Goal: Task Accomplishment & Management: Use online tool/utility

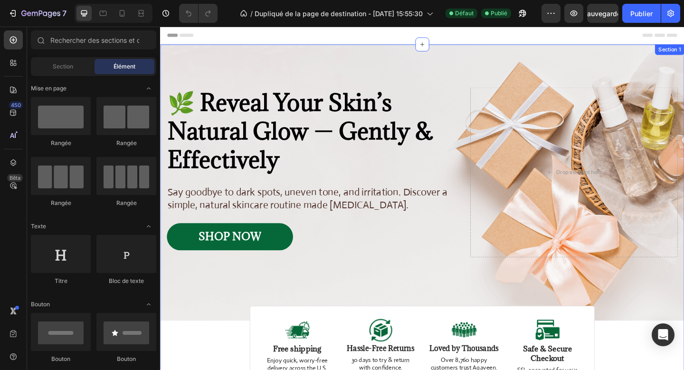
click at [223, 359] on div "Image Image Free shipping Text Block from The States Text Block Advanced List I…" at bounding box center [445, 235] width 570 height 379
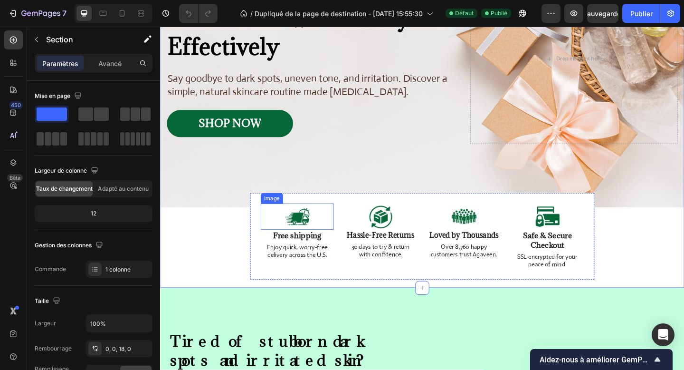
scroll to position [154, 0]
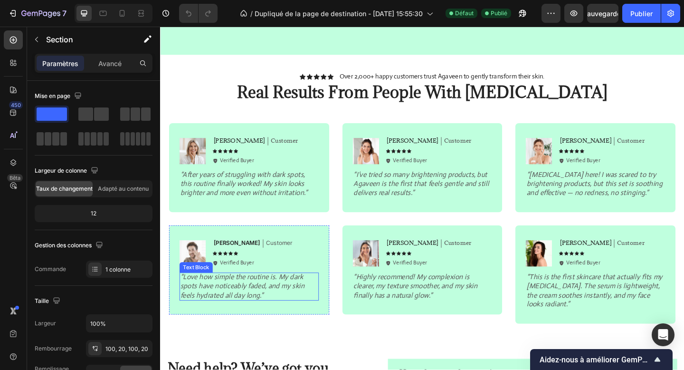
scroll to position [1222, 0]
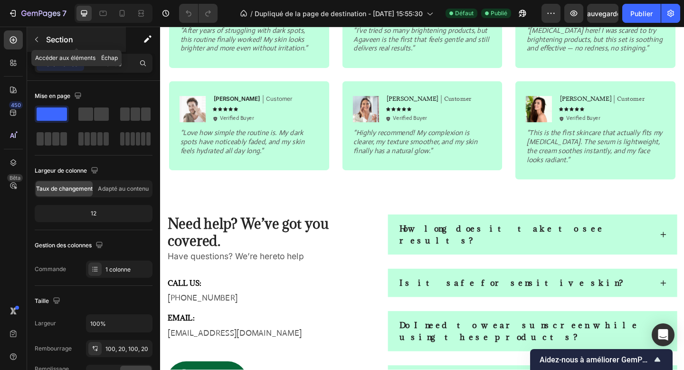
click at [64, 43] on font "Section" at bounding box center [59, 40] width 27 height 10
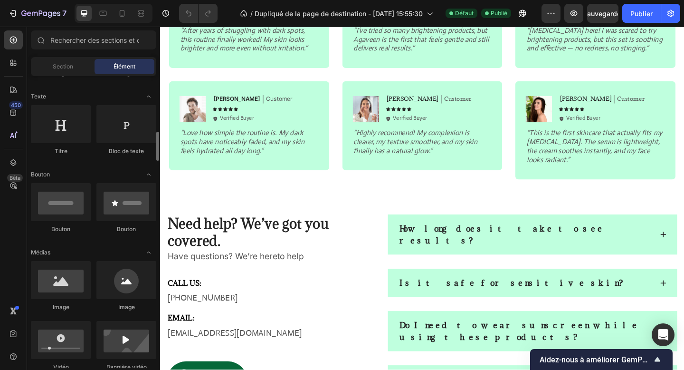
scroll to position [169, 0]
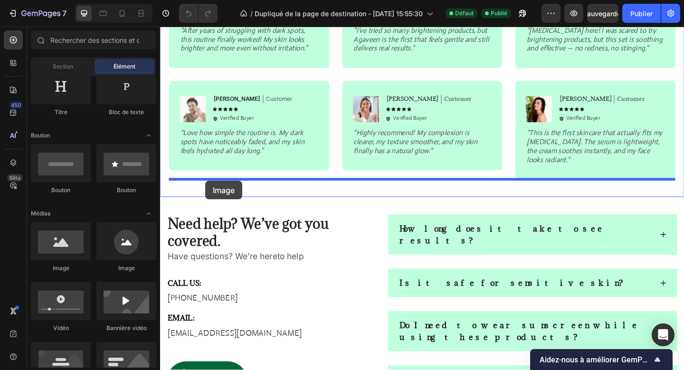
drag, startPoint x: 222, startPoint y: 263, endPoint x: 210, endPoint y: 195, distance: 68.6
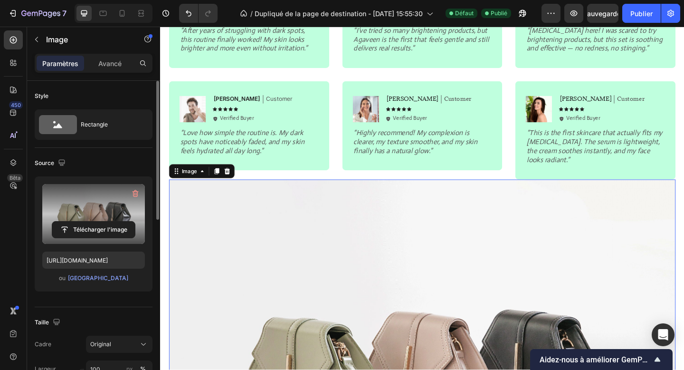
click at [98, 220] on label at bounding box center [93, 214] width 103 height 60
click at [98, 222] on input "file" at bounding box center [93, 230] width 83 height 16
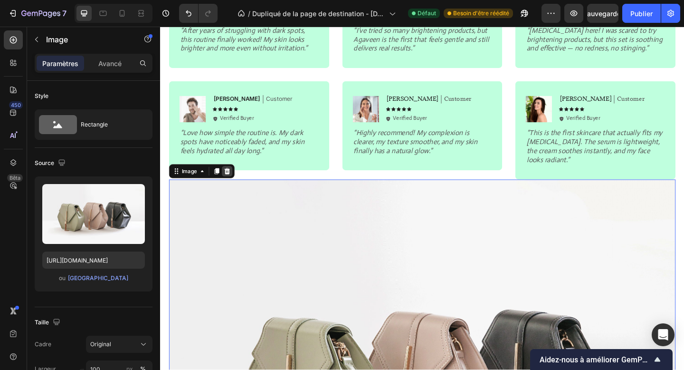
click at [235, 184] on icon at bounding box center [233, 184] width 8 height 8
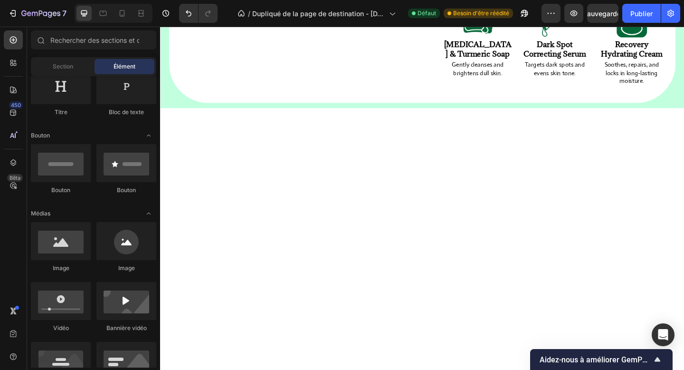
scroll to position [0, 0]
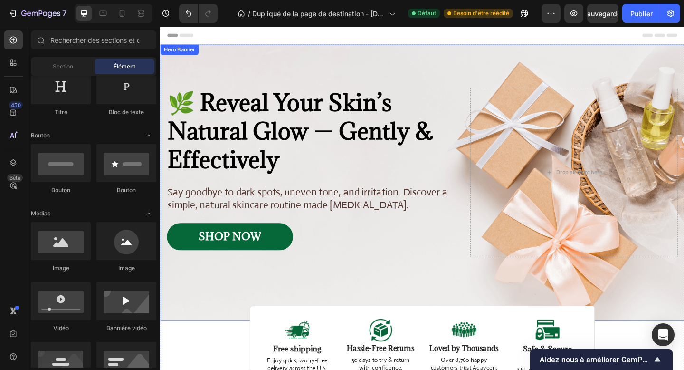
click at [253, 61] on div "Image Image Free shipping Text Block from The States Text Block Advanced List I…" at bounding box center [445, 196] width 570 height 300
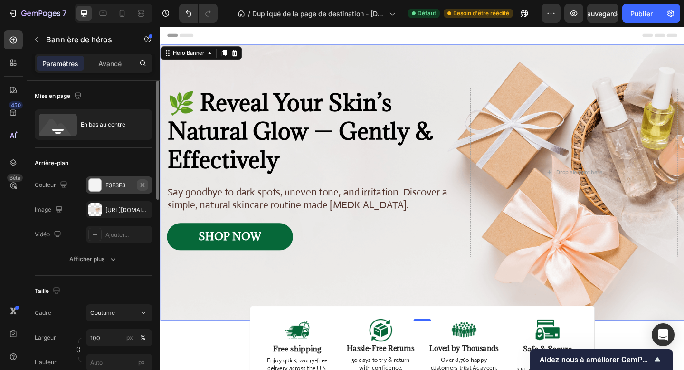
click at [145, 182] on icon "button" at bounding box center [143, 185] width 8 height 8
click at [112, 206] on font "https://cdn.shopify.com/s/files/1/0680/0156/2689/files/gempages_586318823250985…" at bounding box center [136, 209] width 61 height 7
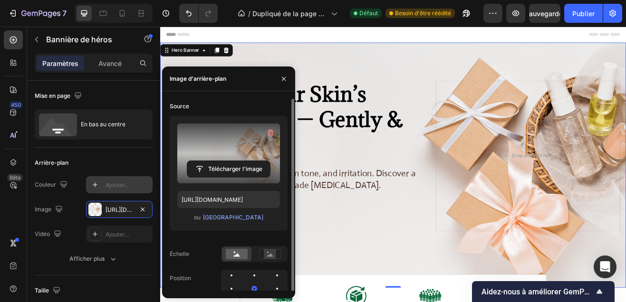
click at [221, 160] on label at bounding box center [228, 154] width 103 height 60
click at [221, 161] on input "file" at bounding box center [228, 169] width 83 height 16
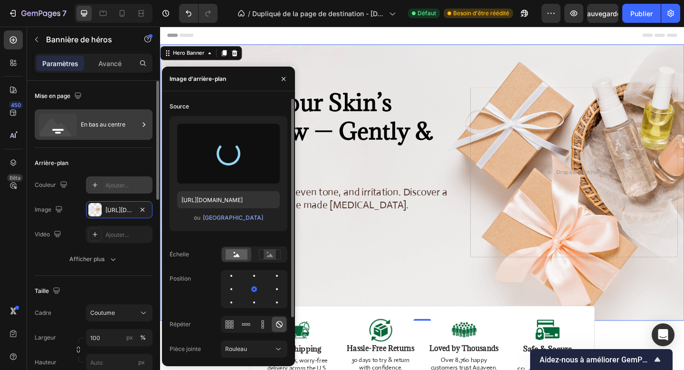
type input "https://cdn.shopify.com/s/files/1/0680/0156/2689/files/gempages_586318823250985…"
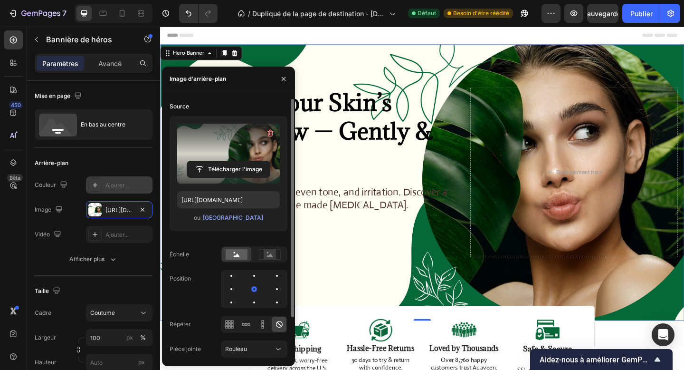
click at [368, 303] on div "Image Image Free shipping Text Block from The States Text Block Advanced List I…" at bounding box center [445, 196] width 570 height 300
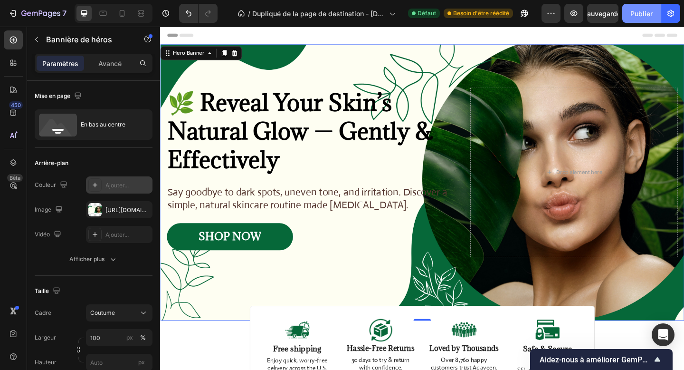
click at [649, 14] on font "Publier" at bounding box center [642, 14] width 22 height 8
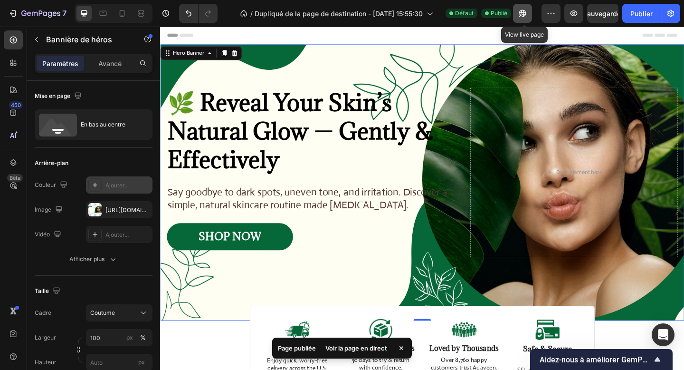
click at [525, 13] on icon "button" at bounding box center [523, 14] width 10 height 10
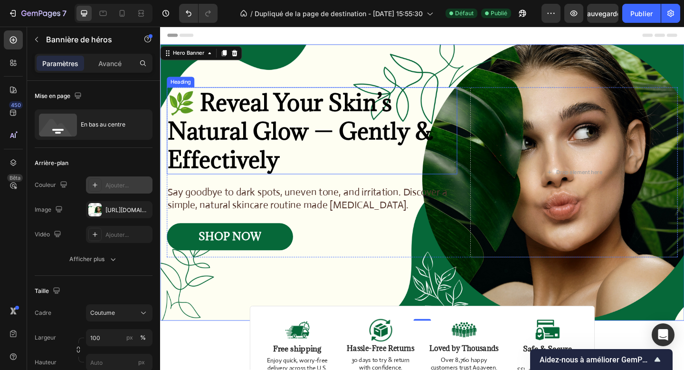
click at [360, 102] on h2 "🌿 Reveal Your Skin’s Natural Glow — Gently & Effectively" at bounding box center [325, 140] width 316 height 95
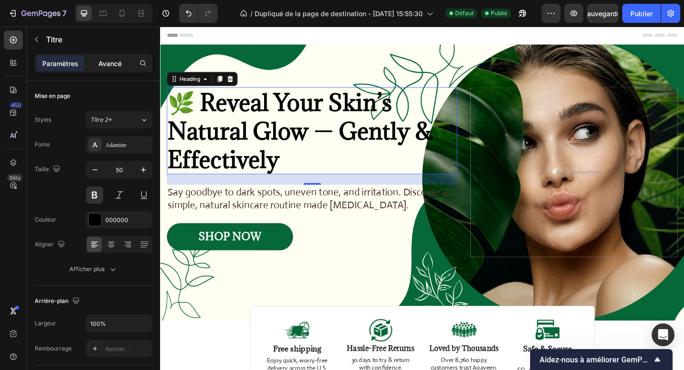
click at [108, 56] on div "Avancé" at bounding box center [110, 63] width 48 height 15
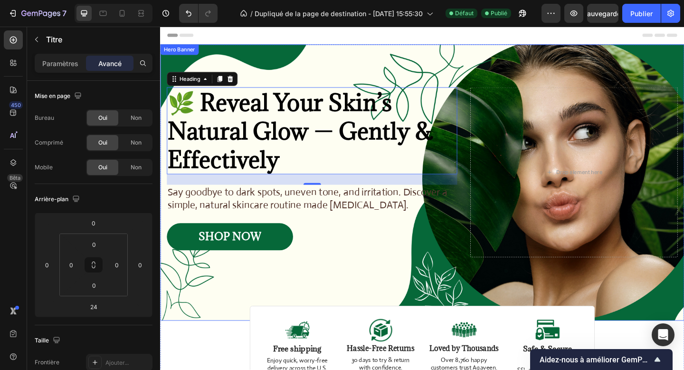
click at [283, 71] on div "Image Image Free shipping Text Block from The States Text Block Advanced List I…" at bounding box center [445, 196] width 570 height 300
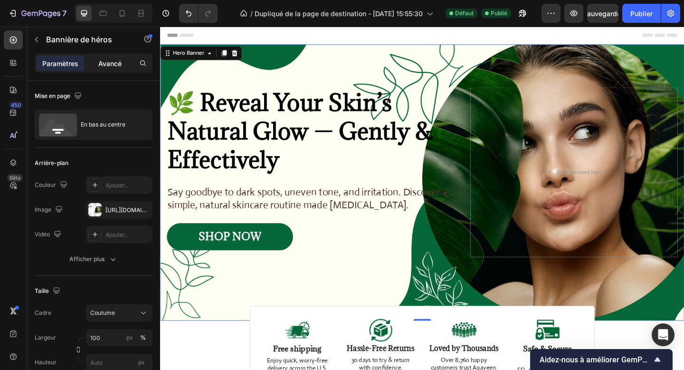
click at [107, 70] on div "Avancé" at bounding box center [110, 63] width 48 height 15
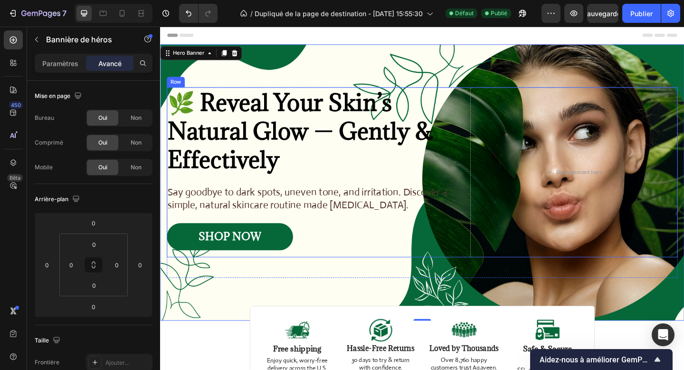
click at [493, 182] on div "🌿 Reveal Your Skin’s Natural Glow — Gently & Effectively Heading Say goodbye to…" at bounding box center [445, 185] width 556 height 185
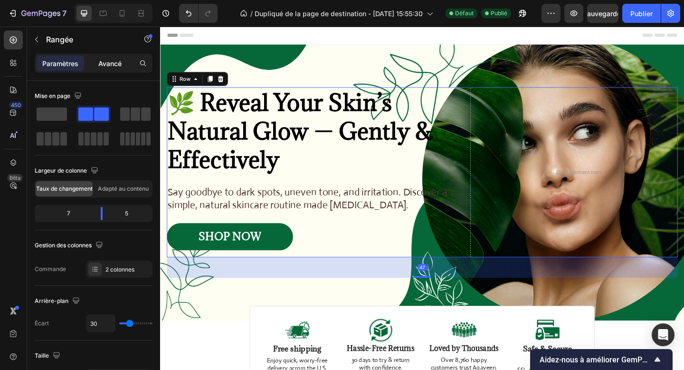
click at [109, 58] on p "Avancé" at bounding box center [109, 63] width 23 height 10
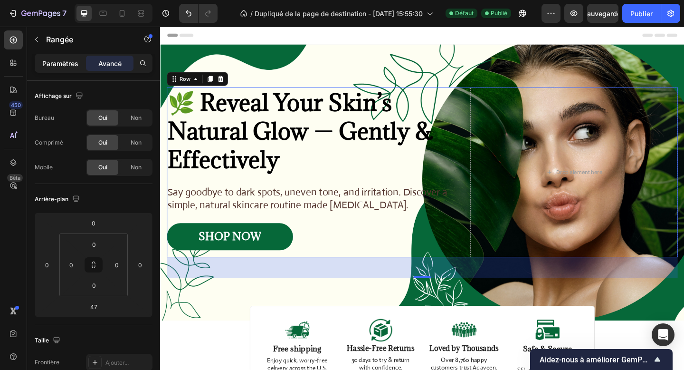
click at [54, 69] on div "Paramètres" at bounding box center [61, 63] width 48 height 15
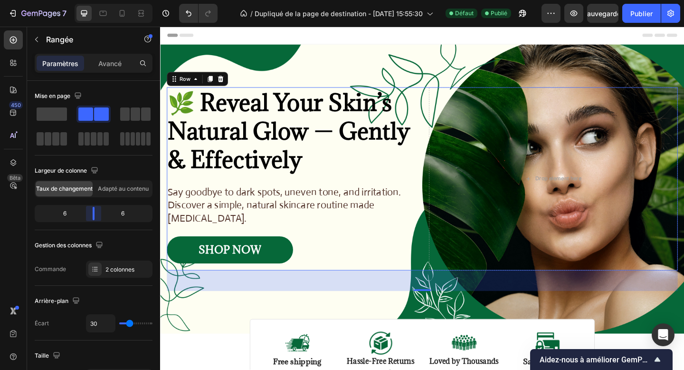
drag, startPoint x: 105, startPoint y: 219, endPoint x: 97, endPoint y: 218, distance: 7.1
click at [97, 0] on body "7 Version history / Dupliqué de la page de destination - 27 sept., 15:55:30 Déf…" at bounding box center [342, 0] width 684 height 0
click at [648, 14] on font "Publier" at bounding box center [642, 14] width 22 height 8
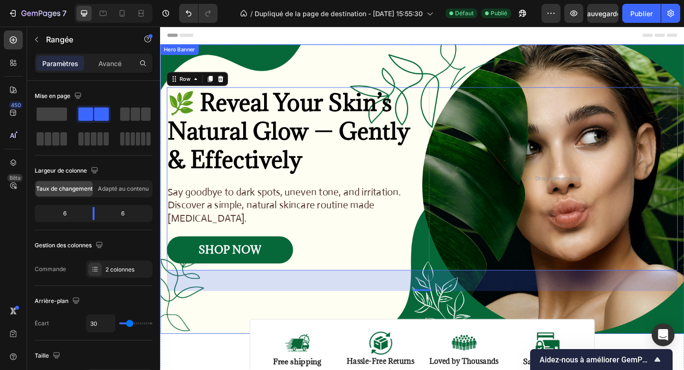
click at [318, 76] on div "Image Image Free shipping Text Block from The States Text Block Advanced List I…" at bounding box center [445, 203] width 570 height 315
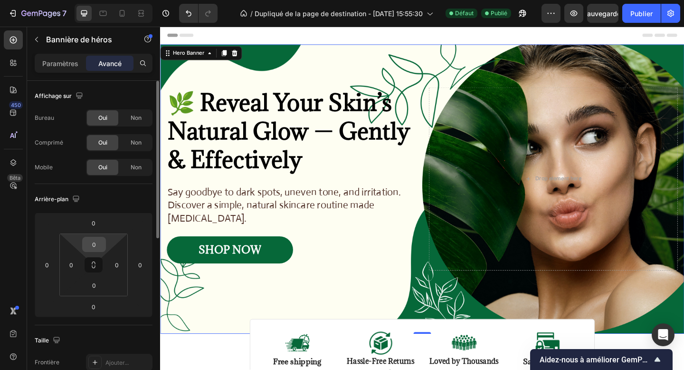
click at [95, 241] on input "0" at bounding box center [94, 244] width 19 height 14
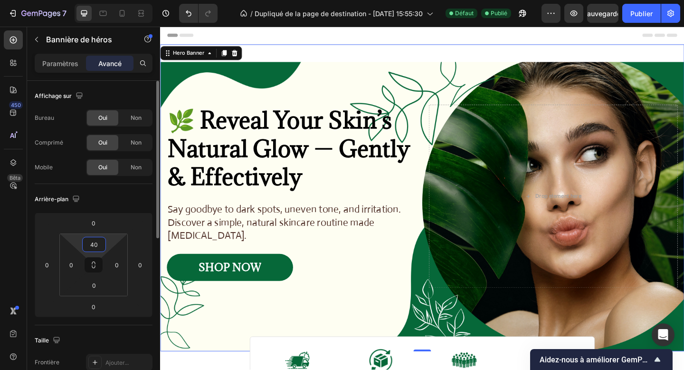
type input "4"
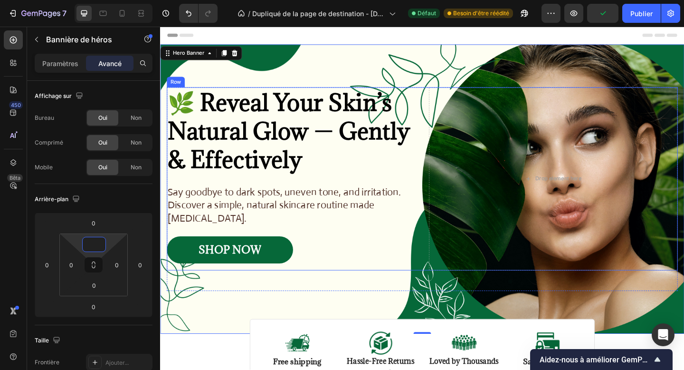
click at [441, 102] on div "🌿 Reveal Your Skin’s Natural Glow — Gently & Effectively Heading Say goodbye to…" at bounding box center [445, 192] width 556 height 199
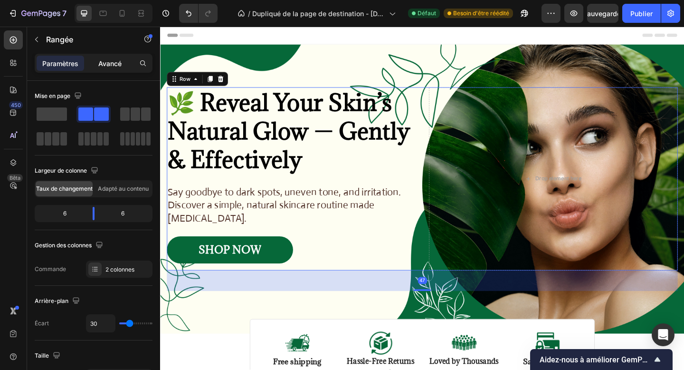
click at [107, 65] on font "Avancé" at bounding box center [109, 63] width 23 height 8
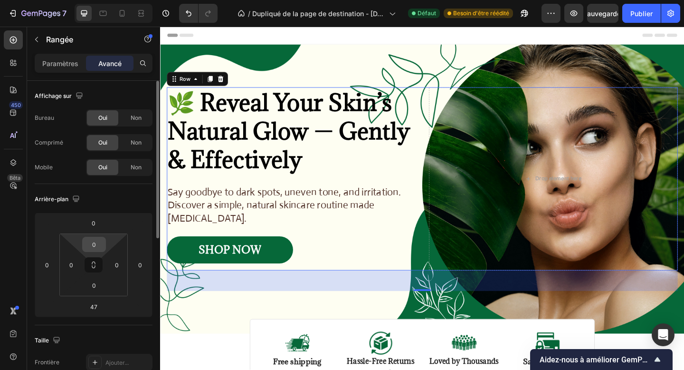
click at [99, 240] on input "0" at bounding box center [94, 244] width 19 height 14
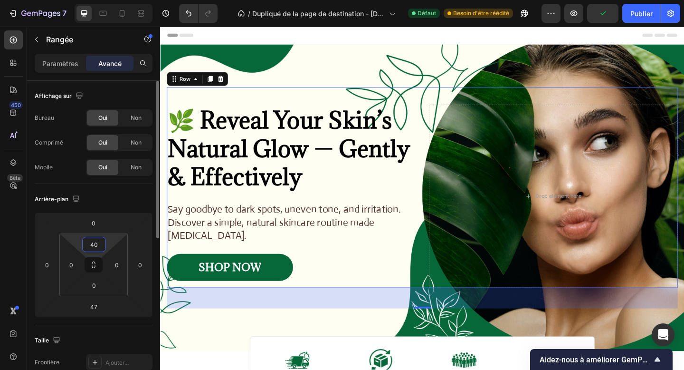
type input "4"
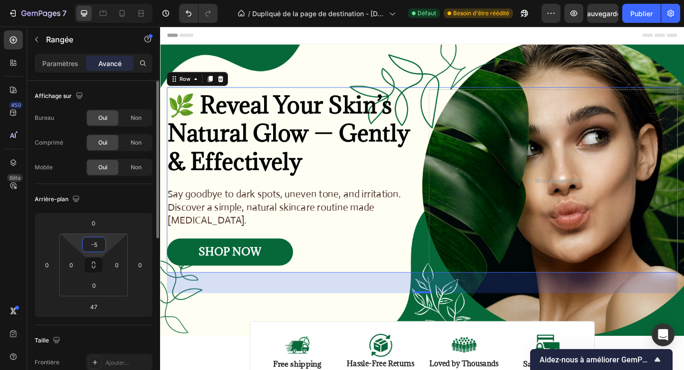
type input "-"
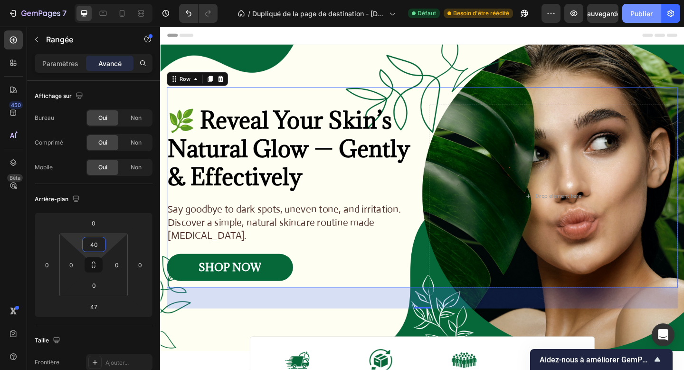
type input "40"
click at [652, 9] on font "Publier" at bounding box center [642, 14] width 22 height 10
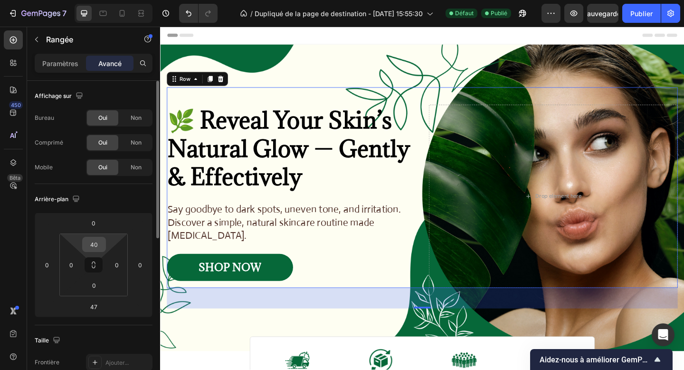
click at [99, 242] on input "40" at bounding box center [94, 244] width 19 height 14
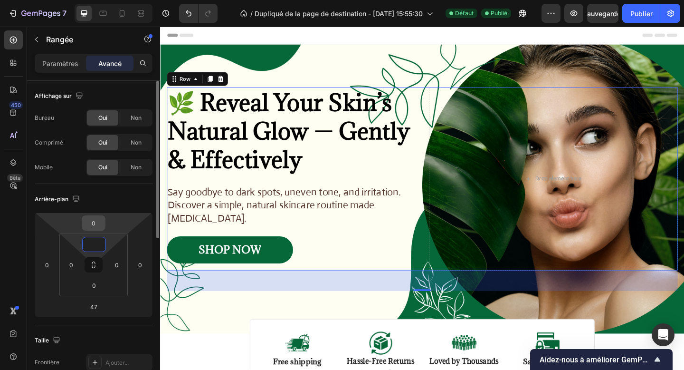
type input "0"
click at [91, 225] on input "0" at bounding box center [93, 223] width 19 height 14
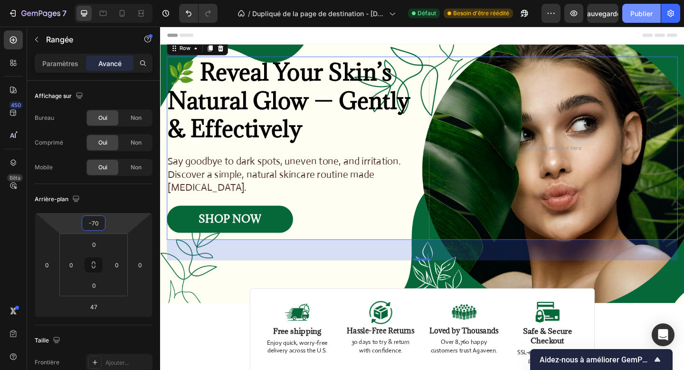
click at [639, 16] on font "Publier" at bounding box center [642, 14] width 22 height 8
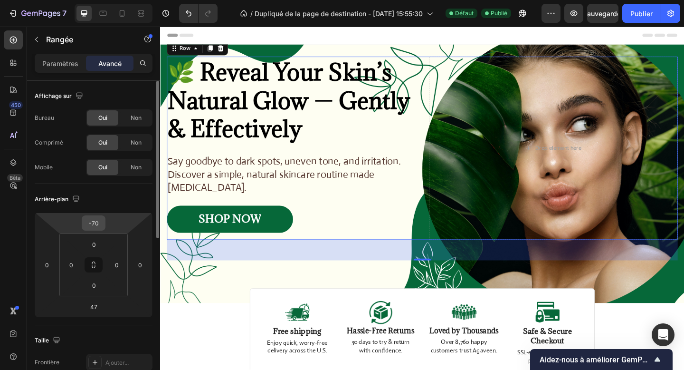
click at [97, 224] on input "-70" at bounding box center [93, 223] width 19 height 14
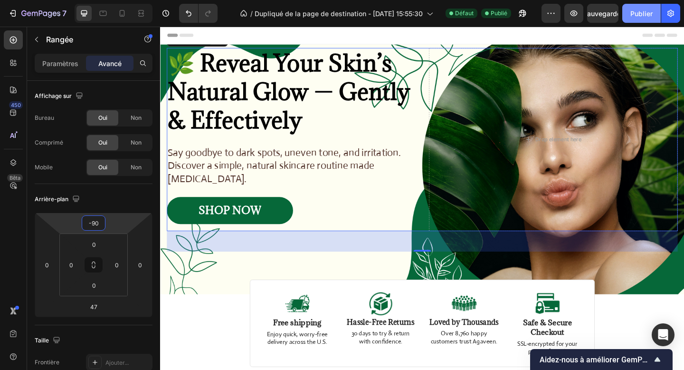
click at [637, 10] on font "Publier" at bounding box center [642, 14] width 22 height 8
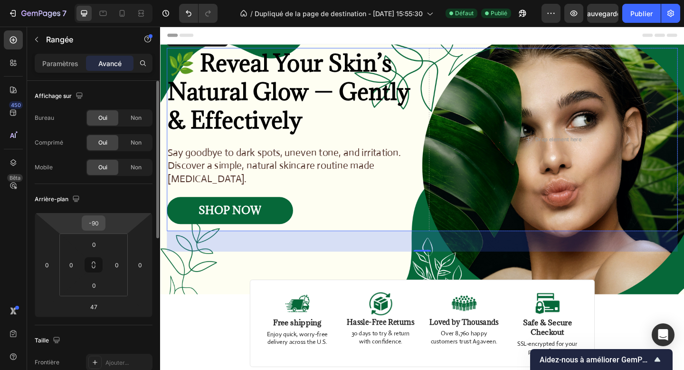
click at [96, 222] on input "-90" at bounding box center [93, 223] width 19 height 14
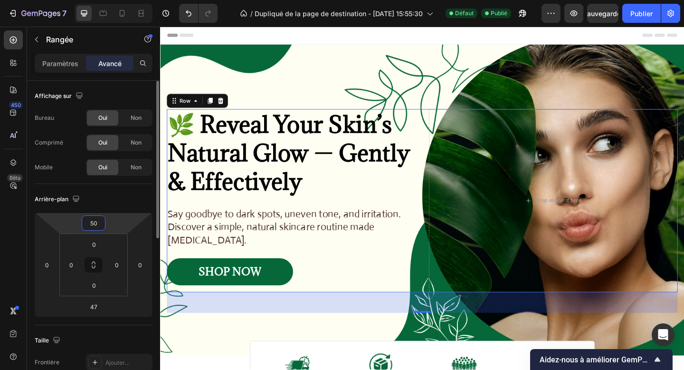
click at [97, 221] on input "50" at bounding box center [93, 223] width 19 height 14
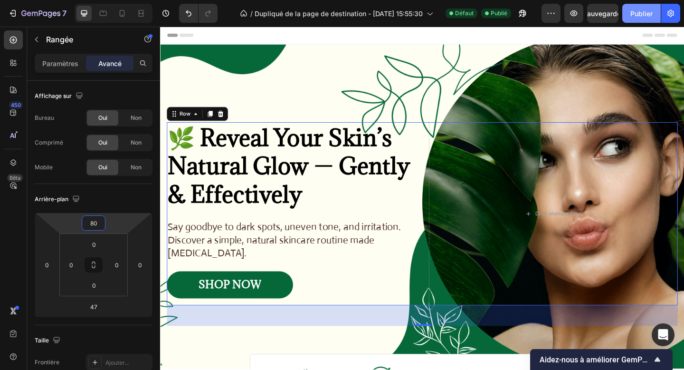
click at [642, 10] on font "Publier" at bounding box center [642, 14] width 22 height 8
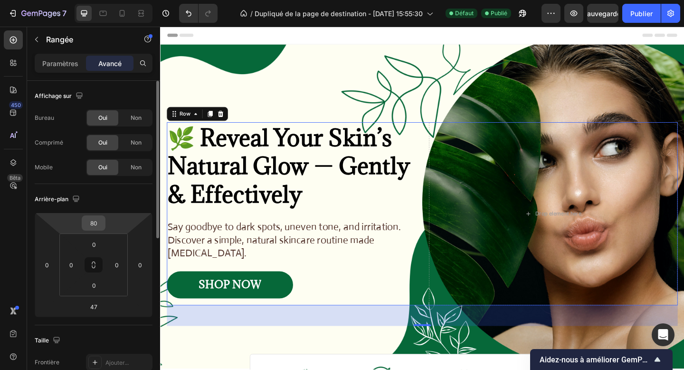
click at [98, 225] on input "80" at bounding box center [93, 223] width 19 height 14
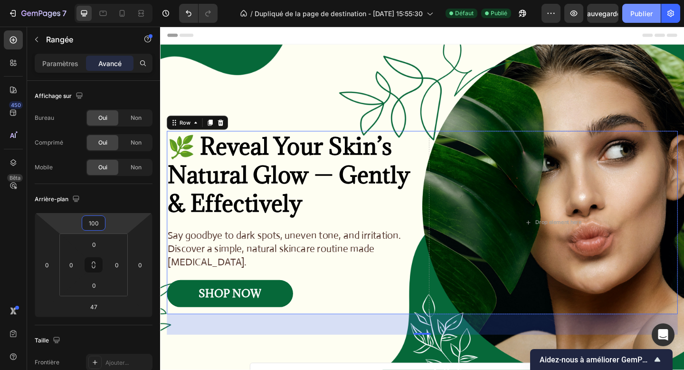
click at [641, 21] on button "Publier" at bounding box center [642, 13] width 39 height 19
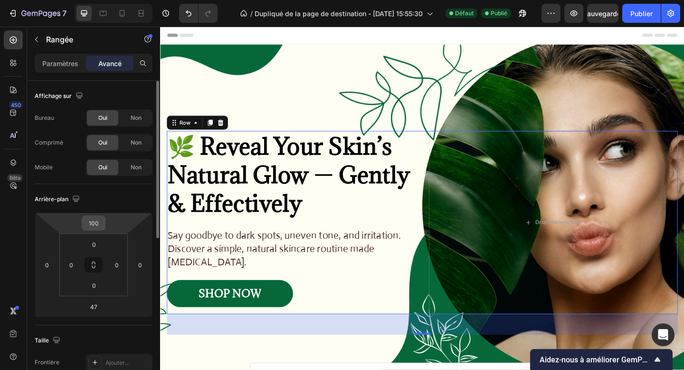
click at [99, 221] on input "100" at bounding box center [93, 223] width 19 height 14
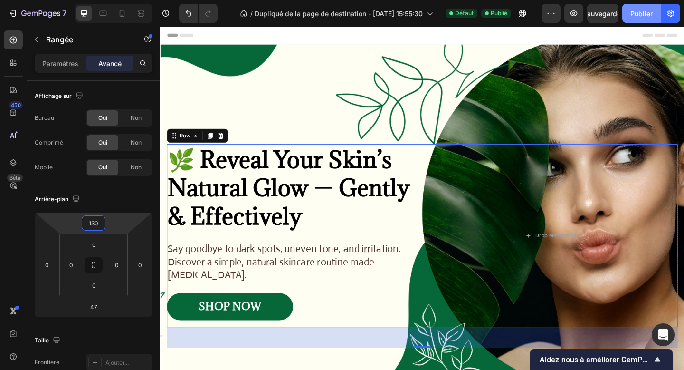
click at [640, 17] on font "Publier" at bounding box center [642, 14] width 22 height 8
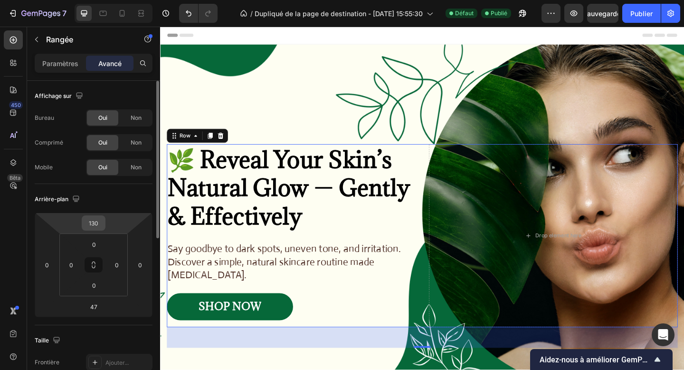
click at [99, 224] on input "130" at bounding box center [93, 223] width 19 height 14
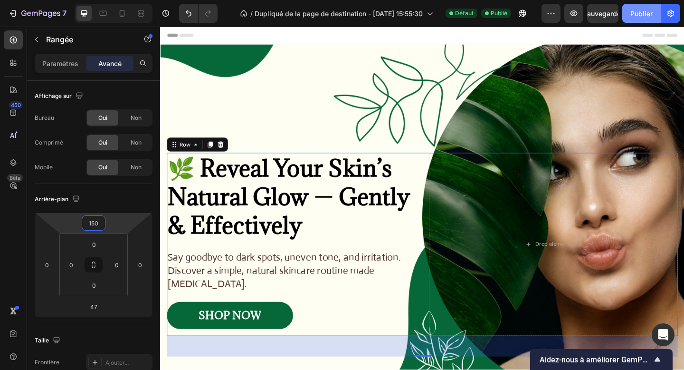
type input "150"
click at [645, 17] on font "Publier" at bounding box center [642, 14] width 22 height 8
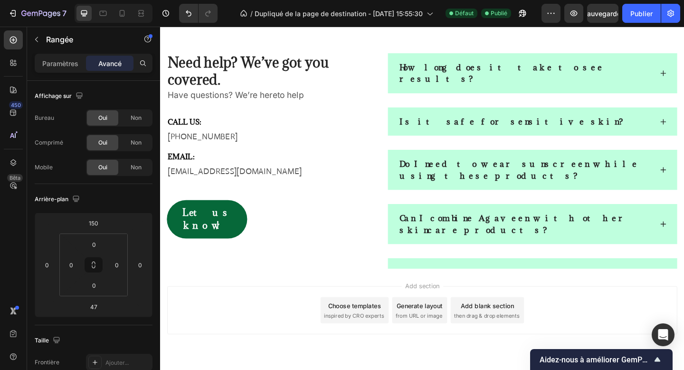
scroll to position [1509, 0]
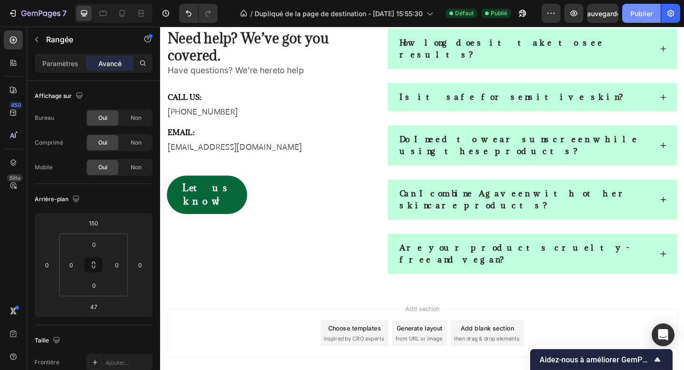
click at [650, 14] on font "Publier" at bounding box center [642, 14] width 22 height 8
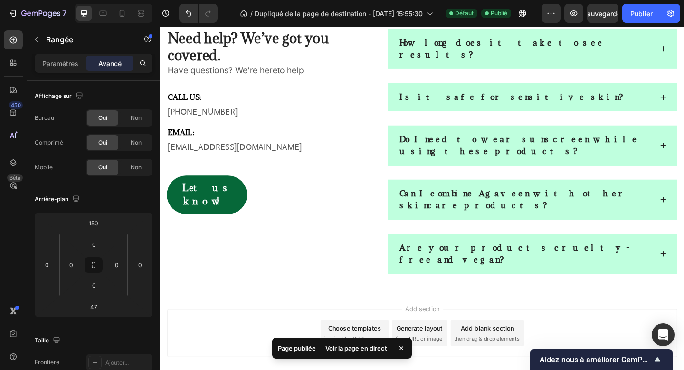
click at [353, 315] on div "Add section Choose templates inspired by CRO experts Generate layout from URL o…" at bounding box center [445, 373] width 570 height 117
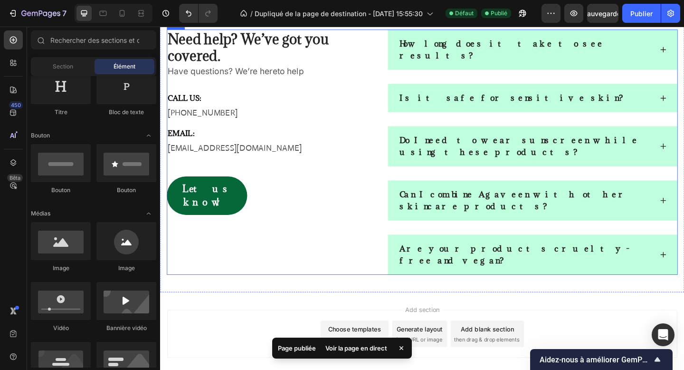
scroll to position [1333, 0]
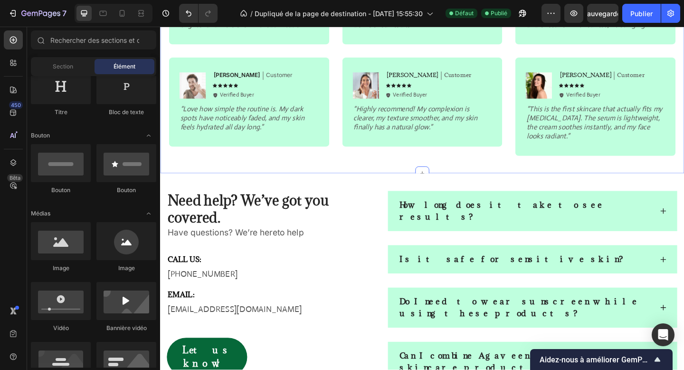
click at [430, 177] on div "Icon Icon Icon Icon Icon Icon List Over 2,000+ happy customers trust Agaveen to…" at bounding box center [445, 30] width 570 height 311
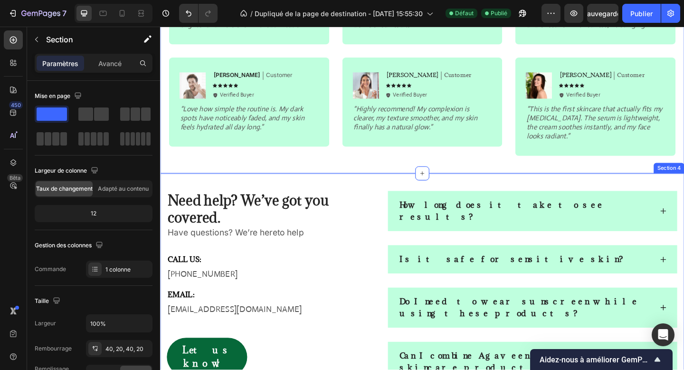
click at [345, 194] on div "Need help? We’ve got you covered. Heading Have questions? We’re hereto help Tex…" at bounding box center [445, 338] width 570 height 305
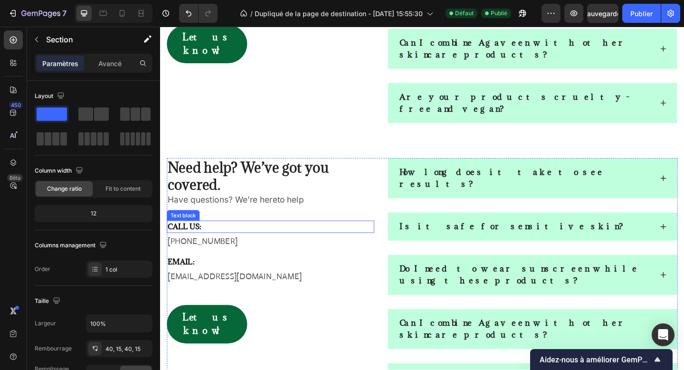
scroll to position [1713, 0]
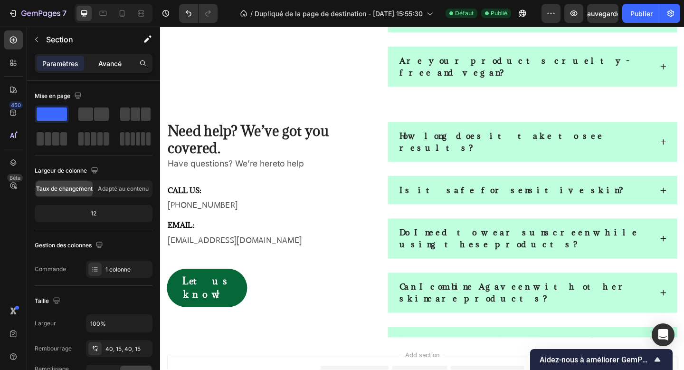
click at [107, 58] on div "Avancé" at bounding box center [110, 63] width 48 height 15
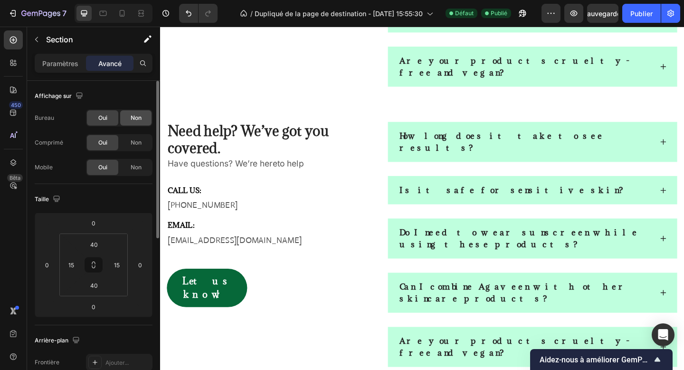
click at [136, 123] on div "Non" at bounding box center [135, 117] width 31 height 15
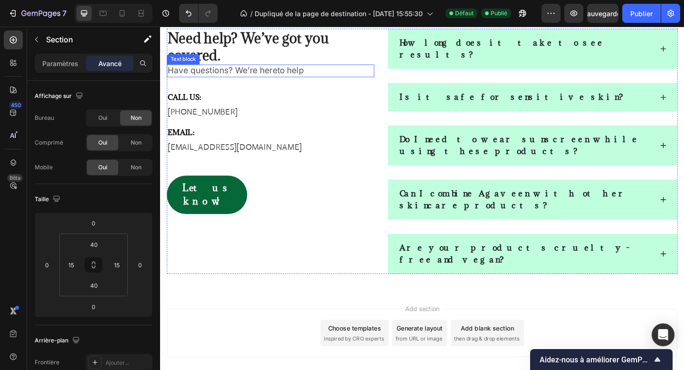
scroll to position [1407, 0]
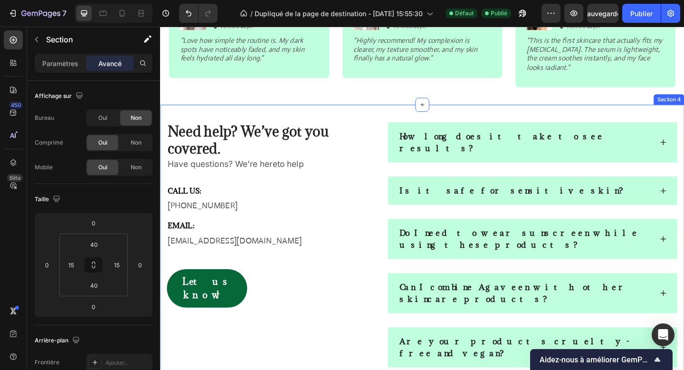
click at [382, 115] on div "Need help? We’ve got you covered. Heading Have questions? We’re hereto help Tex…" at bounding box center [445, 264] width 570 height 305
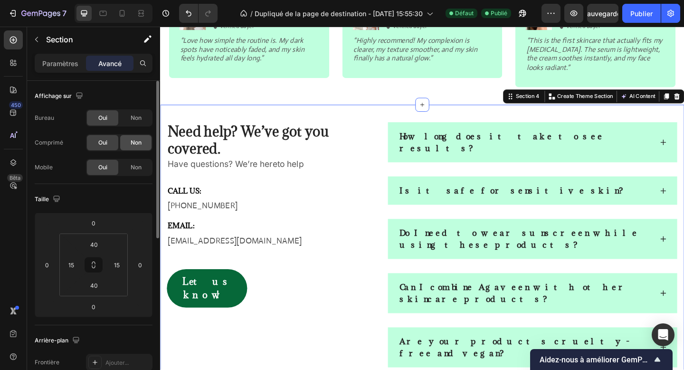
click at [145, 147] on div "Non" at bounding box center [135, 142] width 31 height 15
click at [138, 165] on font "Non" at bounding box center [136, 167] width 11 height 7
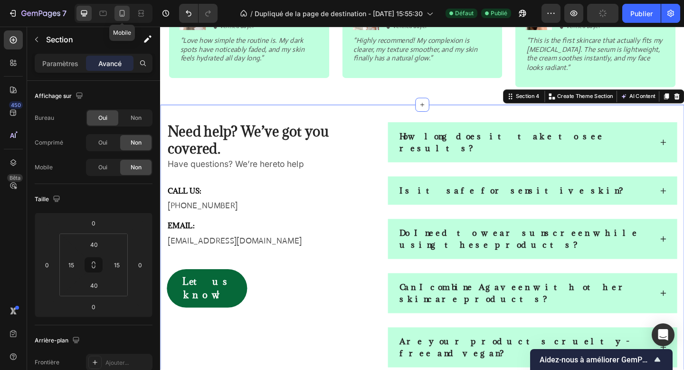
click at [122, 14] on icon at bounding box center [122, 14] width 10 height 10
type input "80"
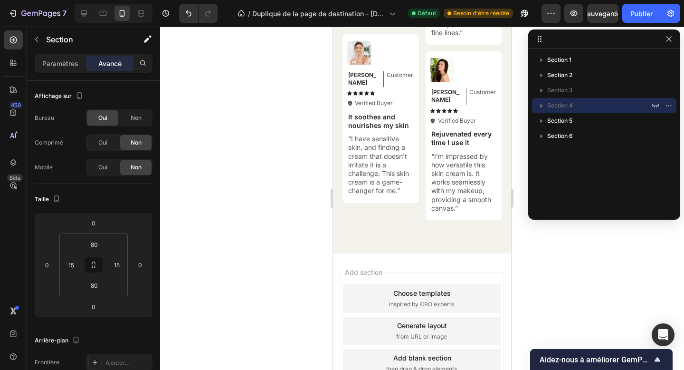
scroll to position [2166, 0]
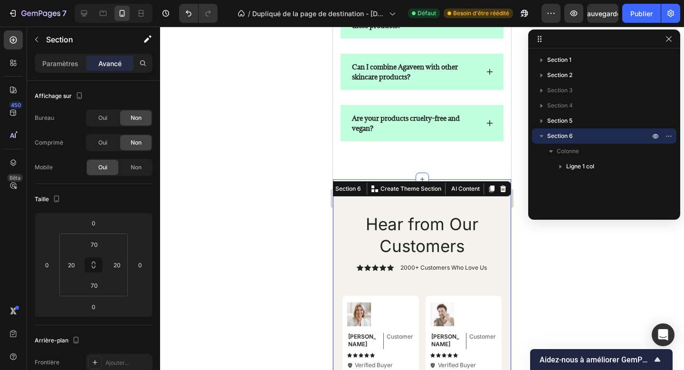
scroll to position [1515, 0]
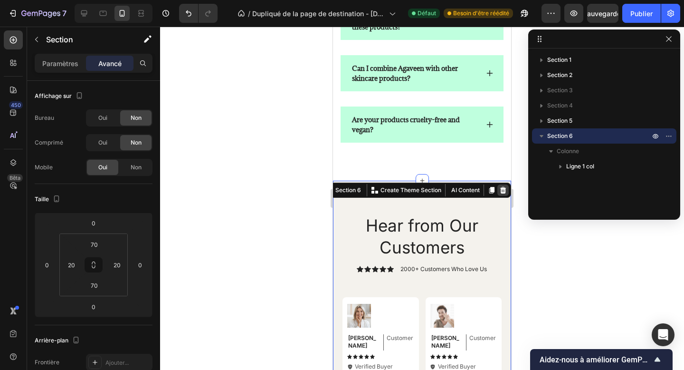
click at [502, 192] on icon at bounding box center [504, 190] width 6 height 7
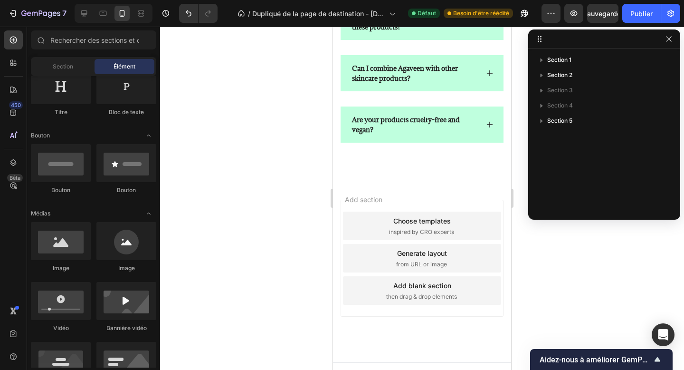
click at [437, 182] on div "Add section Choose templates inspired by CRO experts Generate layout from URL o…" at bounding box center [422, 272] width 178 height 182
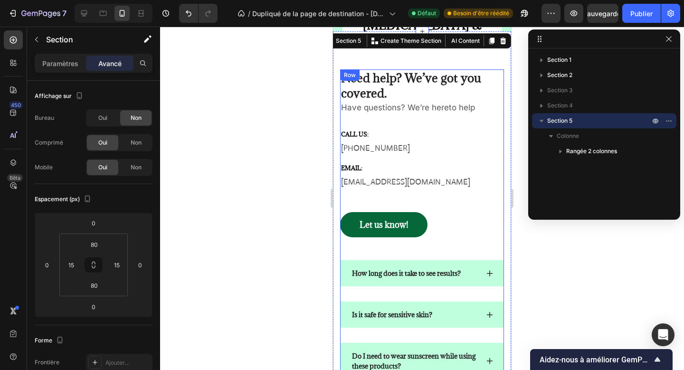
scroll to position [1154, 0]
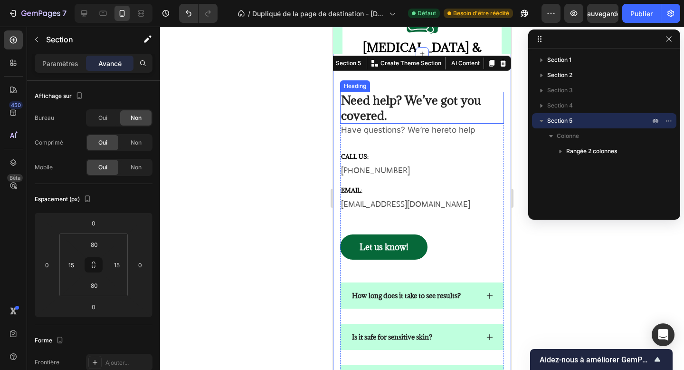
click at [402, 115] on h2 "Need help? We’ve got you covered." at bounding box center [422, 107] width 164 height 31
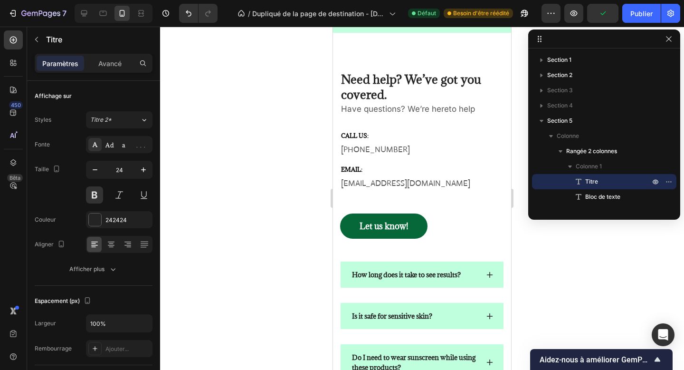
scroll to position [1534, 0]
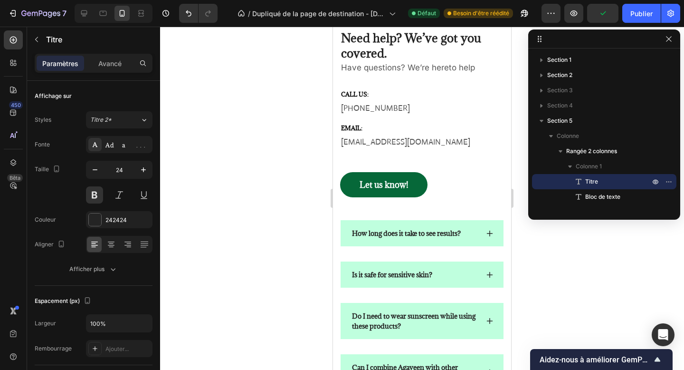
click at [389, 61] on h2 "Need help? We’ve got you covered." at bounding box center [422, 44] width 164 height 31
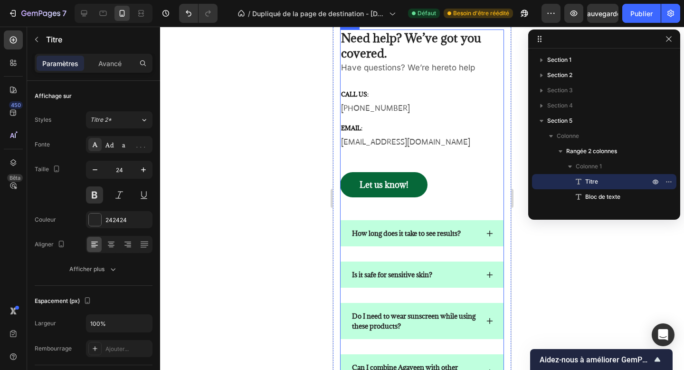
click at [411, 206] on div "Need help? We’ve got you covered. Heading Have questions? We’re hereto help Tex…" at bounding box center [422, 124] width 164 height 191
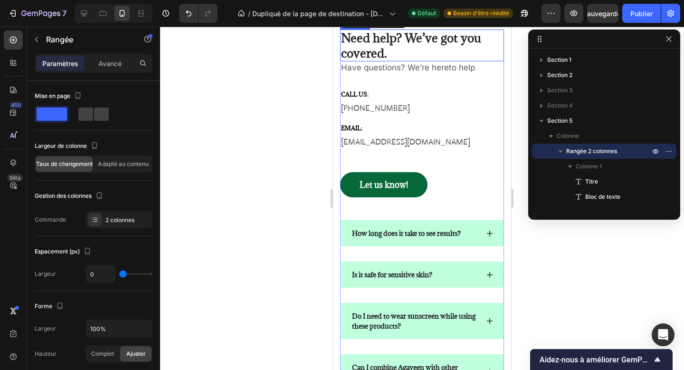
click at [395, 60] on p "Need help? We’ve got you covered." at bounding box center [422, 44] width 162 height 29
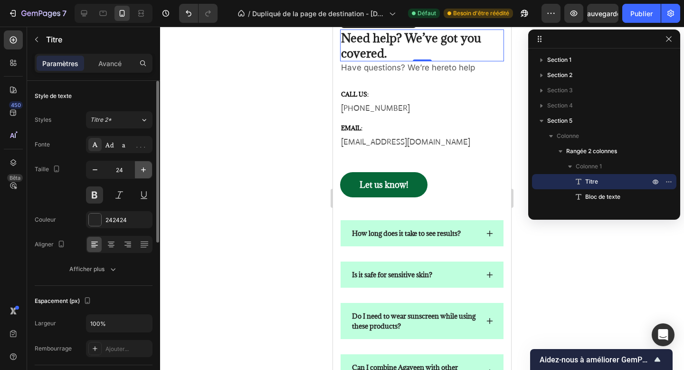
click at [135, 167] on button "button" at bounding box center [143, 169] width 17 height 17
type input "25"
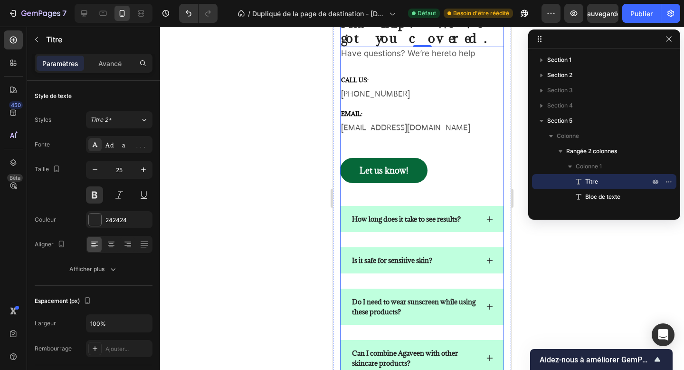
scroll to position [1682, 0]
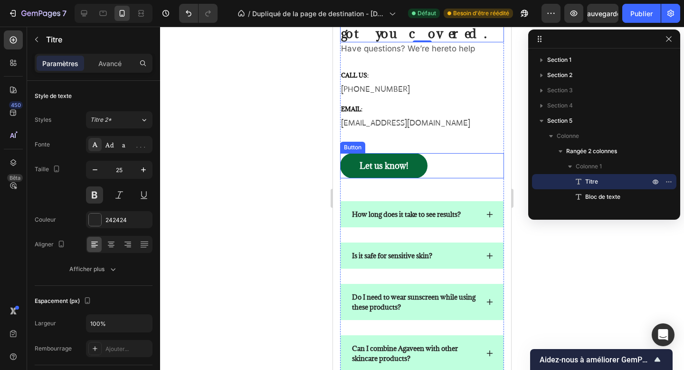
click at [423, 157] on link "Let us know!" at bounding box center [383, 166] width 87 height 26
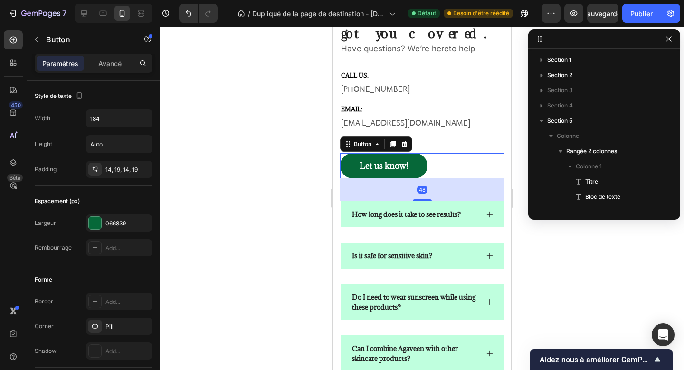
scroll to position [102, 0]
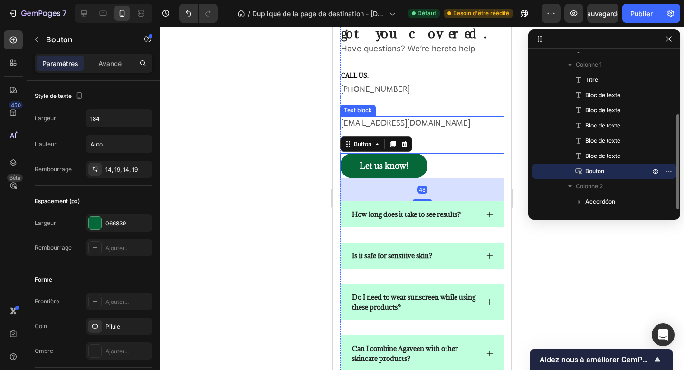
click at [454, 118] on p "[EMAIL_ADDRESS][DOMAIN_NAME]" at bounding box center [422, 123] width 162 height 12
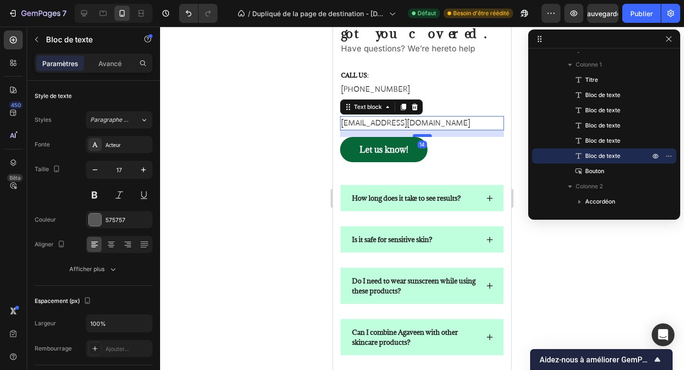
drag, startPoint x: 425, startPoint y: 151, endPoint x: 423, endPoint y: 135, distance: 16.3
click at [423, 135] on div at bounding box center [422, 135] width 19 height 3
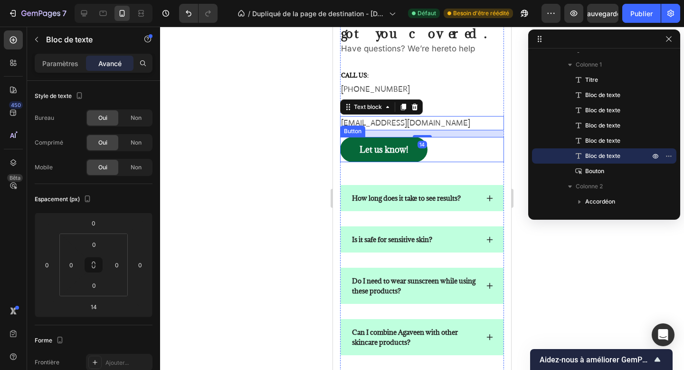
click at [434, 153] on div "Let us know! Button" at bounding box center [422, 150] width 164 height 26
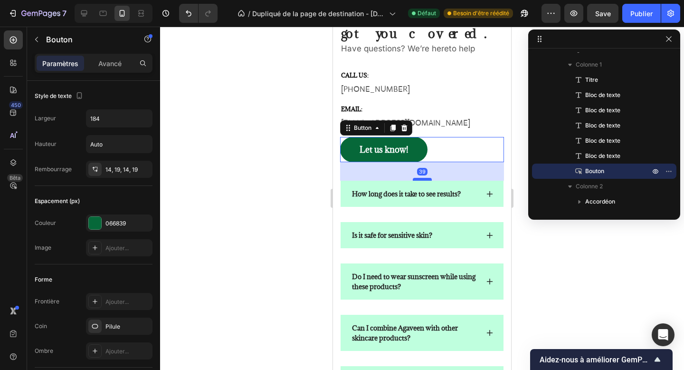
click at [423, 179] on div at bounding box center [422, 179] width 19 height 3
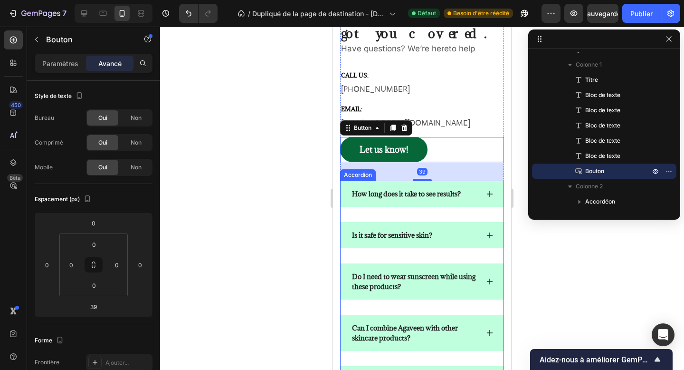
scroll to position [1708, 0]
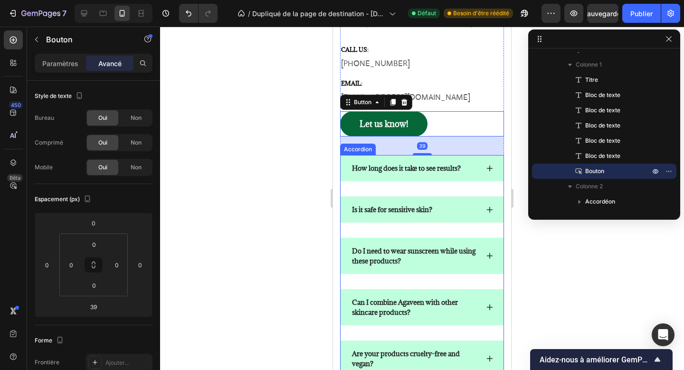
click at [486, 168] on icon at bounding box center [490, 168] width 8 height 8
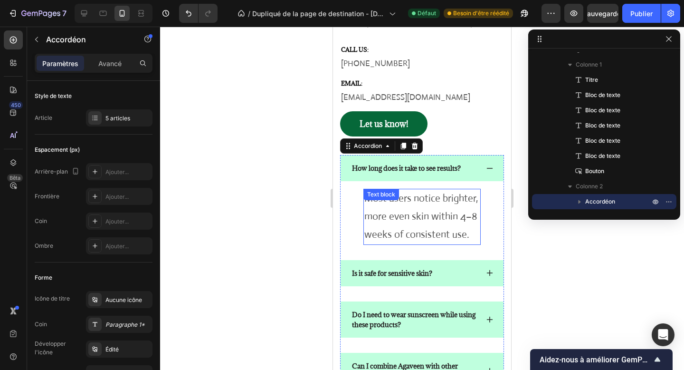
click at [448, 213] on p "Most users notice brighter, more even skin within 4–8 weeks of consistent use." at bounding box center [423, 217] width 116 height 54
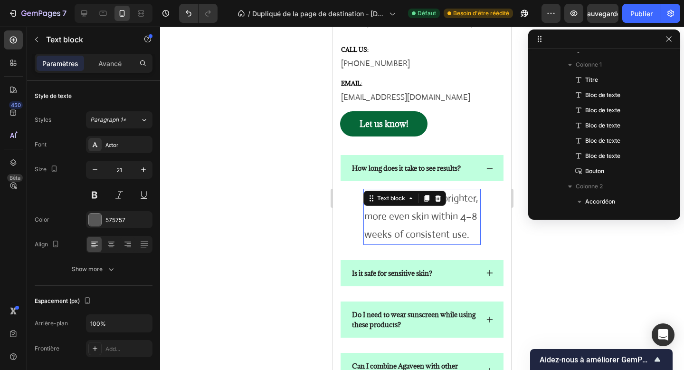
scroll to position [225, 0]
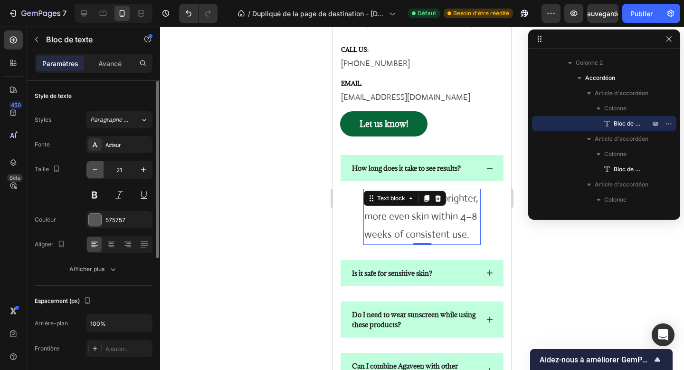
click at [93, 169] on icon "button" at bounding box center [95, 170] width 10 height 10
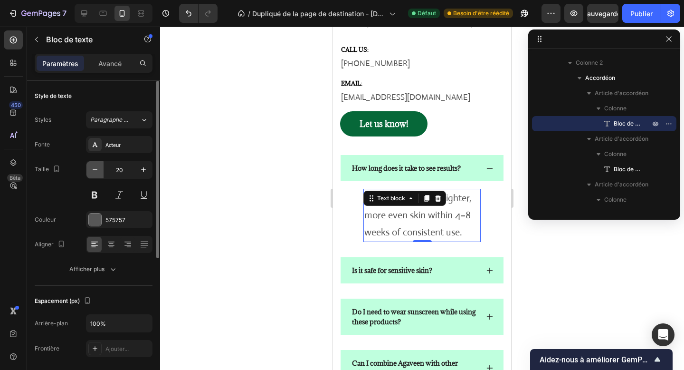
click at [93, 169] on icon "button" at bounding box center [95, 170] width 10 height 10
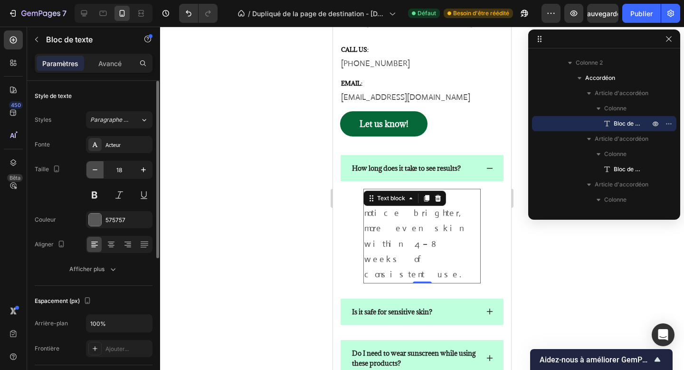
click at [93, 169] on icon "button" at bounding box center [95, 170] width 10 height 10
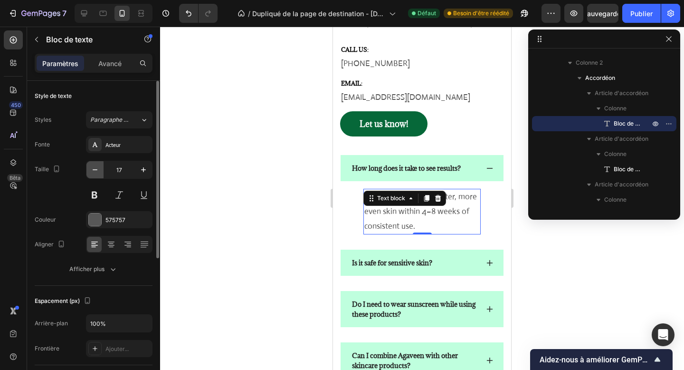
click at [93, 169] on icon "button" at bounding box center [95, 170] width 10 height 10
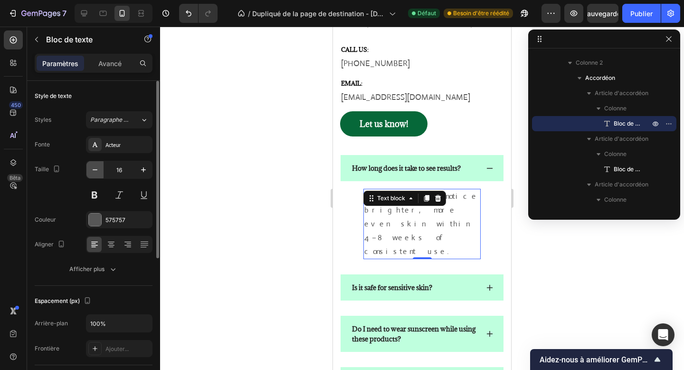
click at [93, 169] on icon "button" at bounding box center [95, 170] width 10 height 10
type input "15"
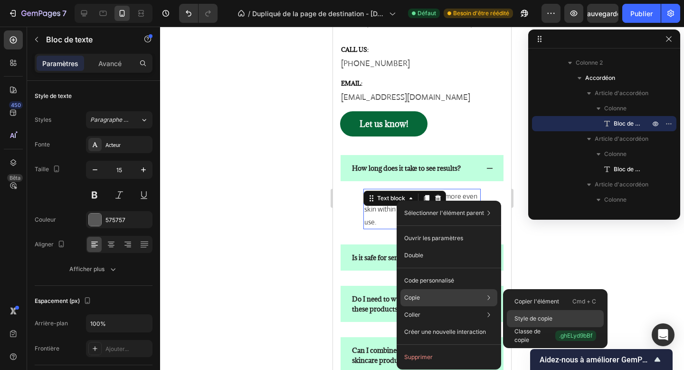
click at [533, 316] on font "Style de copie" at bounding box center [534, 318] width 38 height 7
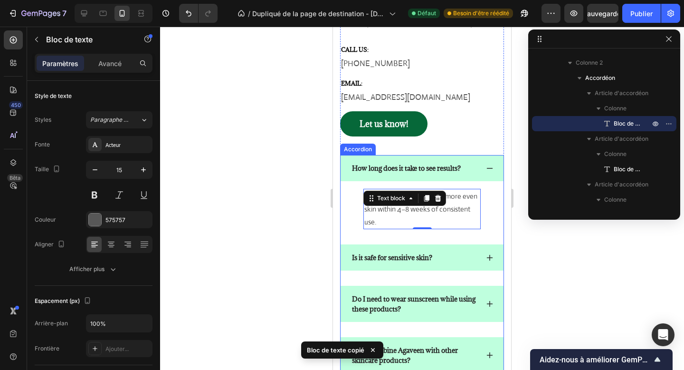
click at [484, 264] on div "Is it safe for sensitive skin?" at bounding box center [422, 257] width 163 height 26
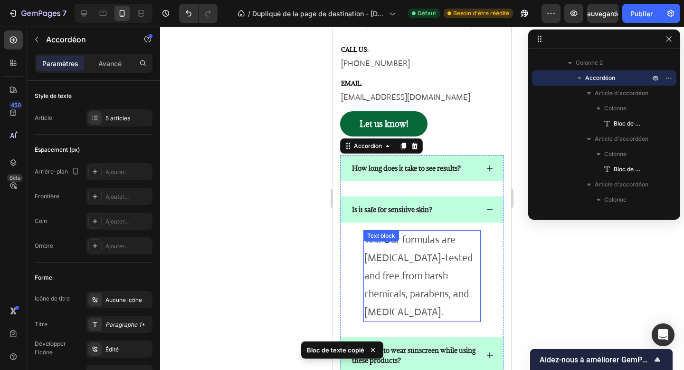
click at [428, 270] on p "Yes! Our formulas are dermatologist-tested and free from harsh chemicals, parab…" at bounding box center [423, 276] width 116 height 90
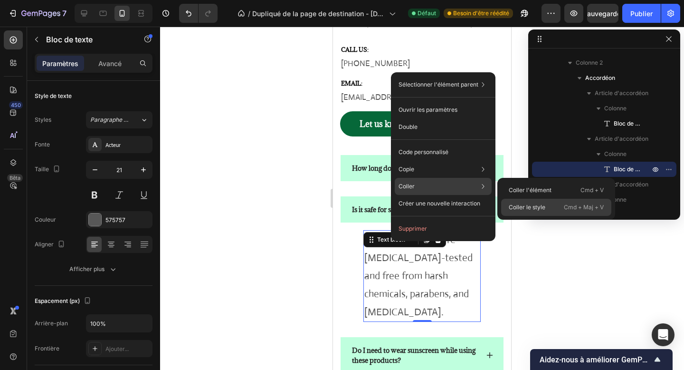
click at [514, 206] on font "Coller le style" at bounding box center [527, 206] width 37 height 7
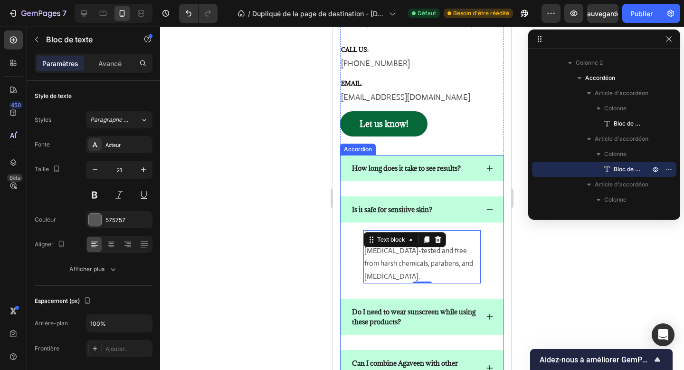
type input "15"
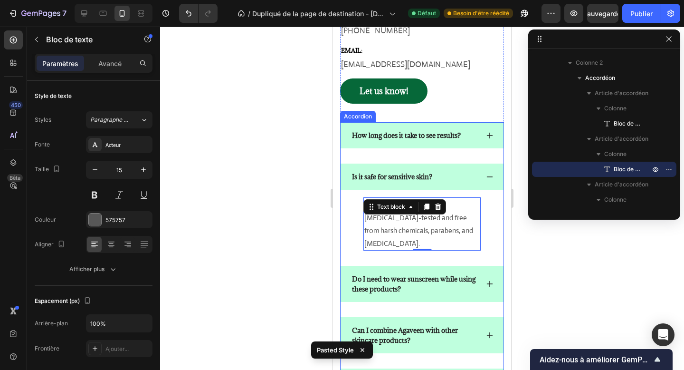
scroll to position [1748, 0]
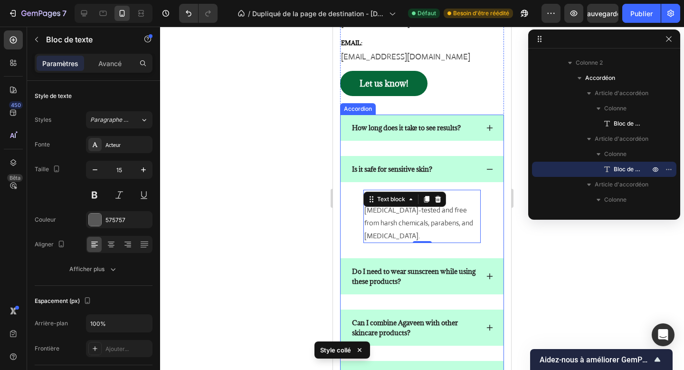
click at [488, 272] on icon at bounding box center [490, 276] width 8 height 8
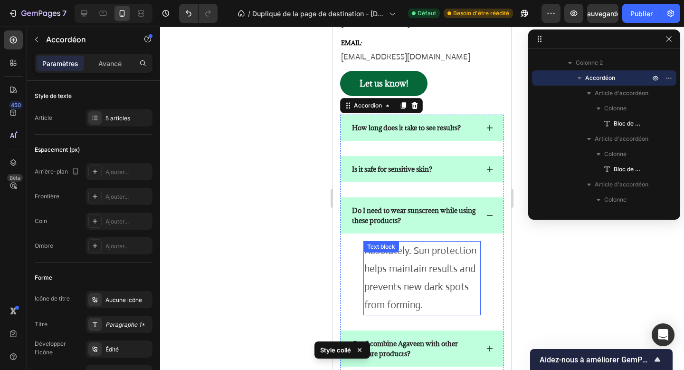
click at [415, 259] on p "Absolutely. Sun protection helps maintain results and prevents new dark spots f…" at bounding box center [423, 278] width 116 height 72
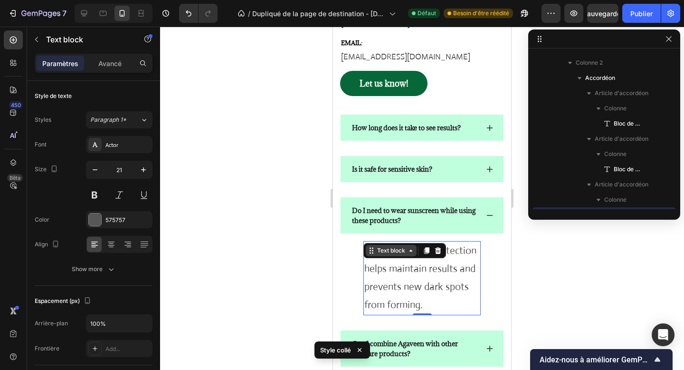
scroll to position [317, 0]
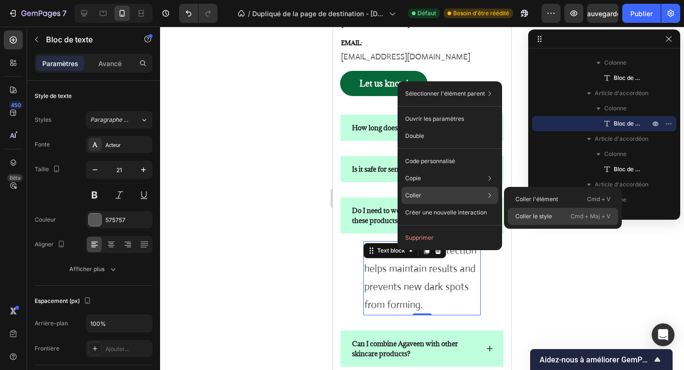
click at [522, 212] on font "Coller le style" at bounding box center [534, 216] width 37 height 9
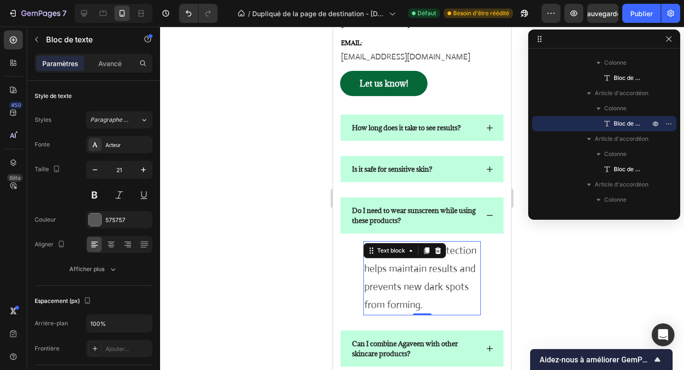
type input "15"
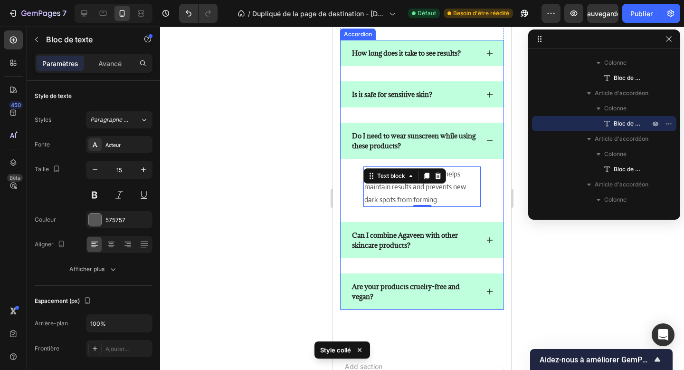
scroll to position [1840, 0]
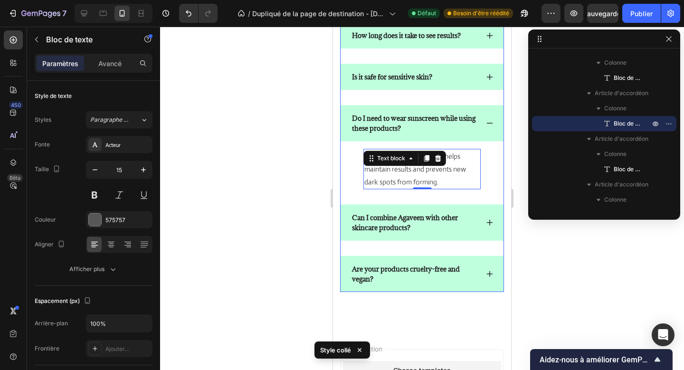
click at [488, 220] on icon at bounding box center [490, 223] width 8 height 8
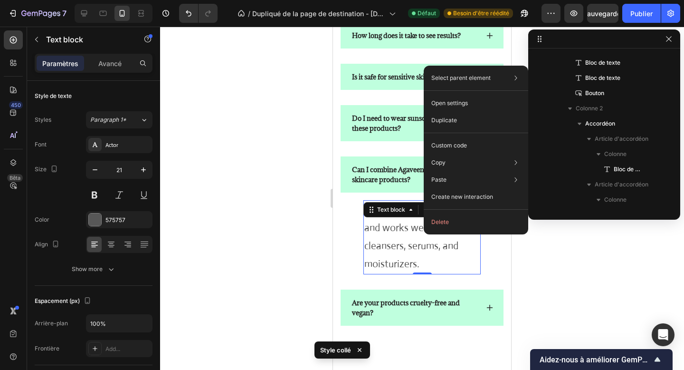
scroll to position [330, 0]
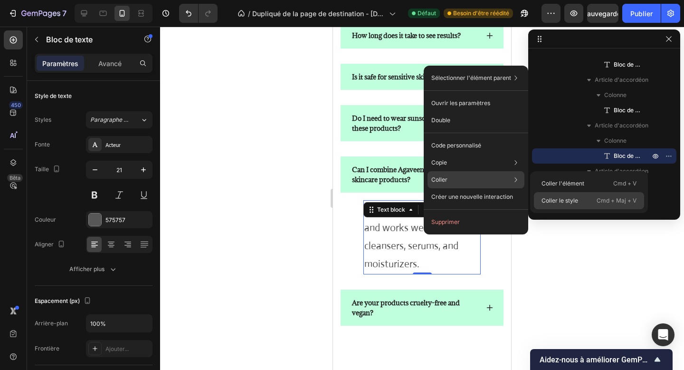
click at [554, 201] on font "Coller le style" at bounding box center [560, 200] width 37 height 7
type input "15"
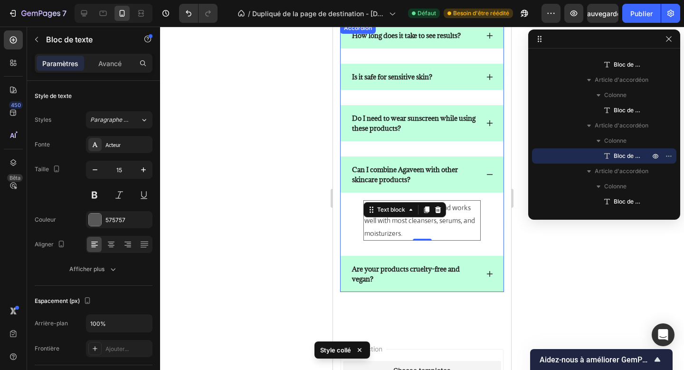
click at [489, 269] on div "Are your products cruelty-free and vegan?" at bounding box center [422, 274] width 163 height 36
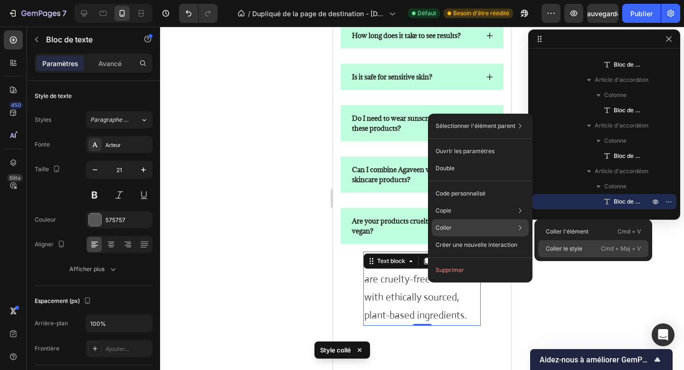
click at [555, 252] on font "Coller le style" at bounding box center [564, 248] width 37 height 9
type input "15"
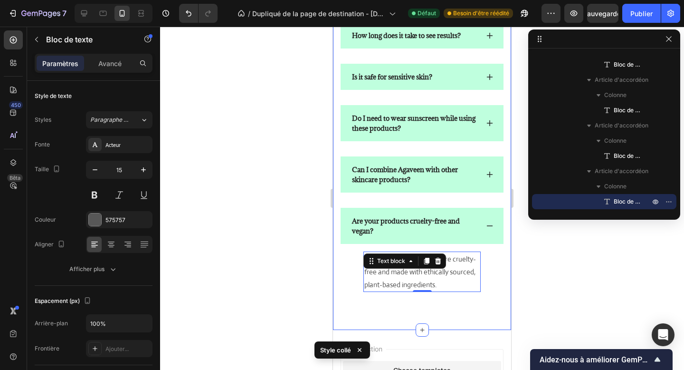
click at [492, 313] on div "Need help? We’ve got you covered. Heading Have questions? We’re hereto help Tex…" at bounding box center [422, 71] width 178 height 517
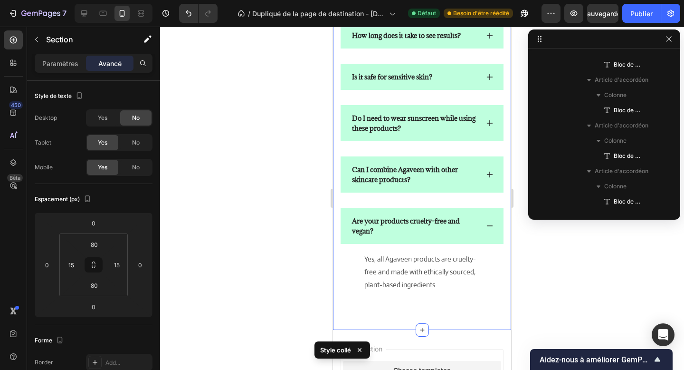
scroll to position [0, 0]
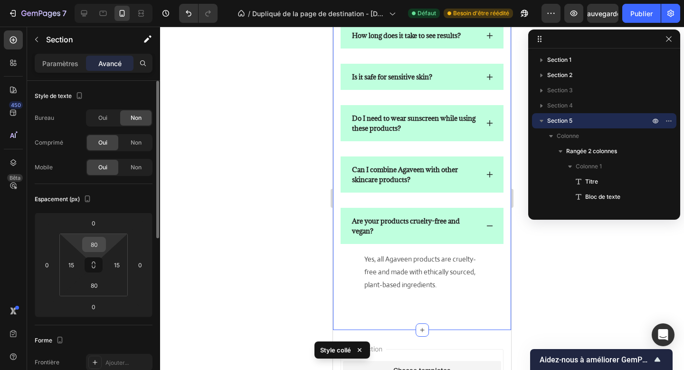
click at [103, 241] on input "80" at bounding box center [94, 244] width 19 height 14
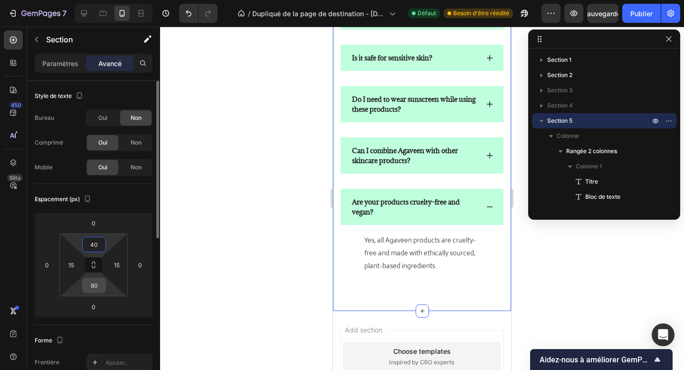
type input "40"
click at [97, 288] on input "80" at bounding box center [94, 285] width 19 height 14
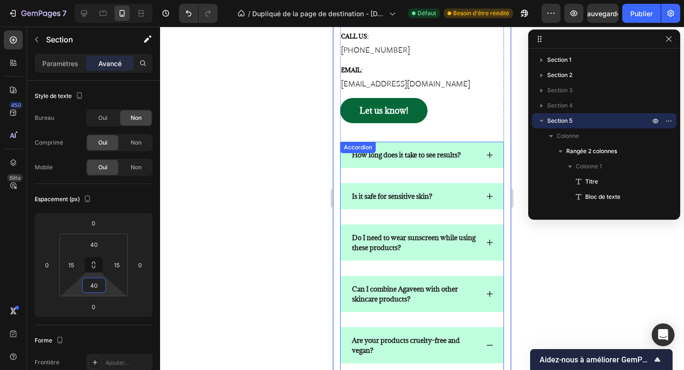
scroll to position [1701, 0]
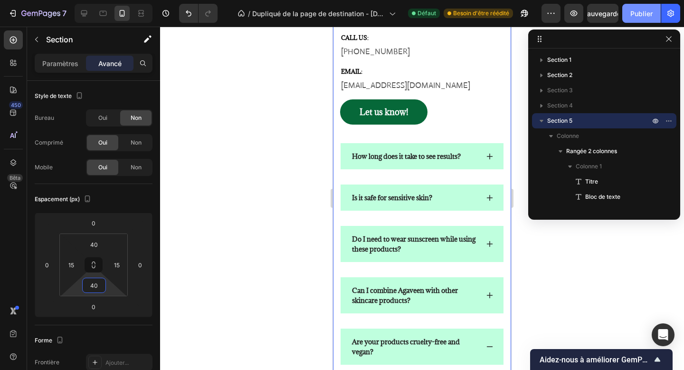
type input "40"
click at [639, 10] on font "Publier" at bounding box center [642, 14] width 22 height 8
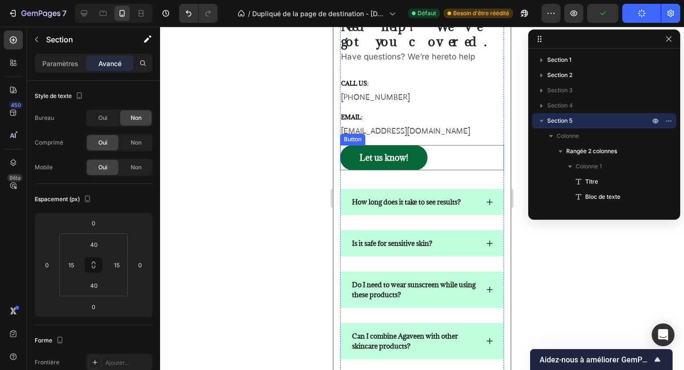
scroll to position [1571, 0]
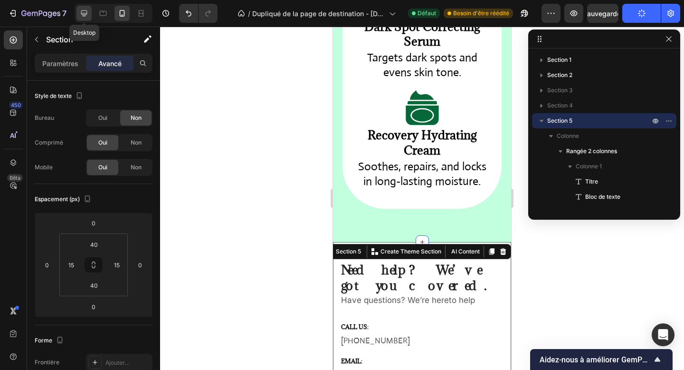
click at [83, 16] on icon at bounding box center [84, 13] width 6 height 6
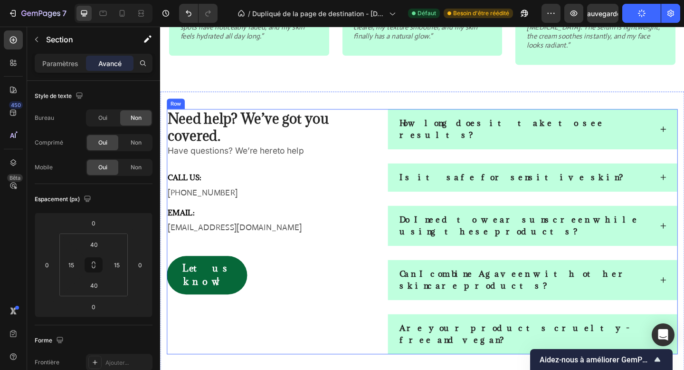
scroll to position [1391, 0]
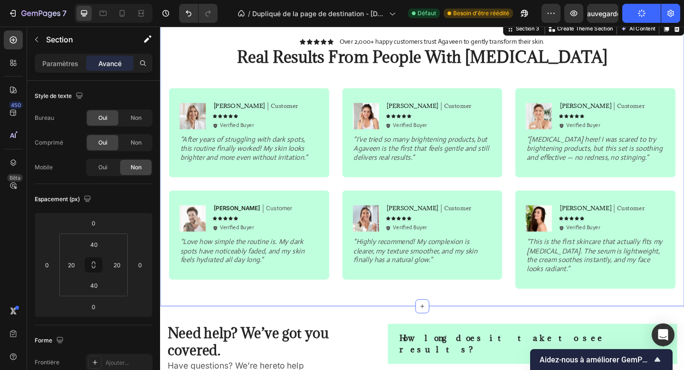
scroll to position [1085, 0]
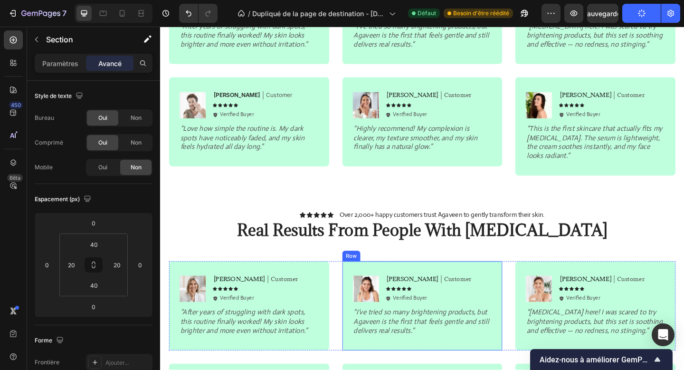
scroll to position [1311, 0]
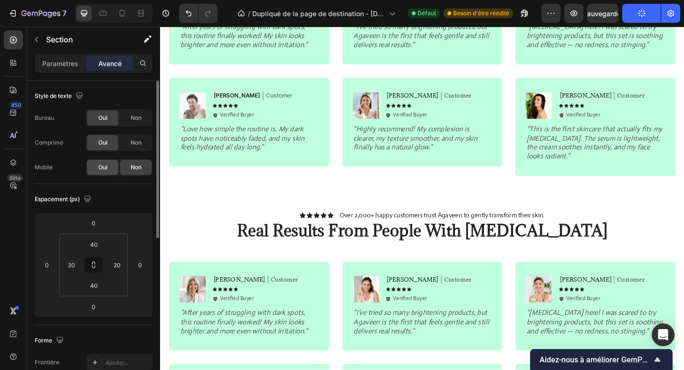
click at [108, 162] on div "Oui" at bounding box center [102, 167] width 31 height 15
click at [129, 119] on div "Non" at bounding box center [135, 117] width 31 height 15
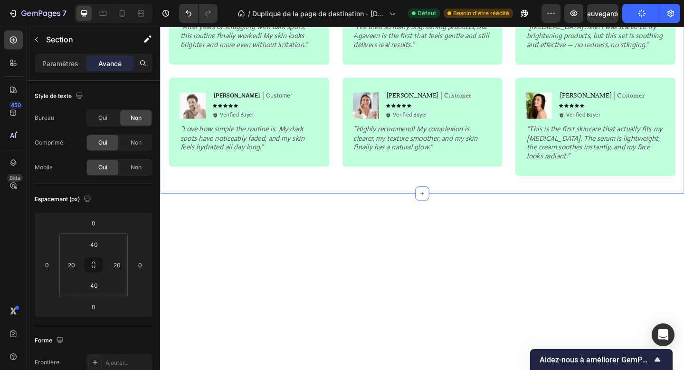
click at [178, 194] on div "Icon Icon Icon Icon Icon Icon List Over 2,000+ happy customers trust Agaveen to…" at bounding box center [445, 52] width 570 height 311
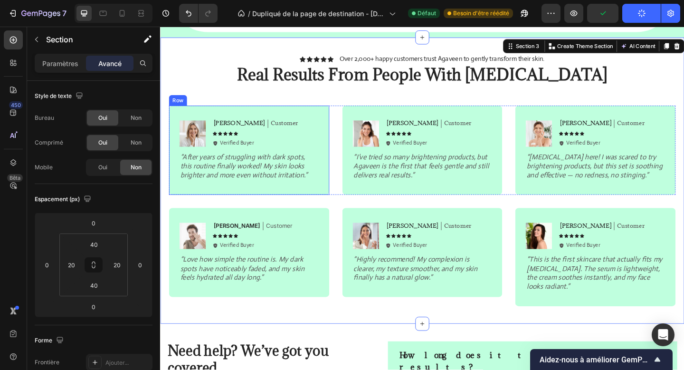
scroll to position [1115, 0]
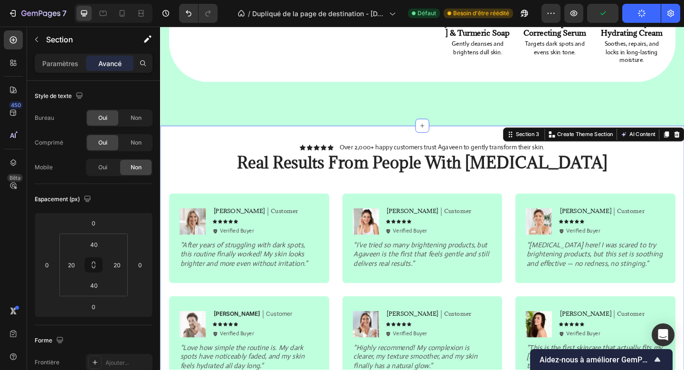
click at [176, 135] on div "Icon Icon Icon Icon Icon Icon List Over 2,000+ happy customers trust Agaveen to…" at bounding box center [445, 290] width 570 height 311
click at [123, 140] on div "Non" at bounding box center [135, 142] width 31 height 15
click at [125, 12] on icon at bounding box center [122, 14] width 10 height 10
type input "70"
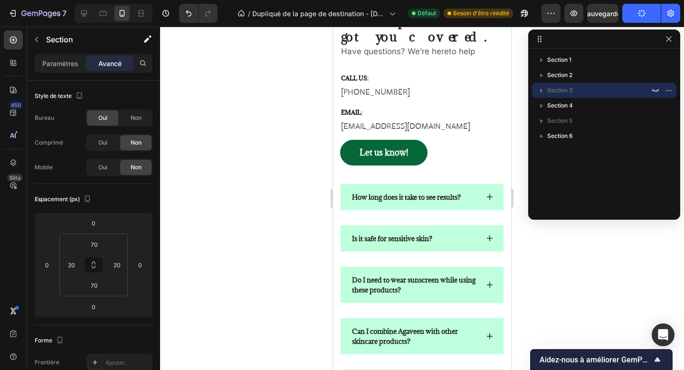
scroll to position [2141, 0]
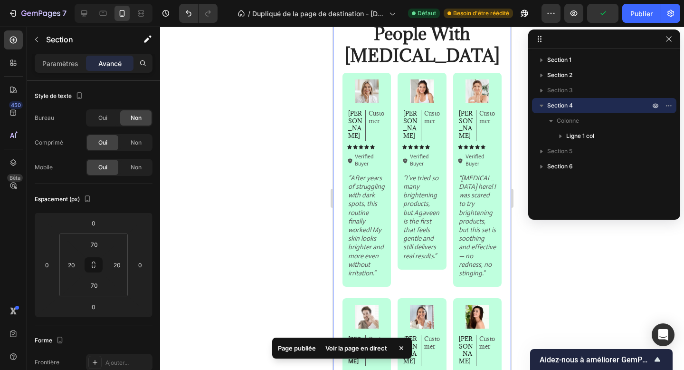
scroll to position [1847, 0]
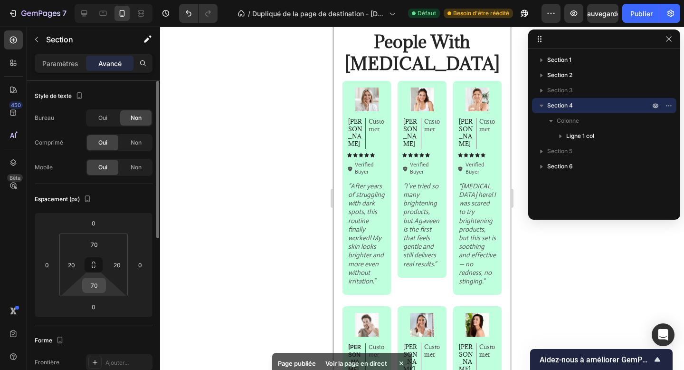
click at [93, 285] on input "70" at bounding box center [94, 285] width 19 height 14
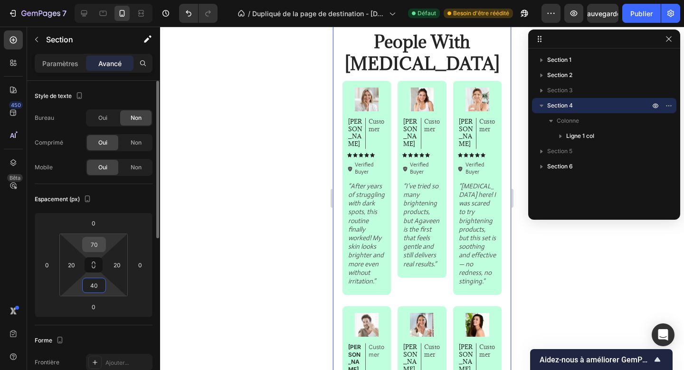
type input "40"
click at [91, 249] on input "70" at bounding box center [94, 244] width 19 height 14
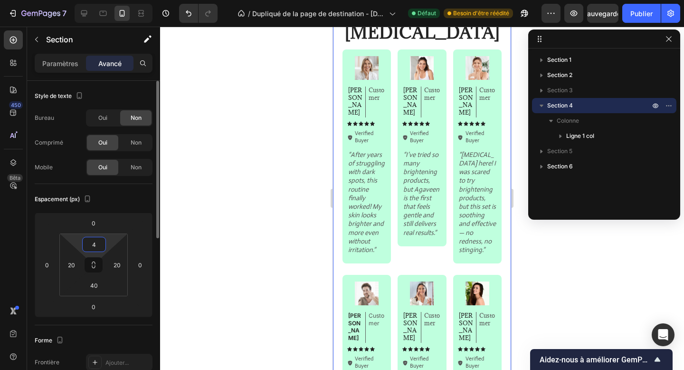
type input "40"
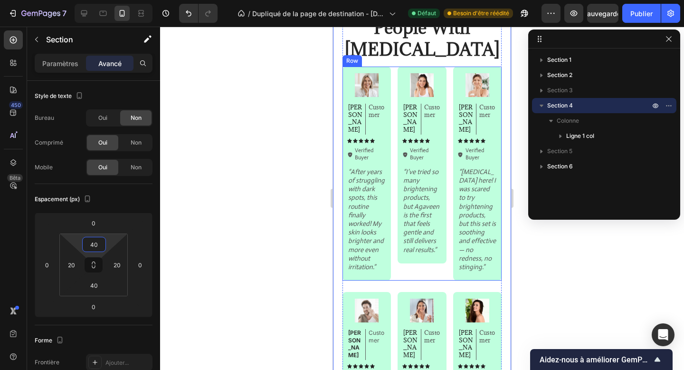
click at [393, 202] on div "Image Emily Text Block Customer Text Block Row Icon Icon Icon Icon Icon Icon Li…" at bounding box center [422, 174] width 159 height 214
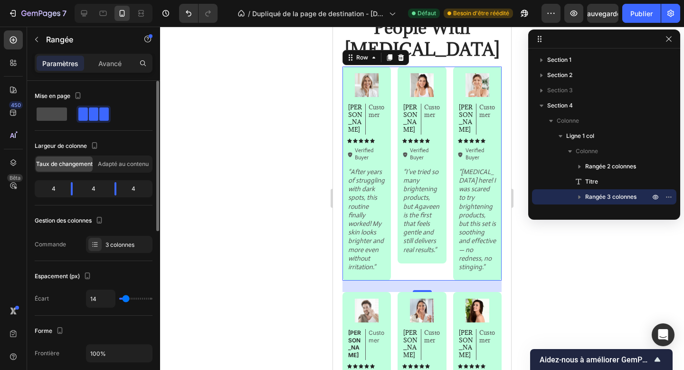
click at [63, 117] on span at bounding box center [52, 113] width 30 height 13
type input "0"
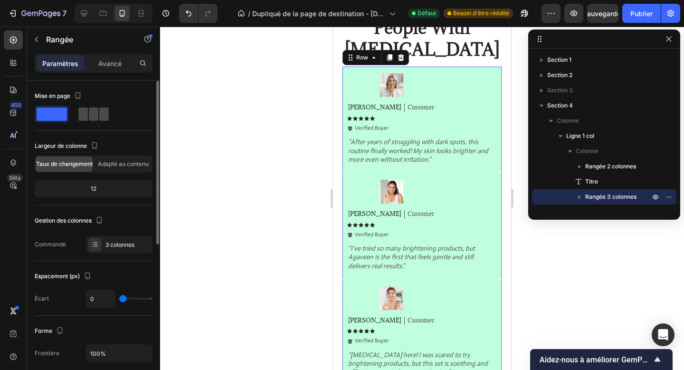
click at [88, 120] on div at bounding box center [93, 113] width 30 height 13
type input "14"
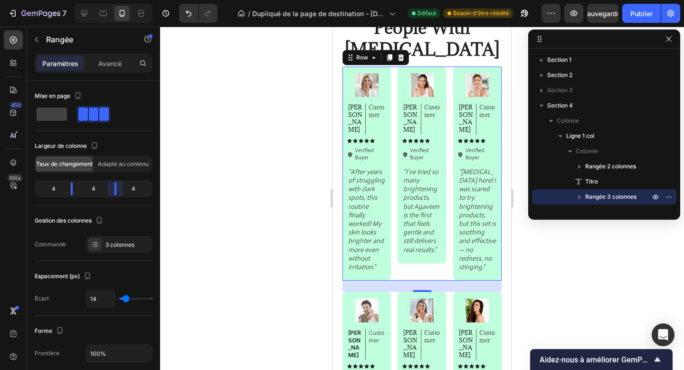
click at [111, 0] on body "7 Version history / Dupliqué de la page de destination - 27 sept., 15:55:30 Déf…" at bounding box center [342, 0] width 684 height 0
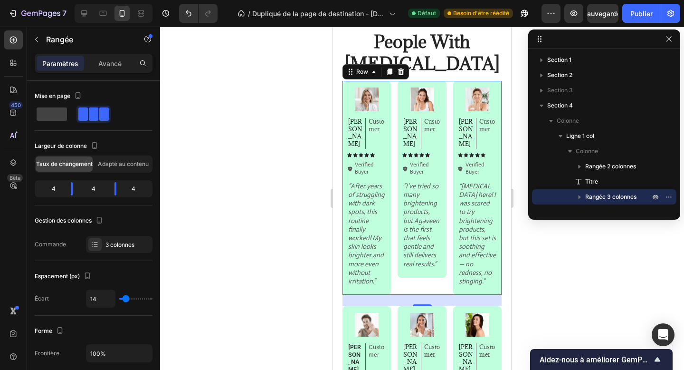
scroll to position [1819, 0]
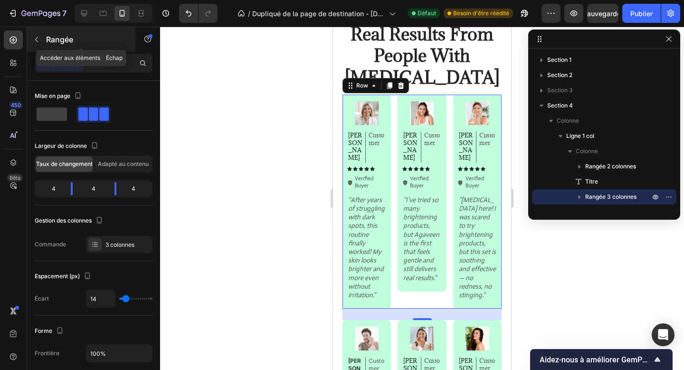
click at [45, 38] on div "Rangée" at bounding box center [81, 39] width 108 height 25
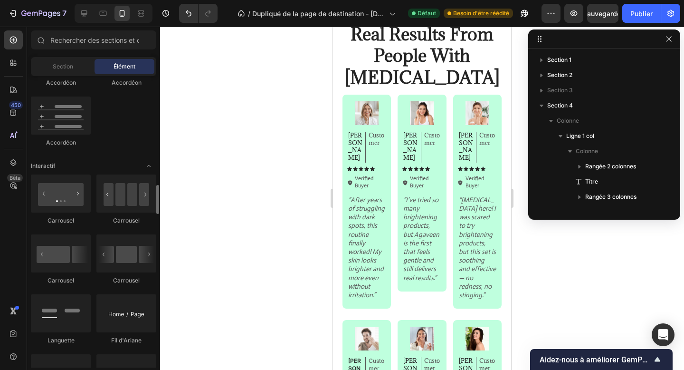
scroll to position [911, 0]
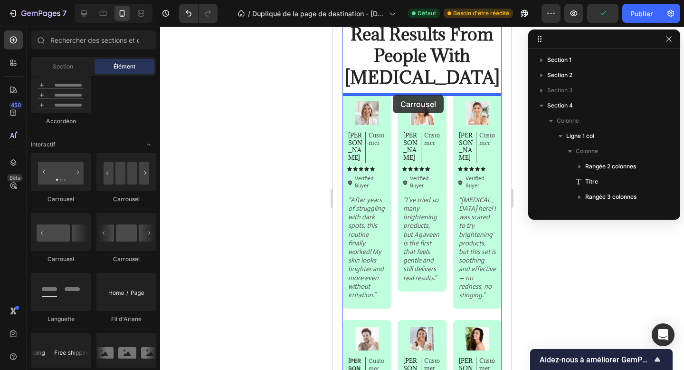
drag, startPoint x: 394, startPoint y: 211, endPoint x: 393, endPoint y: 89, distance: 121.7
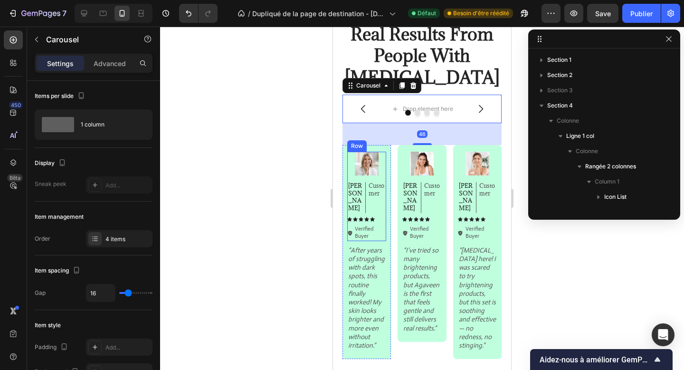
scroll to position [134, 0]
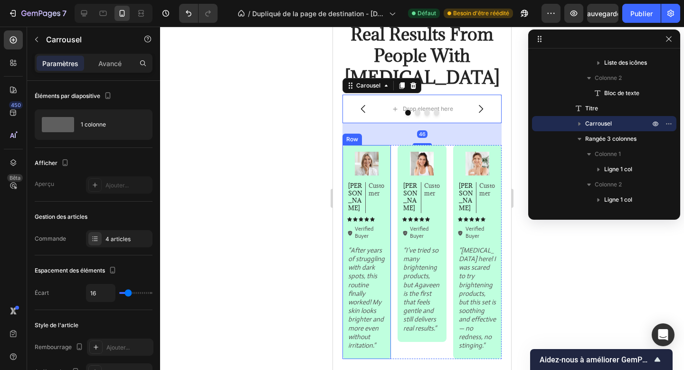
click at [387, 178] on div "Image Emily Text Block Customer Text Block Row Icon Icon Icon Icon Icon Icon Li…" at bounding box center [367, 252] width 48 height 214
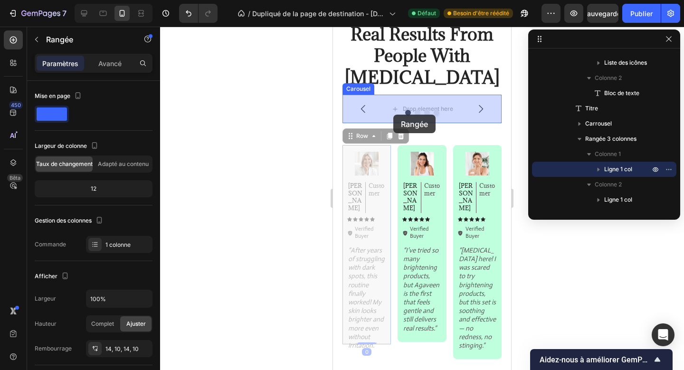
drag, startPoint x: 354, startPoint y: 140, endPoint x: 394, endPoint y: 115, distance: 47.1
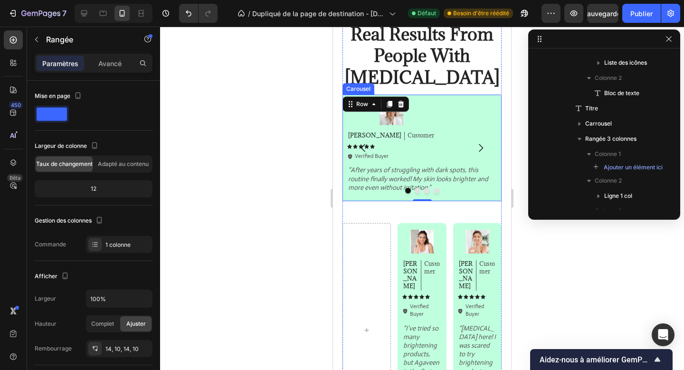
click at [418, 189] on button "Dot" at bounding box center [418, 191] width 6 height 6
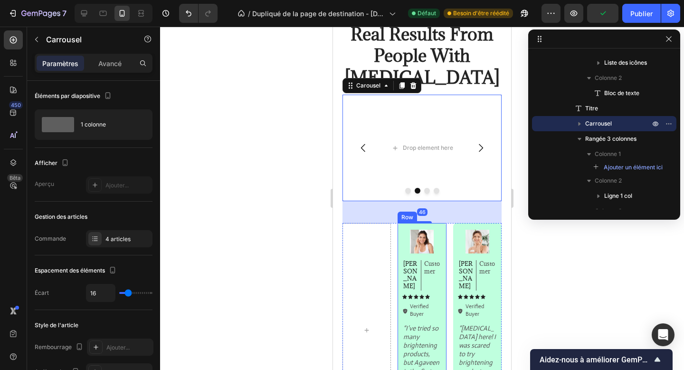
click at [443, 233] on div "Image Sarah Text Block Customer Text Block Row Icon Icon Icon Icon Icon Icon Li…" at bounding box center [422, 321] width 48 height 197
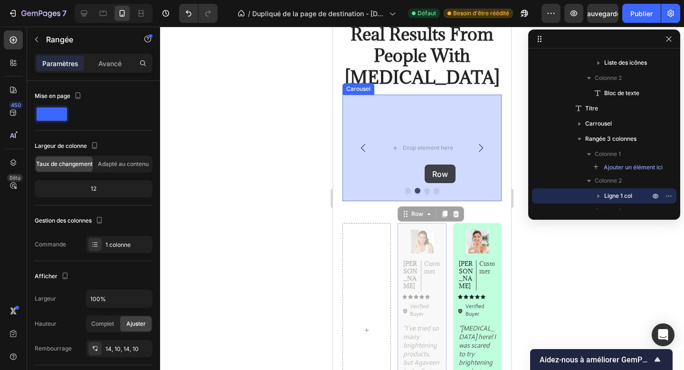
drag, startPoint x: 417, startPoint y: 216, endPoint x: 425, endPoint y: 164, distance: 52.4
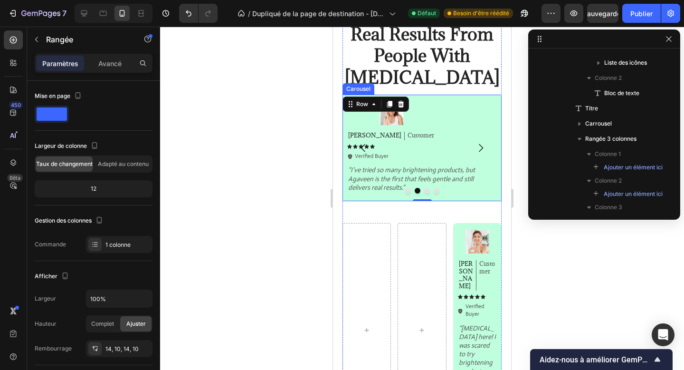
click at [481, 147] on icon "Carousel Next Arrow" at bounding box center [480, 147] width 11 height 11
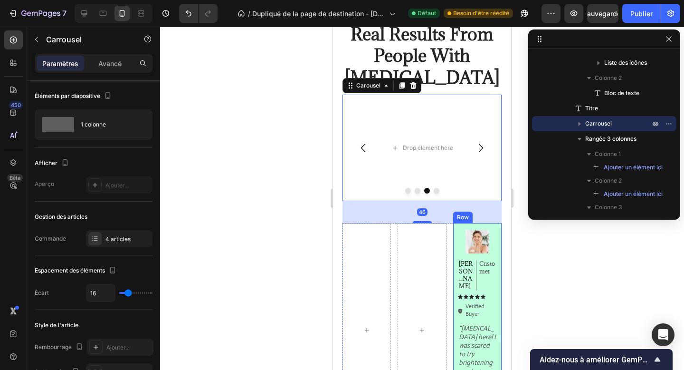
click at [493, 227] on div "Image Ken K Text Block Customer Text Block Row Icon Icon Icon Icon Icon Icon Li…" at bounding box center [477, 330] width 48 height 214
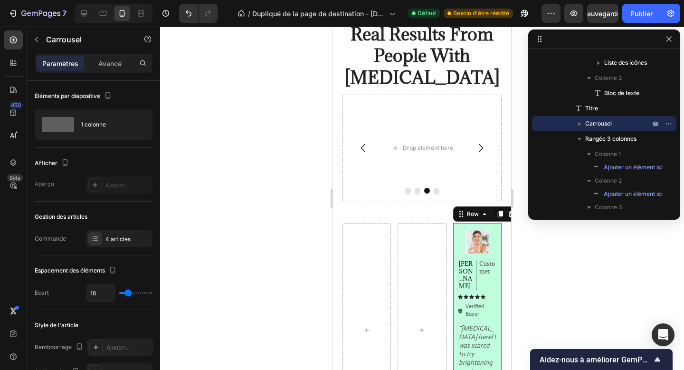
scroll to position [233, 0]
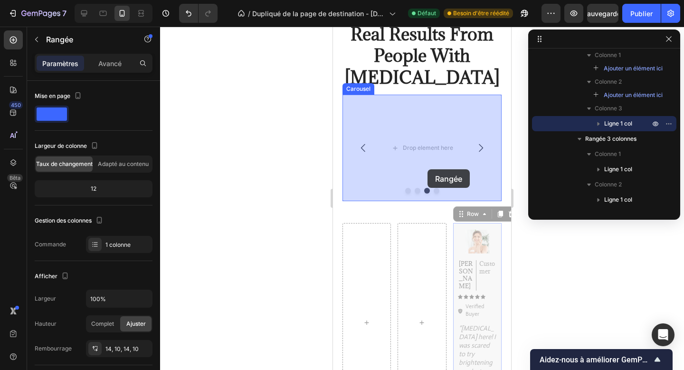
drag, startPoint x: 463, startPoint y: 213, endPoint x: 428, endPoint y: 169, distance: 56.8
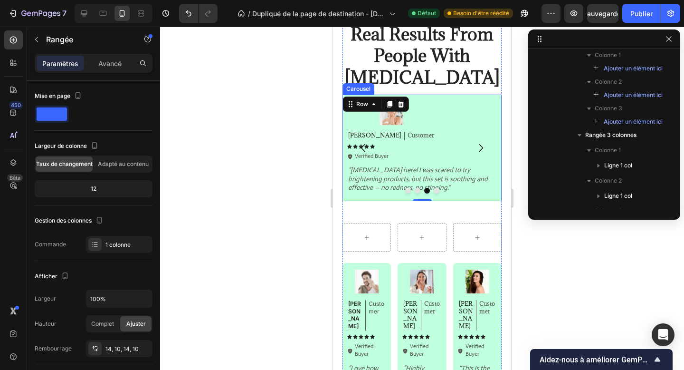
click at [480, 145] on icon "Carousel Next Arrow" at bounding box center [481, 148] width 4 height 8
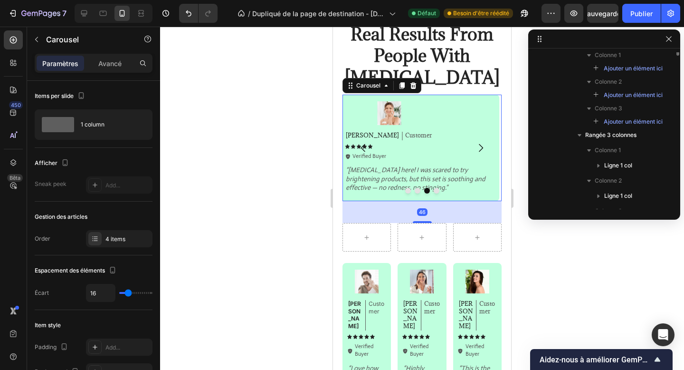
scroll to position [134, 0]
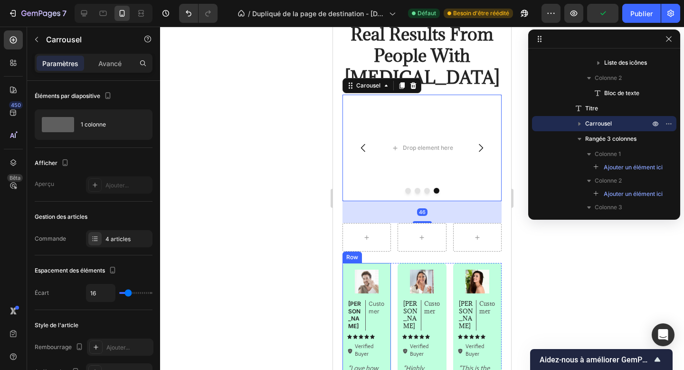
click at [387, 281] on div "Image Michael Text Block Customer Text Block Row Icon Icon Icon Icon Icon Icon …" at bounding box center [367, 361] width 48 height 197
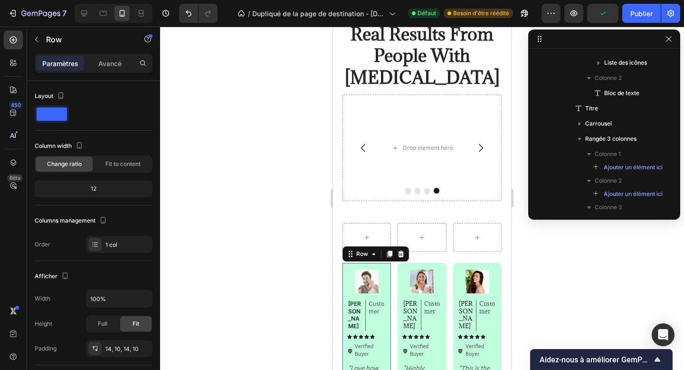
scroll to position [275, 0]
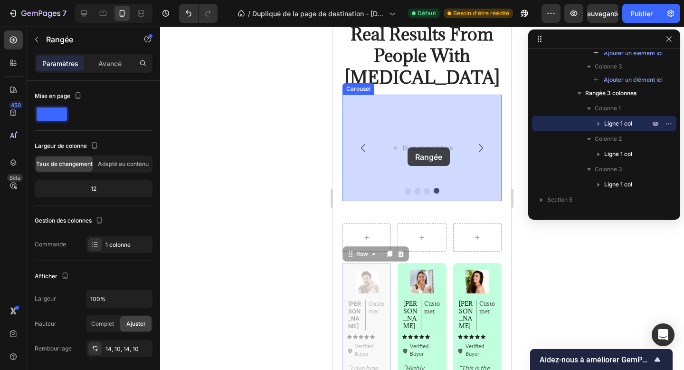
drag, startPoint x: 358, startPoint y: 256, endPoint x: 408, endPoint y: 147, distance: 119.3
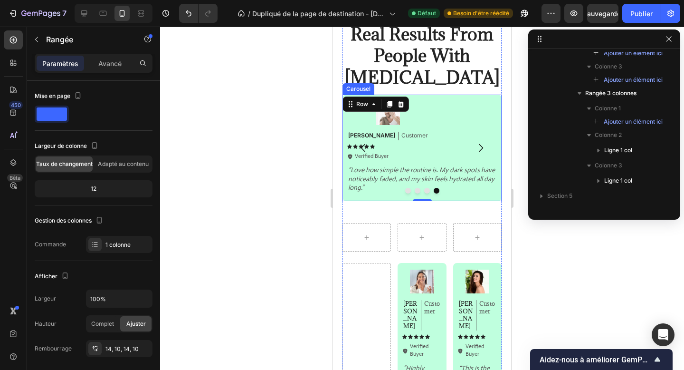
click at [423, 192] on div at bounding box center [422, 191] width 159 height 6
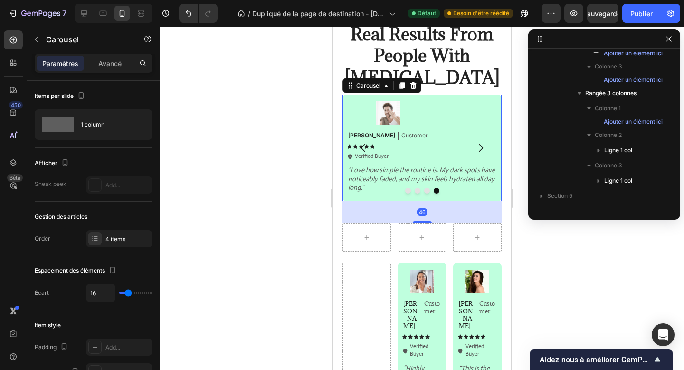
scroll to position [134, 0]
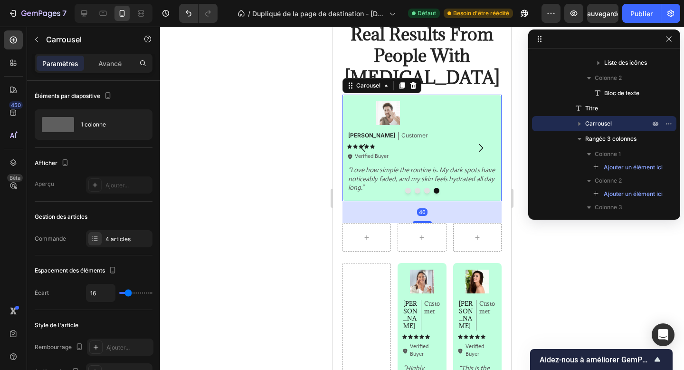
click at [425, 192] on button "Dot" at bounding box center [427, 191] width 6 height 6
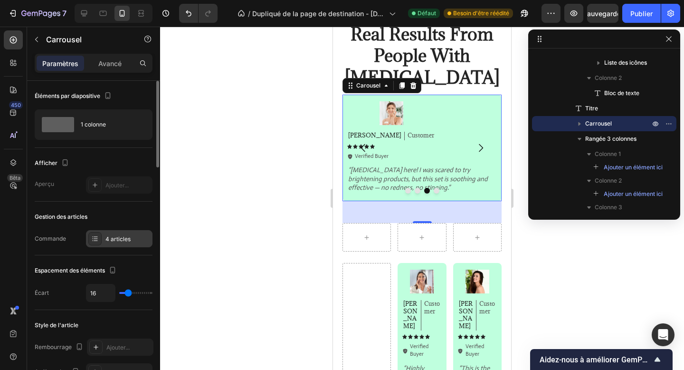
click at [99, 242] on div at bounding box center [94, 238] width 13 height 13
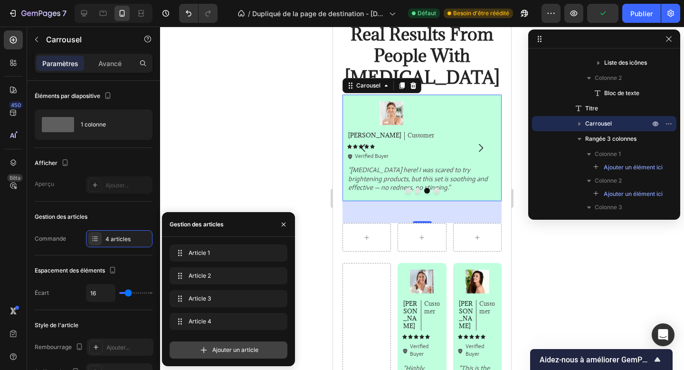
click at [238, 357] on div "Ajouter un article" at bounding box center [229, 349] width 118 height 17
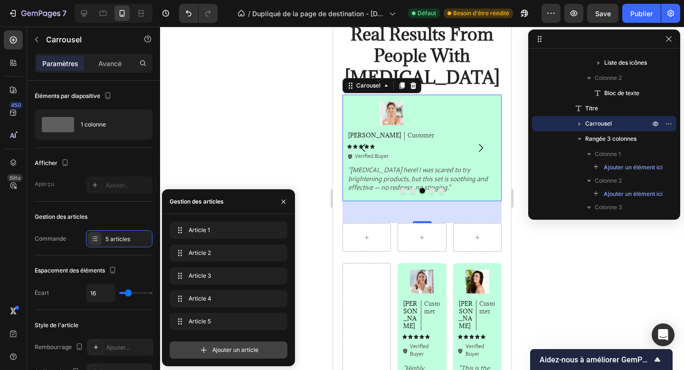
click at [236, 350] on font "Ajouter un article" at bounding box center [235, 349] width 46 height 7
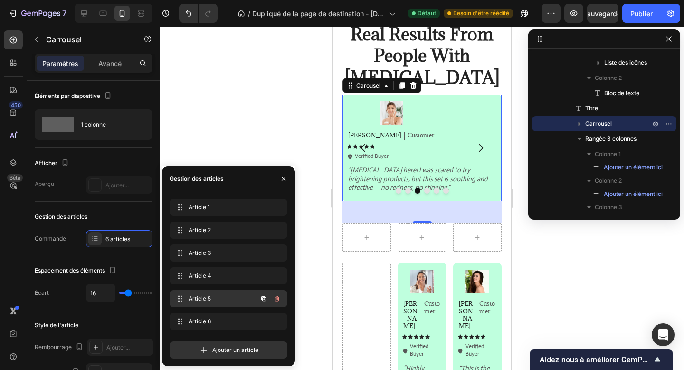
click at [215, 302] on span "Article 5" at bounding box center [216, 298] width 54 height 9
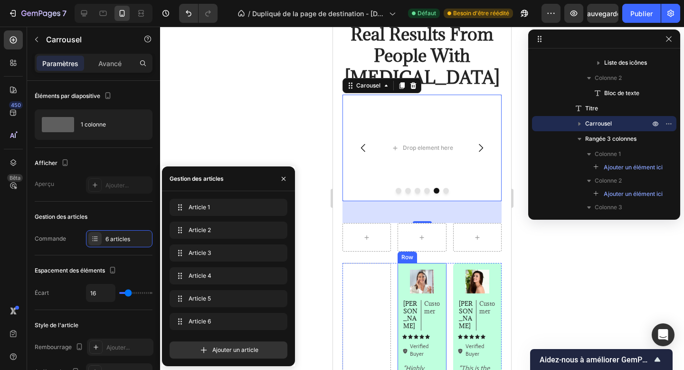
click at [441, 266] on div "Image Jessica Text Block Customer Text Block Row Icon Icon Icon Icon Icon Icon …" at bounding box center [422, 365] width 48 height 205
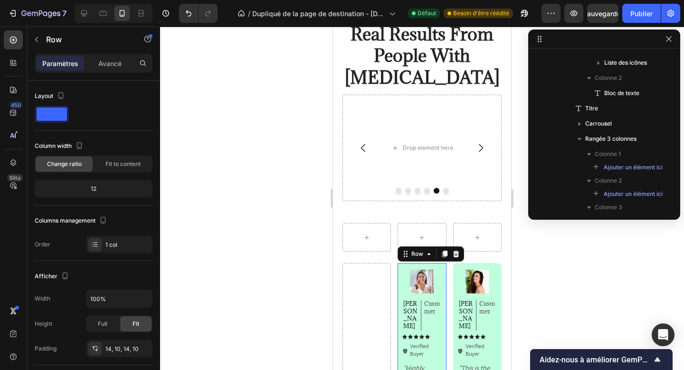
scroll to position [284, 0]
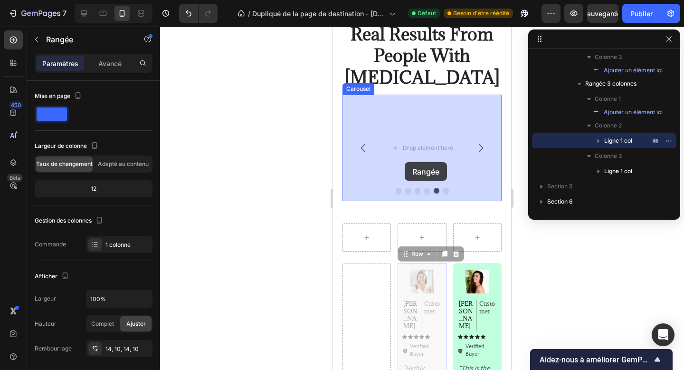
drag, startPoint x: 420, startPoint y: 256, endPoint x: 405, endPoint y: 162, distance: 95.3
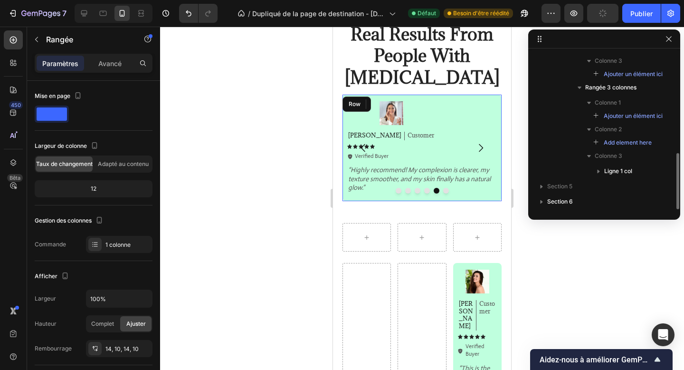
scroll to position [280, 0]
click at [446, 191] on button "Dot" at bounding box center [446, 191] width 6 height 6
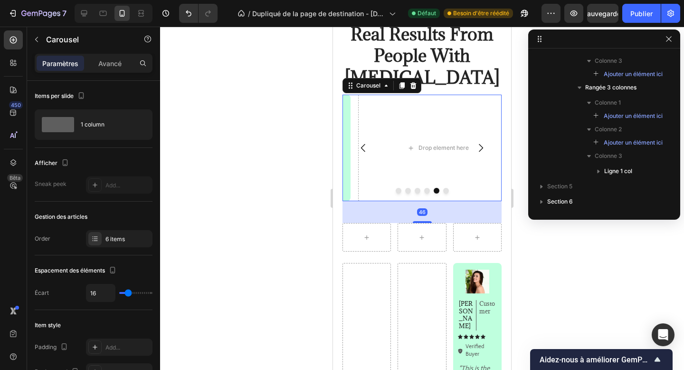
scroll to position [134, 0]
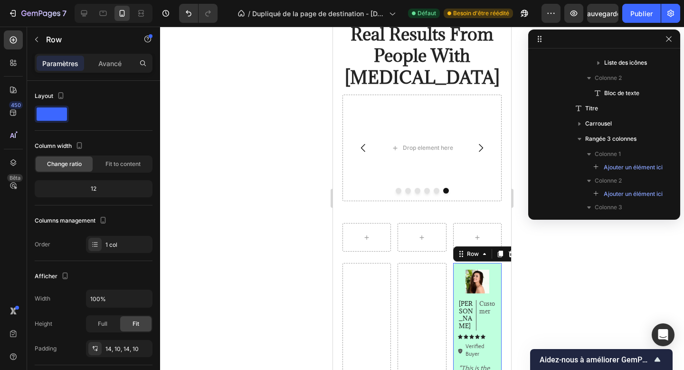
scroll to position [280, 0]
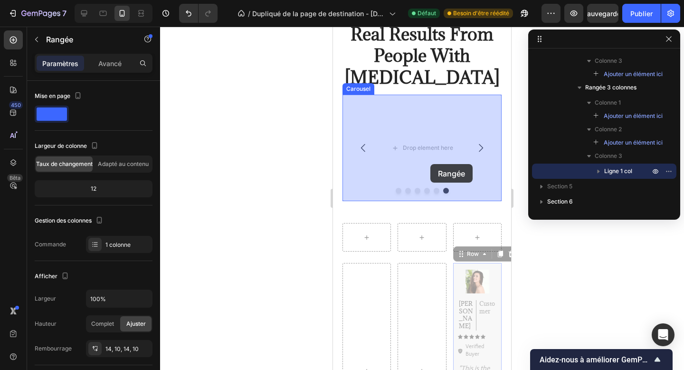
drag, startPoint x: 475, startPoint y: 253, endPoint x: 431, endPoint y: 164, distance: 99.7
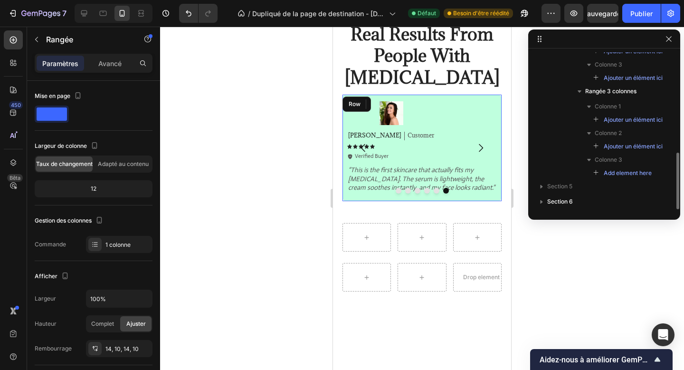
scroll to position [277, 0]
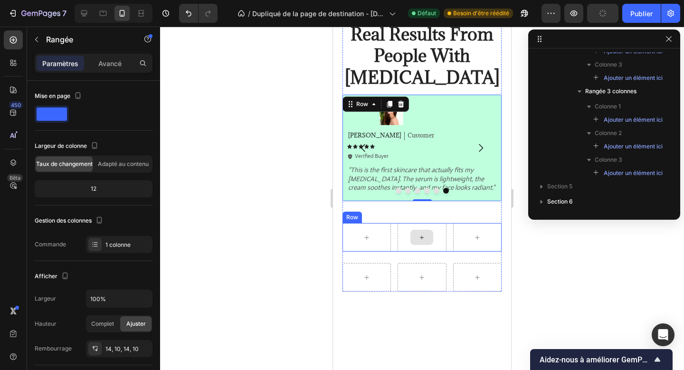
click at [399, 239] on div at bounding box center [422, 237] width 48 height 29
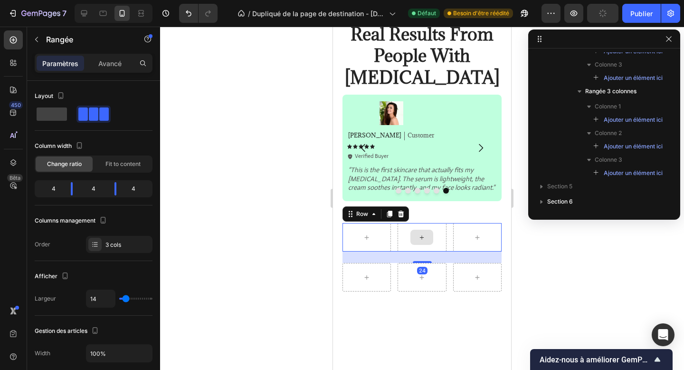
scroll to position [149, 0]
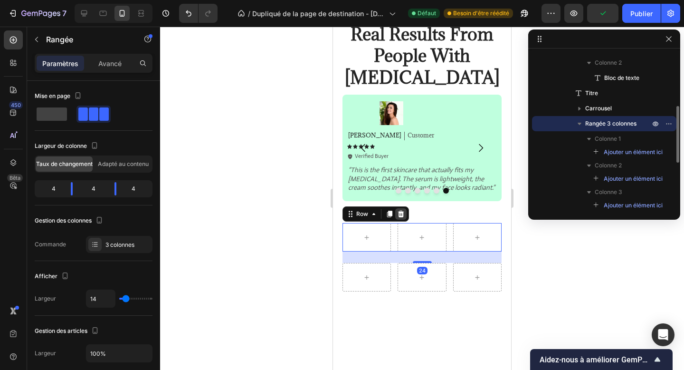
click at [398, 212] on icon at bounding box center [401, 214] width 8 height 8
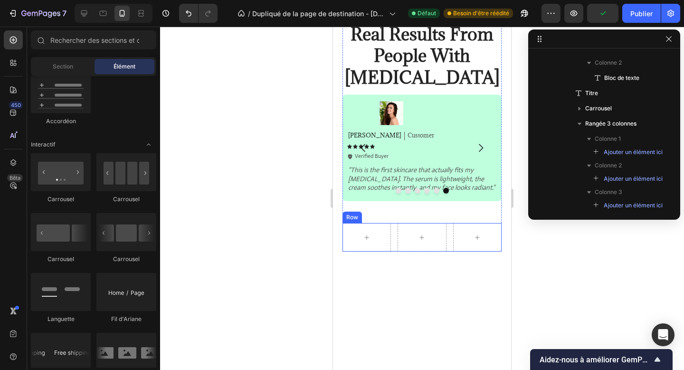
click at [391, 236] on div "Row" at bounding box center [422, 237] width 159 height 29
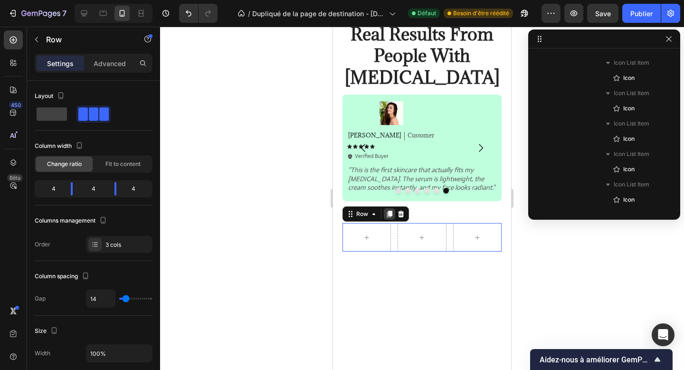
scroll to position [484, 0]
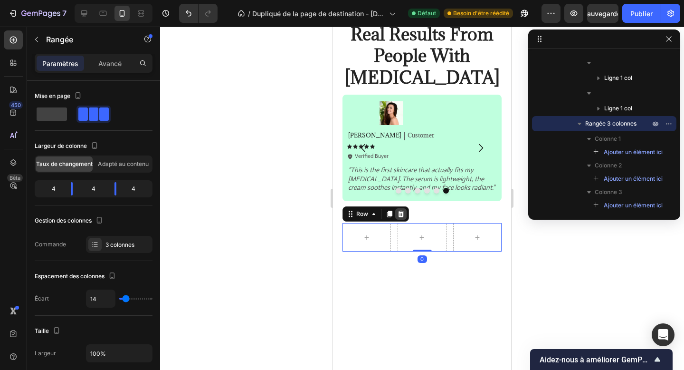
click at [400, 213] on icon at bounding box center [401, 214] width 6 height 7
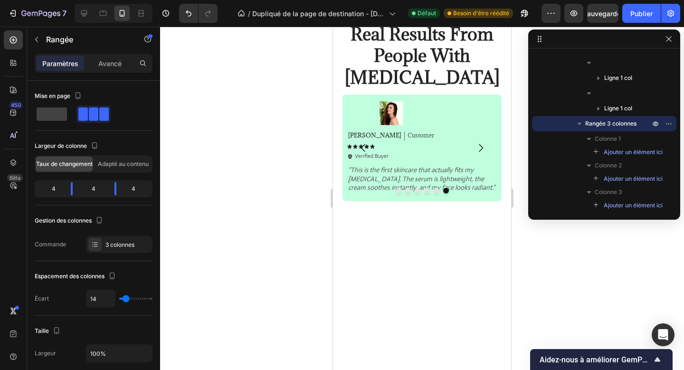
scroll to position [421, 0]
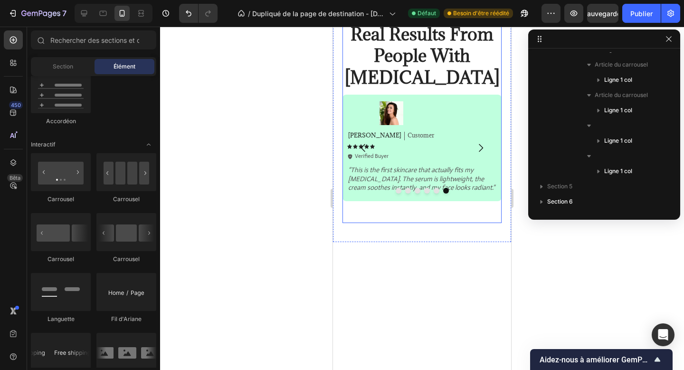
click at [384, 217] on div "Image Emily Text Block Customer Text Block Row Icon Icon Icon Icon Icon Icon Li…" at bounding box center [422, 159] width 159 height 128
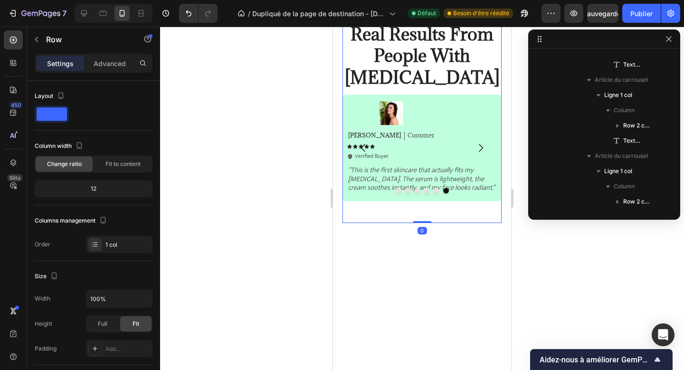
scroll to position [12, 0]
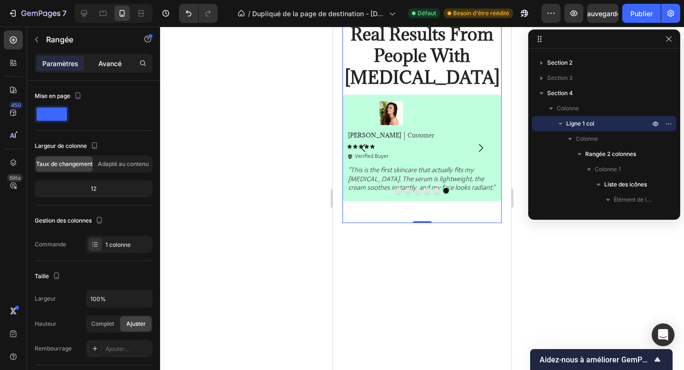
click at [109, 66] on font "Avancé" at bounding box center [109, 63] width 23 height 8
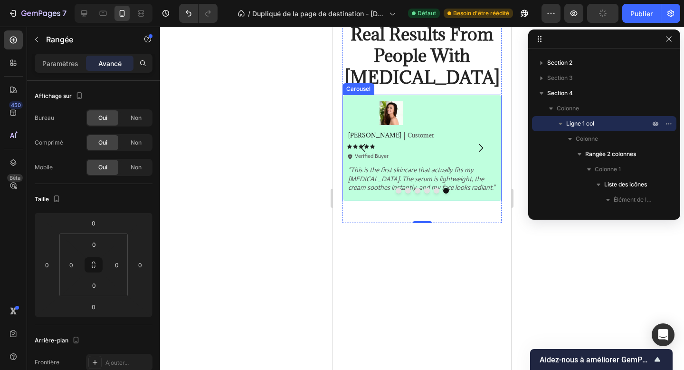
click at [428, 189] on button "Dot" at bounding box center [427, 191] width 6 height 6
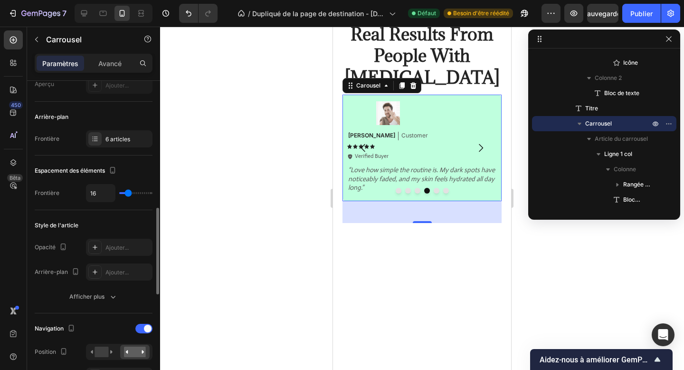
scroll to position [178, 0]
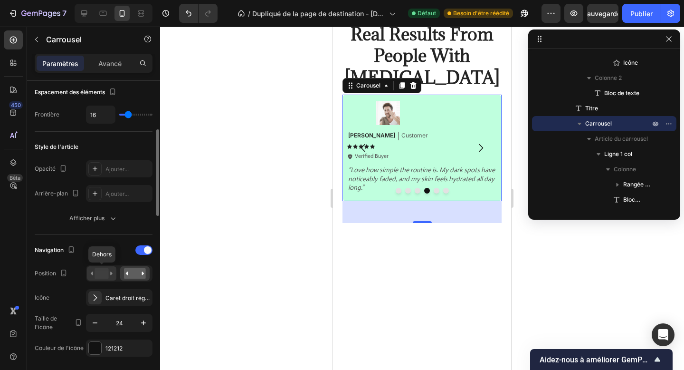
click at [97, 273] on rect at bounding box center [102, 273] width 14 height 10
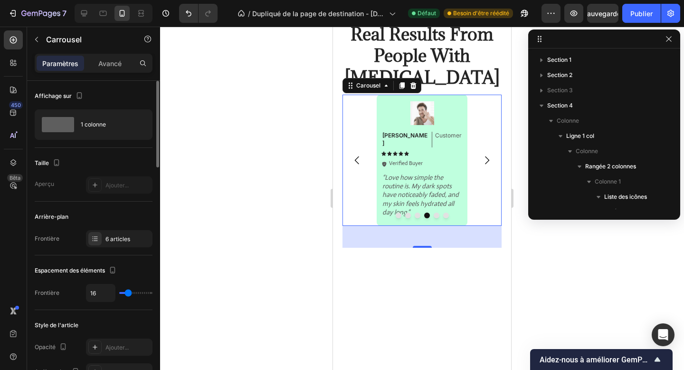
scroll to position [286, 0]
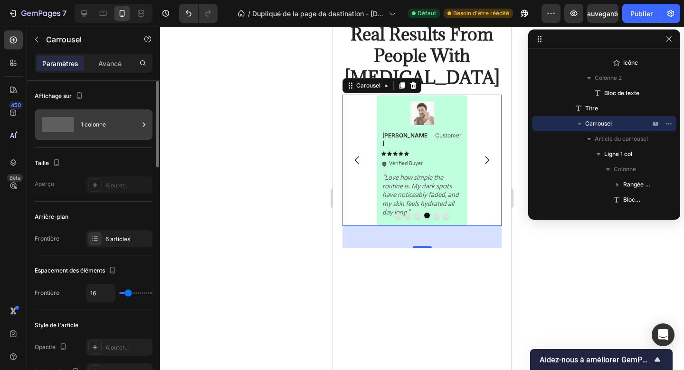
click at [110, 128] on div "1 colonne" at bounding box center [110, 125] width 58 height 22
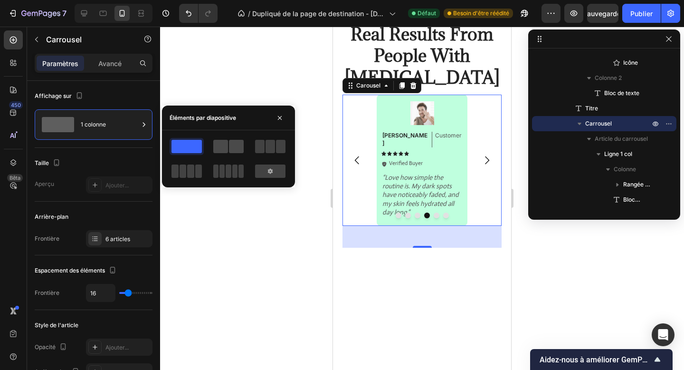
click at [237, 152] on span at bounding box center [236, 146] width 15 height 13
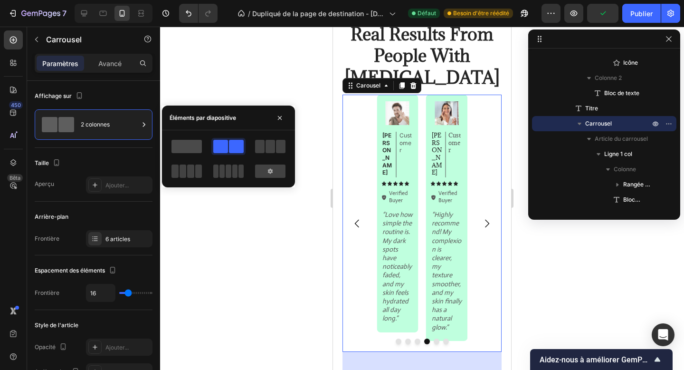
click at [183, 149] on span at bounding box center [187, 146] width 30 height 13
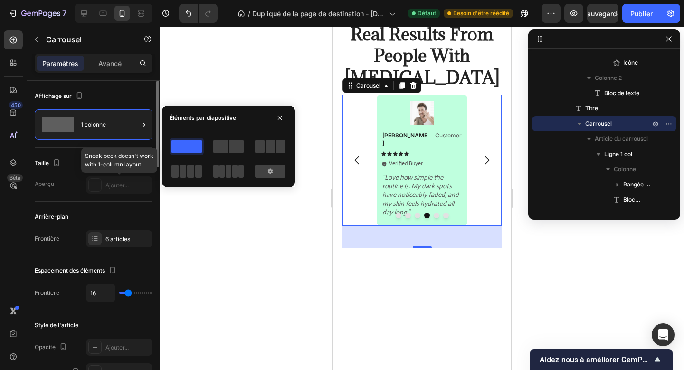
click at [108, 192] on div at bounding box center [119, 184] width 67 height 17
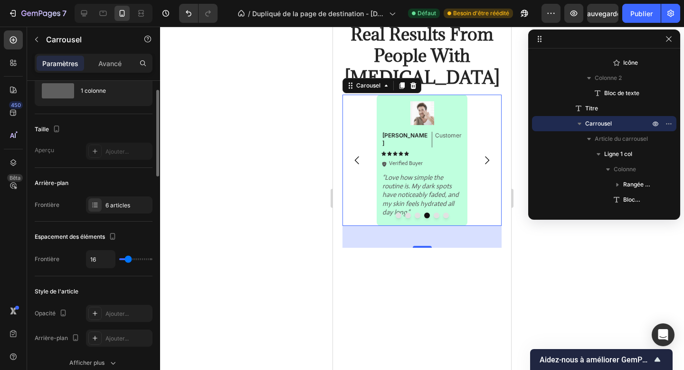
scroll to position [58, 0]
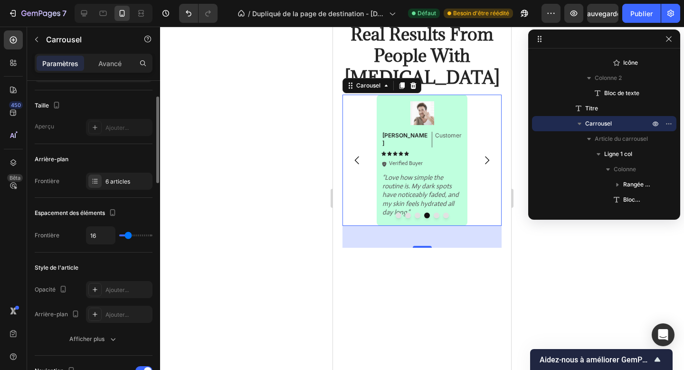
type input "3"
type input "12"
click at [126, 234] on input "range" at bounding box center [135, 235] width 33 height 2
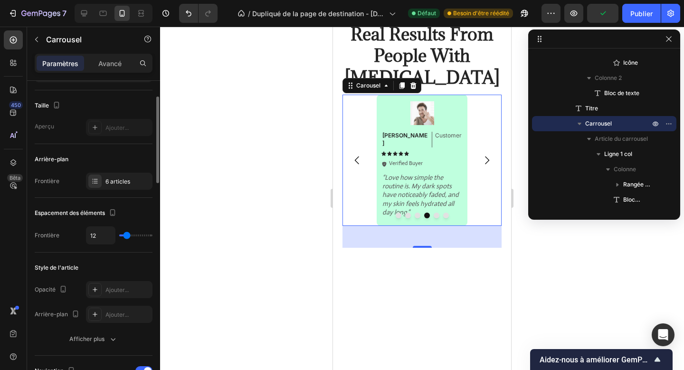
click at [114, 265] on div "Style de l'article" at bounding box center [94, 267] width 118 height 15
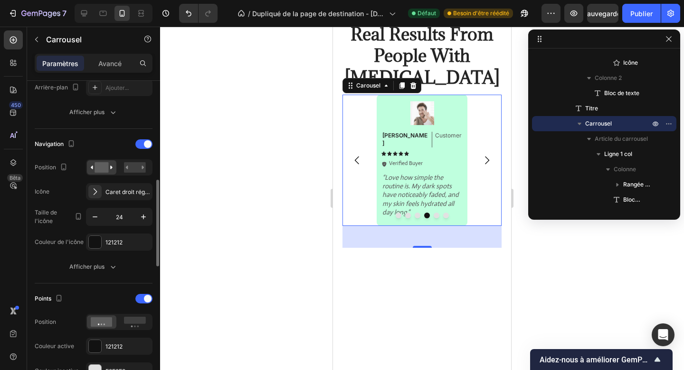
scroll to position [305, 0]
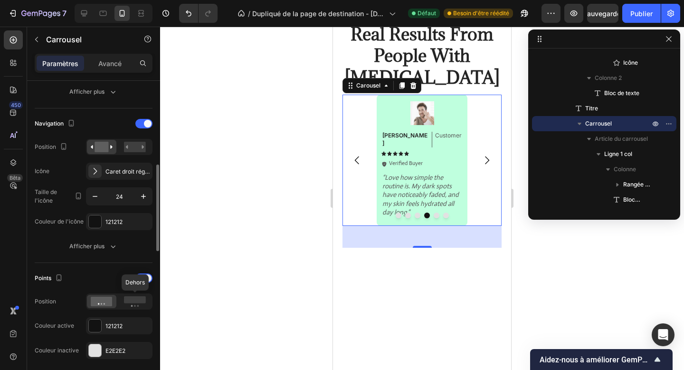
click at [125, 302] on rect at bounding box center [135, 299] width 22 height 7
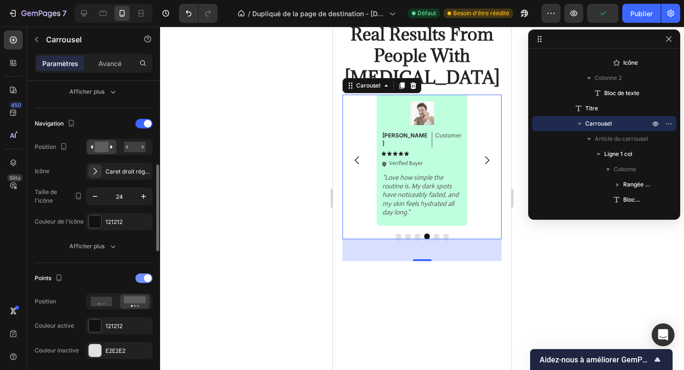
click at [151, 279] on span at bounding box center [148, 278] width 8 height 8
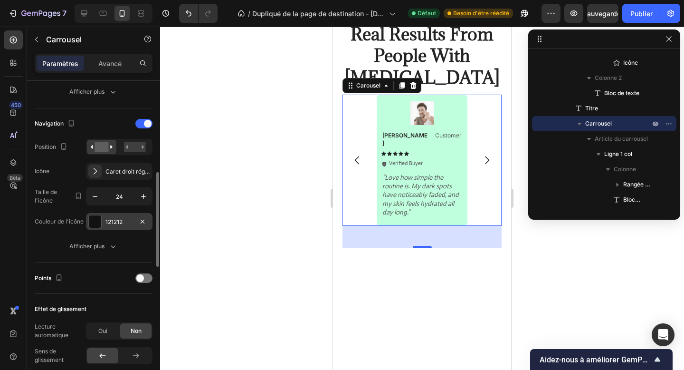
click at [97, 221] on div at bounding box center [95, 221] width 12 height 12
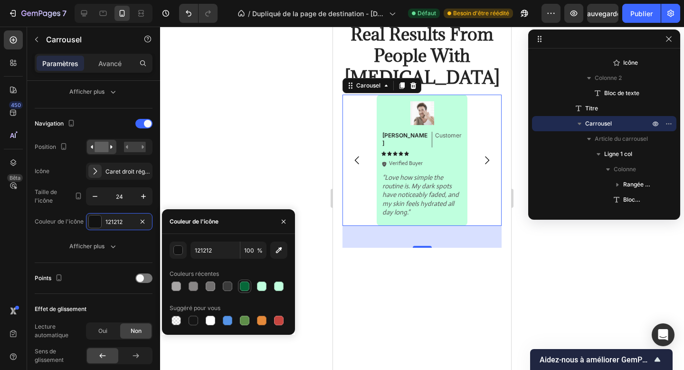
click at [244, 287] on div at bounding box center [245, 286] width 10 height 10
type input "066839"
click at [94, 268] on div "Points" at bounding box center [94, 278] width 118 height 31
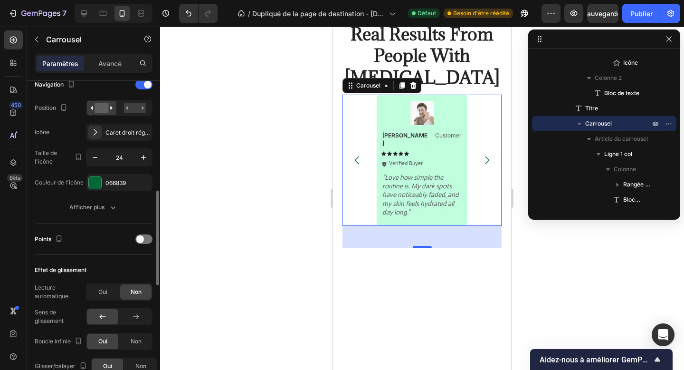
scroll to position [349, 0]
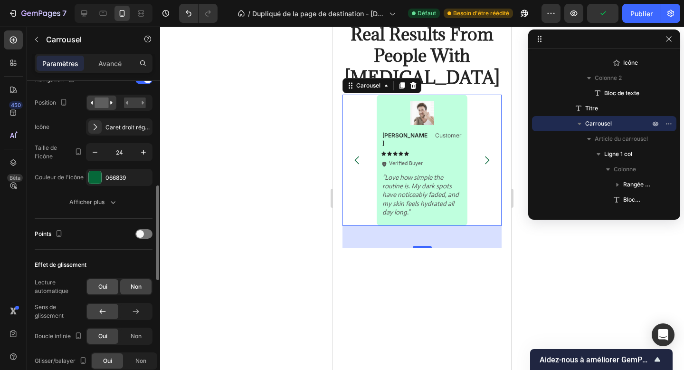
click at [104, 289] on font "Oui" at bounding box center [102, 286] width 9 height 7
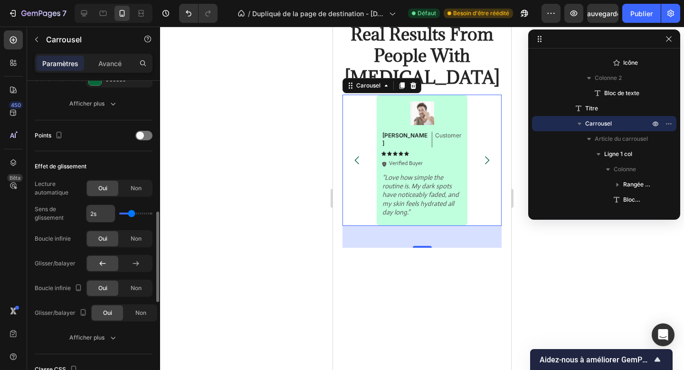
scroll to position [451, 0]
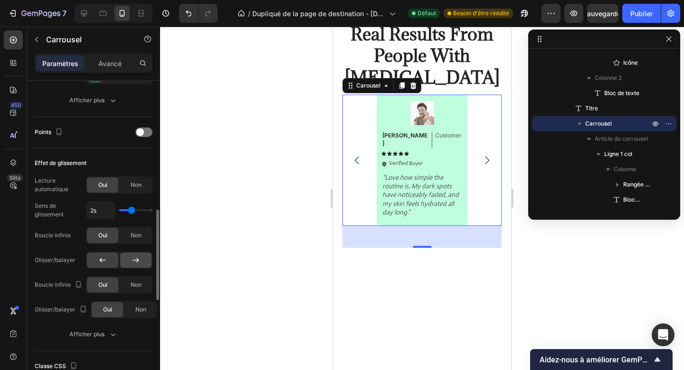
click at [131, 254] on div at bounding box center [135, 259] width 31 height 15
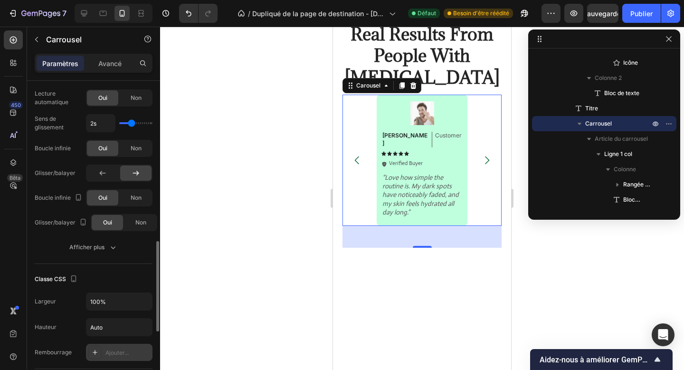
scroll to position [543, 0]
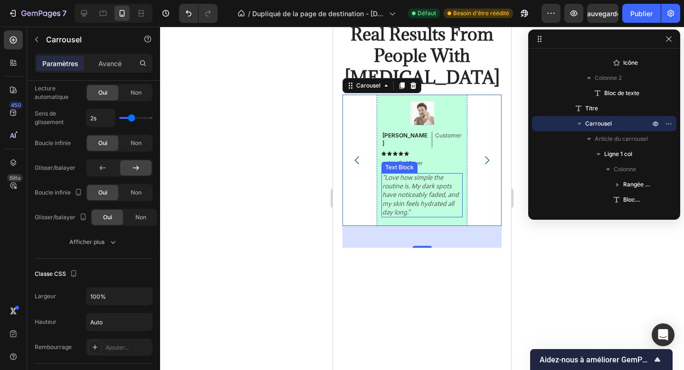
click at [429, 186] on icon "“Love how simple the routine is. My dark spots have noticeably faded, and my sk…" at bounding box center [421, 194] width 77 height 43
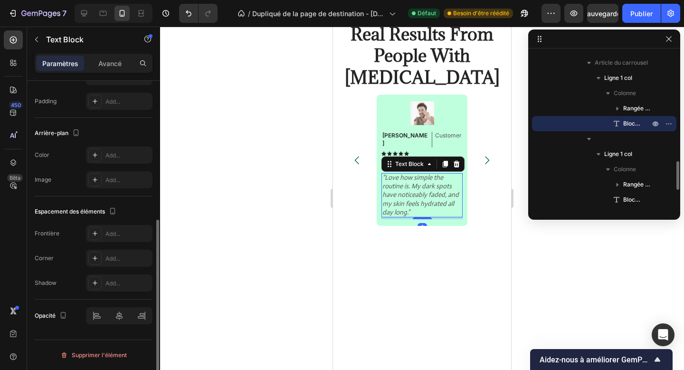
scroll to position [0, 0]
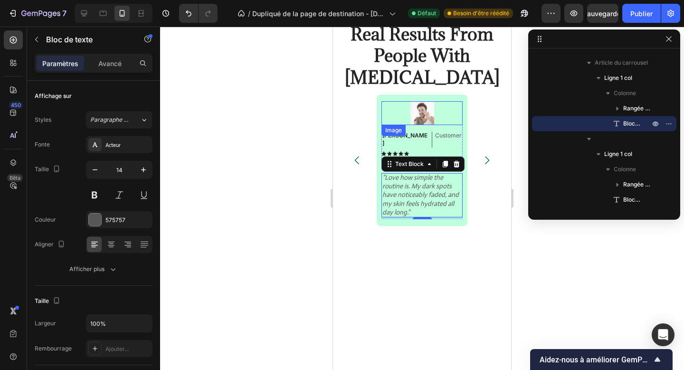
click at [429, 109] on div at bounding box center [422, 113] width 81 height 24
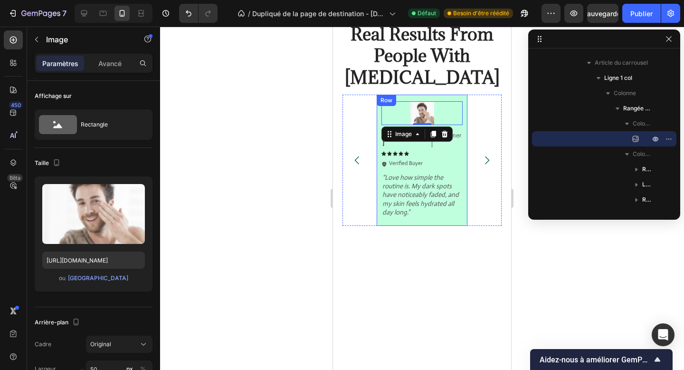
click at [440, 211] on div "Image 0 Michael Text Block Customer Text Block Row Icon Icon Icon Icon Icon Ico…" at bounding box center [422, 160] width 81 height 118
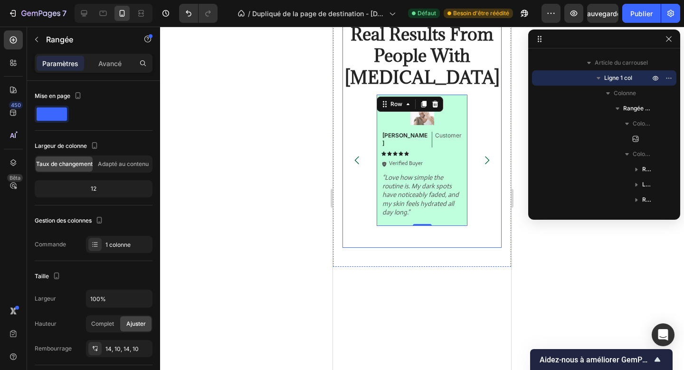
click at [445, 239] on div "Image Emily Text Block Customer Text Block Row Icon Icon Icon Icon Icon Icon Li…" at bounding box center [422, 171] width 159 height 153
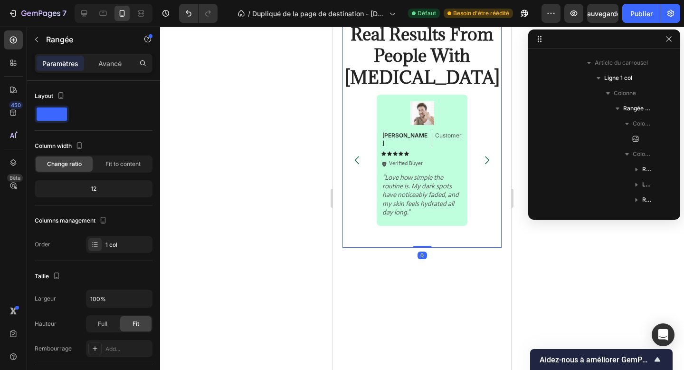
scroll to position [12, 0]
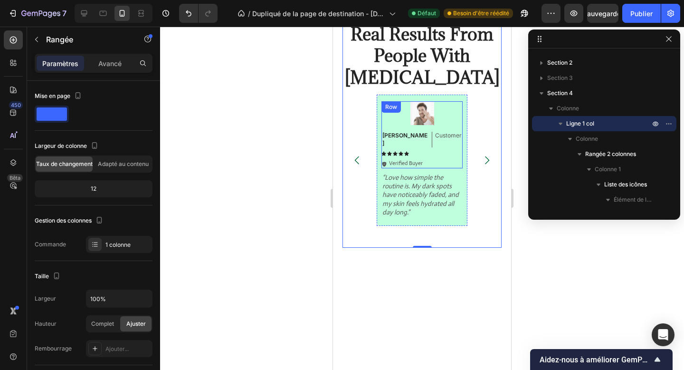
click at [447, 134] on div "Image Michael Text Block Customer Text Block Row Icon Icon Icon Icon Icon Icon …" at bounding box center [422, 134] width 81 height 67
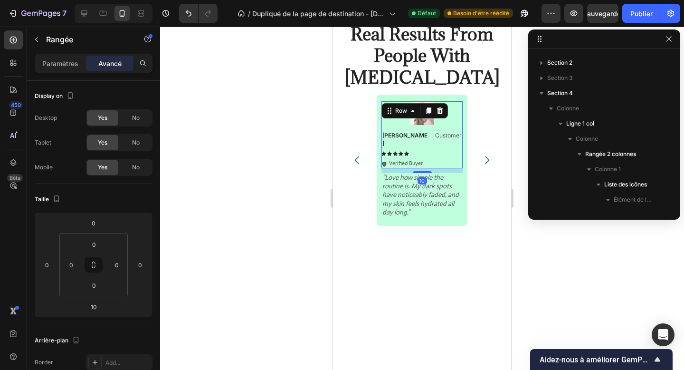
scroll to position [575, 0]
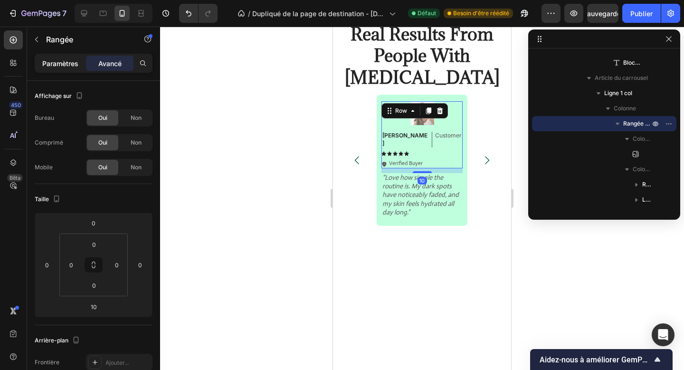
click at [65, 65] on font "Paramètres" at bounding box center [60, 63] width 36 height 8
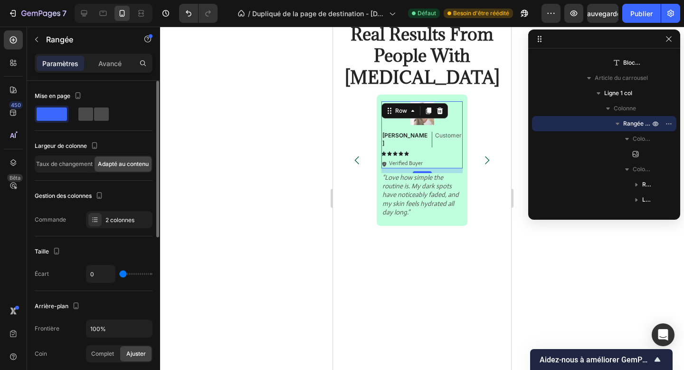
click at [100, 109] on span at bounding box center [101, 113] width 15 height 13
type input "16"
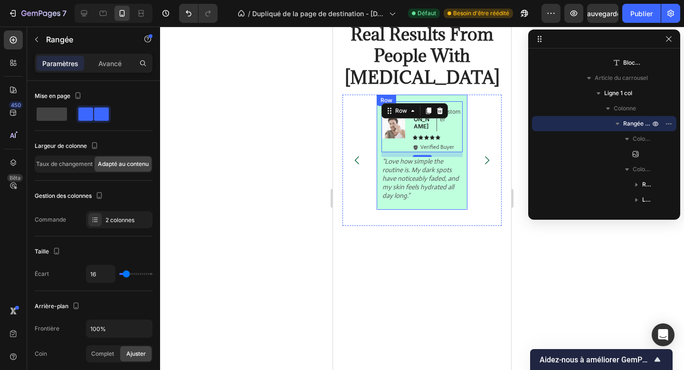
click at [409, 195] on div "Image Michael Text Block Customer Text Block Row Icon Icon Icon Icon Icon Icon …" at bounding box center [422, 152] width 91 height 115
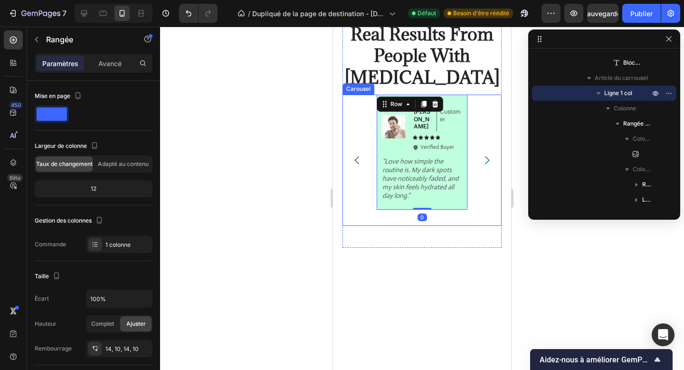
click at [431, 211] on div "Image Michael Text Block Customer Text Block Row Icon Icon Icon Icon Icon Icon …" at bounding box center [422, 160] width 91 height 131
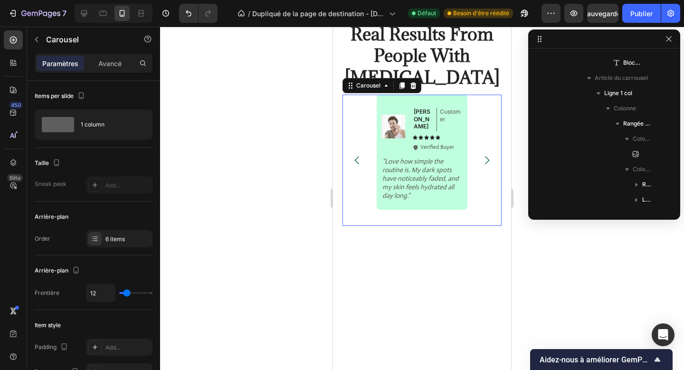
scroll to position [286, 0]
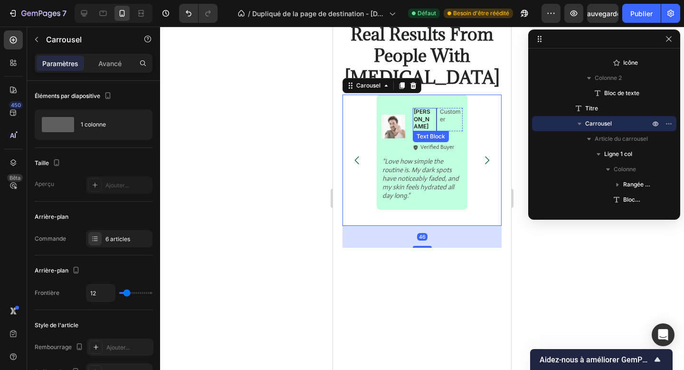
click at [420, 121] on p "[PERSON_NAME]" at bounding box center [424, 119] width 20 height 22
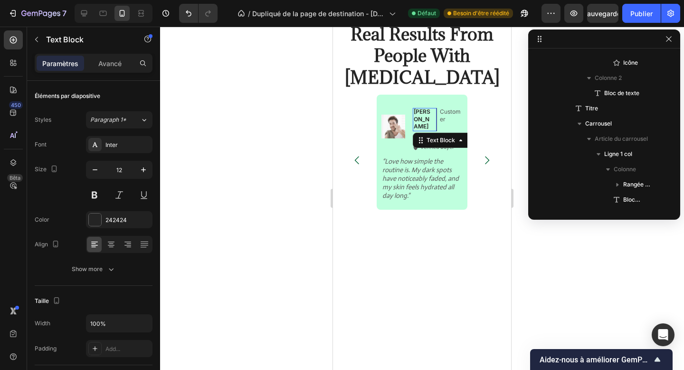
scroll to position [666, 0]
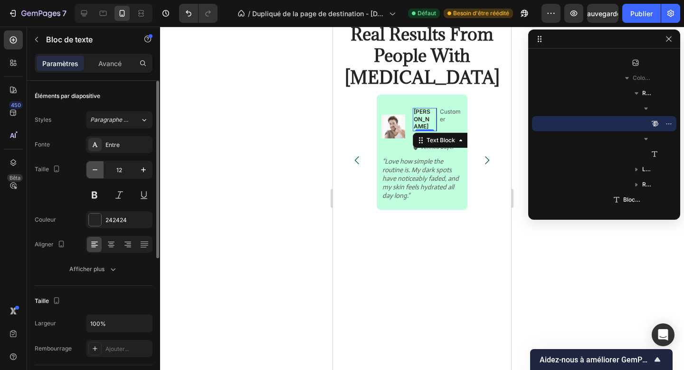
click at [97, 169] on icon "button" at bounding box center [95, 169] width 5 height 1
type input "10"
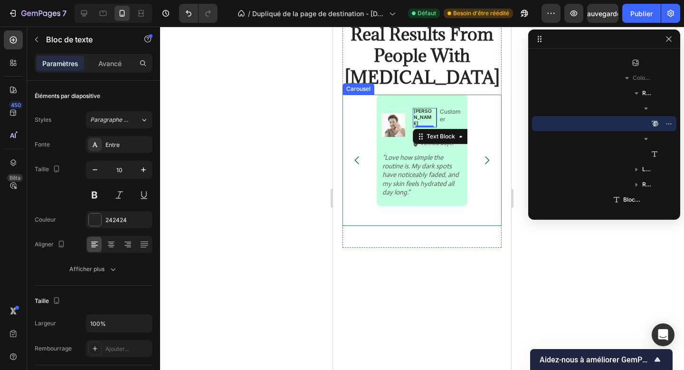
click at [401, 211] on div "Image Michael Text Block 0 Customer Text Block Row Icon Icon Icon Icon Icon Ico…" at bounding box center [422, 160] width 91 height 131
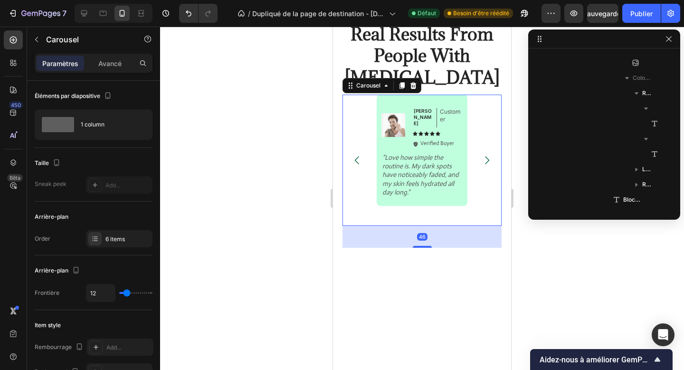
scroll to position [286, 0]
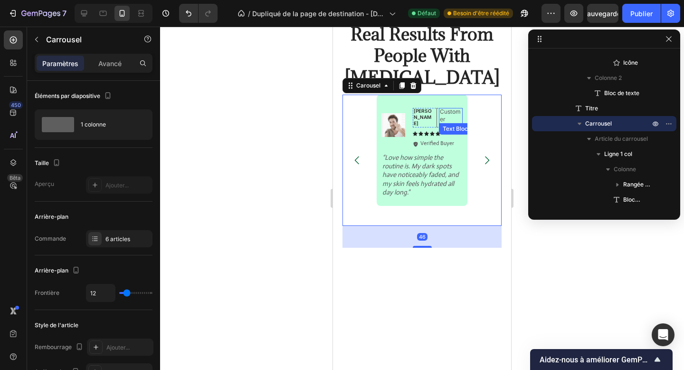
click at [445, 120] on p "Customer" at bounding box center [451, 115] width 22 height 15
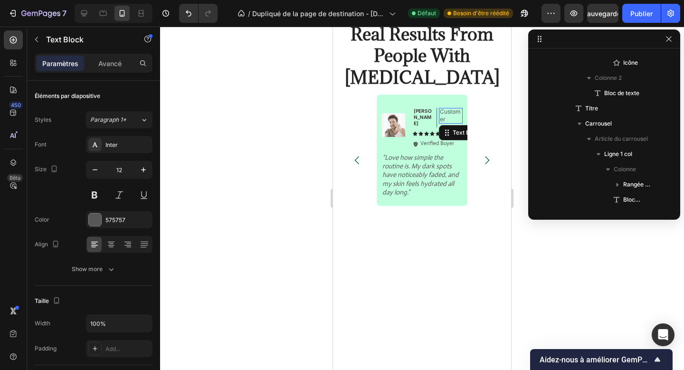
scroll to position [697, 0]
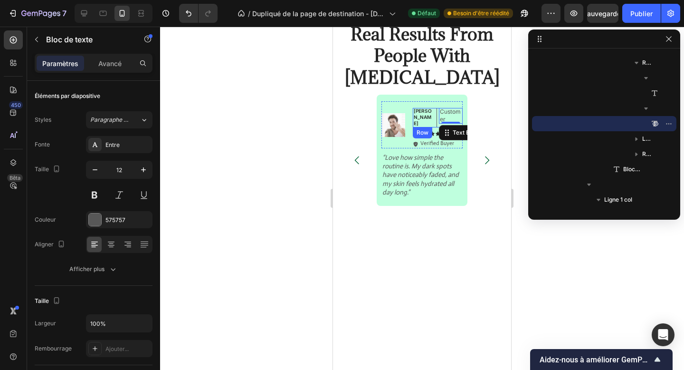
click at [420, 116] on div "Michael Text Block" at bounding box center [425, 117] width 24 height 19
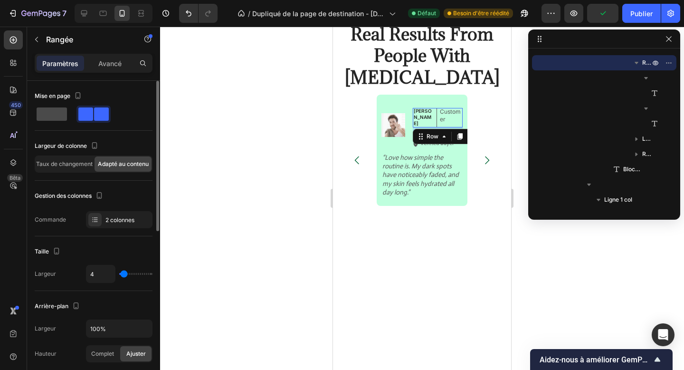
click at [54, 113] on span at bounding box center [52, 113] width 30 height 13
type input "0"
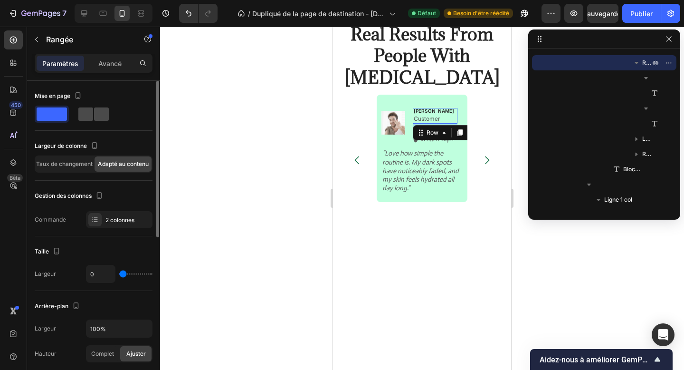
click at [82, 118] on span at bounding box center [85, 113] width 15 height 13
type input "4"
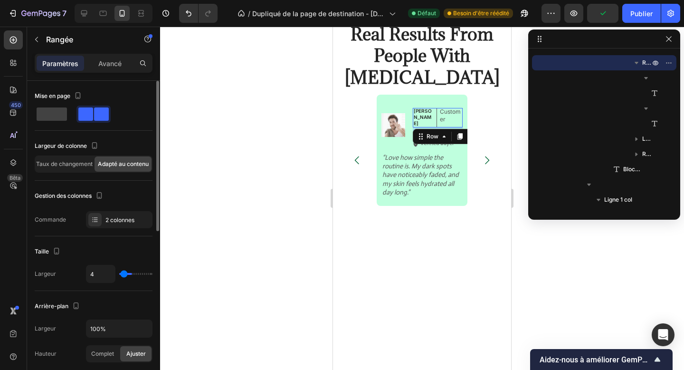
type input "38"
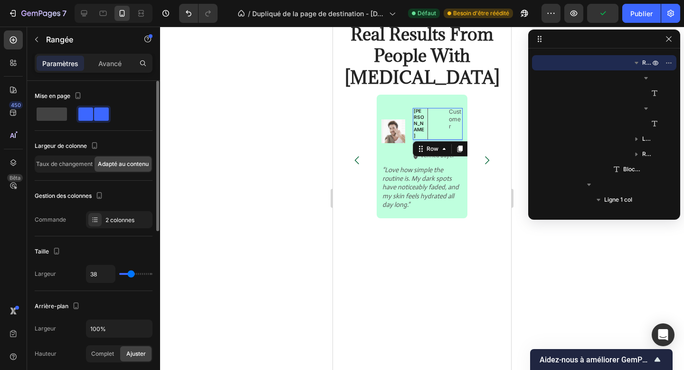
type input "42"
type input "45"
type input "48"
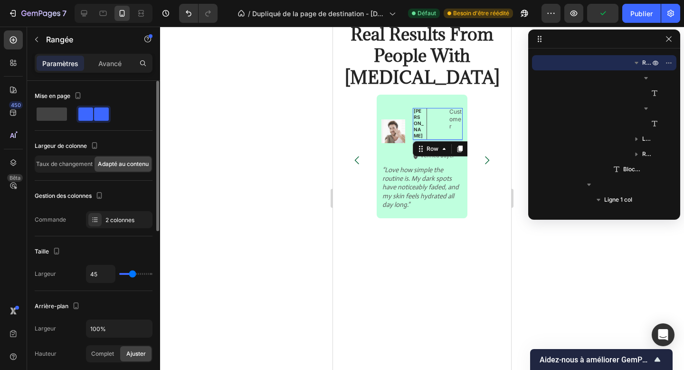
type input "48"
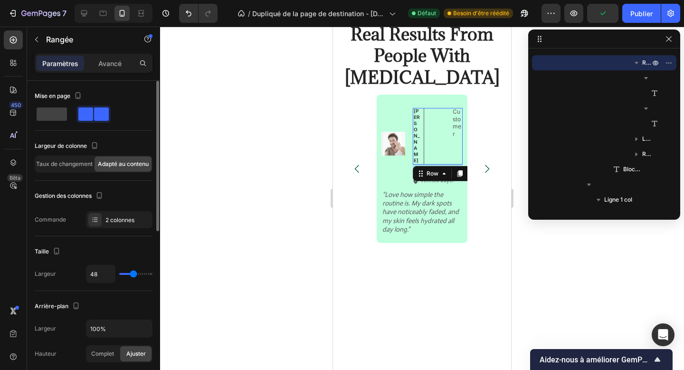
type input "58"
type input "89"
type input "97"
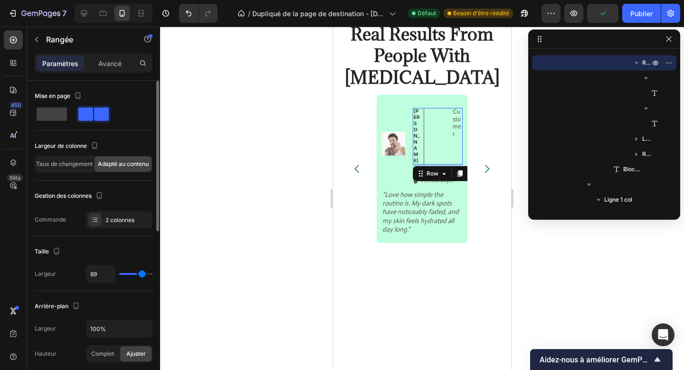
type input "97"
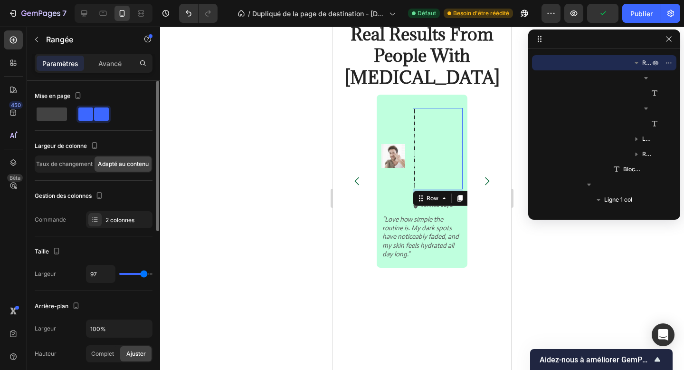
type input "95"
type input "14"
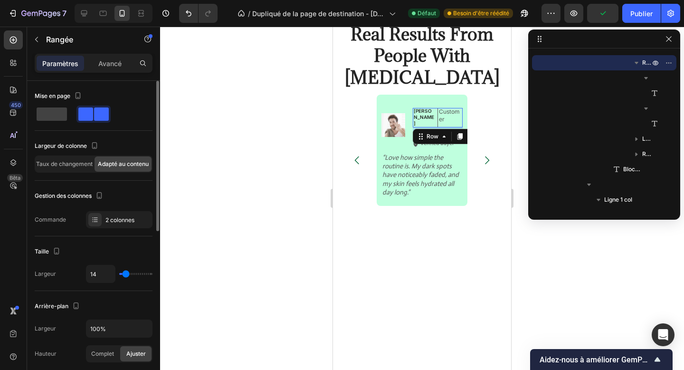
type input "0"
type input "1"
type input "5"
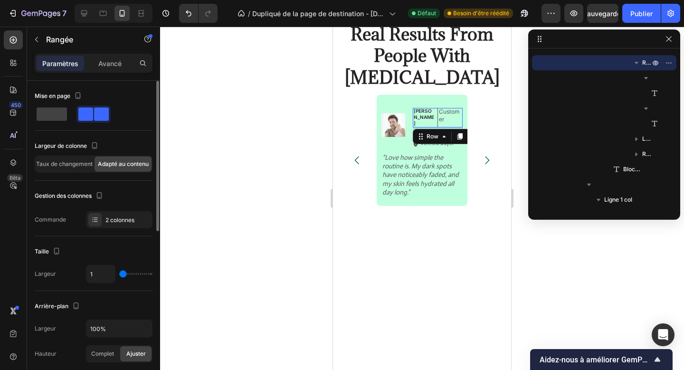
type input "5"
type input "6"
drag, startPoint x: 125, startPoint y: 276, endPoint x: 124, endPoint y: 268, distance: 8.6
type input "6"
click at [124, 273] on input "range" at bounding box center [135, 274] width 33 height 2
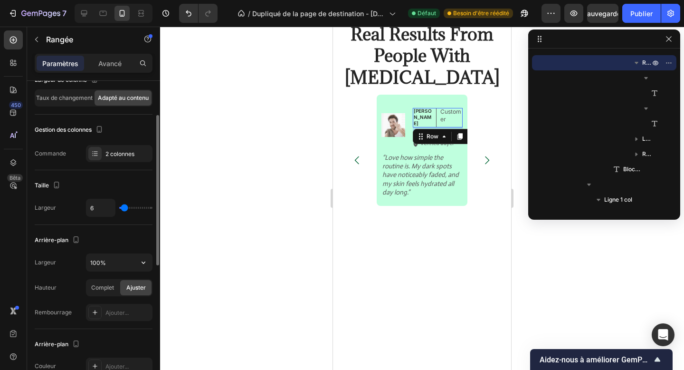
scroll to position [68, 0]
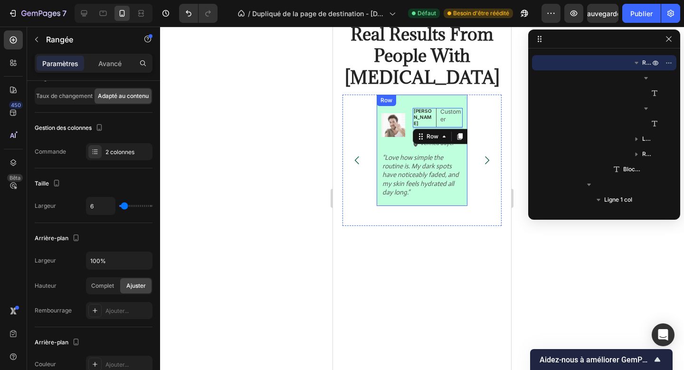
click at [415, 197] on div "Image Michael Text Block Customer Text Block Row 8 Icon Icon Icon Icon Icon Ico…" at bounding box center [422, 150] width 91 height 111
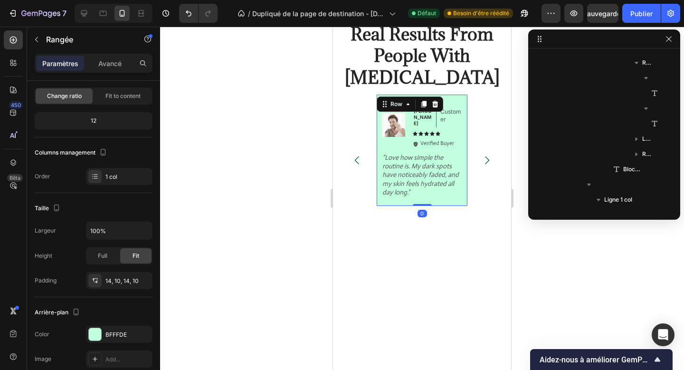
scroll to position [545, 0]
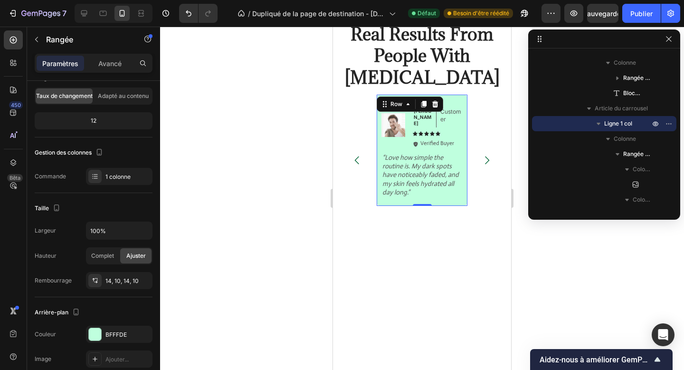
click at [459, 199] on div "Image Michael Text Block Customer Text Block Row Icon Icon Icon Icon Icon Icon …" at bounding box center [422, 150] width 91 height 111
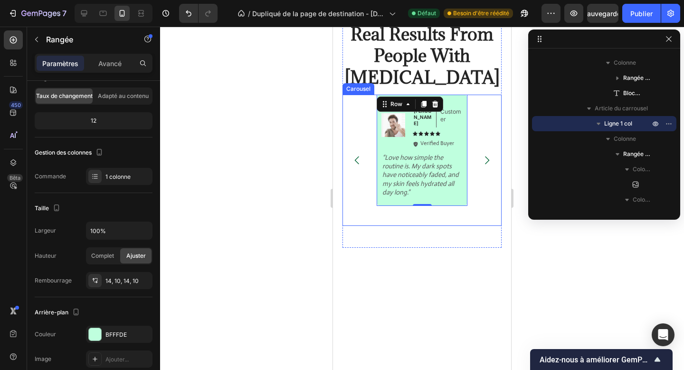
click at [469, 176] on div "Image Emily Text Block Customer Text Block Row Icon Icon Icon Icon Icon Icon Li…" at bounding box center [422, 160] width 159 height 131
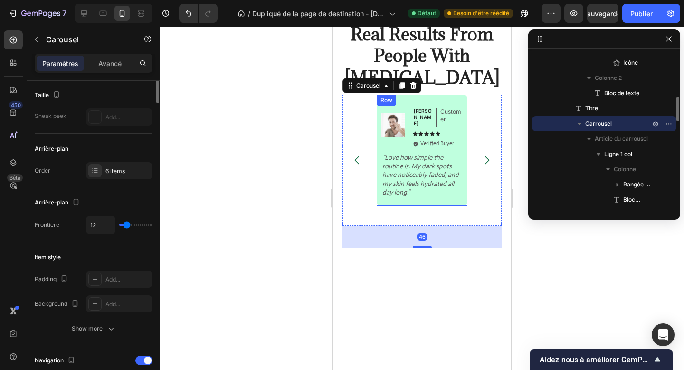
scroll to position [0, 0]
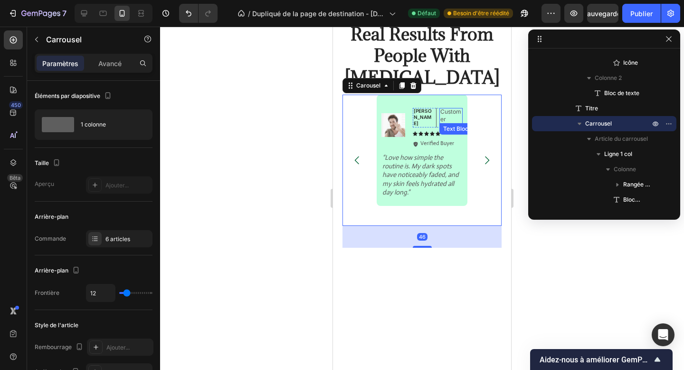
click at [443, 116] on p "Customer" at bounding box center [452, 115] width 22 height 15
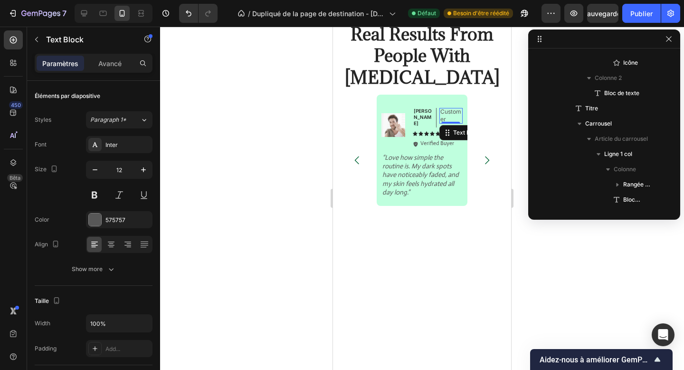
scroll to position [697, 0]
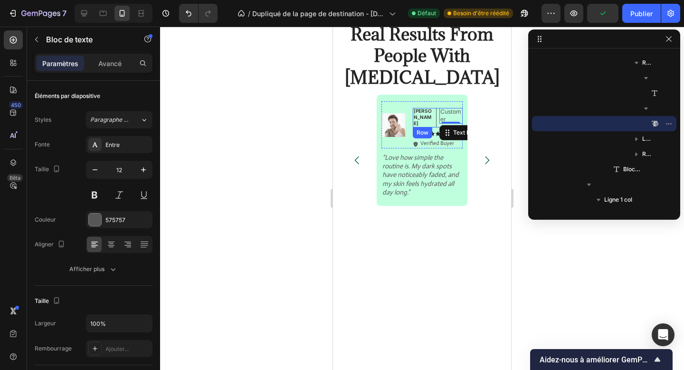
click at [434, 121] on div "Michael Text Block" at bounding box center [425, 117] width 24 height 19
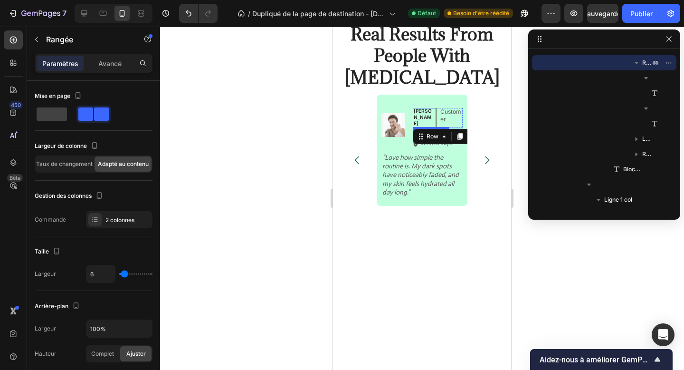
click at [428, 111] on p "[PERSON_NAME]" at bounding box center [423, 117] width 19 height 19
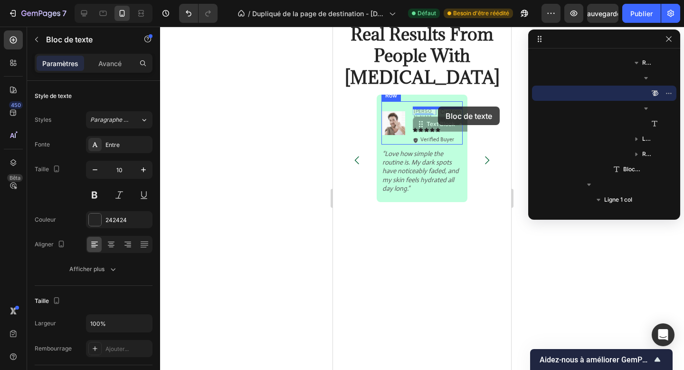
drag, startPoint x: 426, startPoint y: 123, endPoint x: 438, endPoint y: 106, distance: 20.7
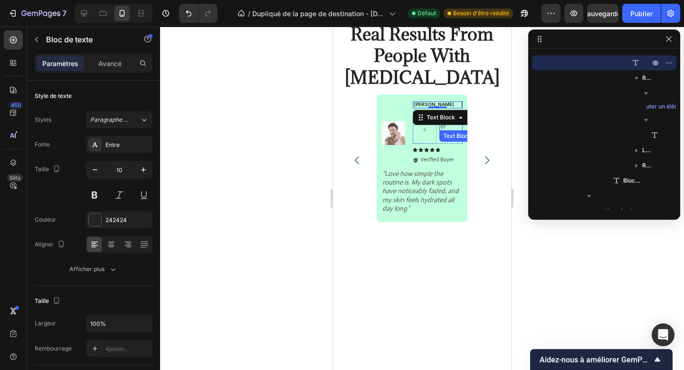
click at [441, 138] on div "Text Block" at bounding box center [458, 135] width 36 height 11
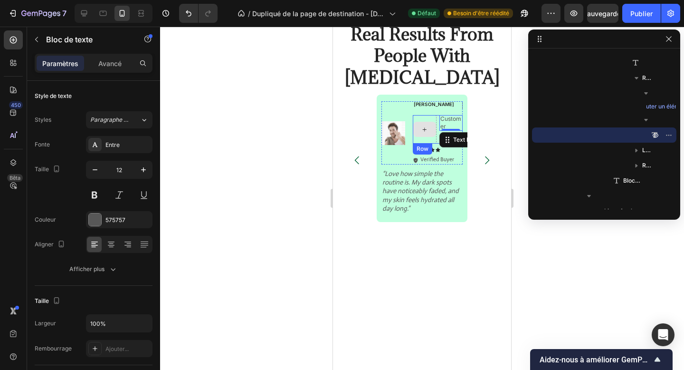
click at [435, 137] on div at bounding box center [425, 129] width 24 height 29
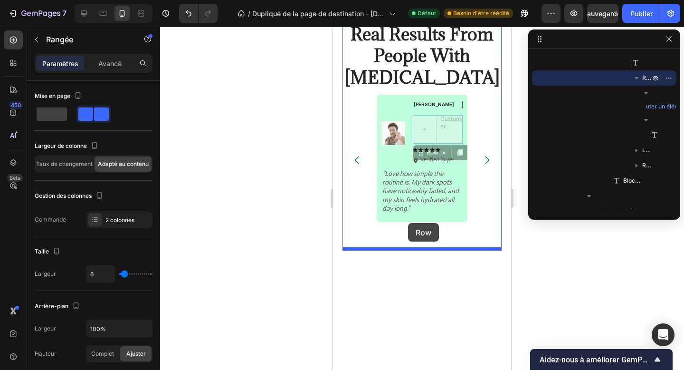
drag, startPoint x: 436, startPoint y: 154, endPoint x: 408, endPoint y: 223, distance: 73.8
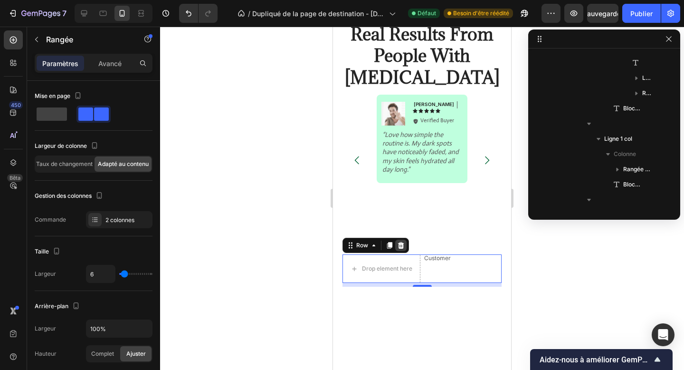
click at [401, 246] on icon at bounding box center [401, 245] width 6 height 7
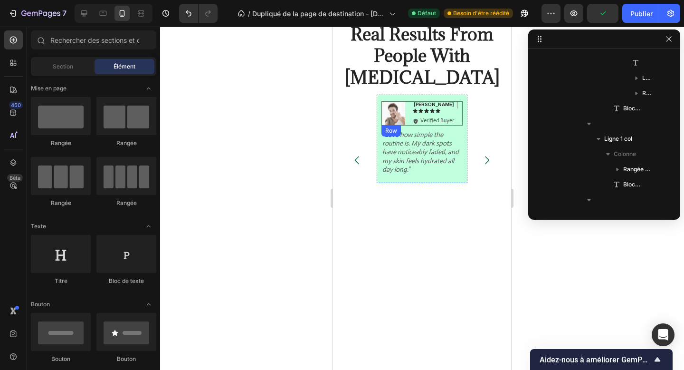
click at [455, 106] on div "Image Michael Text Block Icon Icon Icon Icon Icon Icon List Icon Verified Buyer…" at bounding box center [422, 113] width 81 height 24
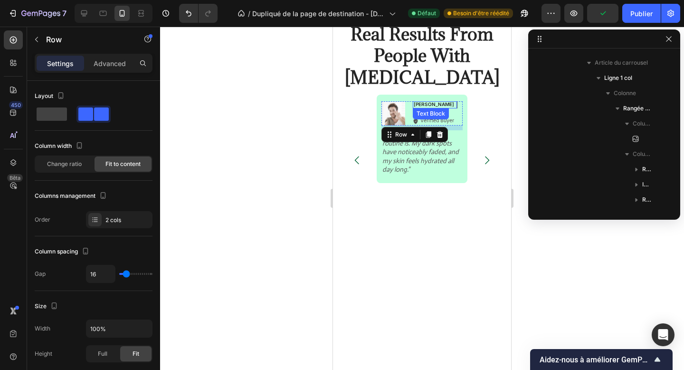
scroll to position [849, 0]
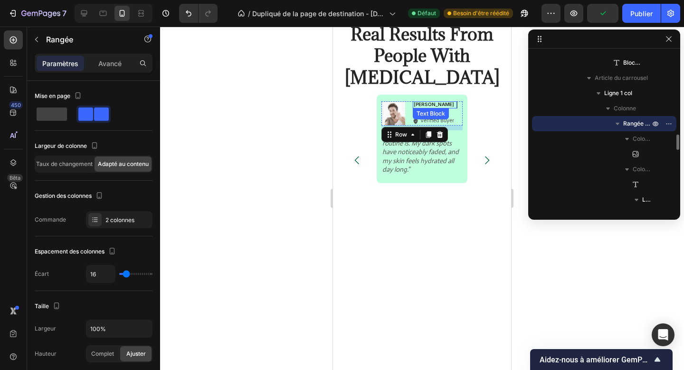
click at [453, 105] on div "Michael Text Block" at bounding box center [435, 104] width 45 height 7
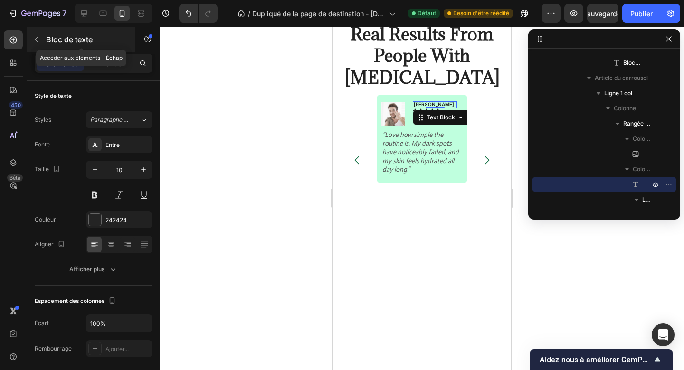
click at [51, 40] on font "Bloc de texte" at bounding box center [69, 40] width 47 height 10
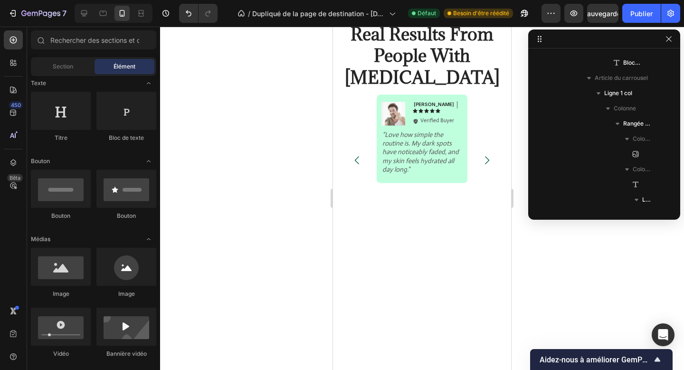
scroll to position [0, 0]
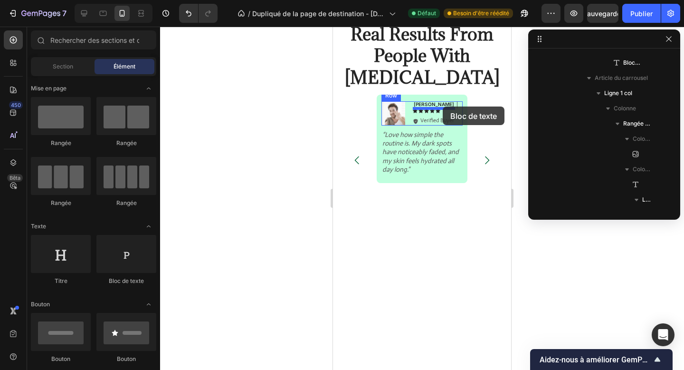
drag, startPoint x: 451, startPoint y: 281, endPoint x: 443, endPoint y: 106, distance: 175.1
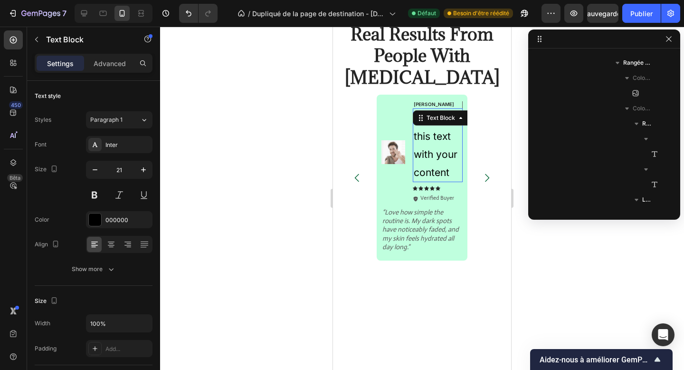
scroll to position [1746, 0]
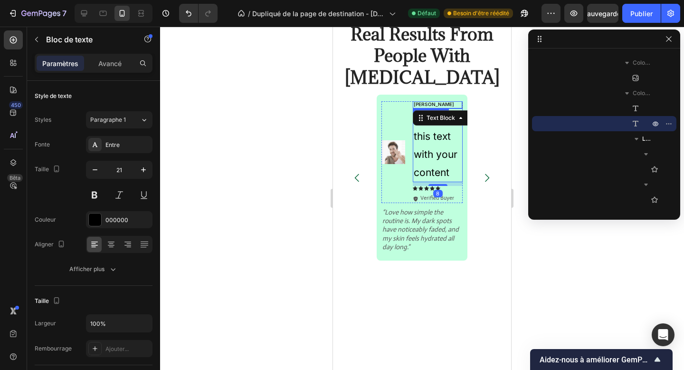
click at [420, 103] on p "[PERSON_NAME]" at bounding box center [437, 104] width 46 height 6
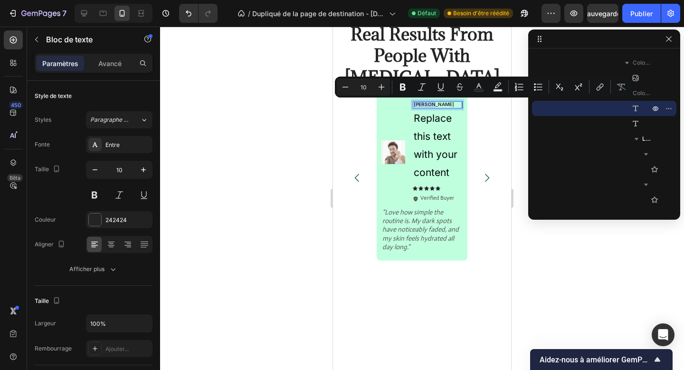
copy p "[PERSON_NAME]"
click at [440, 147] on div "Replace this text with your content" at bounding box center [438, 145] width 50 height 74
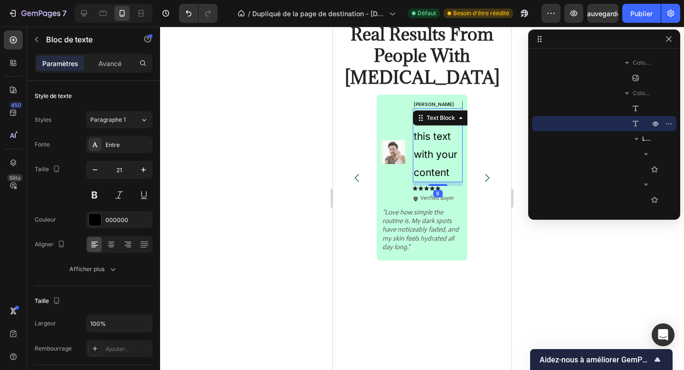
click at [440, 147] on div "Replace this text with your content" at bounding box center [438, 145] width 50 height 74
click at [440, 147] on p "Replace this text with your content" at bounding box center [438, 145] width 48 height 72
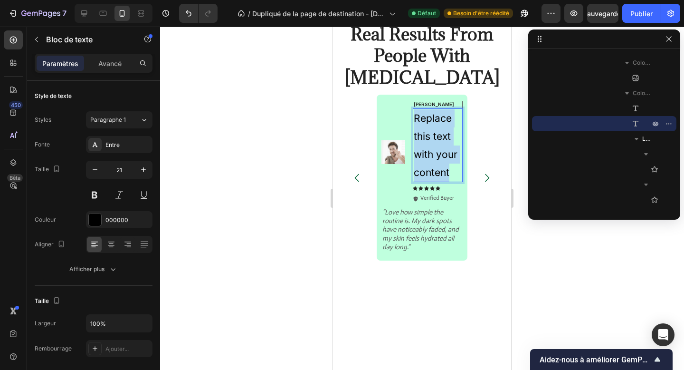
click at [440, 147] on p "Replace this text with your content" at bounding box center [438, 145] width 48 height 72
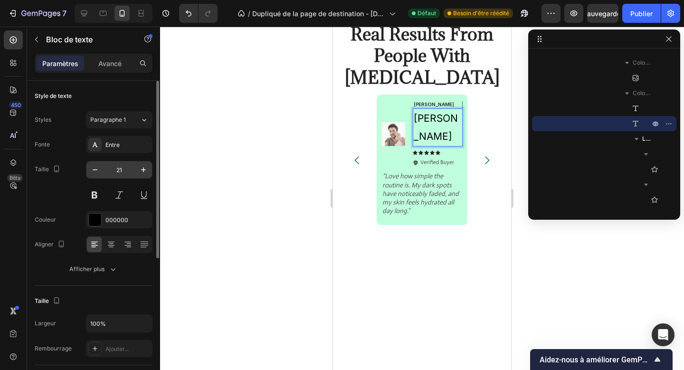
click at [124, 164] on input "21" at bounding box center [119, 169] width 31 height 17
type input "13"
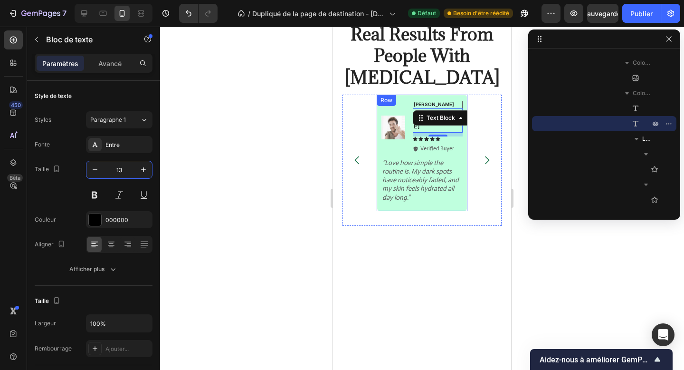
click at [436, 192] on div "Image Michael Text Block Michael Text Block 8 Icon Icon Icon Icon Icon Icon Lis…" at bounding box center [422, 152] width 81 height 103
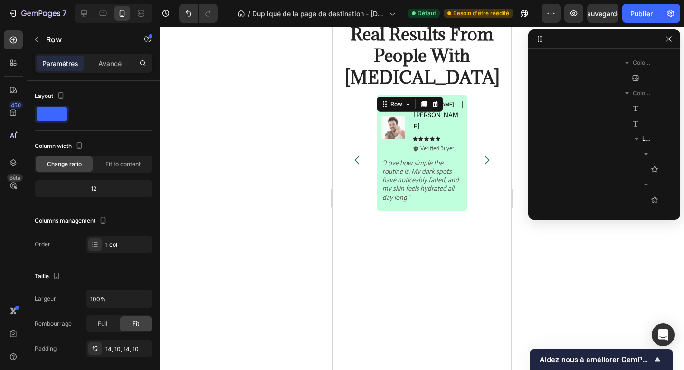
scroll to position [1640, 0]
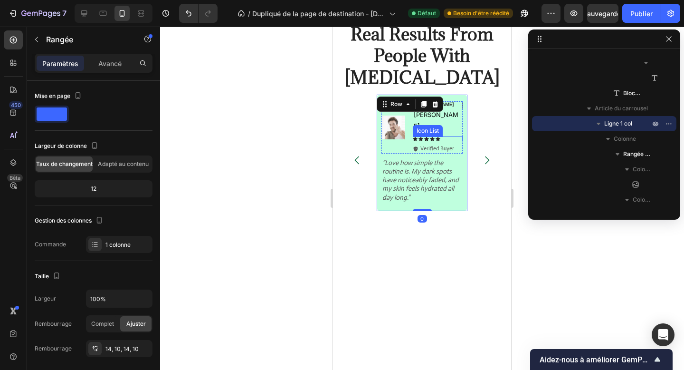
click at [454, 136] on div "Icon Icon Icon Icon Icon" at bounding box center [438, 138] width 50 height 5
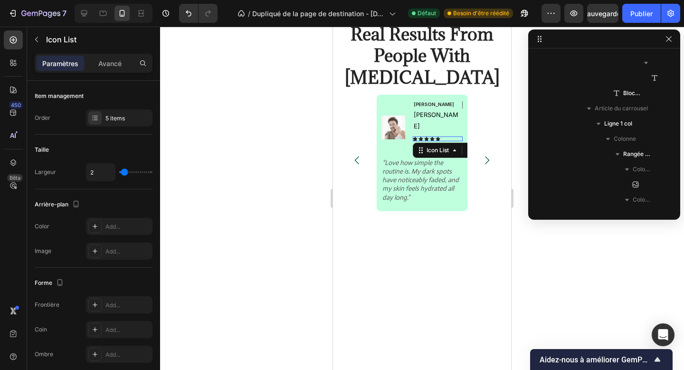
scroll to position [1762, 0]
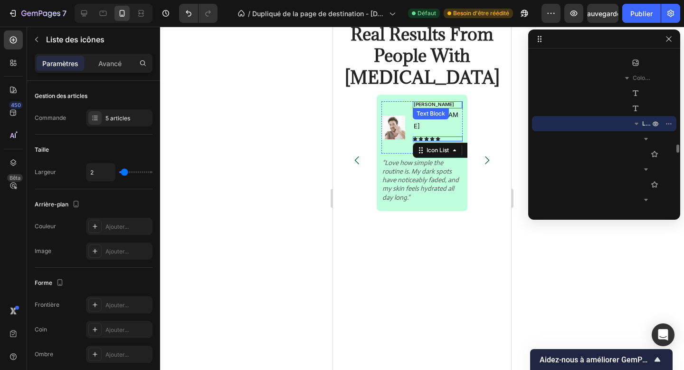
click at [447, 106] on p "[PERSON_NAME]" at bounding box center [437, 104] width 46 height 6
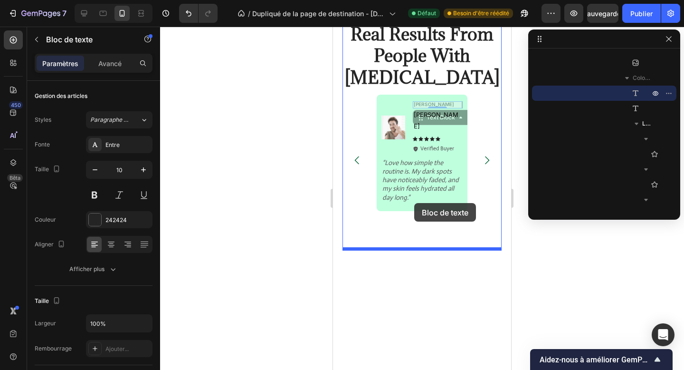
drag, startPoint x: 443, startPoint y: 118, endPoint x: 414, endPoint y: 203, distance: 89.1
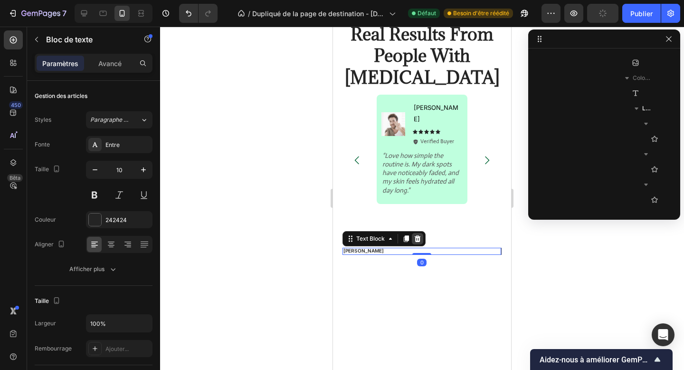
click at [420, 241] on icon at bounding box center [418, 239] width 8 height 8
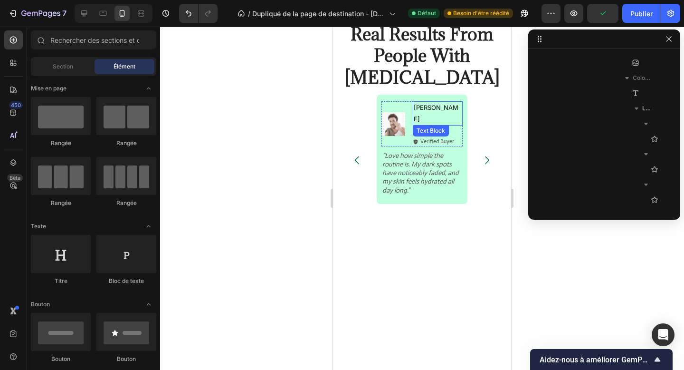
click at [436, 110] on p "[PERSON_NAME]" at bounding box center [438, 113] width 48 height 22
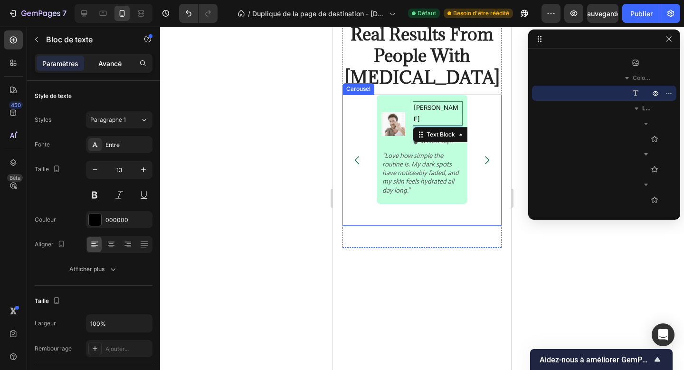
click at [100, 69] on div "Avancé" at bounding box center [110, 63] width 48 height 15
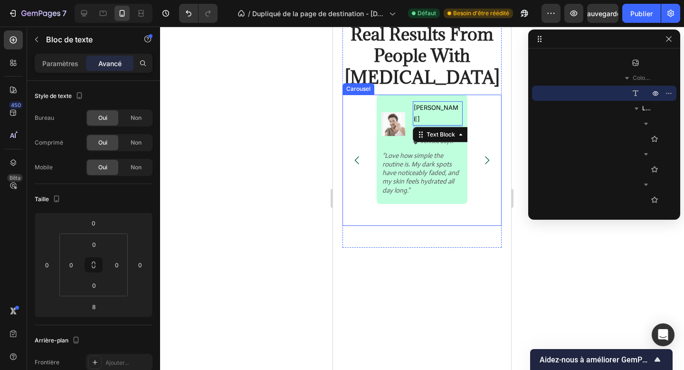
click at [478, 209] on div "Image Emily Text Block Customer Text Block Row Icon Icon Icon Icon Icon Icon Li…" at bounding box center [422, 160] width 159 height 131
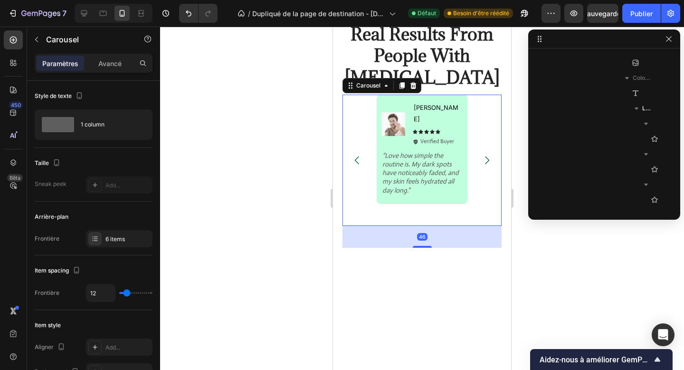
scroll to position [286, 0]
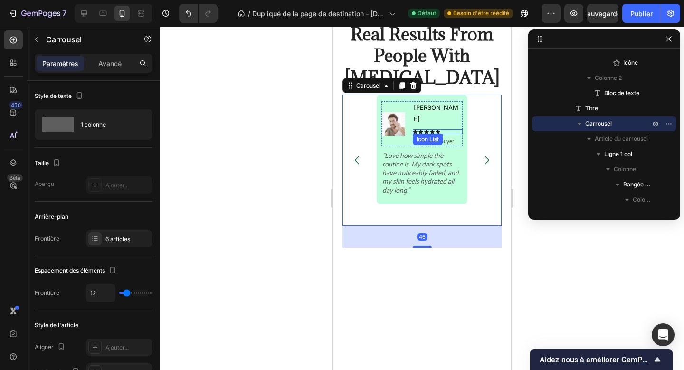
click at [446, 129] on div "Icon Icon Icon Icon Icon" at bounding box center [438, 131] width 50 height 5
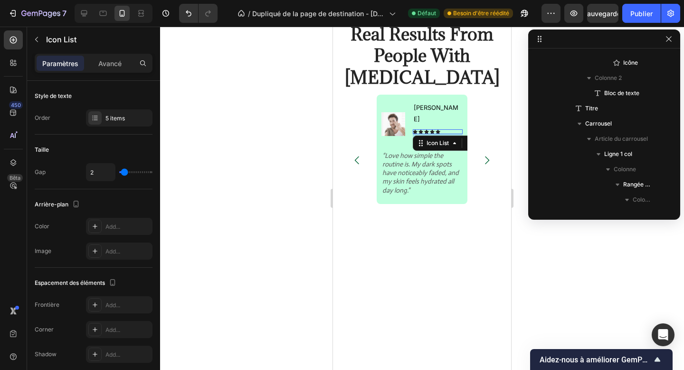
scroll to position [1746, 0]
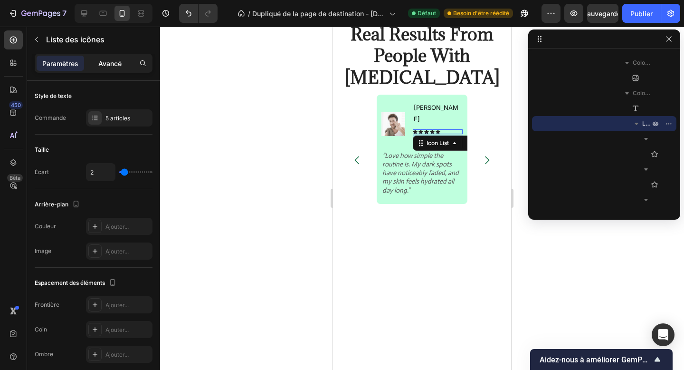
click at [109, 66] on font "Avancé" at bounding box center [109, 63] width 23 height 8
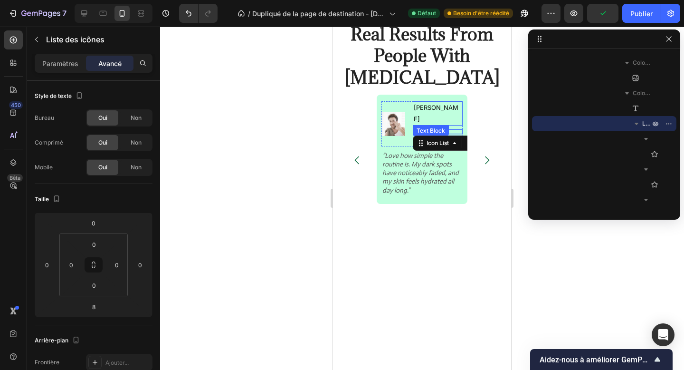
click at [441, 109] on p "[PERSON_NAME]" at bounding box center [438, 113] width 48 height 22
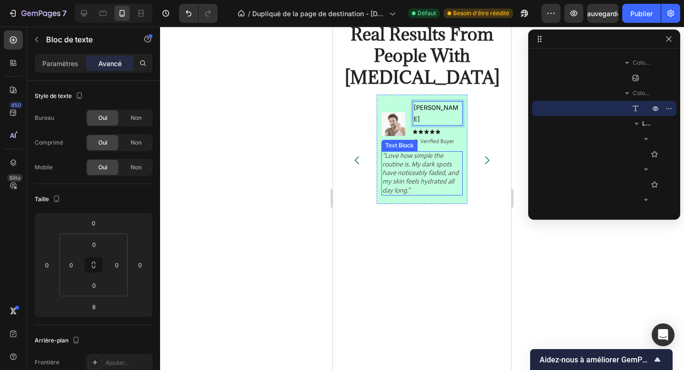
click at [452, 151] on p "“Love how simple the routine is. My dark spots have noticeably faded, and my sk…" at bounding box center [422, 172] width 79 height 43
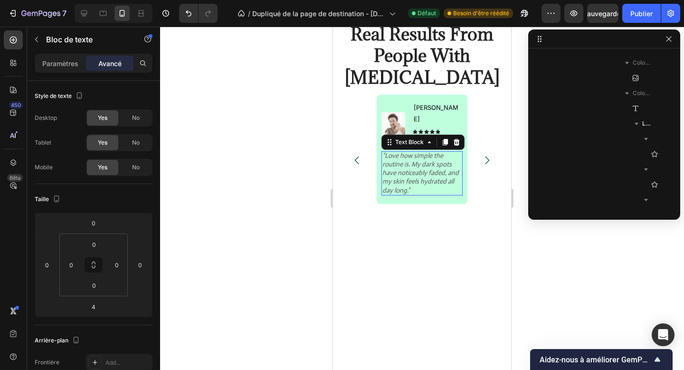
scroll to position [1990, 0]
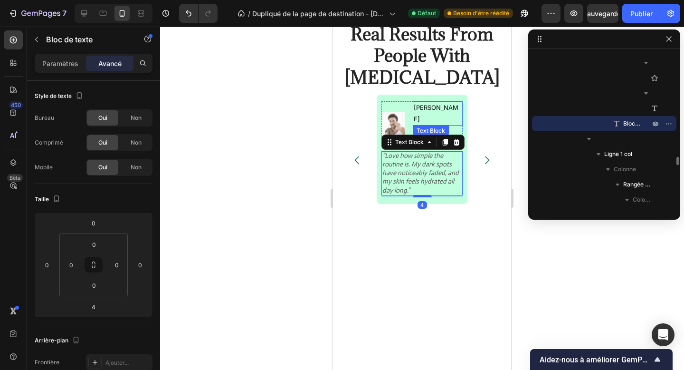
click at [445, 102] on p "[PERSON_NAME]" at bounding box center [438, 113] width 48 height 22
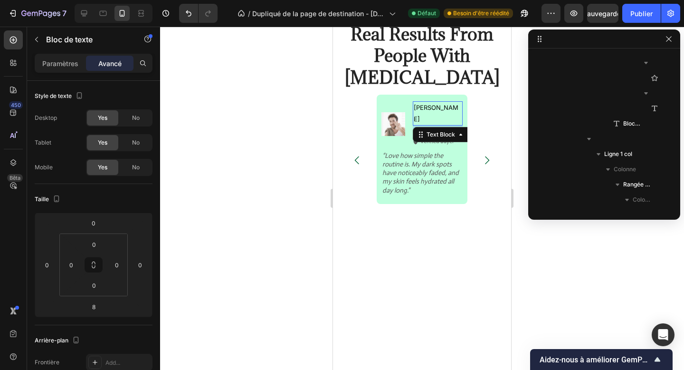
scroll to position [1731, 0]
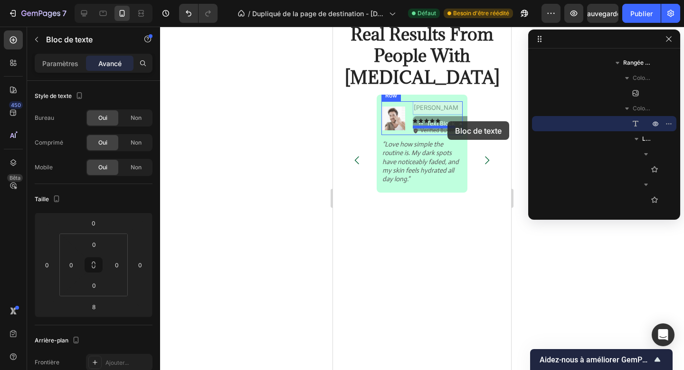
drag, startPoint x: 429, startPoint y: 123, endPoint x: 448, endPoint y: 121, distance: 18.6
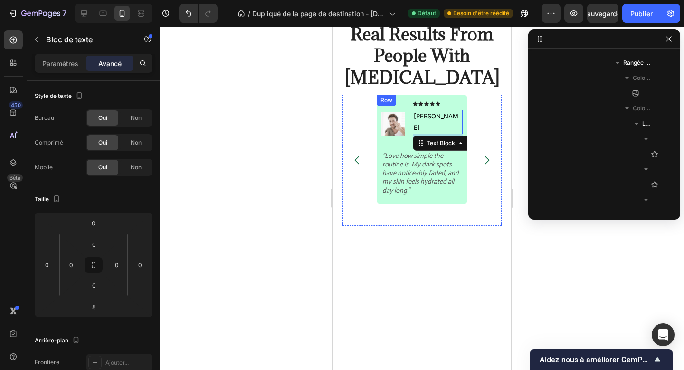
click at [446, 185] on div "Image Icon Icon Icon Icon Icon Icon List Michael Text Block 8 Icon Verified Buy…" at bounding box center [422, 149] width 81 height 96
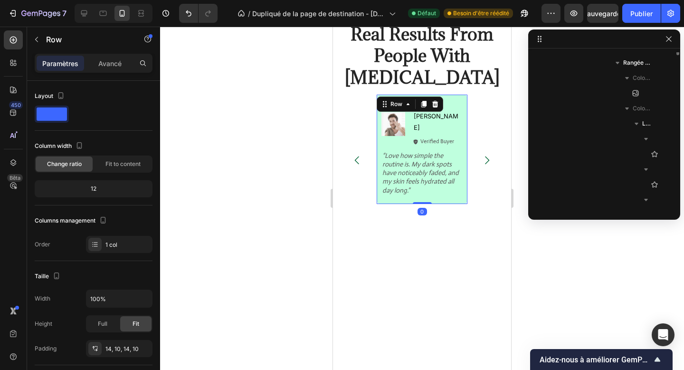
scroll to position [1640, 0]
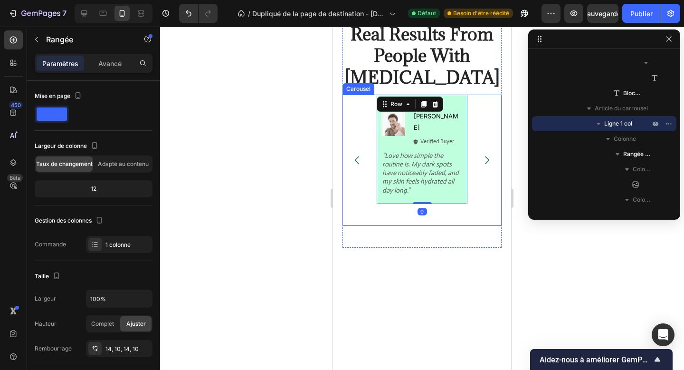
click at [450, 201] on div "Image Icon Icon Icon Icon Icon Icon List Michael Text Block Icon Verified Buyer…" at bounding box center [422, 160] width 91 height 131
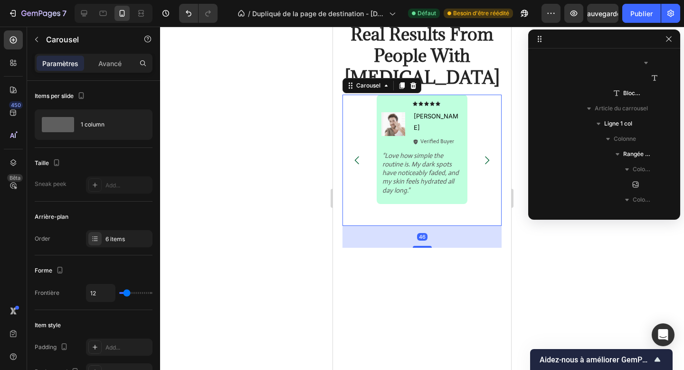
scroll to position [286, 0]
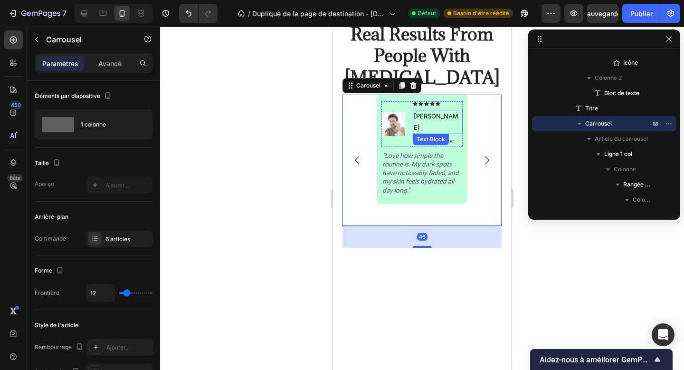
click at [427, 113] on p "[PERSON_NAME]" at bounding box center [438, 122] width 48 height 22
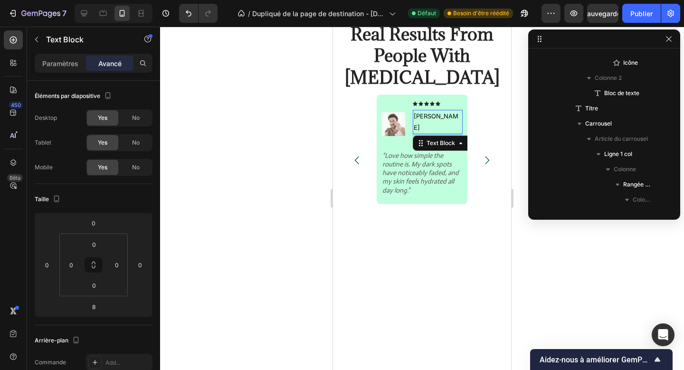
scroll to position [1898, 0]
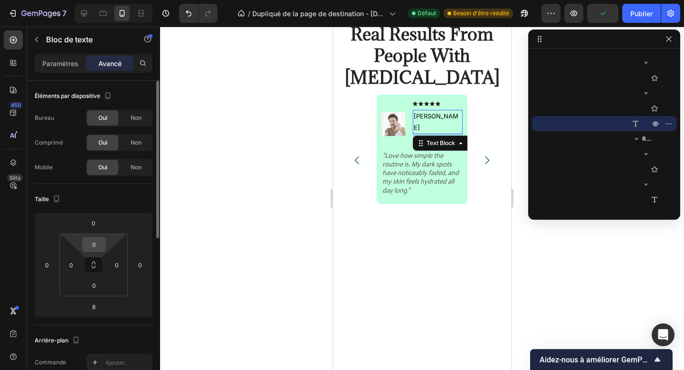
click at [91, 246] on input "0" at bounding box center [94, 244] width 19 height 14
type input "-"
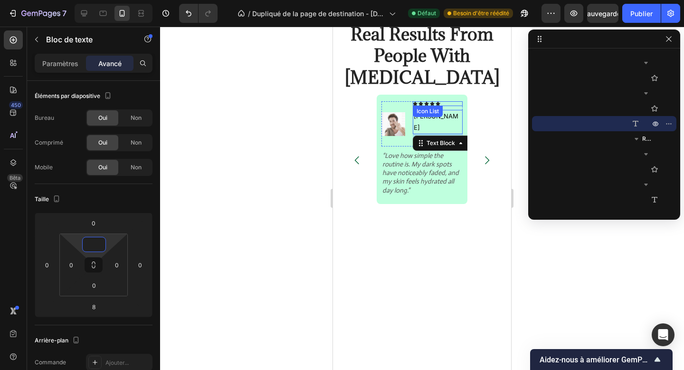
click at [455, 102] on div "Icon Icon Icon Icon Icon" at bounding box center [438, 103] width 50 height 5
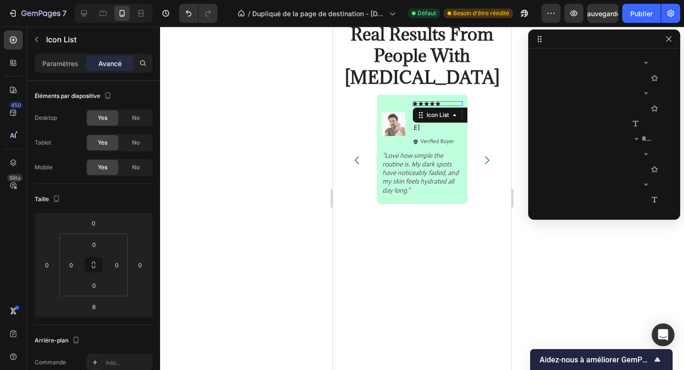
scroll to position [1731, 0]
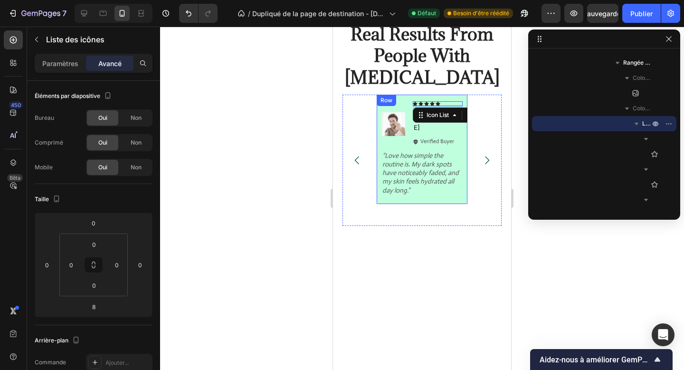
click at [421, 191] on div "Image Icon Icon Icon Icon Icon Icon List 8 Michael Text Block Icon Verified Buy…" at bounding box center [422, 149] width 91 height 109
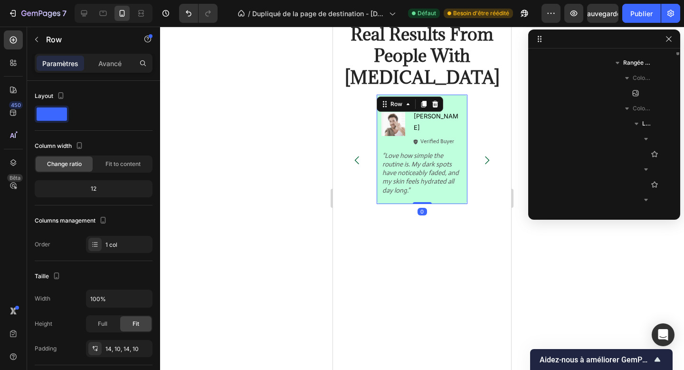
scroll to position [1640, 0]
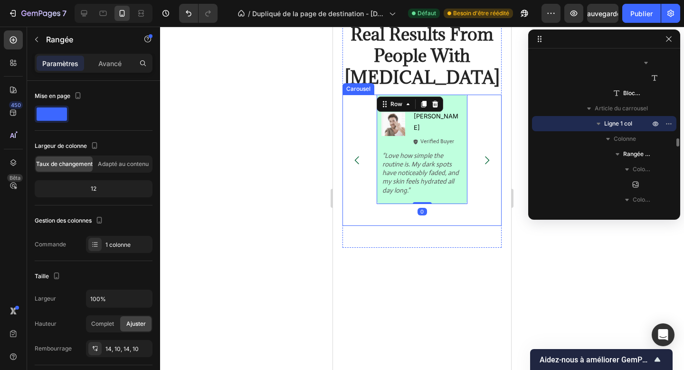
click at [435, 208] on div "Image Icon Icon Icon Icon Icon Icon List Michael Text Block Icon Verified Buyer…" at bounding box center [422, 160] width 91 height 131
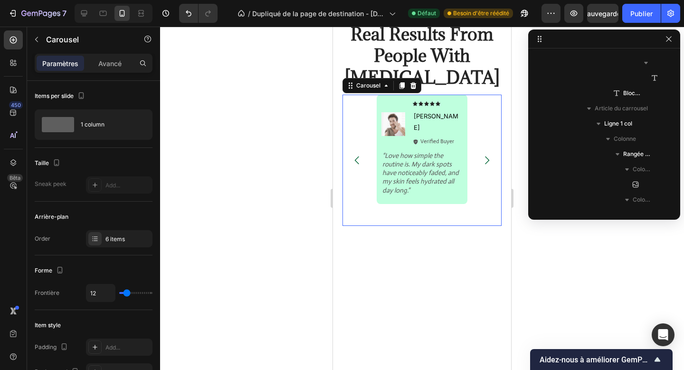
scroll to position [286, 0]
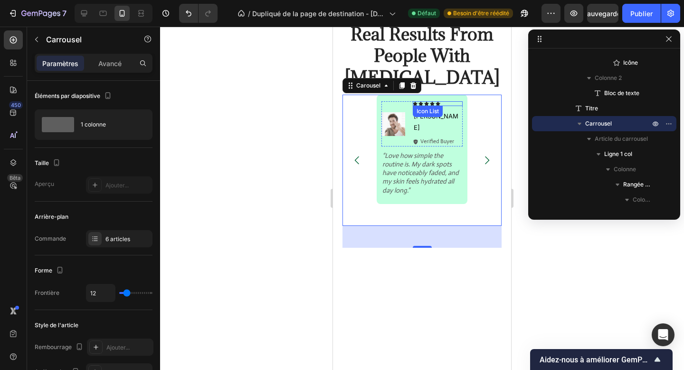
click at [452, 105] on div "Icon Icon Icon Icon Icon" at bounding box center [438, 103] width 50 height 5
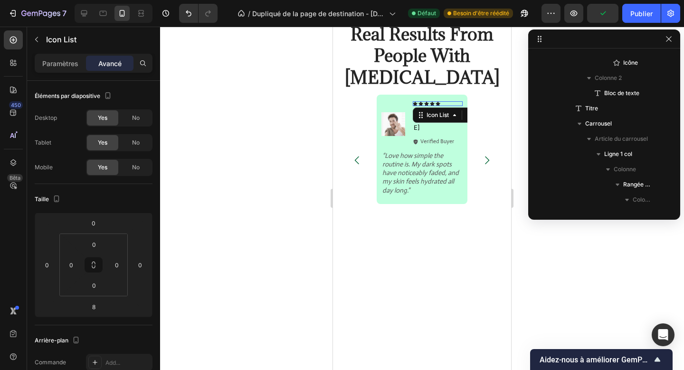
scroll to position [1731, 0]
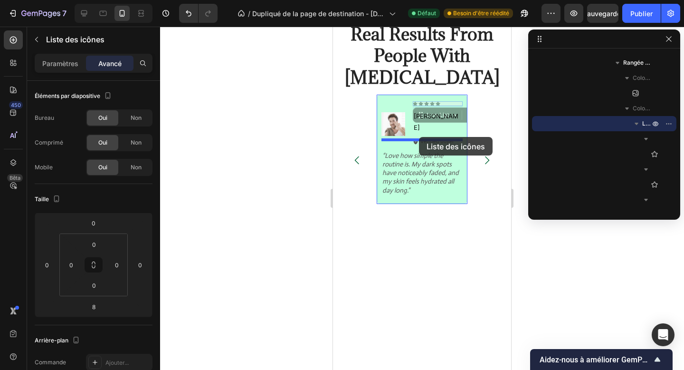
drag, startPoint x: 430, startPoint y: 119, endPoint x: 419, endPoint y: 137, distance: 21.1
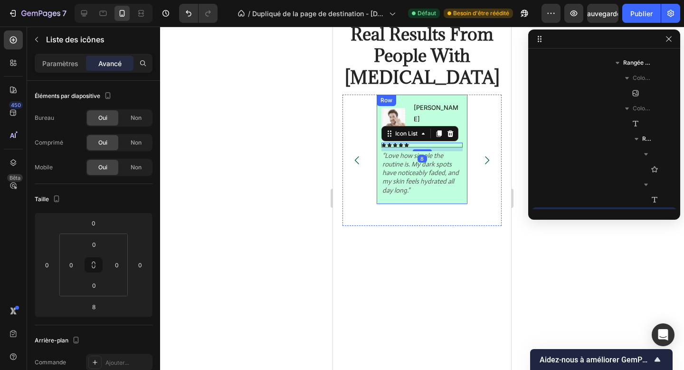
click at [434, 192] on div "Image Michael Text Block Icon Verified Buyer Text Block Row Row Icon Icon Icon …" at bounding box center [422, 149] width 91 height 109
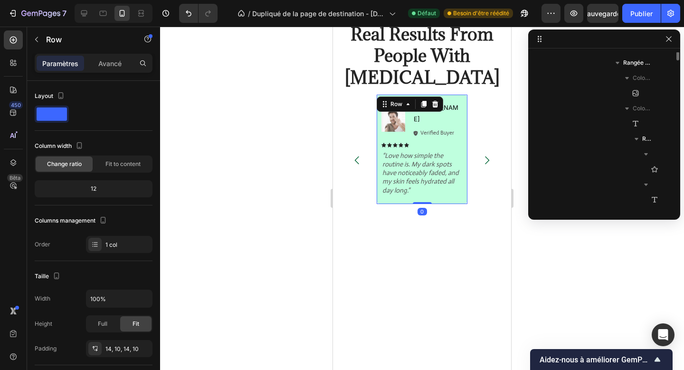
scroll to position [1640, 0]
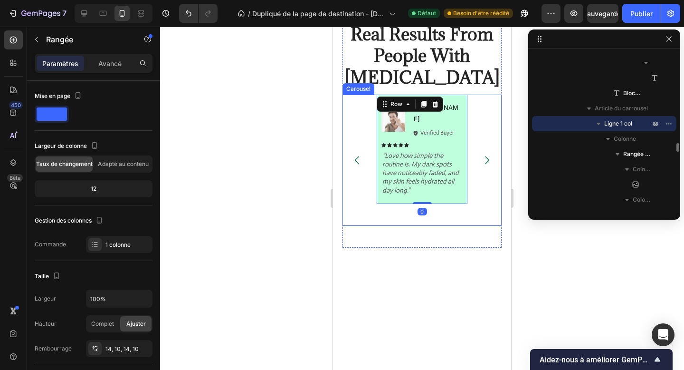
click at [440, 206] on div "Image Michael Text Block Icon Verified Buyer Text Block Row Row Icon Icon Icon …" at bounding box center [422, 160] width 91 height 131
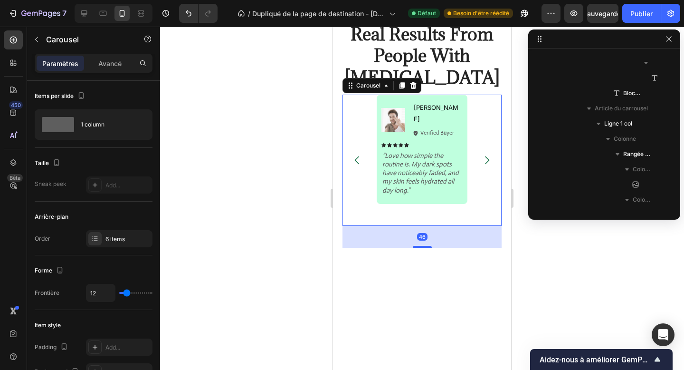
scroll to position [286, 0]
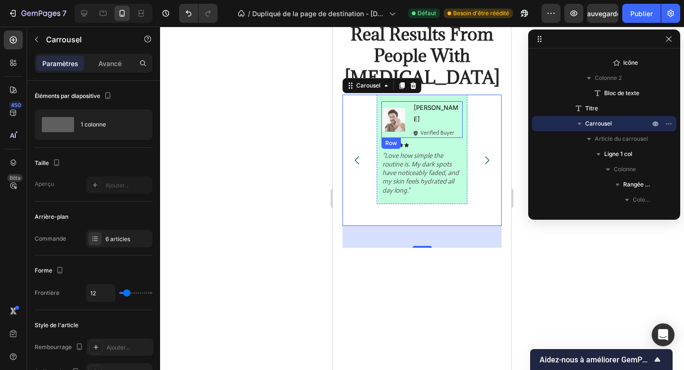
click at [448, 115] on div "Michael Text Block Icon Verified Buyer Text Block Row" at bounding box center [438, 119] width 50 height 36
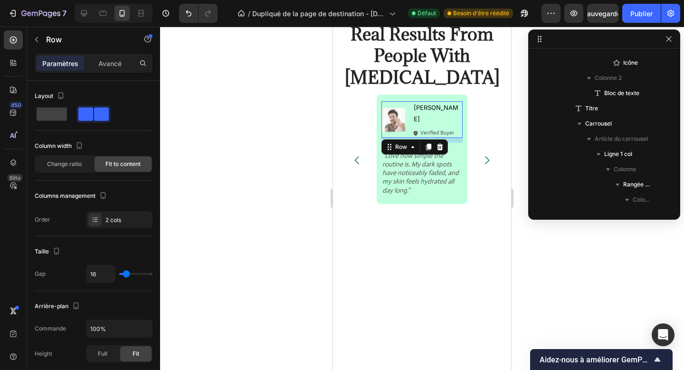
scroll to position [1670, 0]
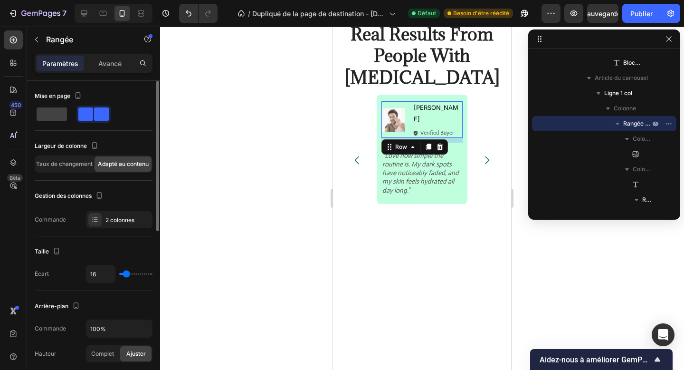
click at [126, 273] on input "range" at bounding box center [135, 274] width 33 height 2
type input "14"
type input "0"
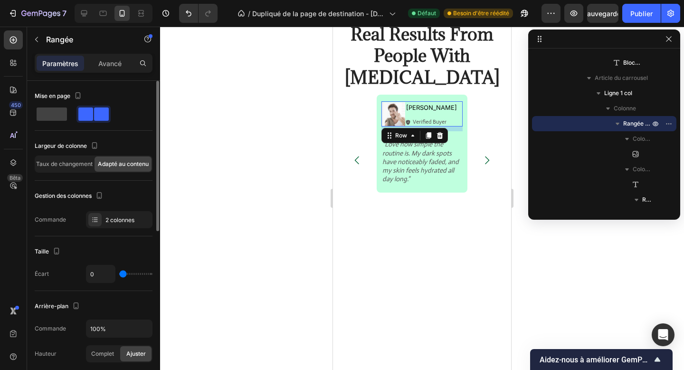
type input "19"
type input "41"
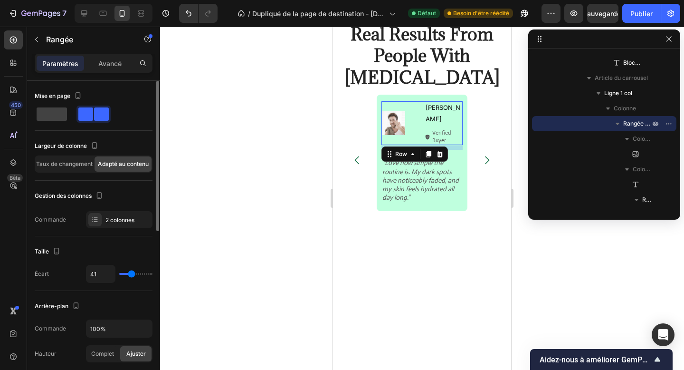
type input "33"
type input "21"
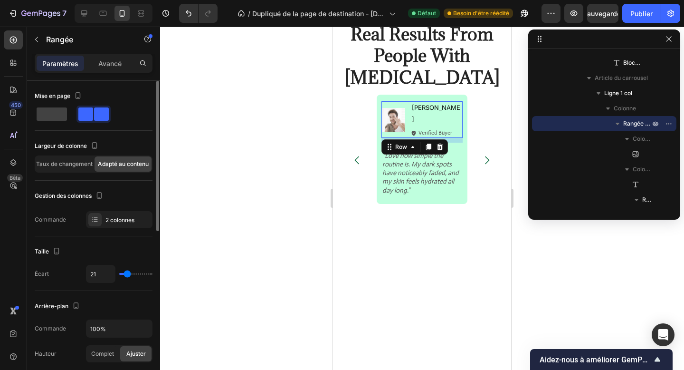
type input "12"
type input "11"
click at [125, 273] on input "range" at bounding box center [135, 274] width 33 height 2
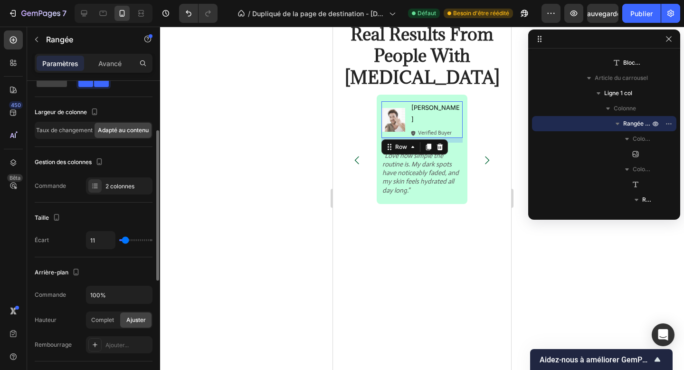
scroll to position [70, 0]
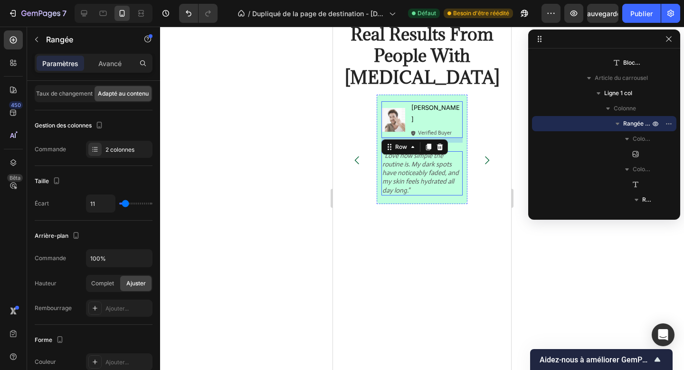
click at [440, 176] on p "“Love how simple the routine is. My dark spots have noticeably faded, and my sk…" at bounding box center [422, 172] width 79 height 43
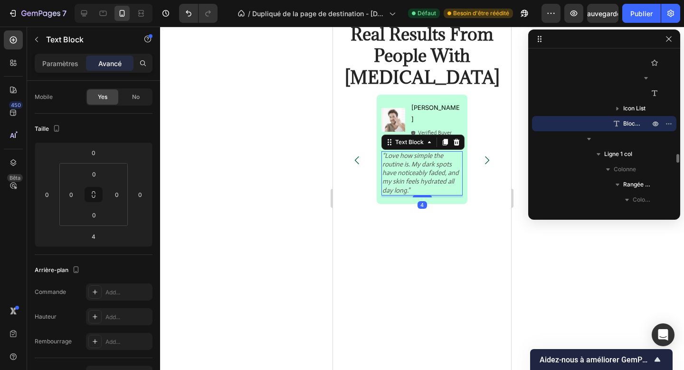
scroll to position [0, 0]
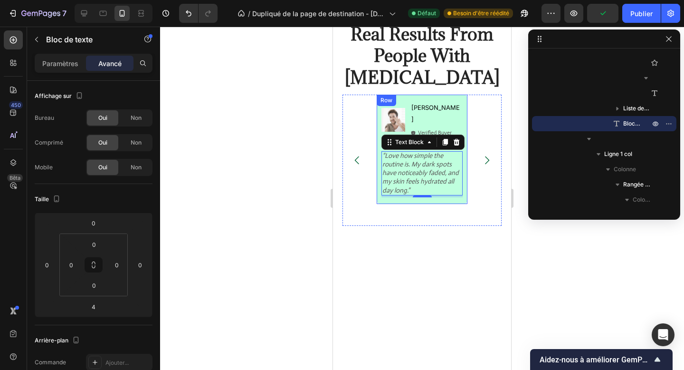
click at [435, 191] on div "Image Michael Text Block Icon Verified Buyer Text Block Row Row Icon Icon Icon …" at bounding box center [422, 149] width 91 height 109
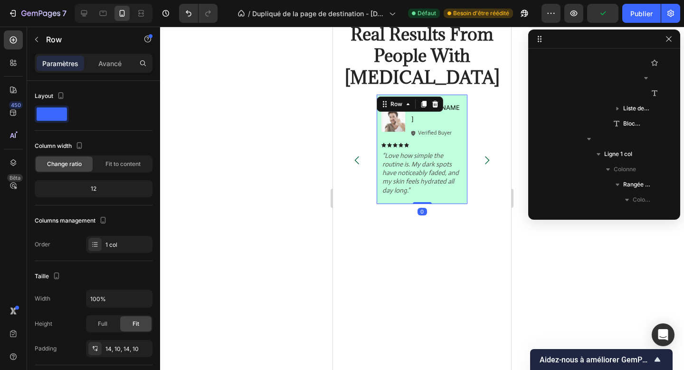
scroll to position [1640, 0]
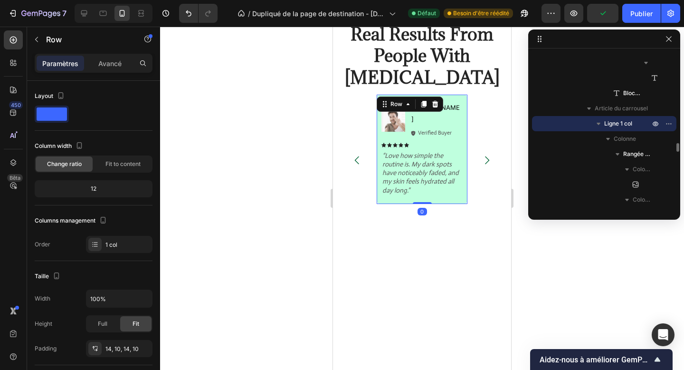
click at [435, 191] on div "Image Michael Text Block Icon Verified Buyer Text Block Row Row Icon Icon Icon …" at bounding box center [422, 149] width 91 height 109
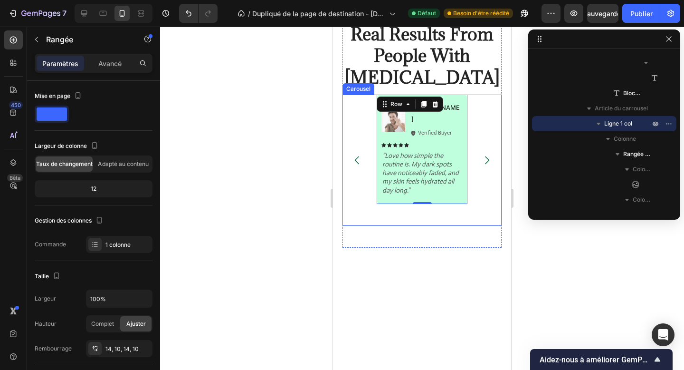
click at [487, 159] on icon "Carousel Next Arrow" at bounding box center [487, 159] width 11 height 11
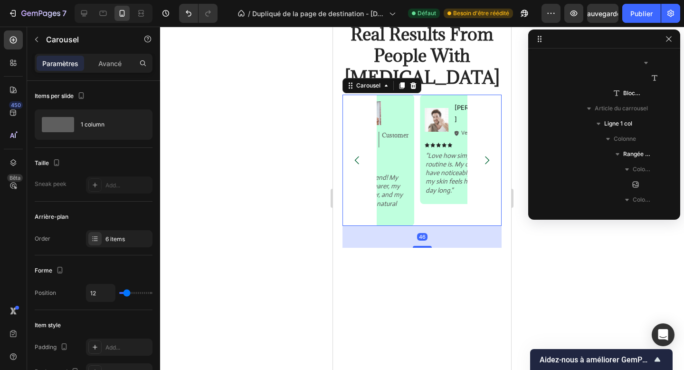
scroll to position [286, 0]
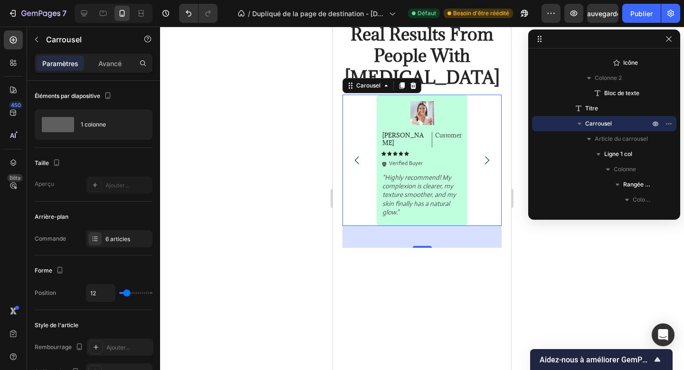
click at [489, 154] on button "Carousel Next Arrow" at bounding box center [487, 160] width 27 height 27
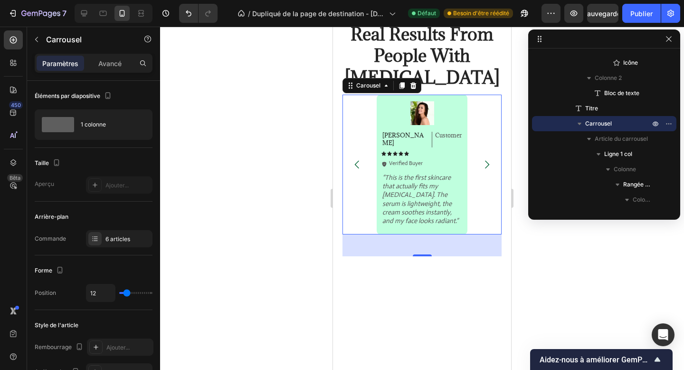
click at [489, 154] on button "Carousel Next Arrow" at bounding box center [487, 164] width 27 height 27
click at [352, 152] on button "Carousel Back Arrow" at bounding box center [357, 164] width 27 height 27
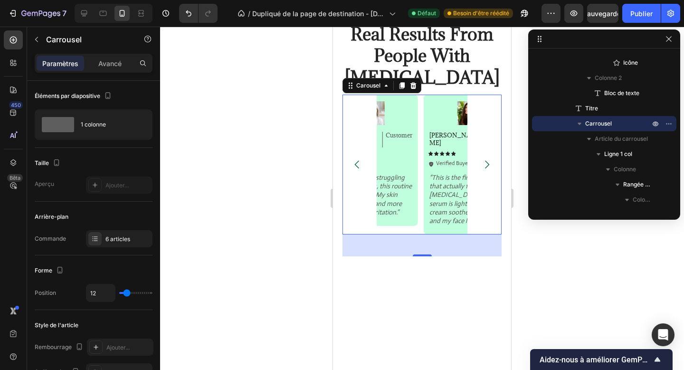
click at [352, 152] on button "Carousel Back Arrow" at bounding box center [357, 164] width 27 height 27
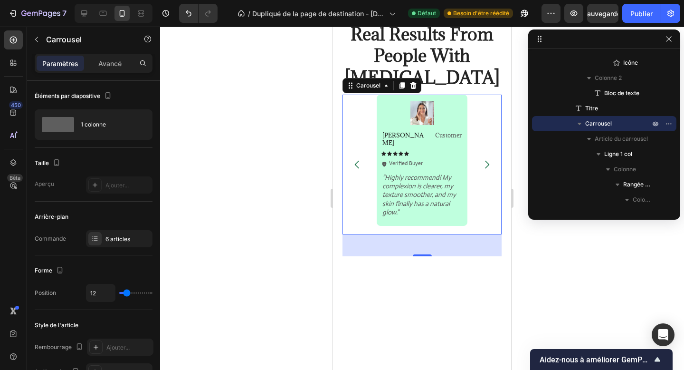
click at [352, 152] on button "Carousel Back Arrow" at bounding box center [357, 164] width 27 height 27
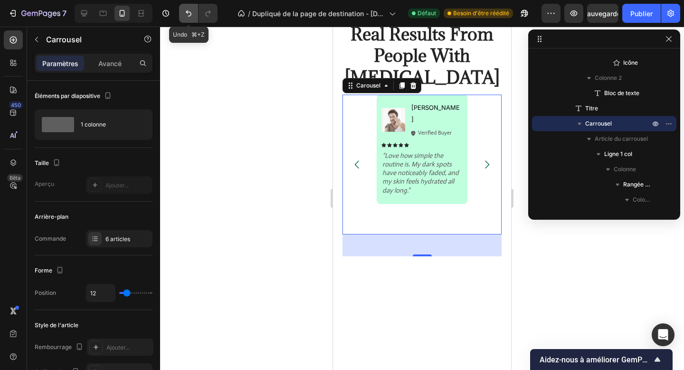
click at [188, 10] on icon "Annuler/Rétablir" at bounding box center [189, 14] width 10 height 10
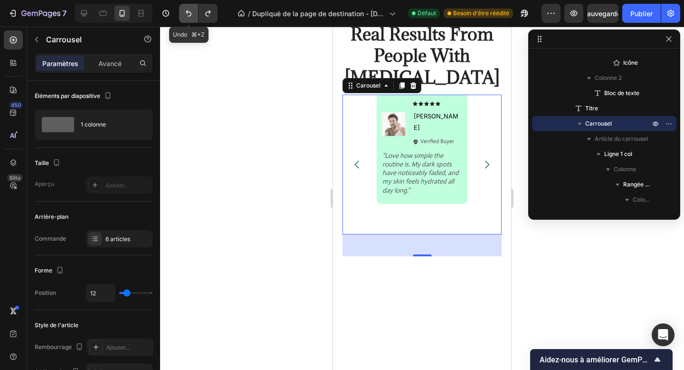
click at [188, 10] on icon "Annuler/Rétablir" at bounding box center [189, 14] width 10 height 10
click at [192, 16] on icon "Annuler/Rétablir" at bounding box center [189, 14] width 10 height 10
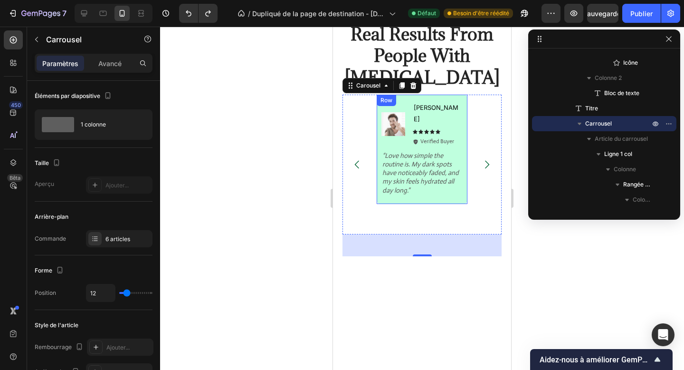
click at [445, 186] on div "Image Michael Text Block Icon Icon Icon Icon Icon Icon List Icon Verified Buyer…" at bounding box center [422, 149] width 91 height 109
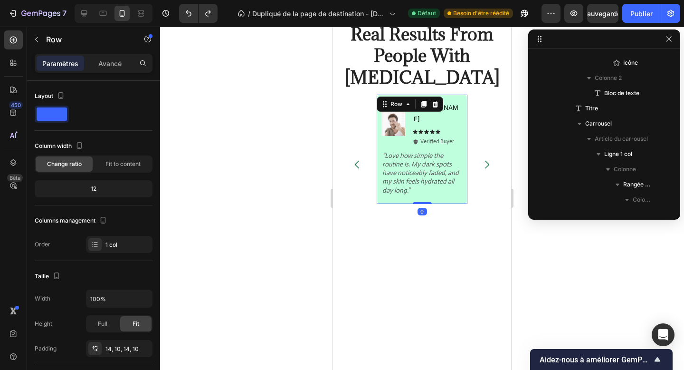
scroll to position [1640, 0]
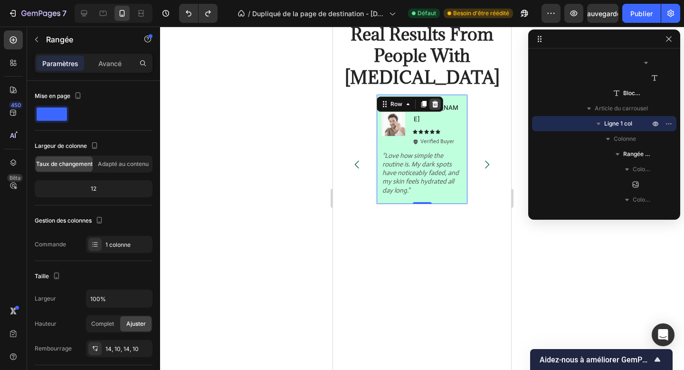
click at [434, 106] on icon at bounding box center [436, 104] width 6 height 7
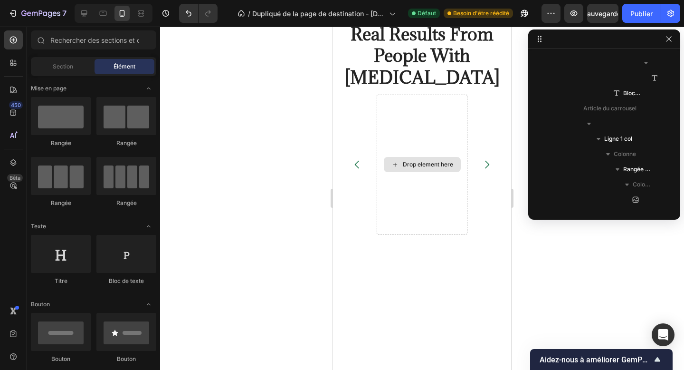
click at [434, 106] on div "Drop element here" at bounding box center [422, 165] width 91 height 140
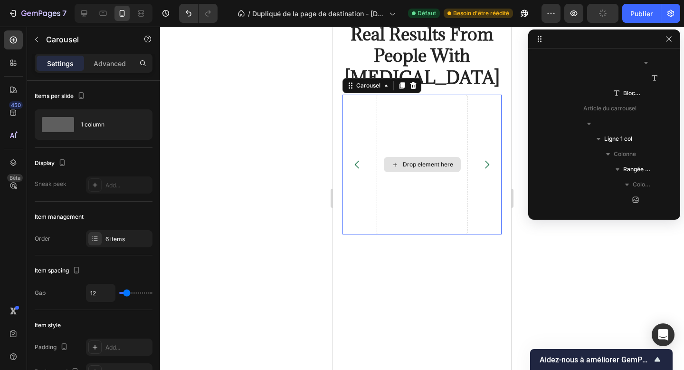
scroll to position [286, 0]
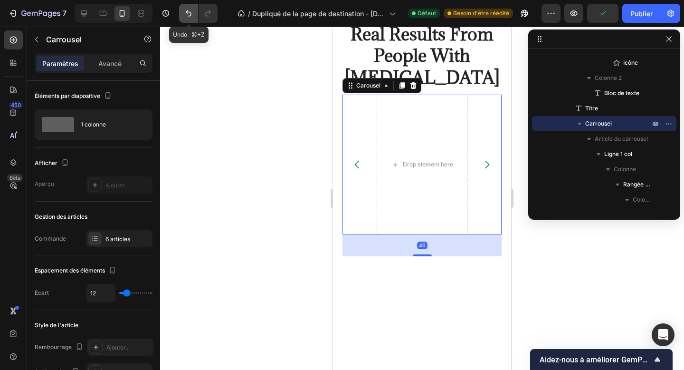
click at [185, 11] on icon "Annuler/Rétablir" at bounding box center [189, 14] width 10 height 10
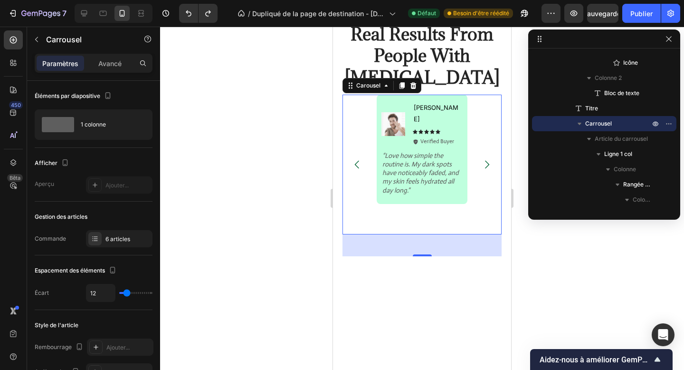
click at [357, 161] on icon "Carousel Back Arrow" at bounding box center [357, 164] width 11 height 11
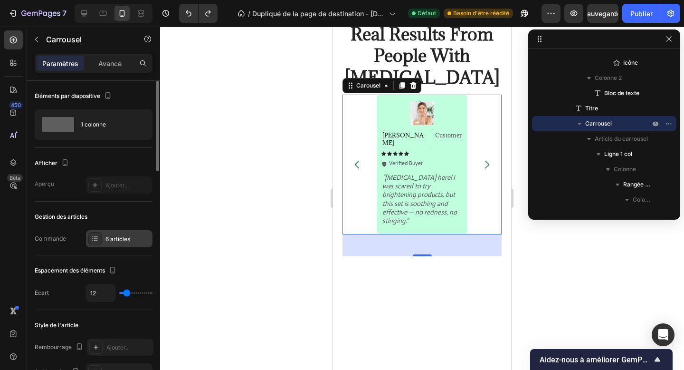
click at [105, 235] on div "6 articles" at bounding box center [119, 238] width 67 height 17
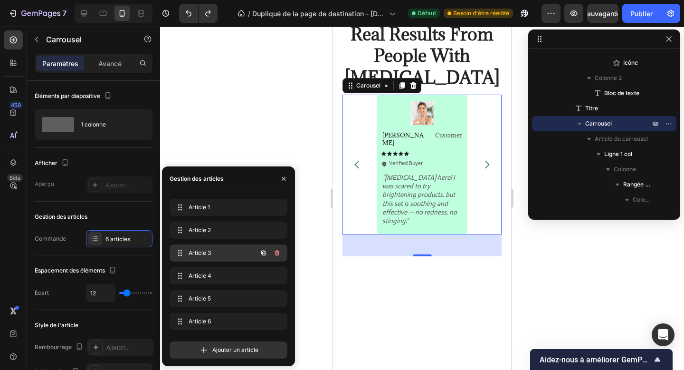
click at [206, 250] on font "Article 3" at bounding box center [200, 252] width 22 height 7
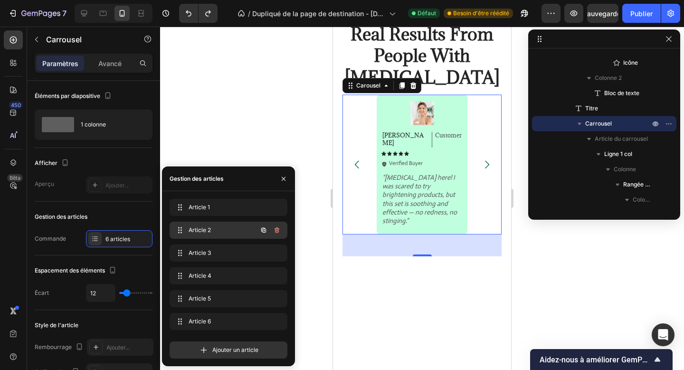
click at [207, 238] on div "Article 2 Item 2" at bounding box center [229, 230] width 118 height 17
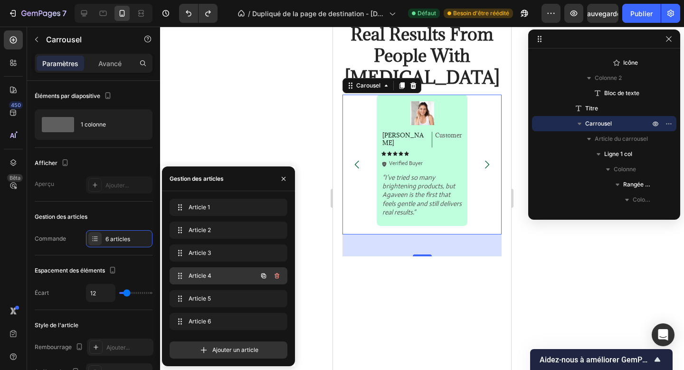
click at [224, 279] on span "Article 4" at bounding box center [216, 275] width 54 height 9
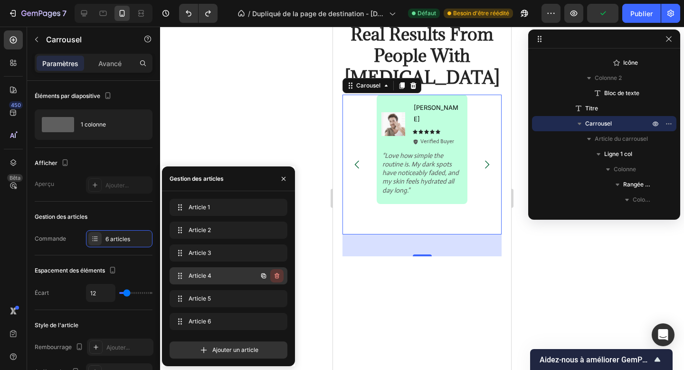
click at [280, 275] on icon "button" at bounding box center [277, 276] width 8 height 8
click at [270, 275] on font "Supprimer" at bounding box center [265, 275] width 29 height 7
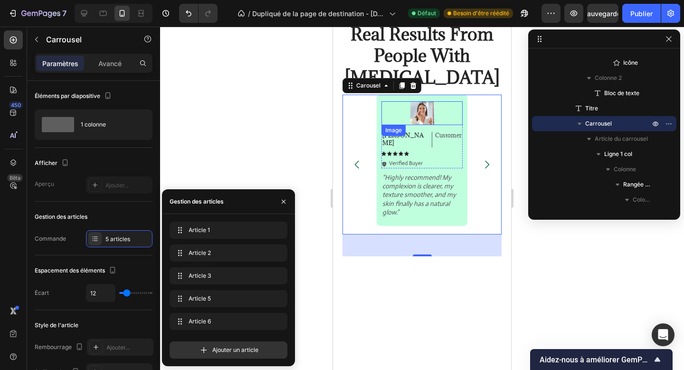
click at [418, 113] on img at bounding box center [423, 113] width 24 height 24
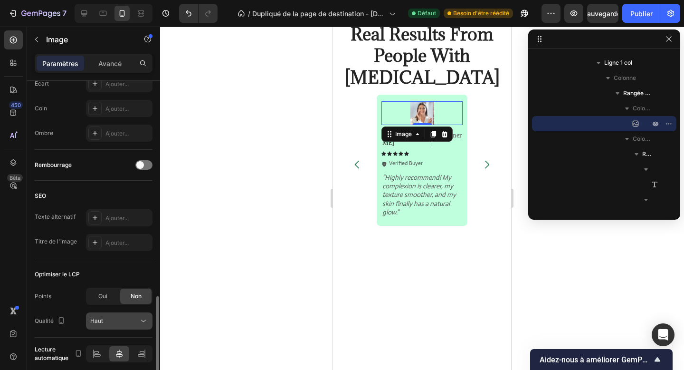
scroll to position [402, 0]
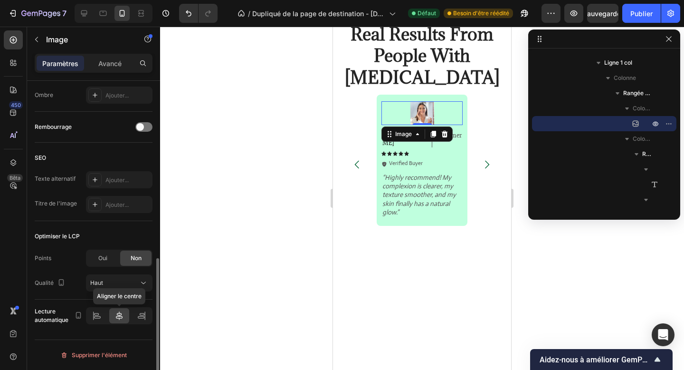
click at [116, 318] on icon at bounding box center [119, 315] width 7 height 9
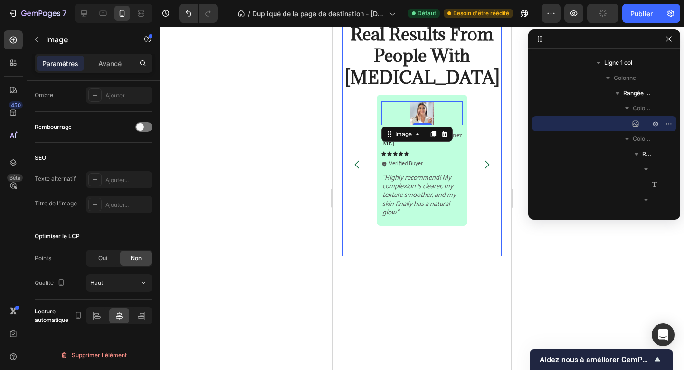
click at [390, 232] on div "Image Emily Text Block Customer Text Block Row Icon Icon Icon Icon Icon Icon Li…" at bounding box center [422, 176] width 159 height 162
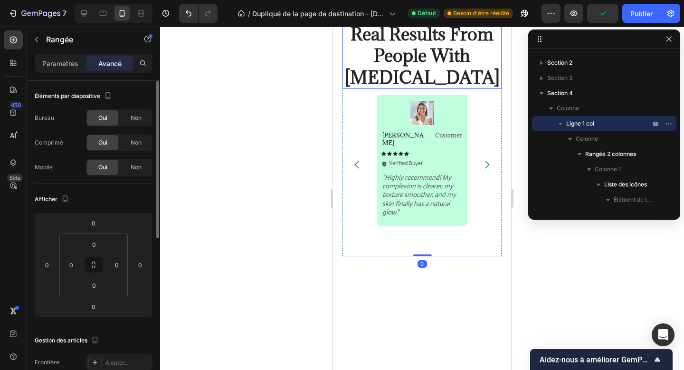
scroll to position [1678, 0]
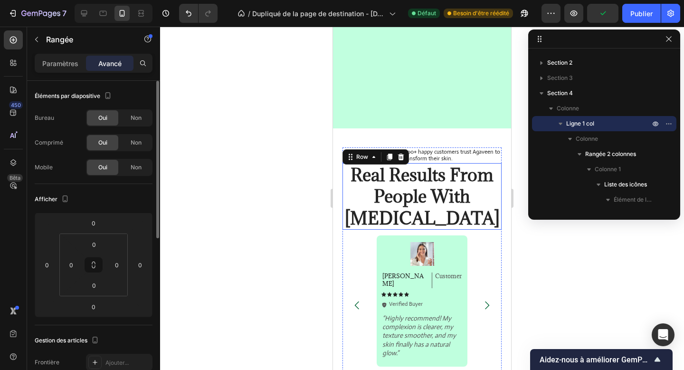
click at [412, 198] on h2 "Real Results From People With [MEDICAL_DATA]" at bounding box center [422, 196] width 159 height 67
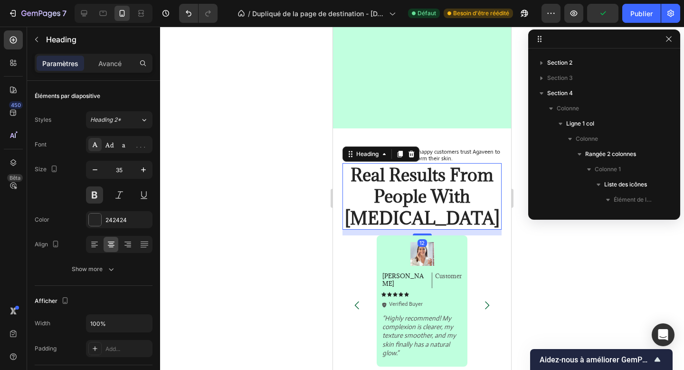
scroll to position [271, 0]
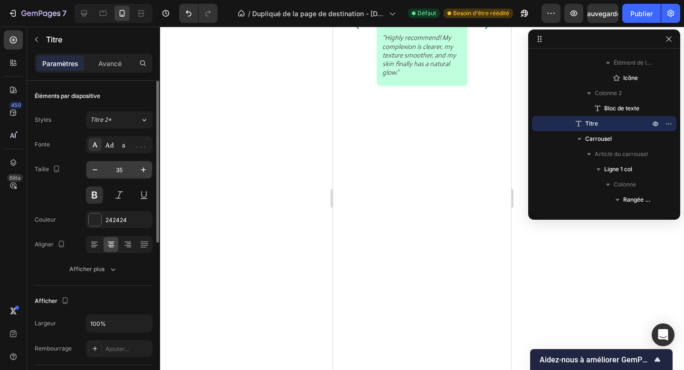
click at [122, 166] on input "35" at bounding box center [119, 169] width 31 height 17
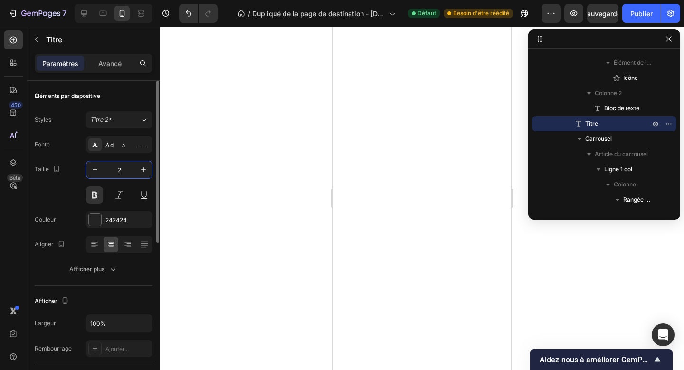
type input "25"
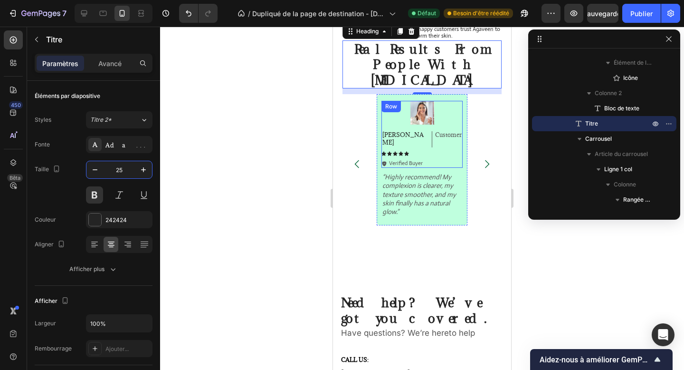
scroll to position [1452, 0]
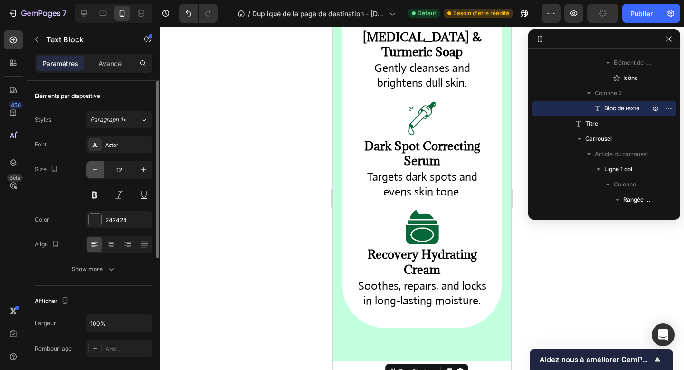
click at [103, 171] on button "button" at bounding box center [95, 169] width 17 height 17
click at [139, 169] on icon "button" at bounding box center [144, 170] width 10 height 10
type input "12"
click at [57, 203] on div "Size 12" at bounding box center [94, 182] width 118 height 43
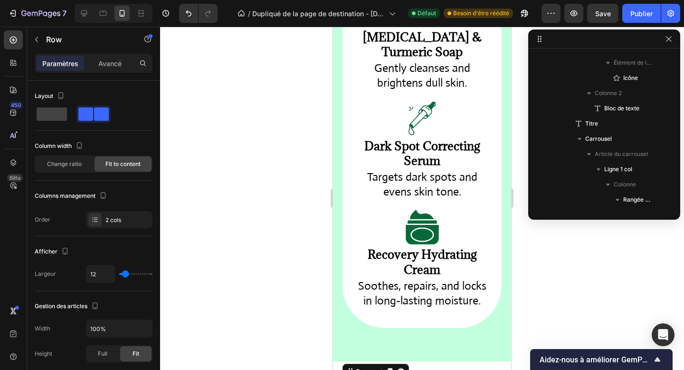
scroll to position [43, 0]
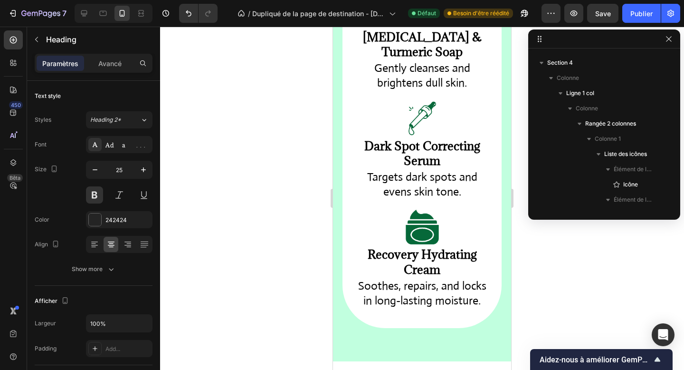
scroll to position [271, 0]
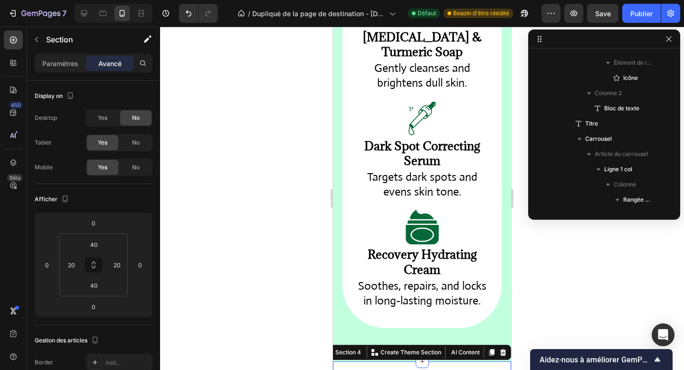
scroll to position [0, 0]
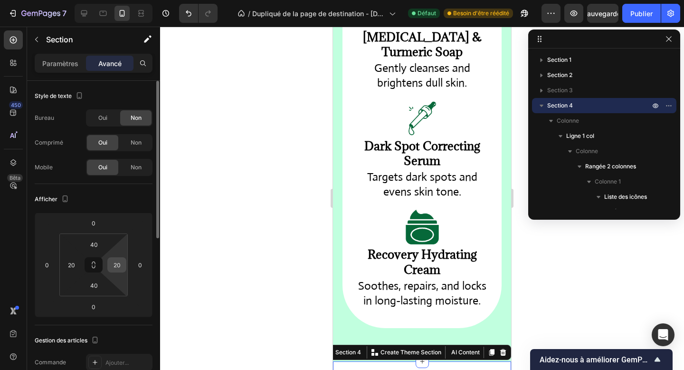
click at [112, 267] on input "20" at bounding box center [117, 265] width 14 height 14
type input "15"
click at [67, 268] on input "20" at bounding box center [71, 265] width 14 height 14
type input "15"
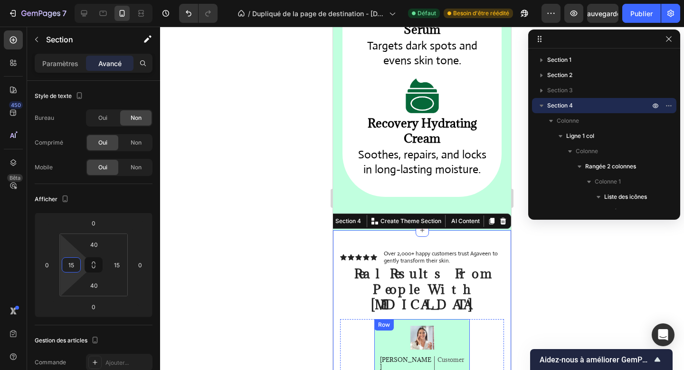
scroll to position [1590, 0]
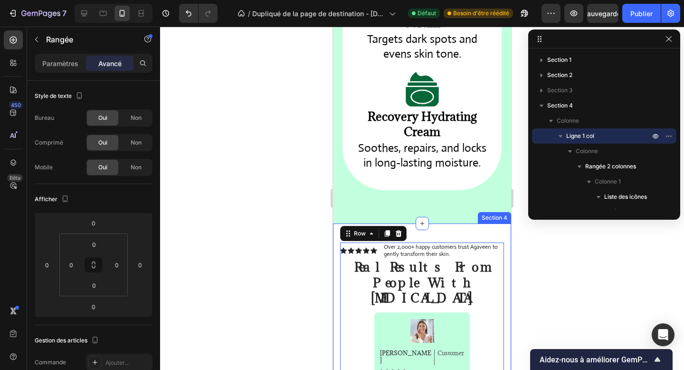
click at [381, 287] on div "Icon Icon Icon Icon Icon Icon List Over 2,000+ happy customers trust Agaveen to…" at bounding box center [422, 357] width 178 height 269
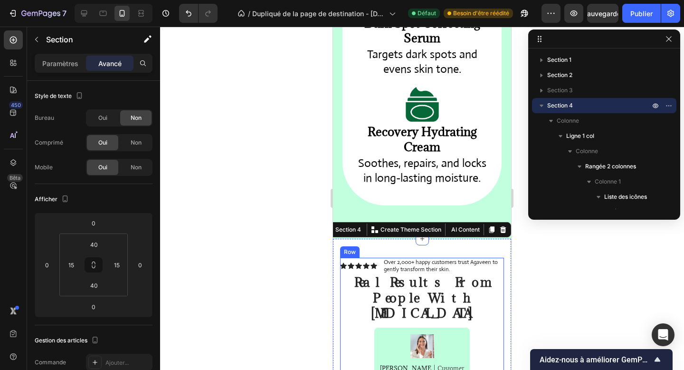
scroll to position [1571, 0]
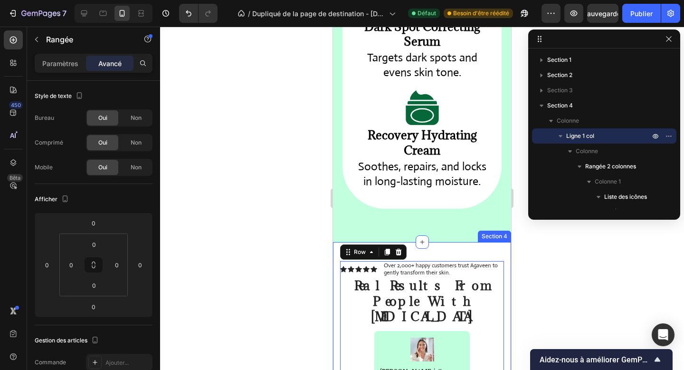
click at [479, 314] on div "Icon Icon Icon Icon Icon Icon List Over 2,000+ happy customers trust Agaveen to…" at bounding box center [422, 376] width 178 height 269
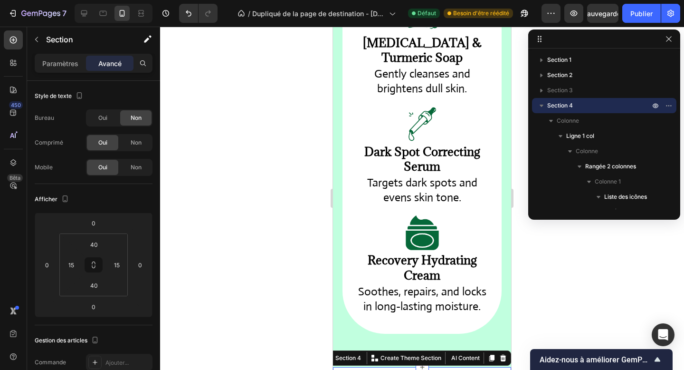
scroll to position [1442, 0]
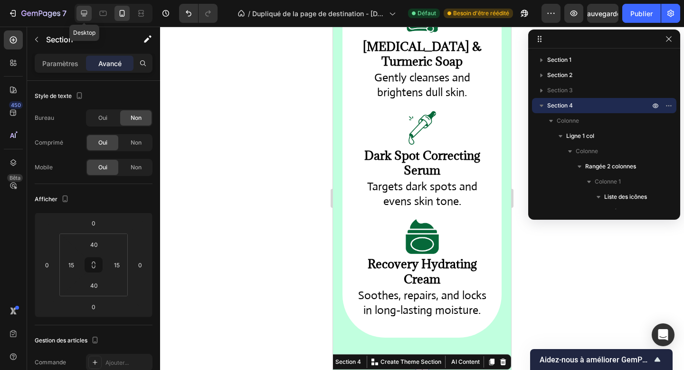
click at [84, 14] on icon at bounding box center [84, 13] width 6 height 6
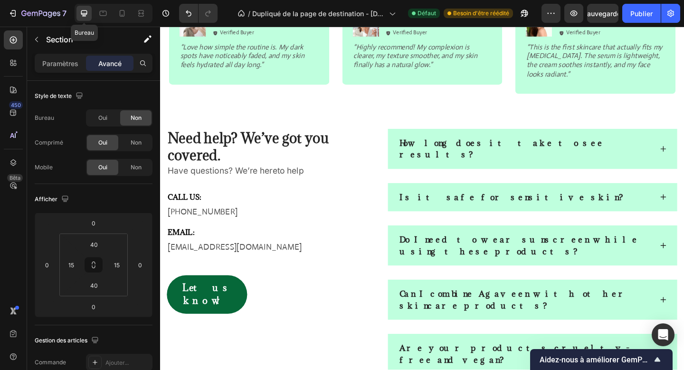
type input "20"
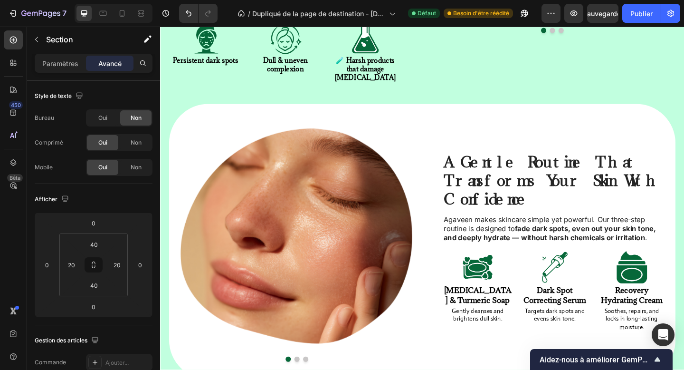
scroll to position [857, 0]
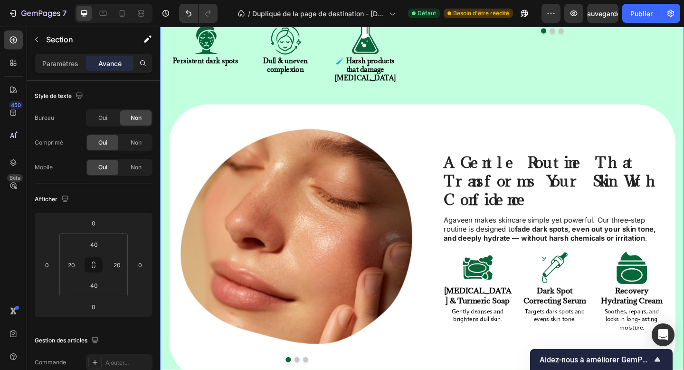
click at [386, 327] on div "Tired of stubborn dark spots and irritated skin? Heading Discover the secret to…" at bounding box center [445, 60] width 570 height 796
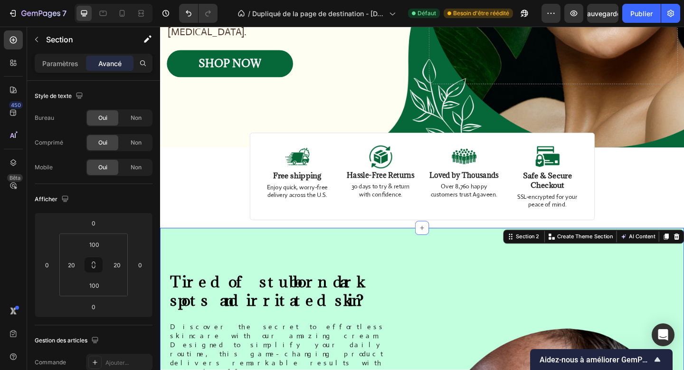
scroll to position [271, 0]
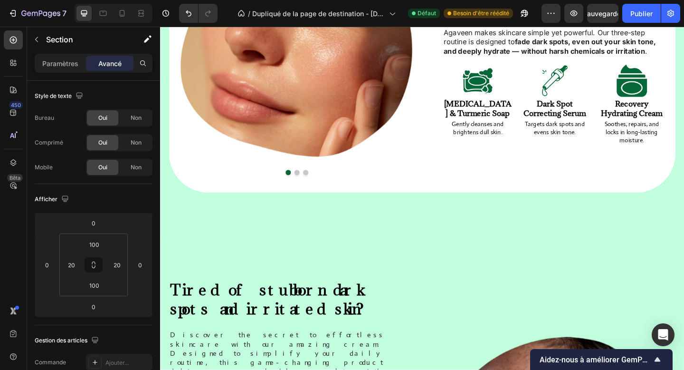
scroll to position [1069, 0]
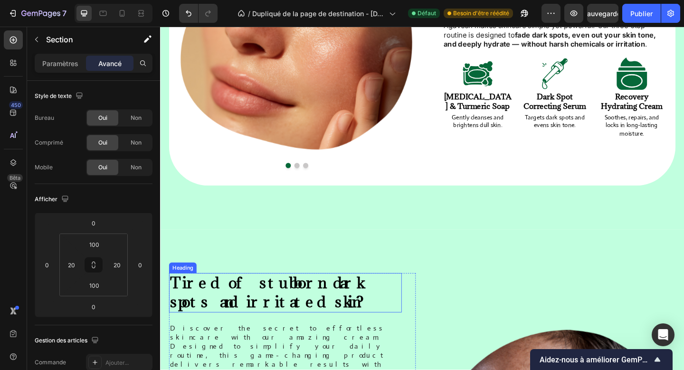
click at [386, 295] on h2 "Tired of stubborn dark spots and irritated skin?" at bounding box center [296, 316] width 253 height 43
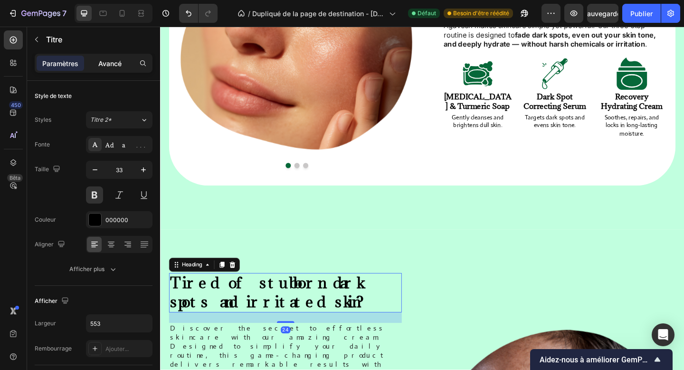
click at [101, 64] on font "Avancé" at bounding box center [109, 63] width 23 height 8
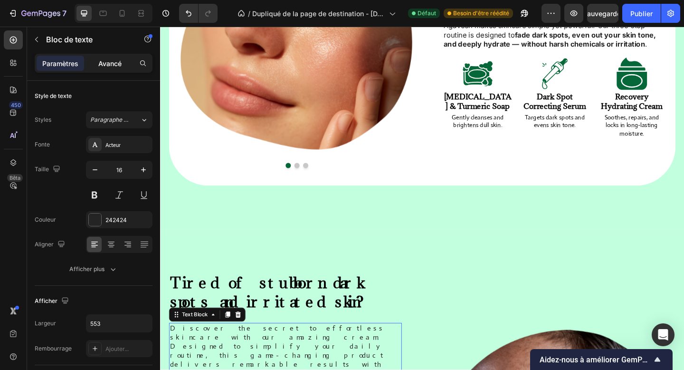
click at [106, 67] on font "Avancé" at bounding box center [109, 63] width 23 height 8
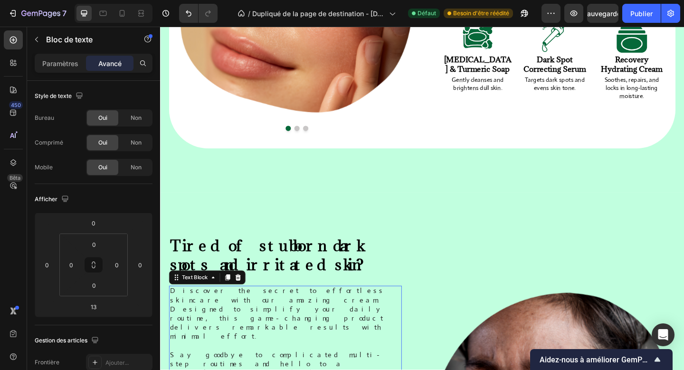
scroll to position [1149, 0]
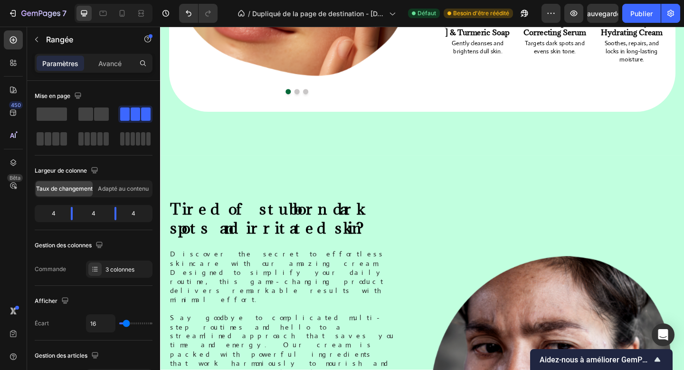
click at [119, 74] on div "Paramètres Avancé" at bounding box center [93, 67] width 133 height 27
click at [114, 67] on font "Avancé" at bounding box center [109, 63] width 23 height 8
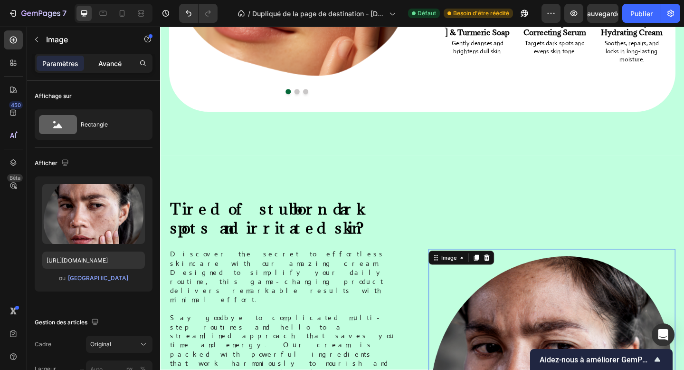
click at [116, 64] on font "Avancé" at bounding box center [109, 63] width 23 height 8
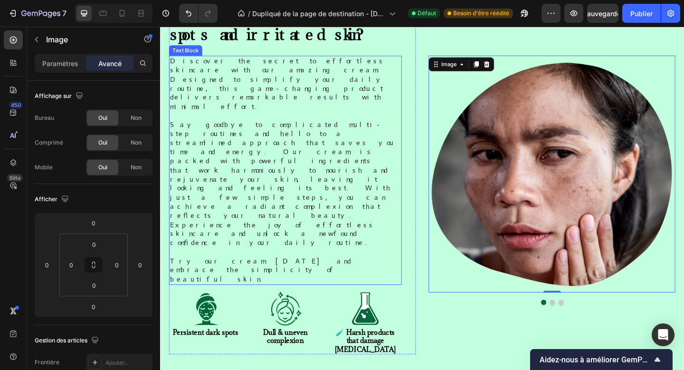
scroll to position [1381, 0]
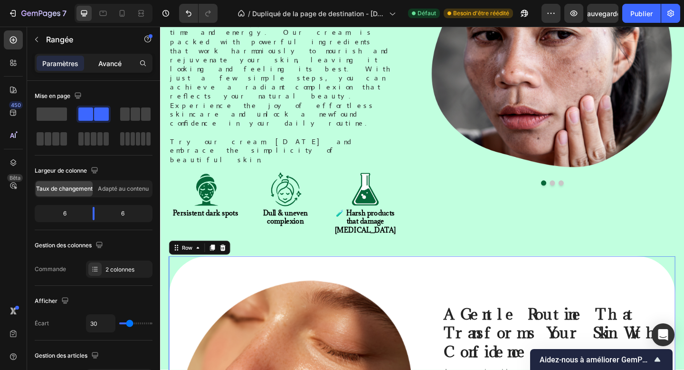
click at [115, 65] on font "Avancé" at bounding box center [109, 63] width 23 height 8
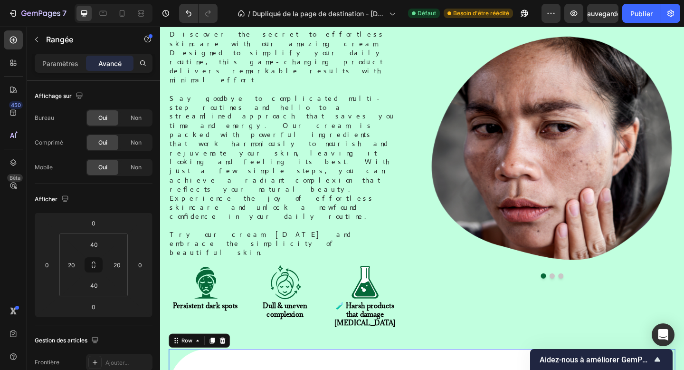
scroll to position [1040, 0]
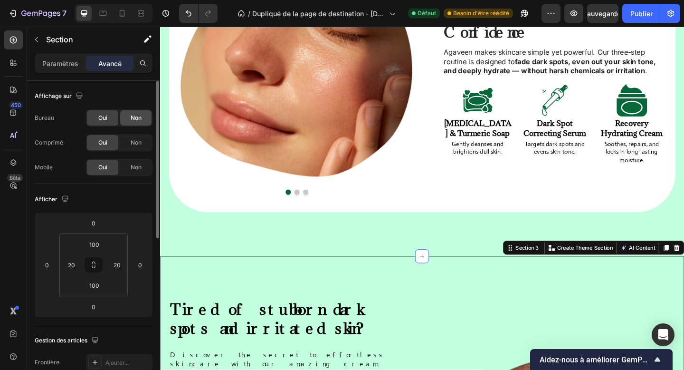
click at [135, 119] on font "Non" at bounding box center [136, 117] width 11 height 7
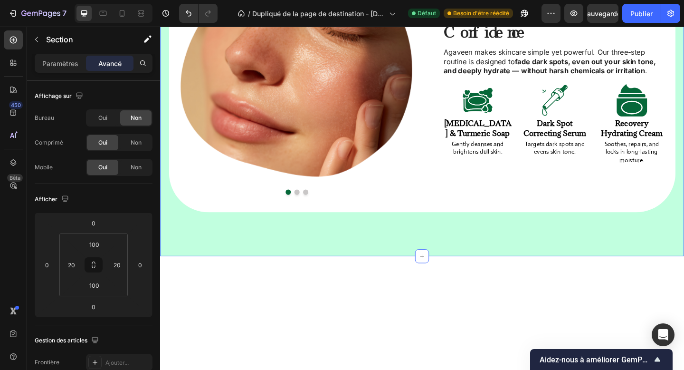
click at [134, 138] on span "Non" at bounding box center [136, 142] width 11 height 9
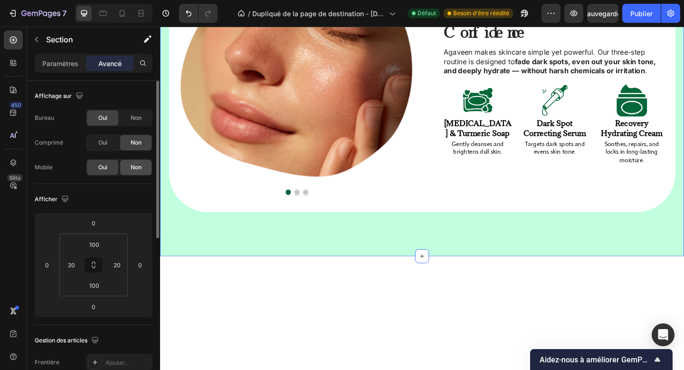
click at [141, 173] on div "Non" at bounding box center [135, 167] width 31 height 15
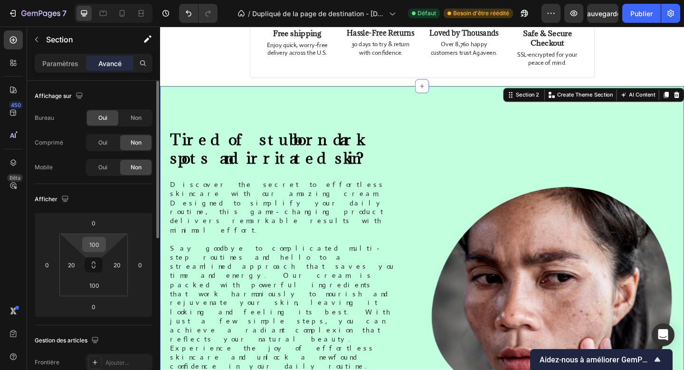
click at [104, 246] on div "100" at bounding box center [94, 244] width 24 height 15
click at [93, 246] on input "100" at bounding box center [94, 244] width 19 height 14
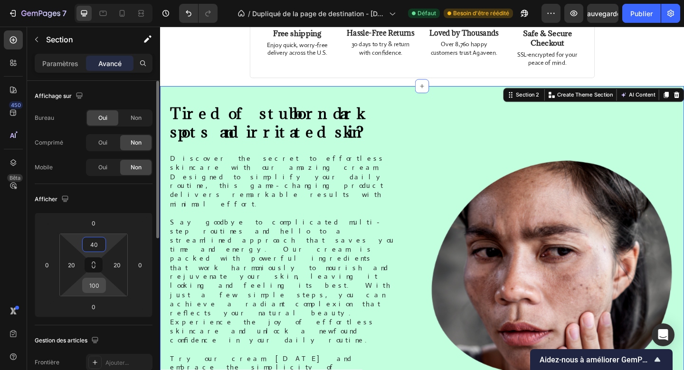
type input "40"
click at [96, 290] on input "100" at bounding box center [94, 285] width 19 height 14
type input "40"
click at [113, 261] on input "20" at bounding box center [117, 265] width 14 height 14
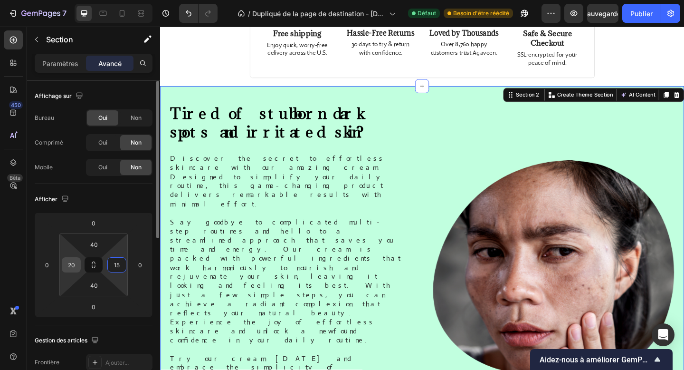
type input "15"
click at [67, 267] on input "20" at bounding box center [71, 265] width 14 height 14
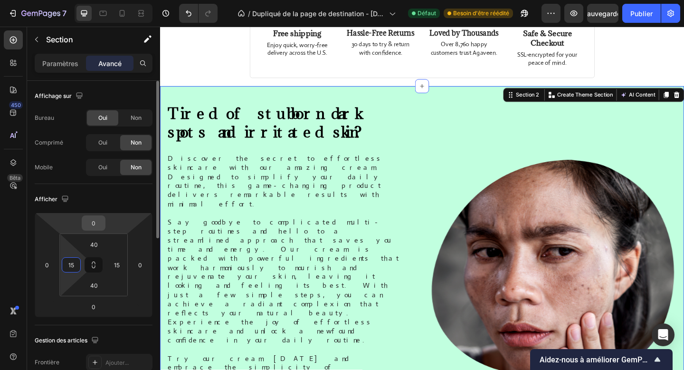
type input "15"
click at [102, 220] on input "0" at bounding box center [93, 223] width 19 height 14
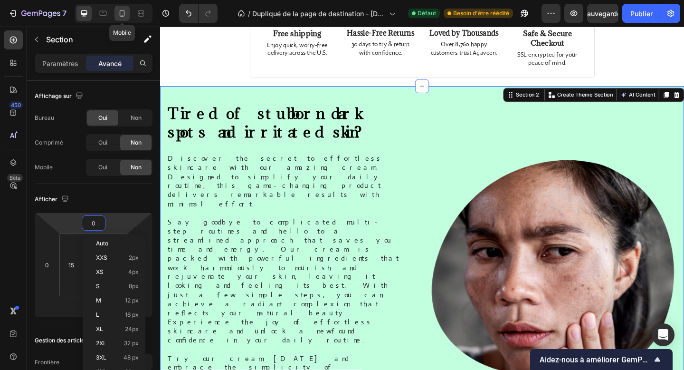
click at [125, 11] on icon at bounding box center [122, 14] width 10 height 10
type input "70"
type input "20"
type input "70"
type input "20"
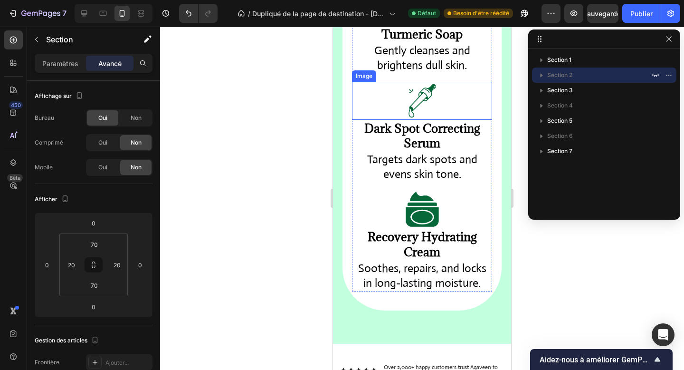
scroll to position [1460, 0]
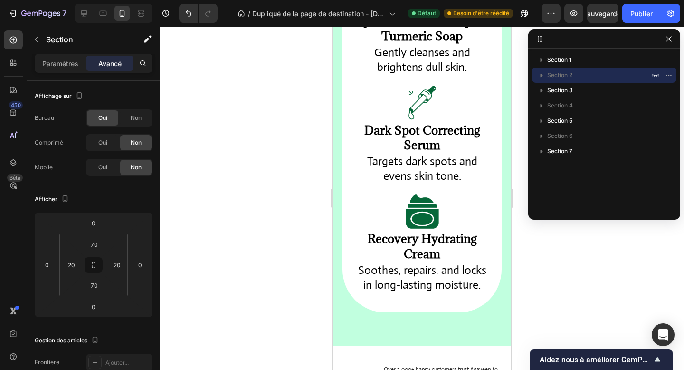
click at [358, 184] on div "Image Kojic Acid & Turmeric Soap Heading Gently cleanses and brightens dull ski…" at bounding box center [422, 134] width 140 height 318
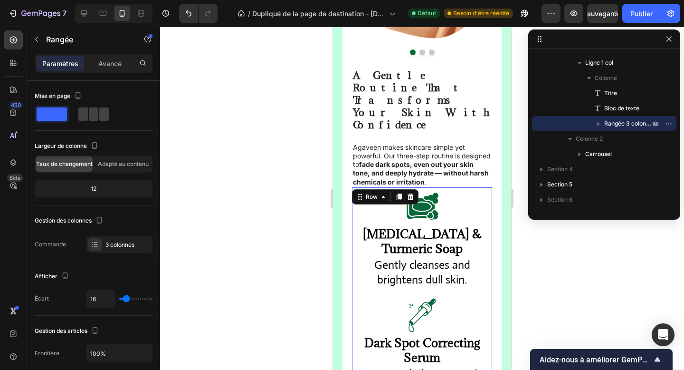
scroll to position [1246, 0]
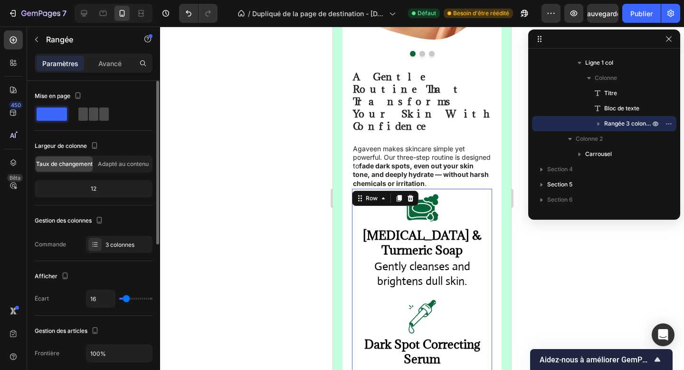
click at [101, 110] on span at bounding box center [104, 113] width 10 height 13
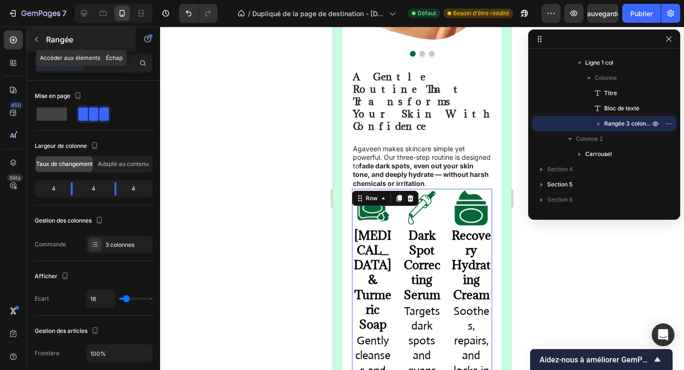
click at [65, 35] on font "Rangée" at bounding box center [59, 40] width 27 height 10
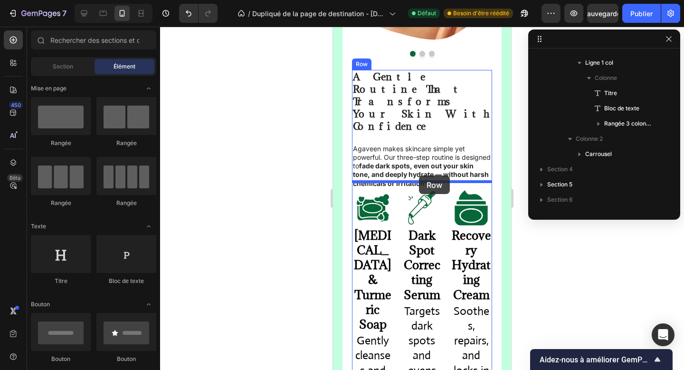
drag, startPoint x: 462, startPoint y: 146, endPoint x: 419, endPoint y: 175, distance: 51.3
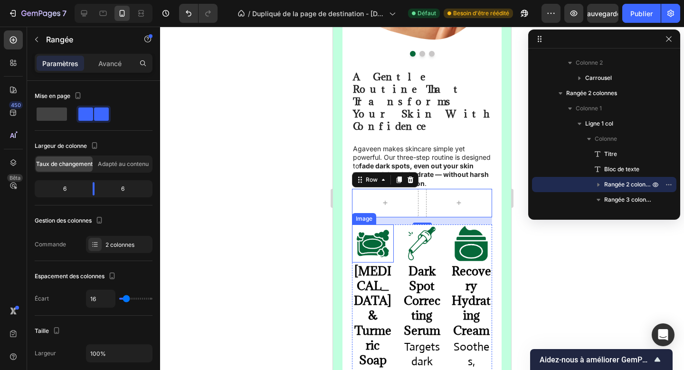
click at [382, 243] on img at bounding box center [373, 243] width 38 height 38
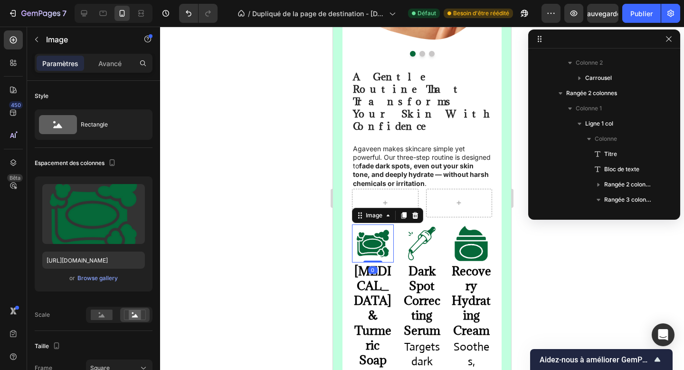
scroll to position [210, 0]
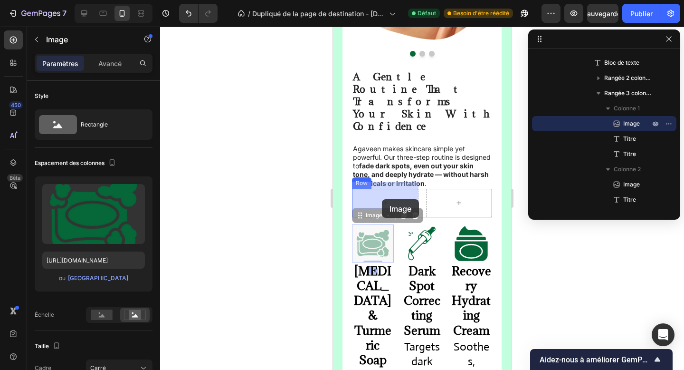
drag, startPoint x: 370, startPoint y: 208, endPoint x: 382, endPoint y: 200, distance: 14.6
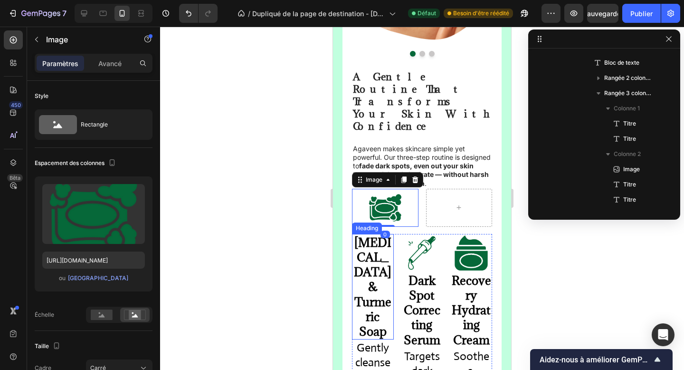
click at [377, 241] on strong "Kojic Acid & Turmeric Soap" at bounding box center [373, 286] width 38 height 105
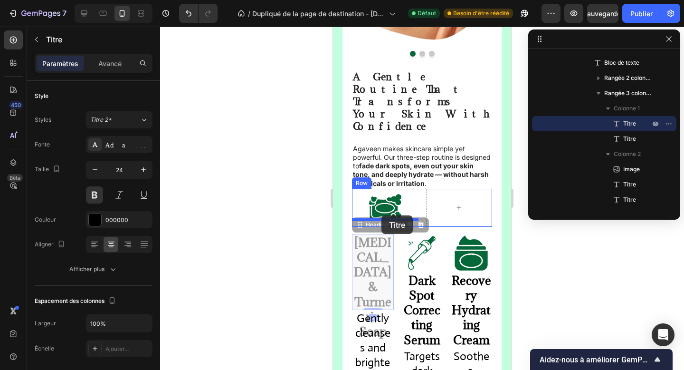
drag, startPoint x: 371, startPoint y: 219, endPoint x: 382, endPoint y: 214, distance: 11.7
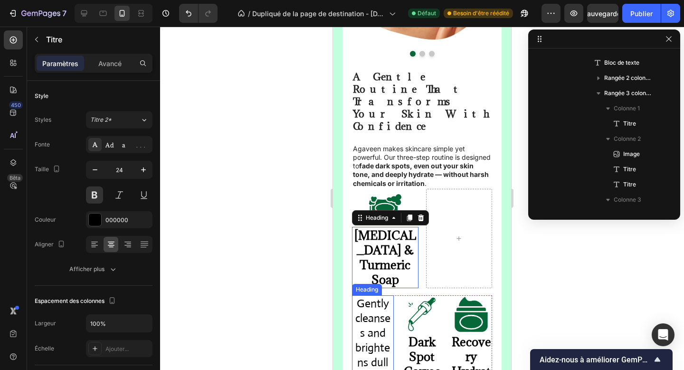
scroll to position [1286, 0]
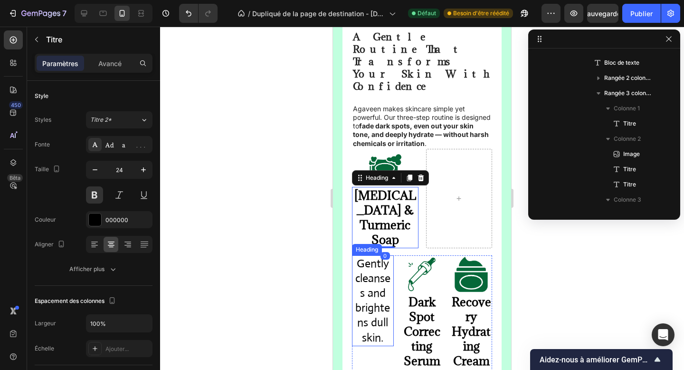
click at [382, 304] on h2 "Gently cleanses and brightens dull skin." at bounding box center [373, 300] width 42 height 91
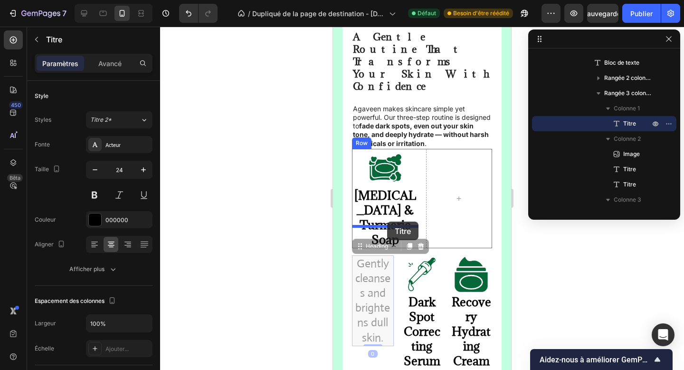
drag, startPoint x: 375, startPoint y: 228, endPoint x: 388, endPoint y: 222, distance: 14.2
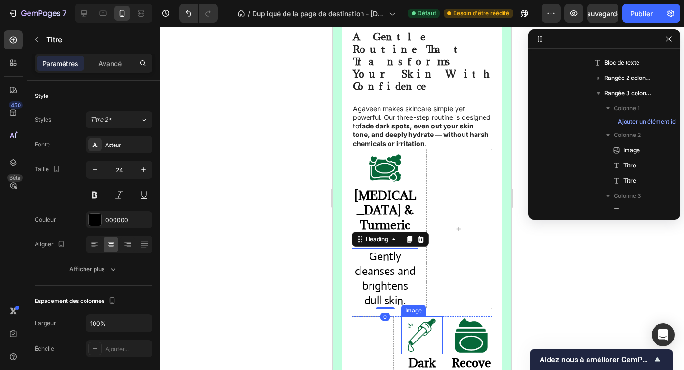
click at [432, 320] on img at bounding box center [422, 335] width 38 height 38
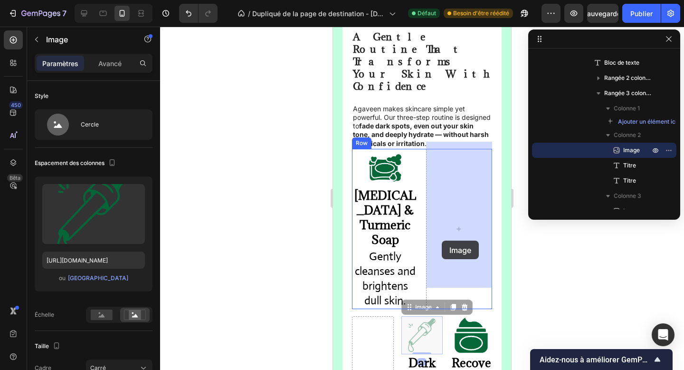
drag, startPoint x: 423, startPoint y: 290, endPoint x: 442, endPoint y: 241, distance: 53.4
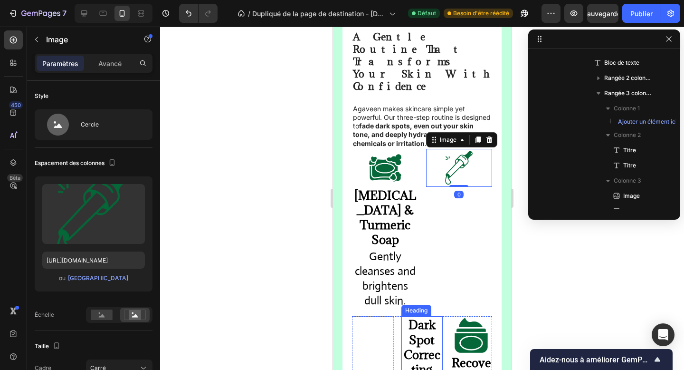
click at [423, 317] on strong "Dark Spot Correcting Serum" at bounding box center [422, 354] width 37 height 75
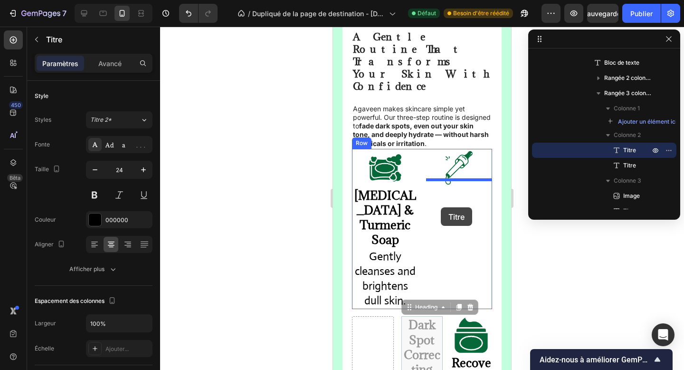
drag, startPoint x: 415, startPoint y: 288, endPoint x: 441, endPoint y: 207, distance: 84.9
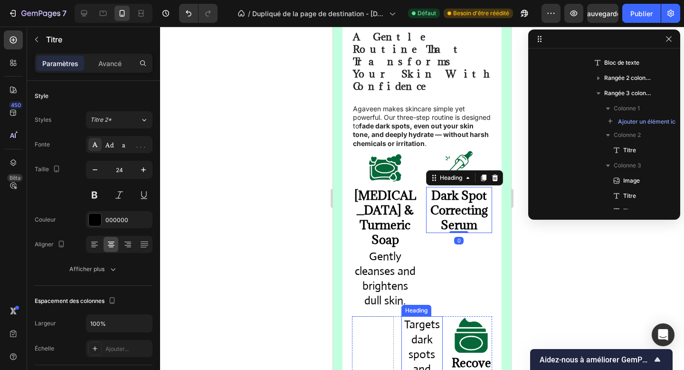
click at [420, 343] on h2 "Targets dark spots and evens skin tone." at bounding box center [423, 369] width 42 height 106
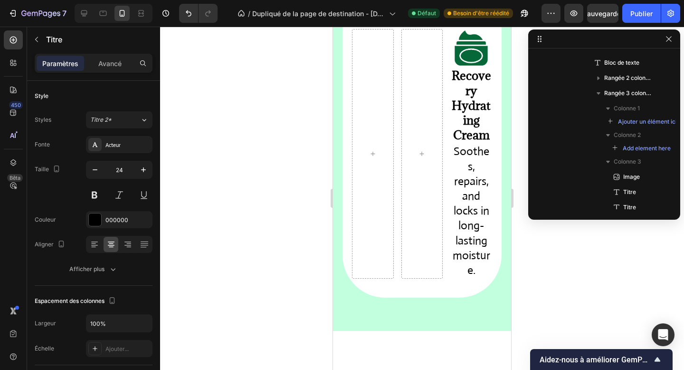
scroll to position [1286, 0]
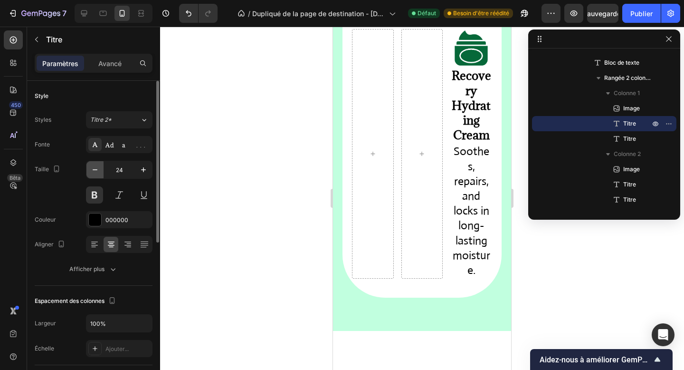
click at [96, 170] on icon "button" at bounding box center [95, 169] width 5 height 1
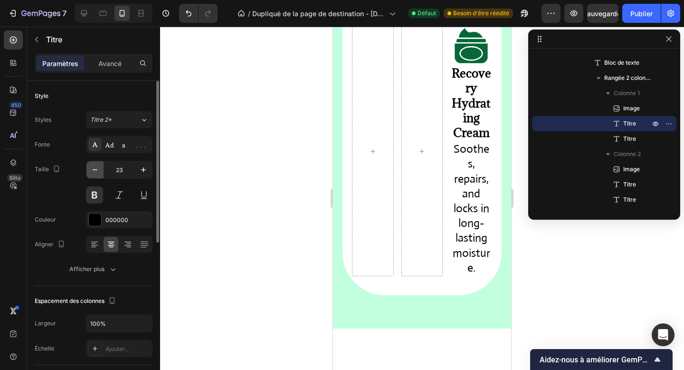
click at [96, 170] on icon "button" at bounding box center [95, 169] width 5 height 1
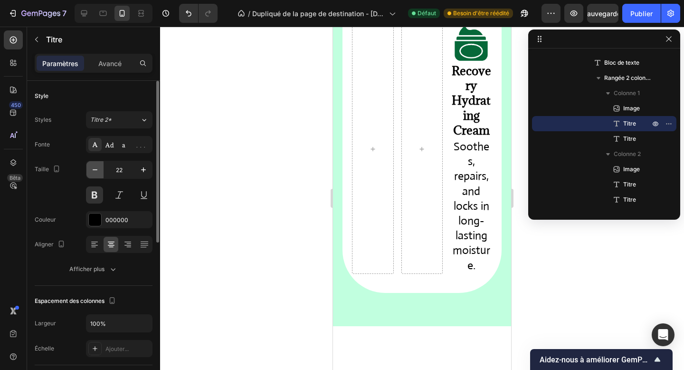
click at [96, 170] on icon "button" at bounding box center [95, 169] width 5 height 1
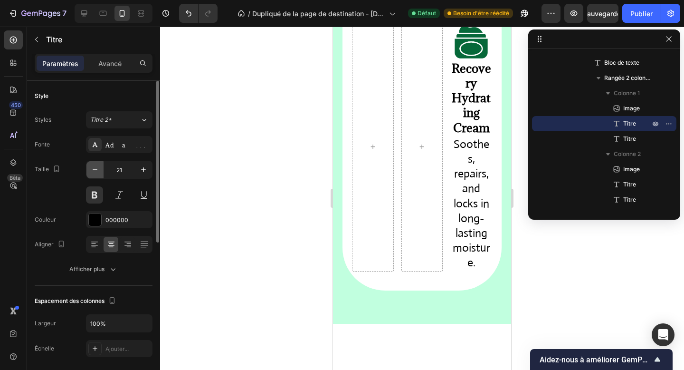
click at [96, 170] on icon "button" at bounding box center [95, 169] width 5 height 1
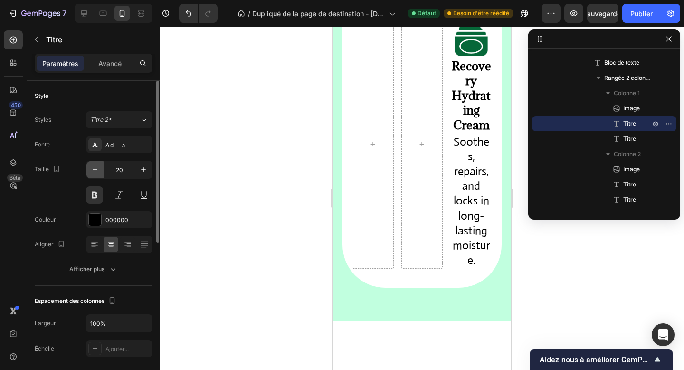
click at [96, 170] on icon "button" at bounding box center [95, 169] width 5 height 1
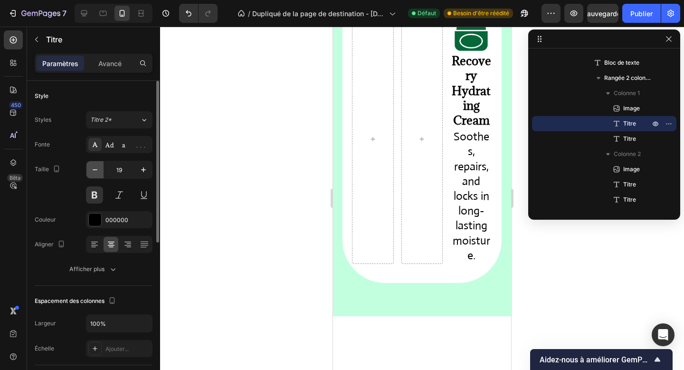
click at [96, 170] on icon "button" at bounding box center [95, 169] width 5 height 1
click at [146, 169] on icon "button" at bounding box center [144, 170] width 10 height 10
type input "17"
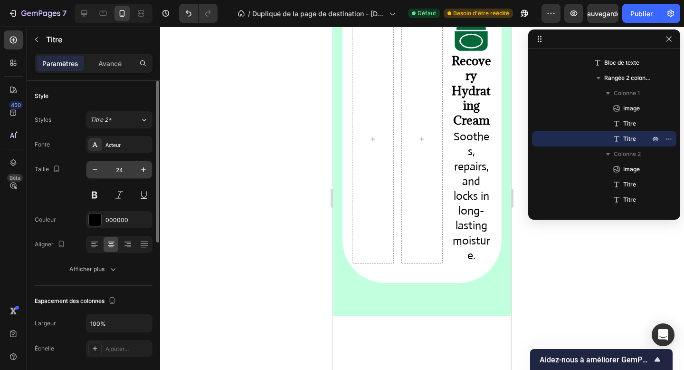
click at [116, 173] on input "24" at bounding box center [119, 169] width 31 height 17
click at [141, 165] on icon "button" at bounding box center [144, 170] width 10 height 10
type input "14"
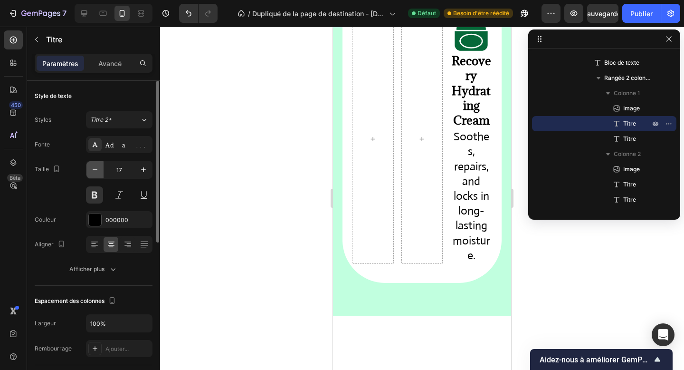
click at [93, 174] on icon "button" at bounding box center [95, 170] width 10 height 10
type input "15"
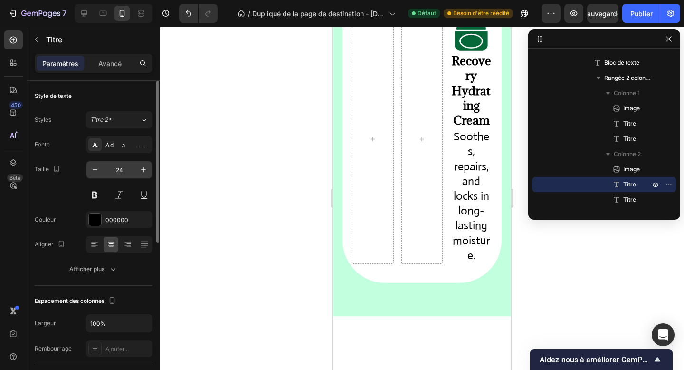
click at [120, 169] on input "24" at bounding box center [119, 169] width 31 height 17
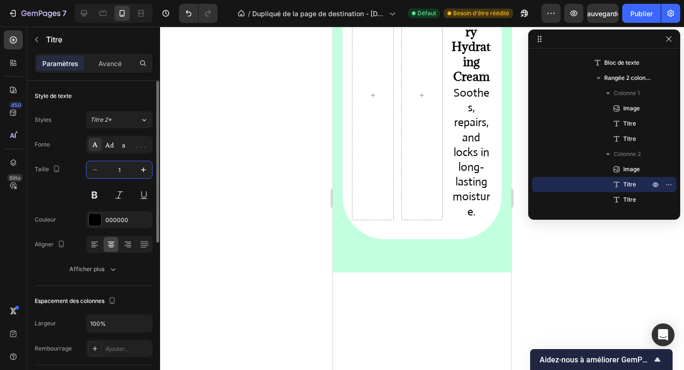
type input "15"
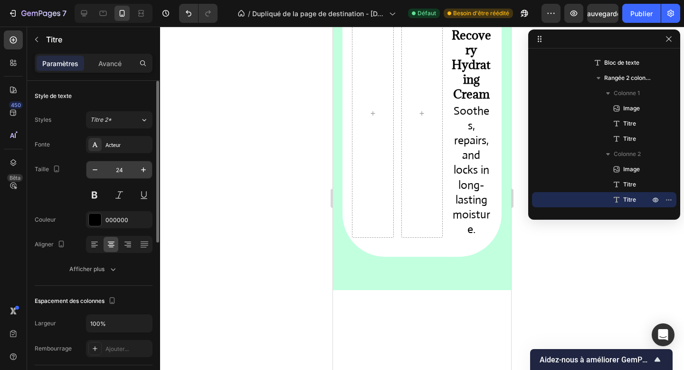
click at [120, 174] on input "24" at bounding box center [119, 169] width 31 height 17
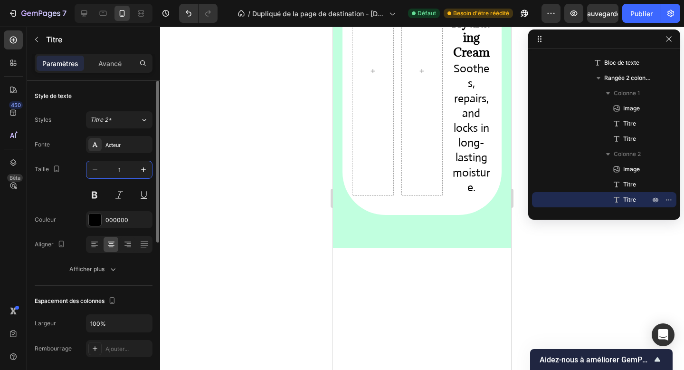
type input "12"
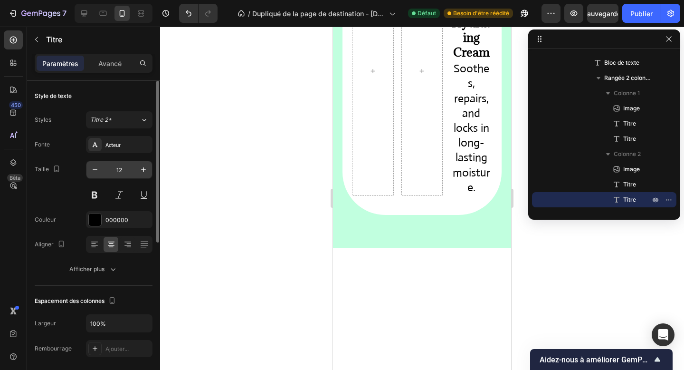
click at [135, 168] on input "12" at bounding box center [119, 169] width 31 height 17
click at [144, 171] on icon "button" at bounding box center [144, 170] width 10 height 10
type input "14"
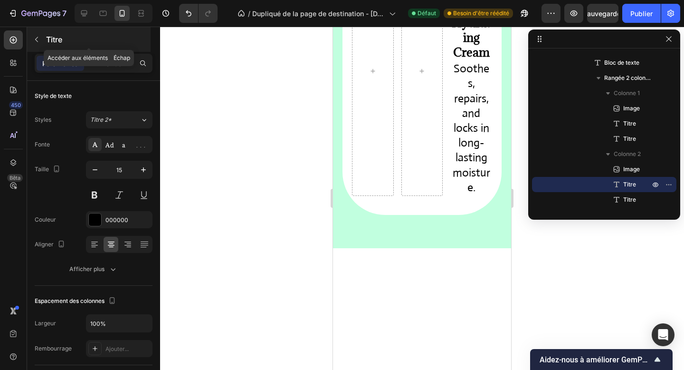
click at [47, 41] on font "Titre" at bounding box center [54, 40] width 16 height 10
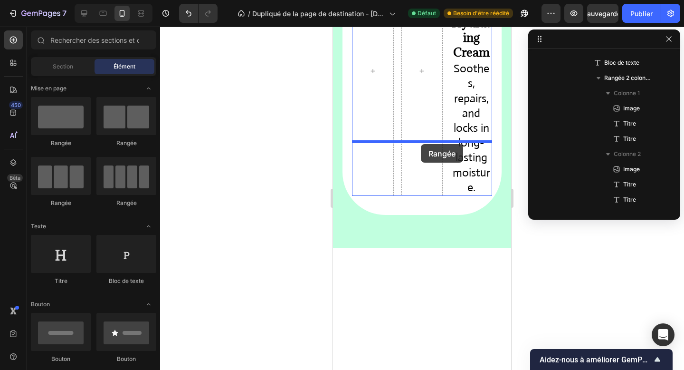
drag, startPoint x: 402, startPoint y: 147, endPoint x: 421, endPoint y: 144, distance: 19.7
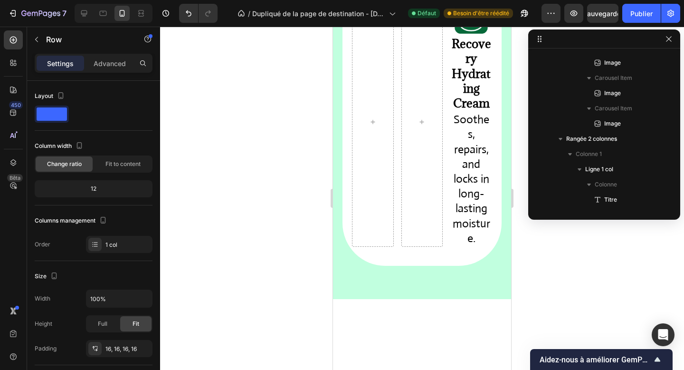
scroll to position [317, 0]
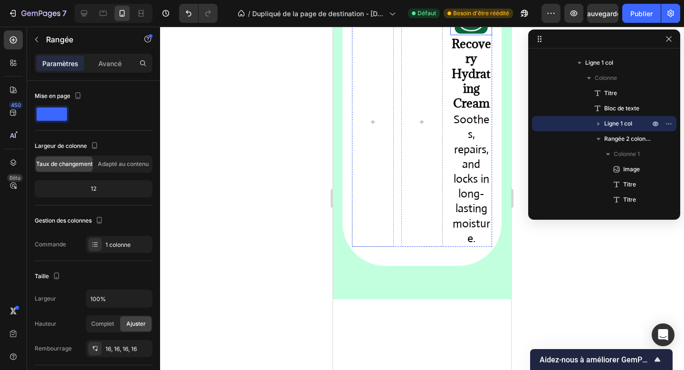
click at [465, 35] on img at bounding box center [472, 16] width 38 height 38
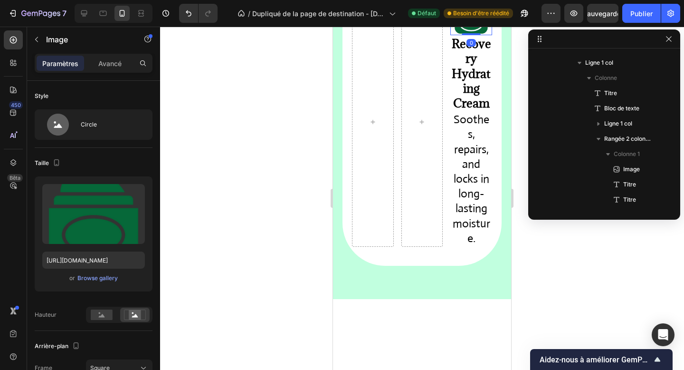
scroll to position [552, 0]
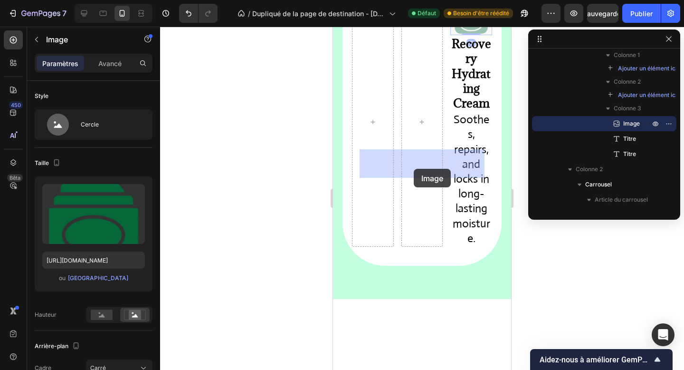
drag, startPoint x: 459, startPoint y: 271, endPoint x: 414, endPoint y: 169, distance: 112.2
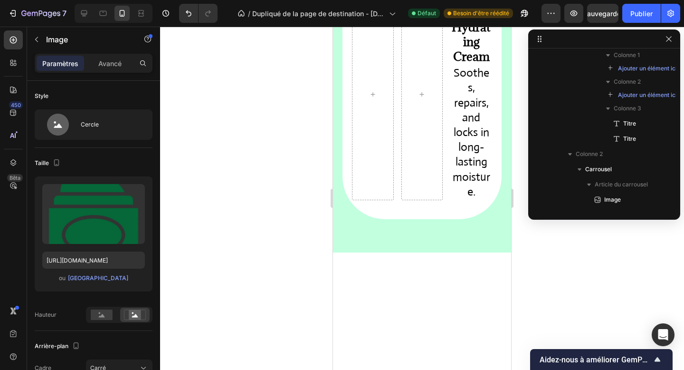
scroll to position [1321, 0]
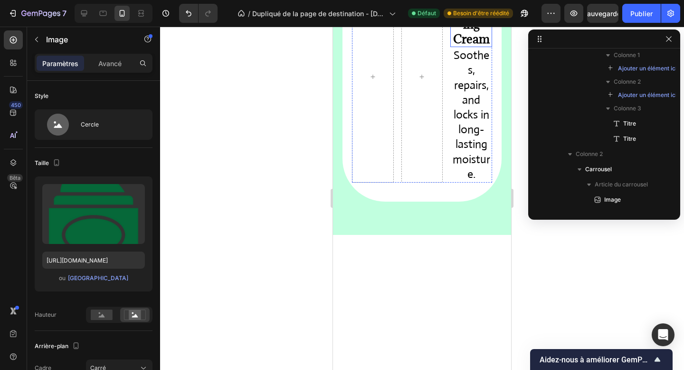
click at [467, 47] on strong "Recovery Hydrating Cream" at bounding box center [471, 8] width 39 height 75
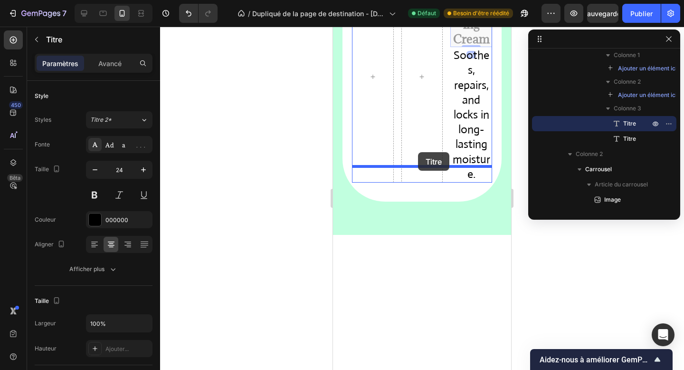
drag, startPoint x: 467, startPoint y: 243, endPoint x: 418, endPoint y: 152, distance: 102.9
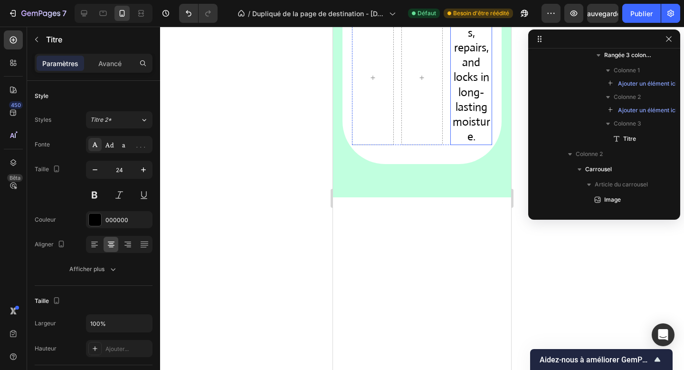
click at [462, 145] on h2 "Soothes, repairs, and locks in long-lasting moisture." at bounding box center [472, 77] width 42 height 135
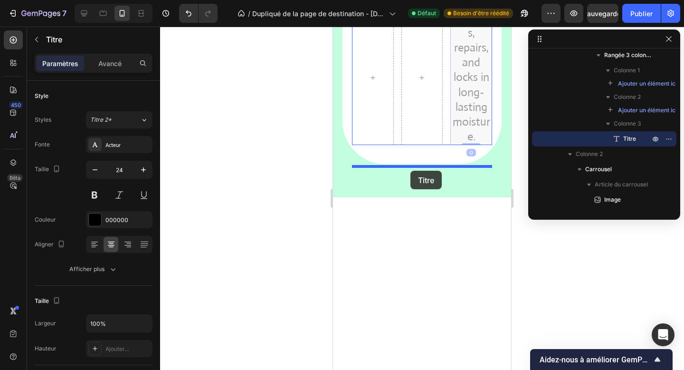
drag, startPoint x: 460, startPoint y: 283, endPoint x: 411, endPoint y: 171, distance: 122.6
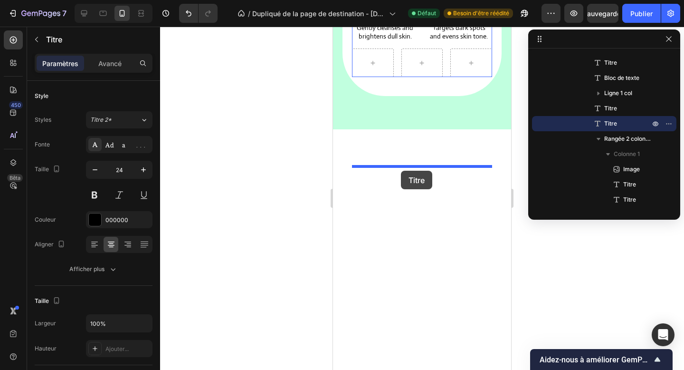
drag, startPoint x: 390, startPoint y: 196, endPoint x: 401, endPoint y: 171, distance: 27.9
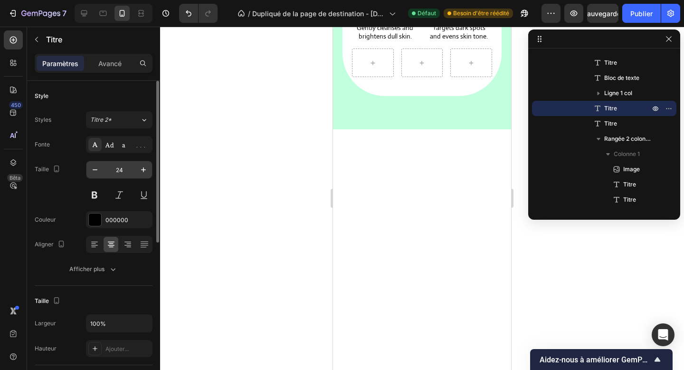
click at [122, 170] on input "24" at bounding box center [119, 169] width 31 height 17
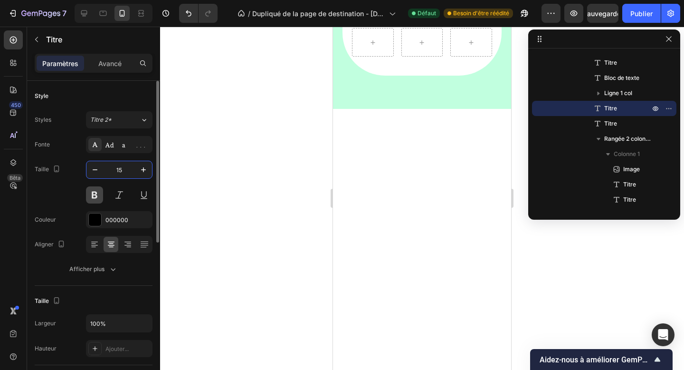
type input "15"
click at [98, 197] on button at bounding box center [94, 194] width 17 height 17
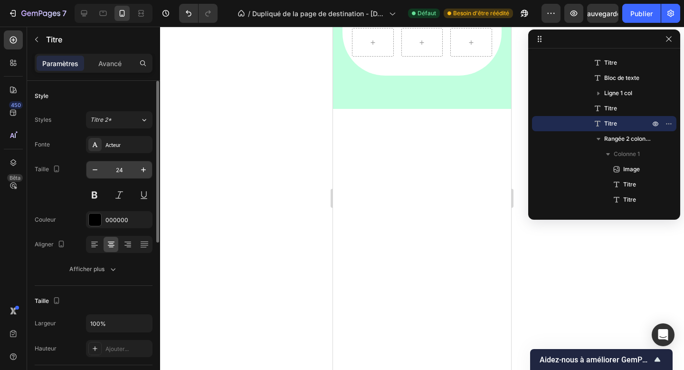
click at [120, 166] on input "24" at bounding box center [119, 169] width 31 height 17
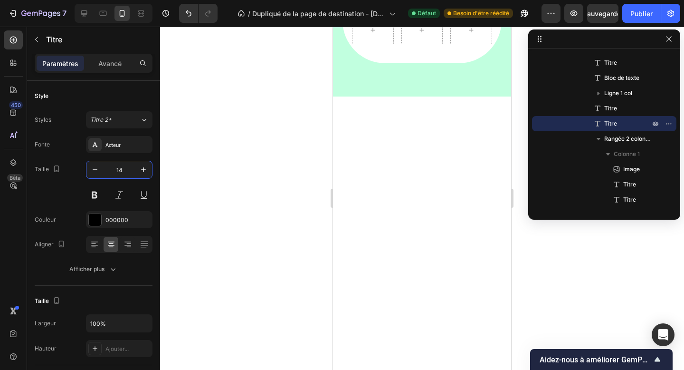
type input "14"
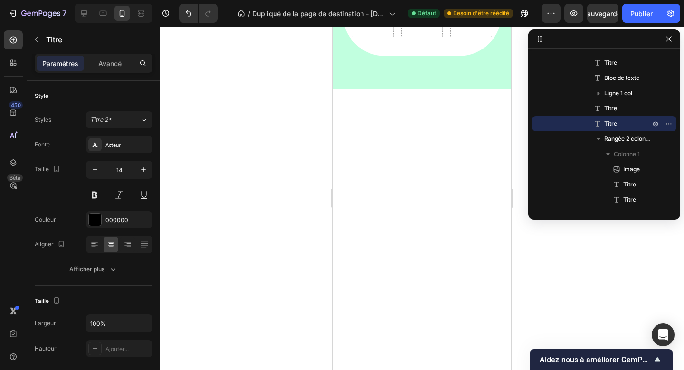
drag, startPoint x: 423, startPoint y: 210, endPoint x: 424, endPoint y: 194, distance: 15.3
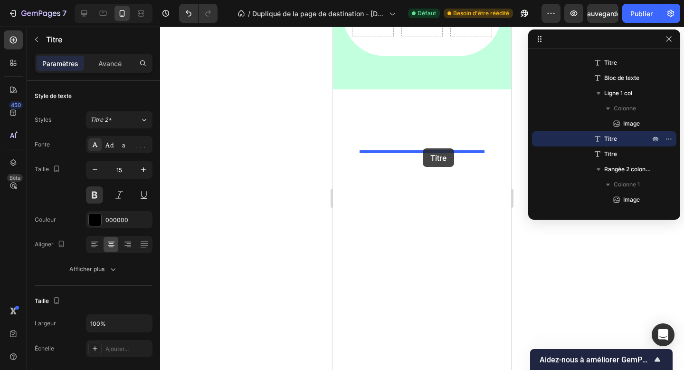
drag, startPoint x: 384, startPoint y: 158, endPoint x: 423, endPoint y: 148, distance: 40.7
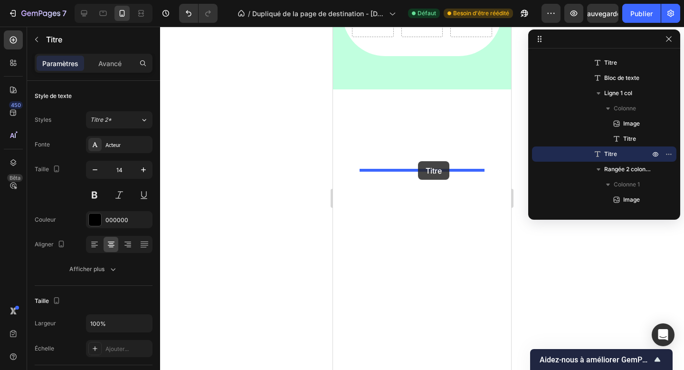
drag, startPoint x: 383, startPoint y: 175, endPoint x: 418, endPoint y: 161, distance: 38.4
click at [408, 37] on div at bounding box center [423, 23] width 42 height 29
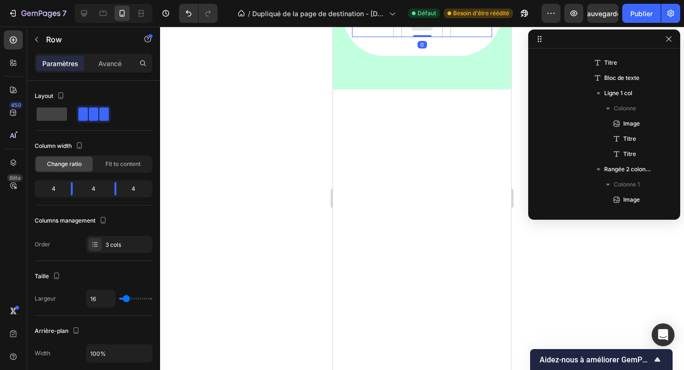
scroll to position [530, 0]
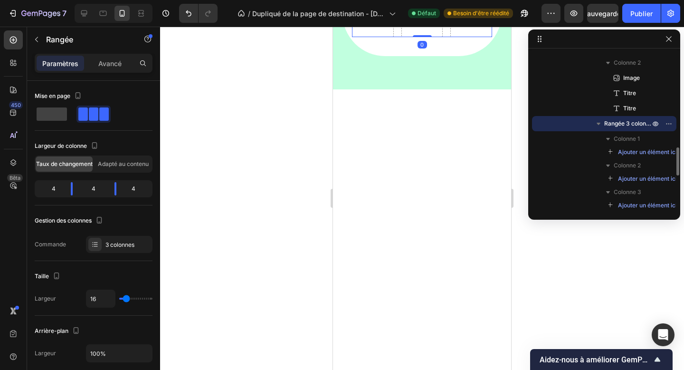
click at [409, 3] on icon at bounding box center [411, 0] width 8 height 8
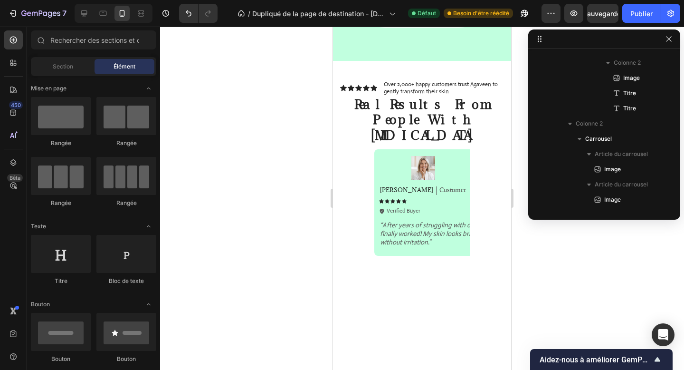
scroll to position [1322, 0]
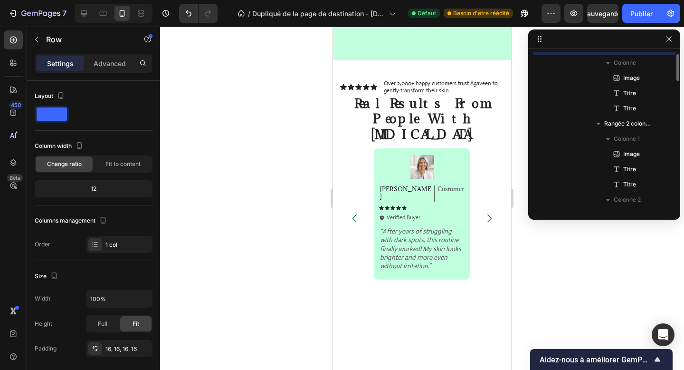
scroll to position [453, 0]
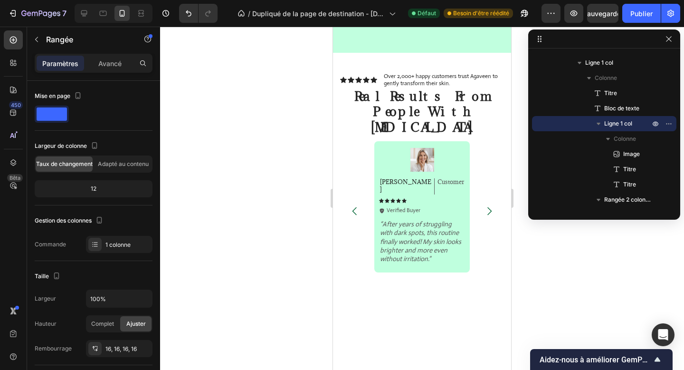
drag, startPoint x: 424, startPoint y: 201, endPoint x: 424, endPoint y: 187, distance: 14.3
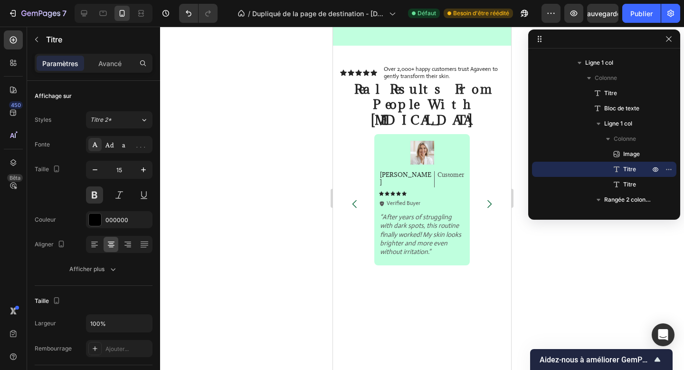
drag, startPoint x: 421, startPoint y: 168, endPoint x: 421, endPoint y: 160, distance: 8.6
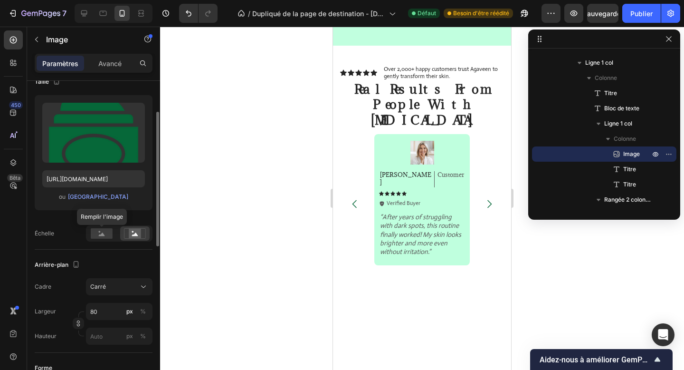
scroll to position [83, 0]
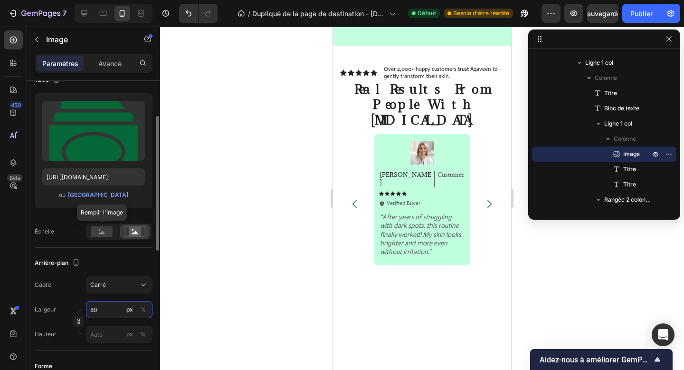
click at [93, 309] on input "80" at bounding box center [119, 309] width 67 height 17
type input "6"
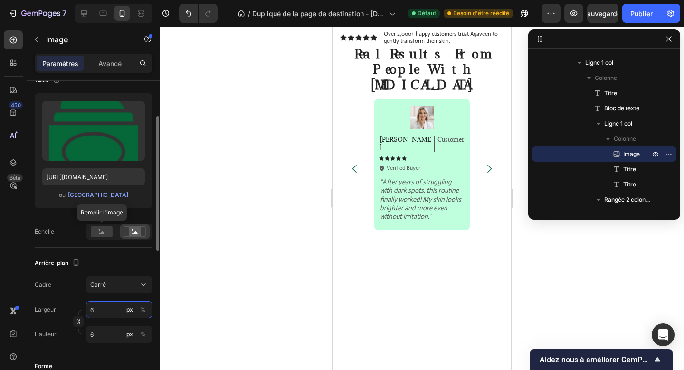
type input "60"
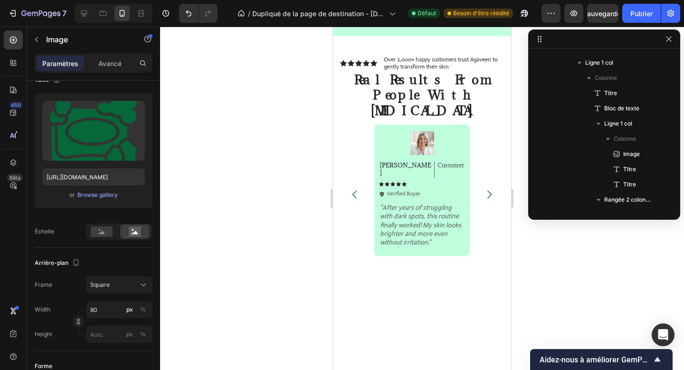
scroll to position [560, 0]
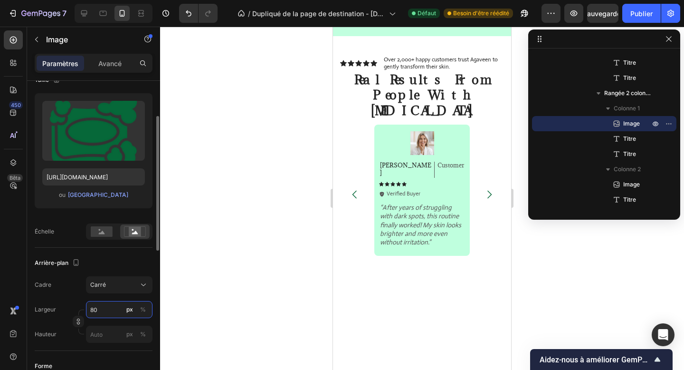
click at [91, 311] on input "80" at bounding box center [119, 309] width 67 height 17
type input "6"
type input "60"
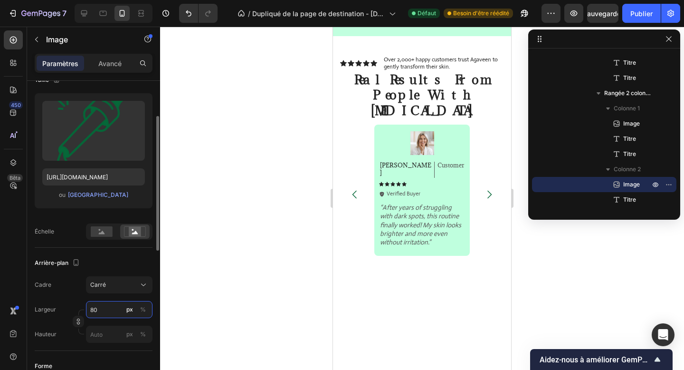
click at [100, 303] on input "80" at bounding box center [119, 309] width 67 height 17
type input "6"
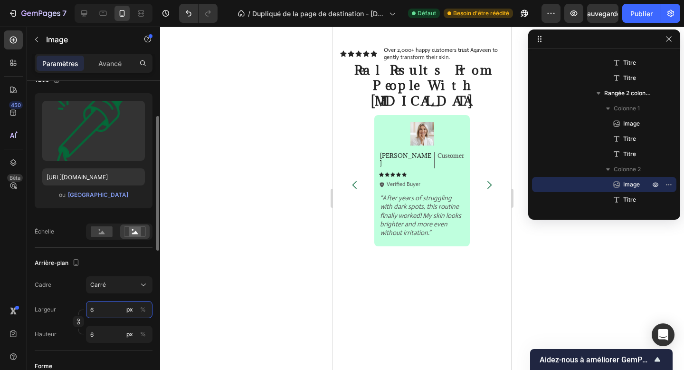
type input "60"
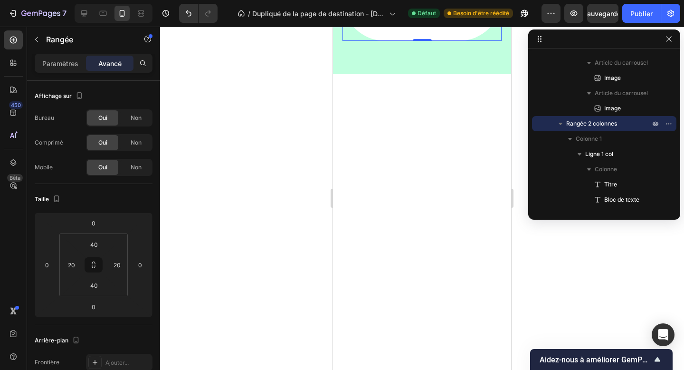
scroll to position [1207, 0]
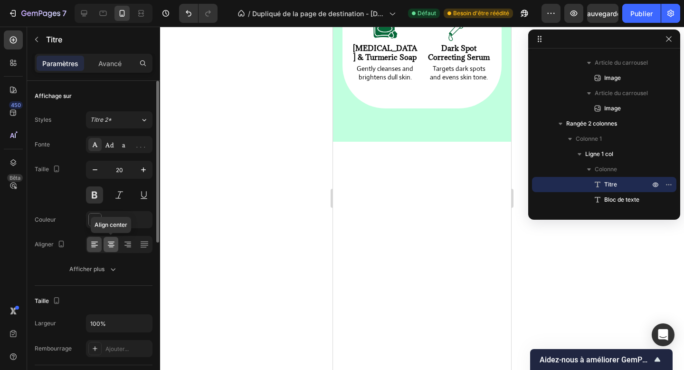
click at [109, 243] on icon at bounding box center [111, 243] width 5 height 1
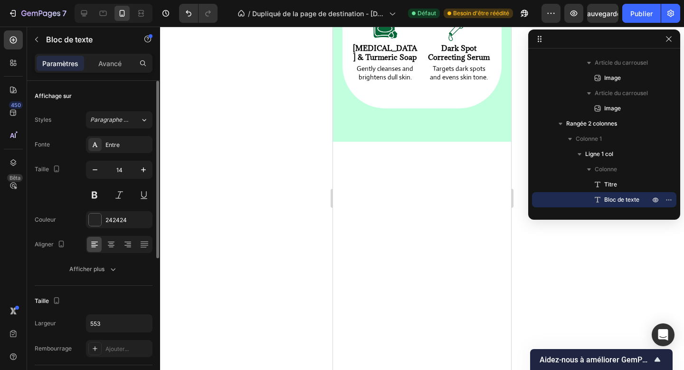
click at [110, 252] on div at bounding box center [119, 244] width 67 height 17
click at [108, 143] on font "Entre" at bounding box center [113, 144] width 14 height 7
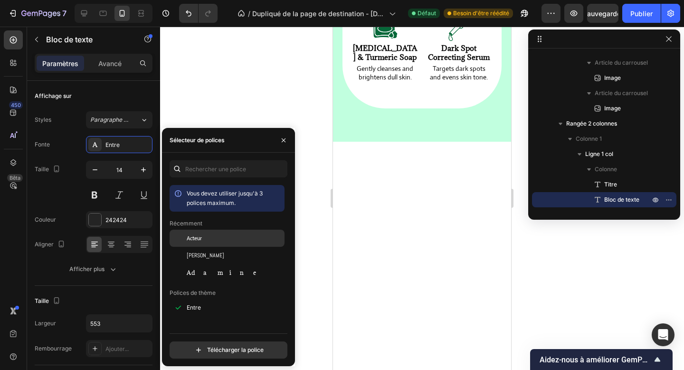
click at [234, 244] on div "Acteur" at bounding box center [227, 238] width 115 height 17
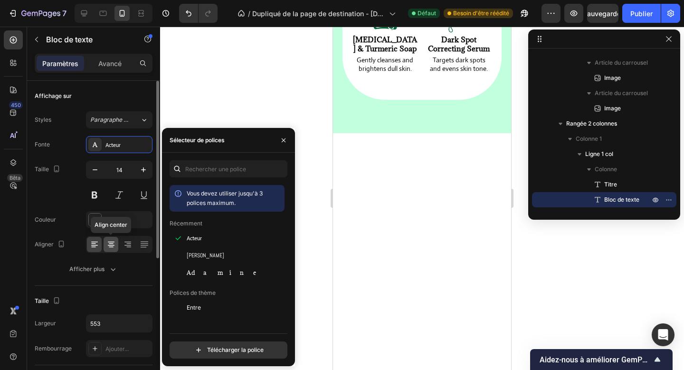
click at [106, 241] on icon at bounding box center [111, 245] width 10 height 10
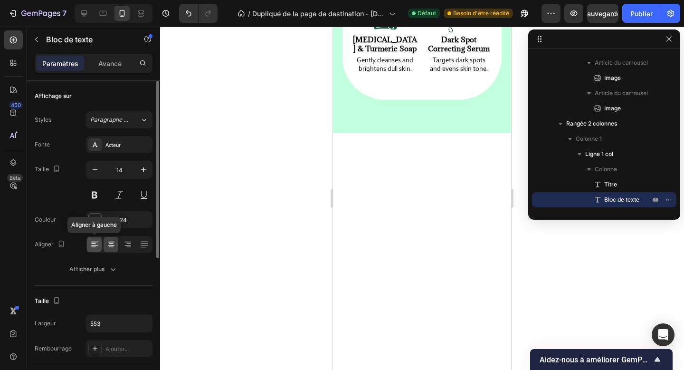
click at [94, 242] on icon at bounding box center [95, 245] width 10 height 10
click at [118, 240] on div at bounding box center [111, 244] width 15 height 15
click at [97, 242] on icon at bounding box center [94, 241] width 7 height 1
click at [111, 243] on icon at bounding box center [111, 245] width 10 height 10
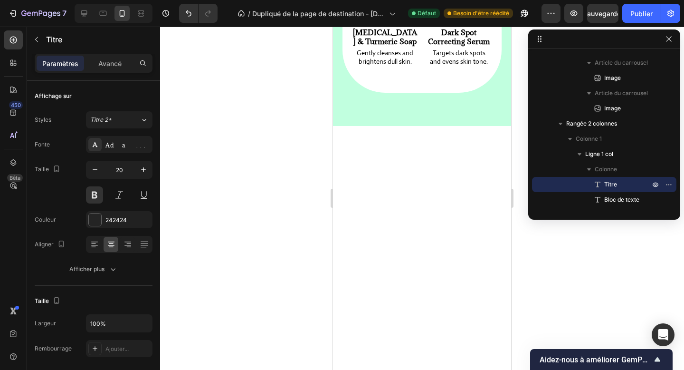
drag, startPoint x: 428, startPoint y: 173, endPoint x: 426, endPoint y: 165, distance: 7.3
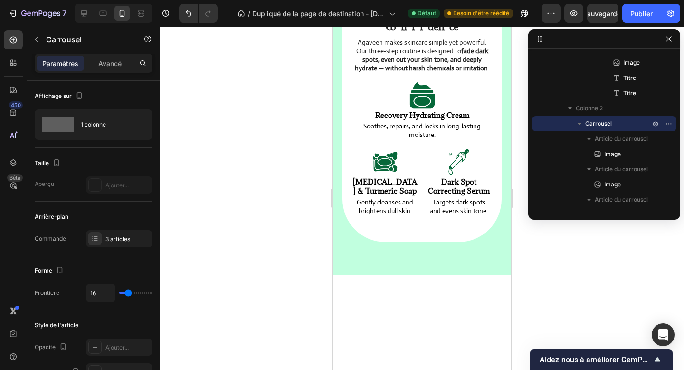
scroll to position [1053, 0]
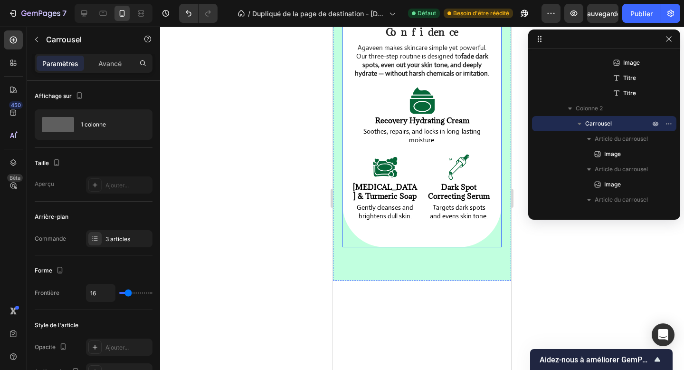
click at [464, 110] on div "A Gentle Routine That Transforms Your Skin With Confidence Heading Agaveen make…" at bounding box center [422, 88] width 159 height 317
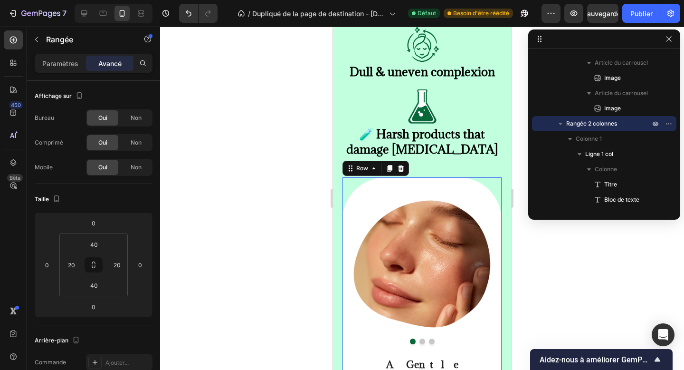
scroll to position [789, 0]
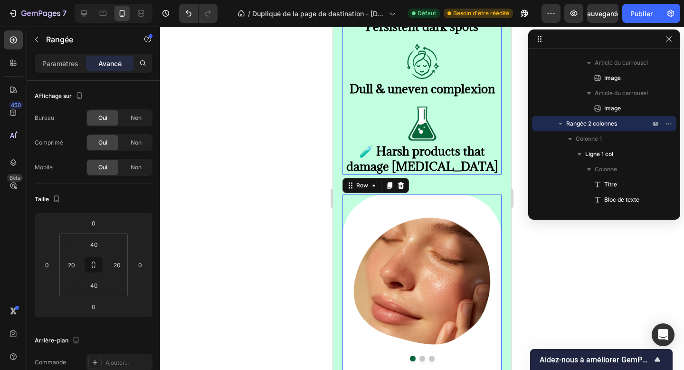
click at [492, 174] on div "Image Persistent dark spots Heading Image Dull & uneven complexion Heading Imag…" at bounding box center [422, 77] width 159 height 194
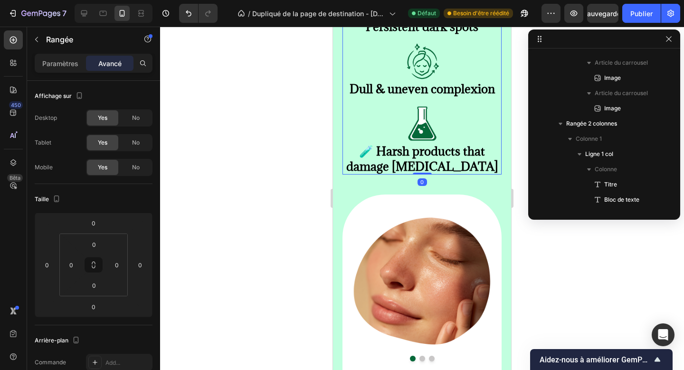
scroll to position [88, 0]
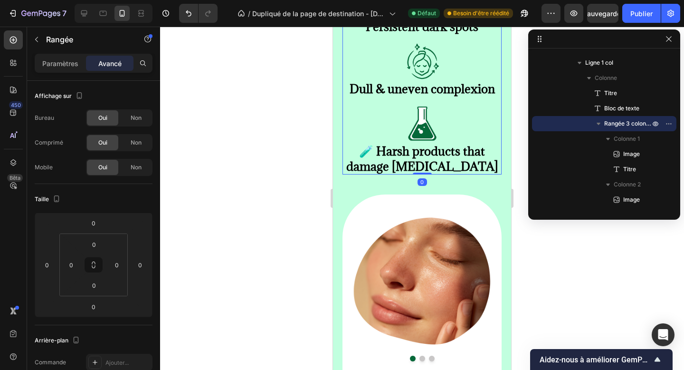
click at [59, 72] on div "Paramètres Avancé" at bounding box center [94, 63] width 118 height 19
click at [61, 62] on font "Paramètres" at bounding box center [60, 63] width 36 height 8
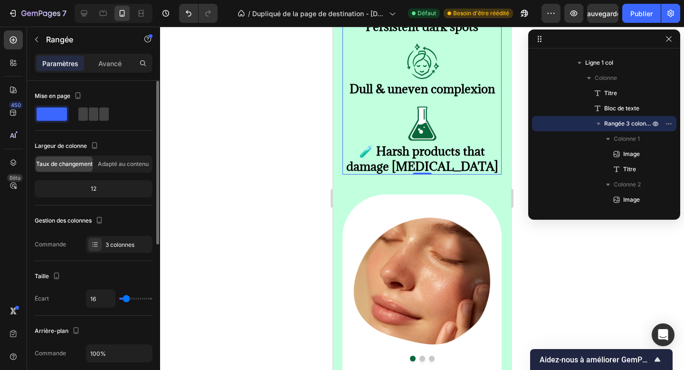
click at [90, 124] on div "Mise en page" at bounding box center [94, 109] width 118 height 42
click at [90, 118] on span at bounding box center [94, 113] width 10 height 13
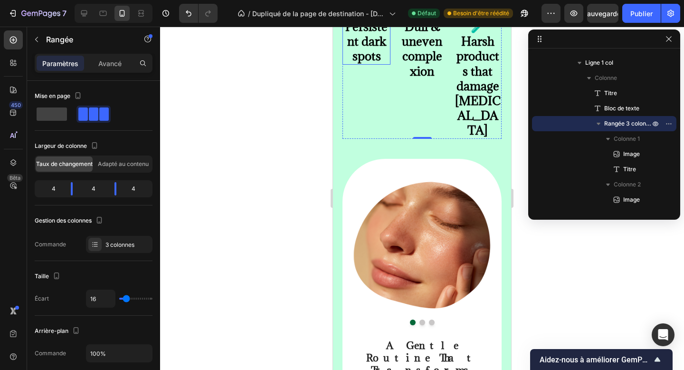
click at [366, 64] on strong "Persistent dark spots" at bounding box center [367, 41] width 42 height 45
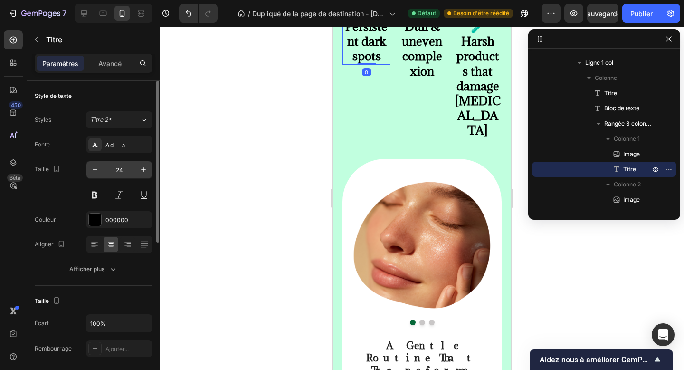
click at [118, 171] on input "24" at bounding box center [119, 169] width 31 height 17
type input "15"
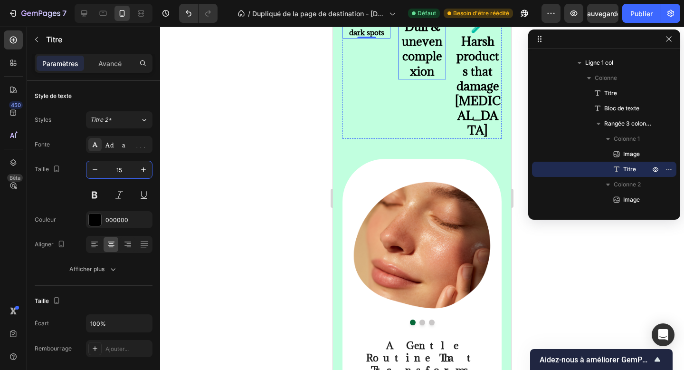
click at [432, 79] on strong "Dull & uneven complexion" at bounding box center [422, 49] width 40 height 60
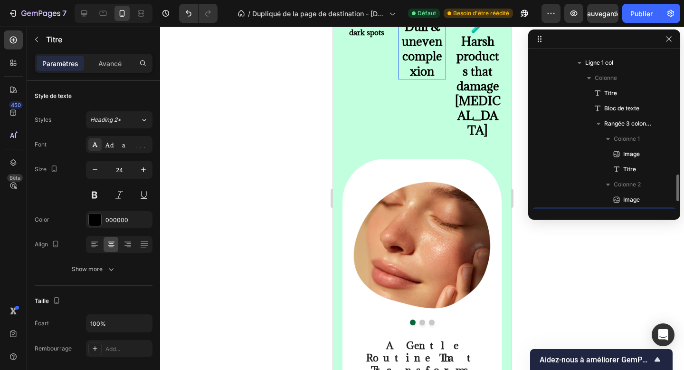
scroll to position [180, 0]
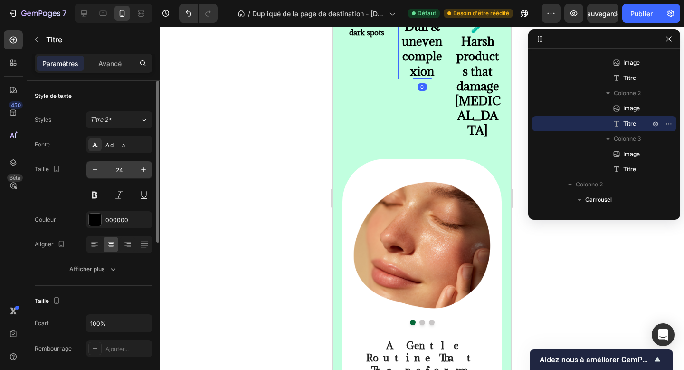
click at [114, 170] on input "24" at bounding box center [119, 169] width 31 height 17
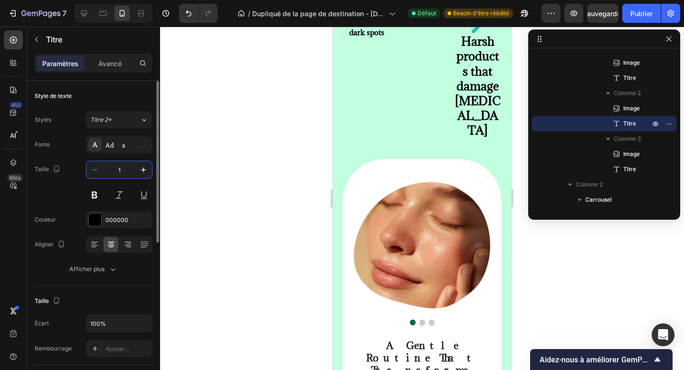
type input "15"
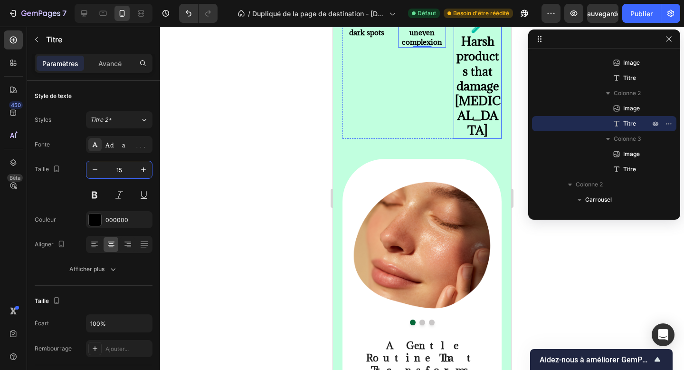
click at [466, 138] on strong "🧪 Harsh products that damage [MEDICAL_DATA]" at bounding box center [478, 78] width 46 height 119
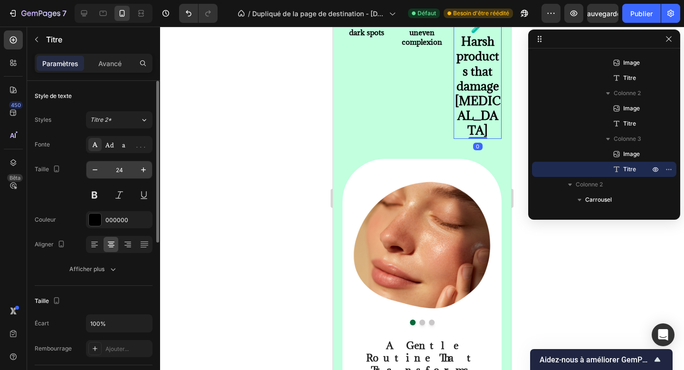
click at [115, 171] on input "24" at bounding box center [119, 169] width 31 height 17
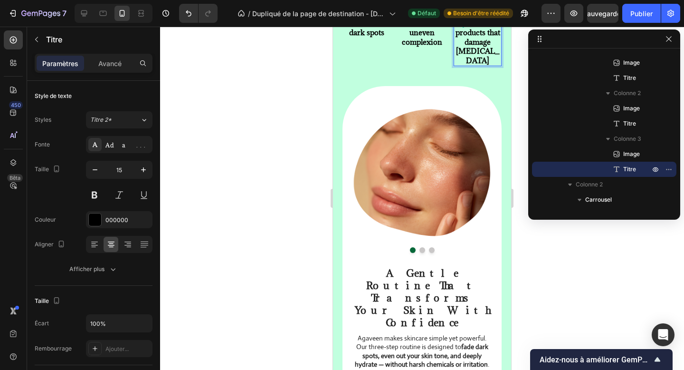
click at [470, 65] on strong "🧪 Harsh products that damage [MEDICAL_DATA]" at bounding box center [478, 42] width 45 height 47
click at [90, 170] on icon "button" at bounding box center [95, 170] width 10 height 10
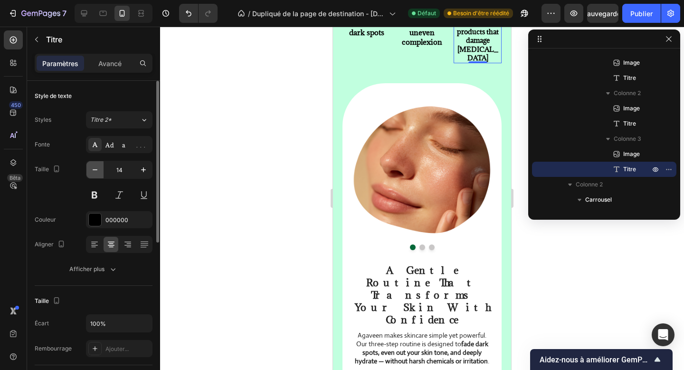
click at [90, 170] on icon "button" at bounding box center [95, 170] width 10 height 10
type input "13"
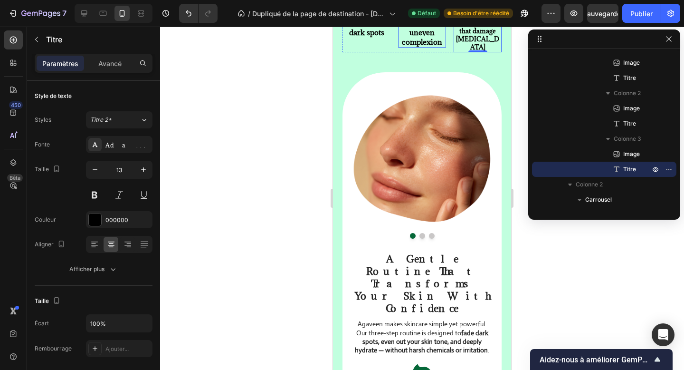
click at [430, 47] on strong "Dull & uneven complexion" at bounding box center [422, 33] width 40 height 28
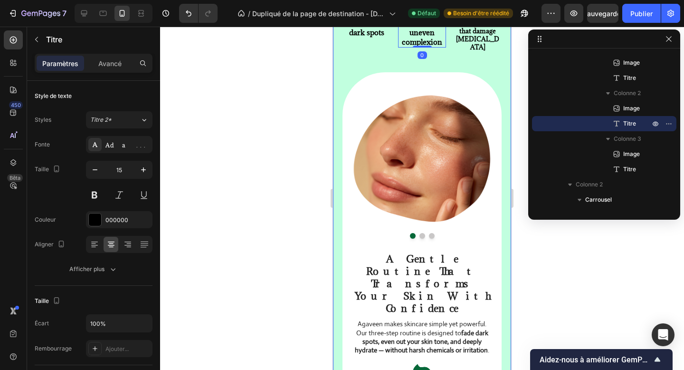
click at [441, 219] on div "Tired of stubborn dark spots and irritated skin? Heading Discover the secret to…" at bounding box center [422, 140] width 159 height 767
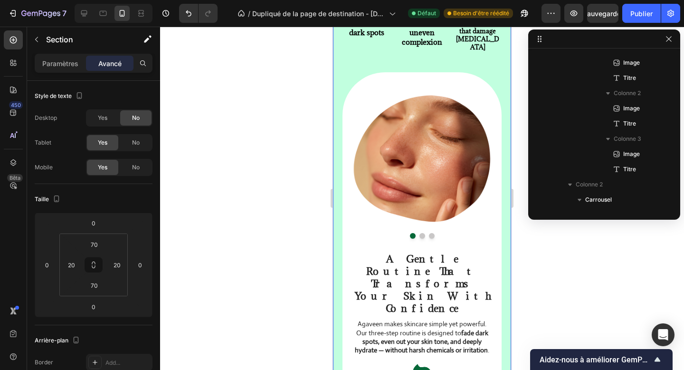
scroll to position [0, 0]
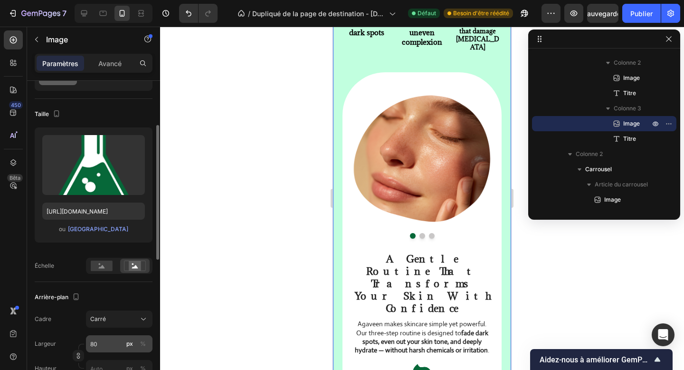
scroll to position [66, 0]
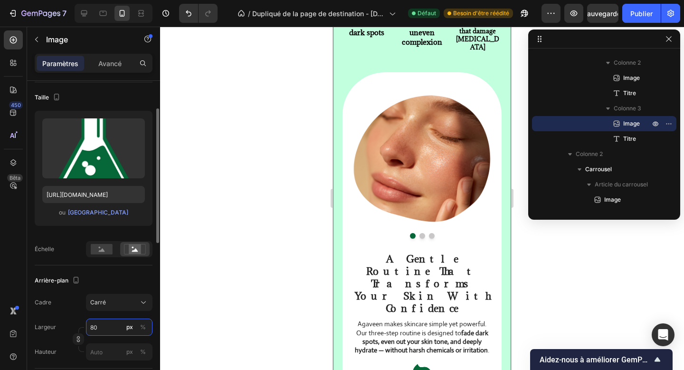
click at [95, 326] on input "80" at bounding box center [119, 326] width 67 height 17
type input "6"
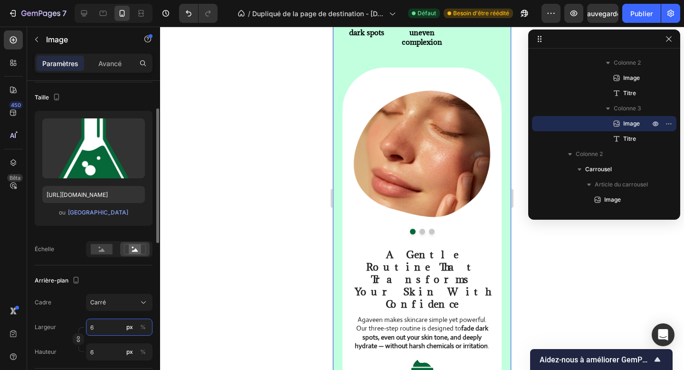
type input "60"
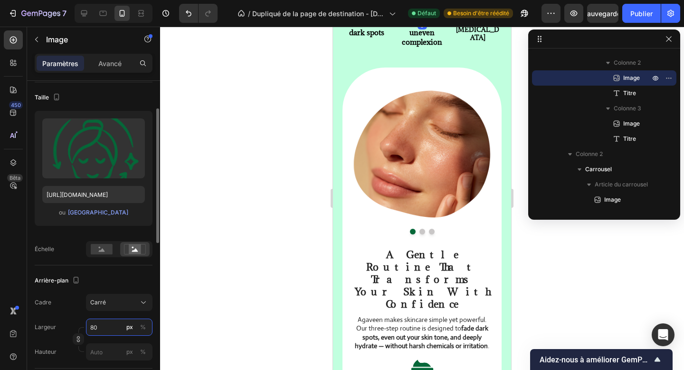
click at [99, 329] on input "80" at bounding box center [119, 326] width 67 height 17
type input "6"
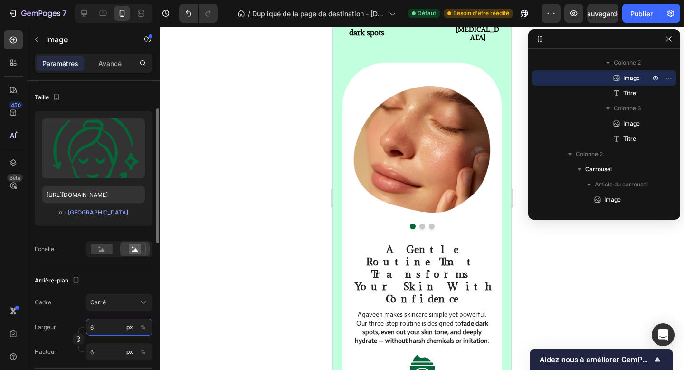
type input "60"
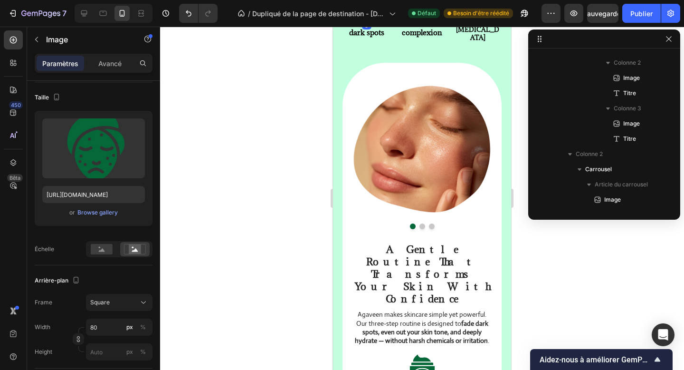
scroll to position [119, 0]
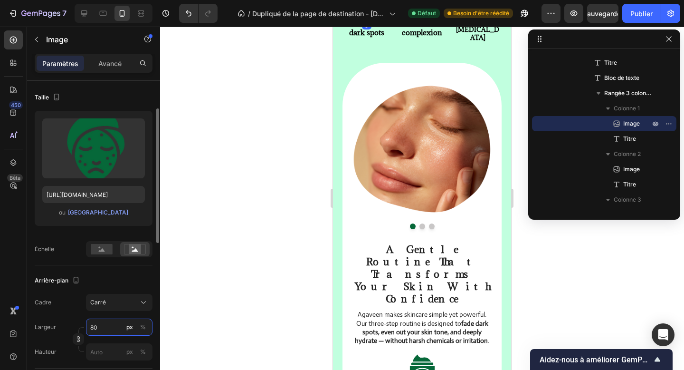
click at [95, 334] on input "80" at bounding box center [119, 326] width 67 height 17
type input "6"
type input "60"
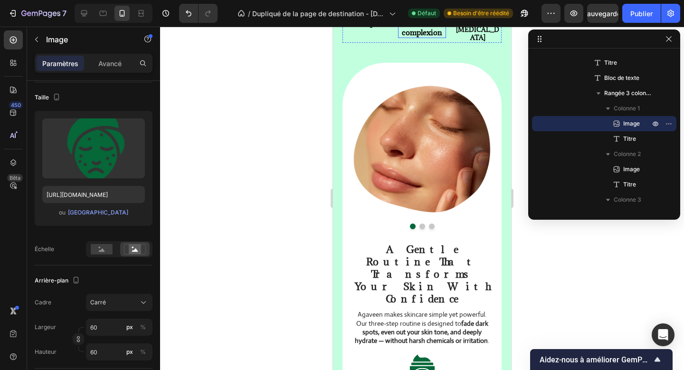
click at [421, 37] on strong "Dull & uneven complexion" at bounding box center [422, 23] width 40 height 28
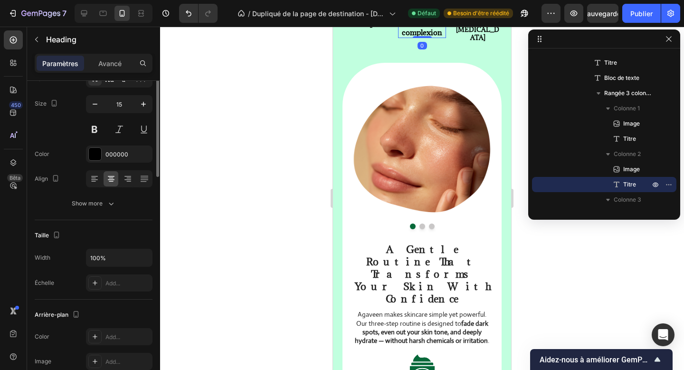
scroll to position [0, 0]
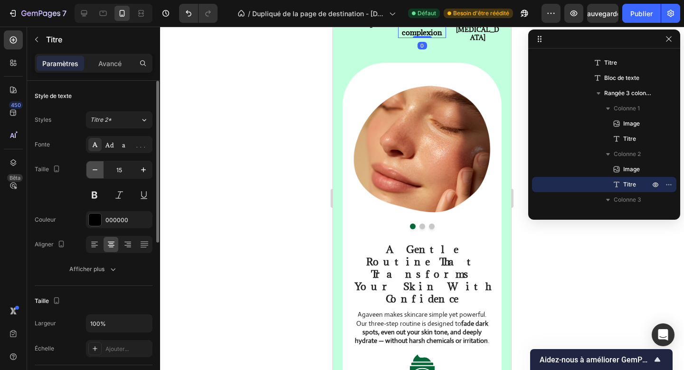
click at [97, 171] on icon "button" at bounding box center [95, 170] width 10 height 10
type input "14"
click at [461, 42] on strong "Harsh products that damage [MEDICAL_DATA]" at bounding box center [478, 25] width 46 height 33
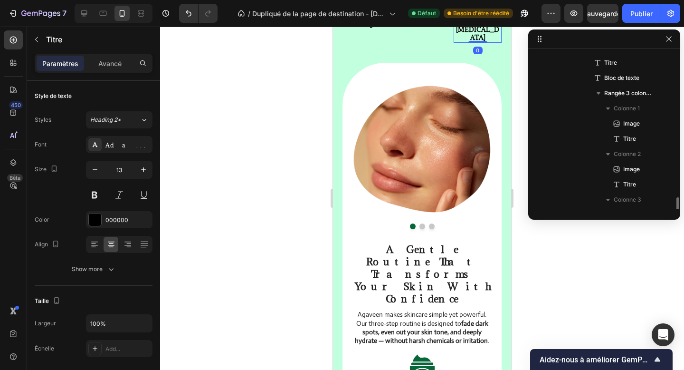
scroll to position [225, 0]
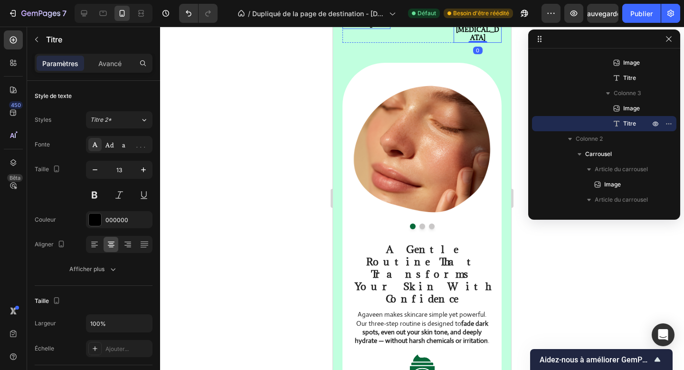
click at [371, 28] on strong "Persistent dark spots" at bounding box center [366, 18] width 35 height 19
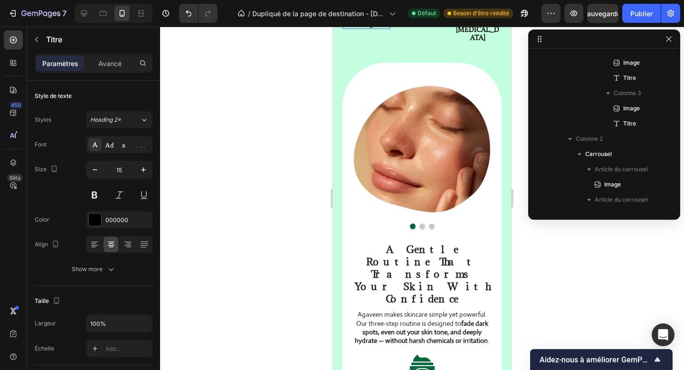
scroll to position [134, 0]
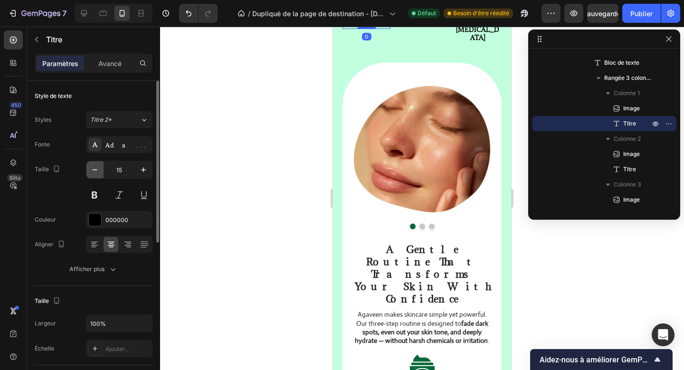
click at [89, 167] on button "button" at bounding box center [95, 169] width 17 height 17
type input "14"
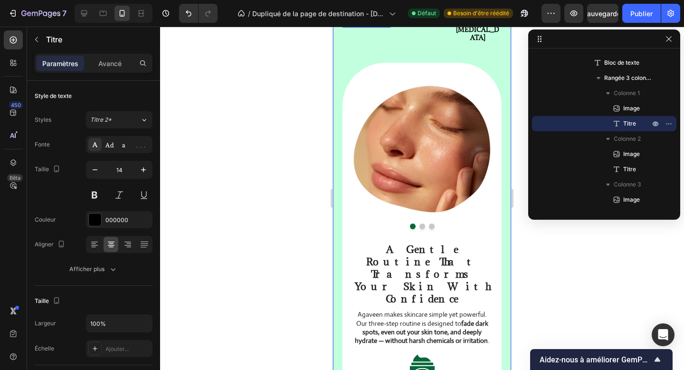
click at [433, 210] on div "Tired of stubborn dark spots and irritated skin? Heading Discover the secret to…" at bounding box center [422, 135] width 159 height 757
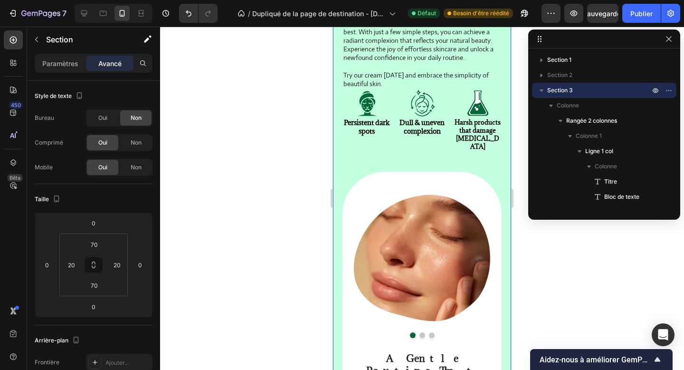
scroll to position [675, 0]
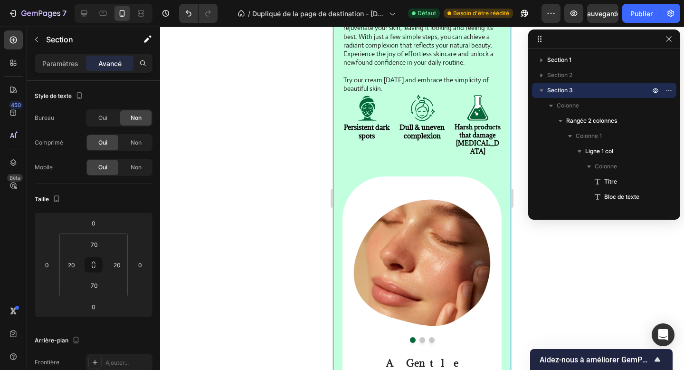
click at [433, 67] on p "Say goodbye to complicated multi-step routines and hello to a streamlined appro…" at bounding box center [422, 28] width 157 height 78
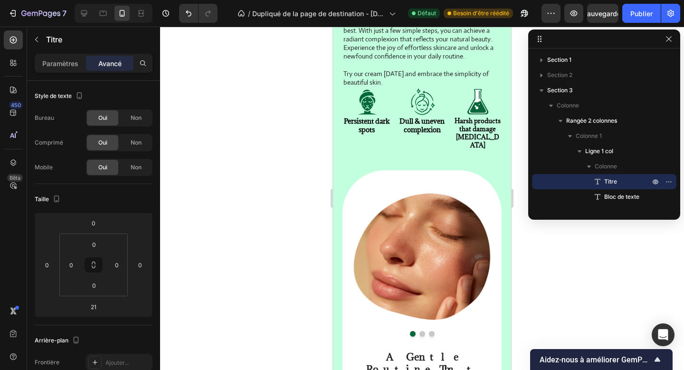
drag, startPoint x: 423, startPoint y: 112, endPoint x: 423, endPoint y: 106, distance: 6.2
type input "8"
click at [67, 70] on div "Paramètres" at bounding box center [61, 63] width 48 height 15
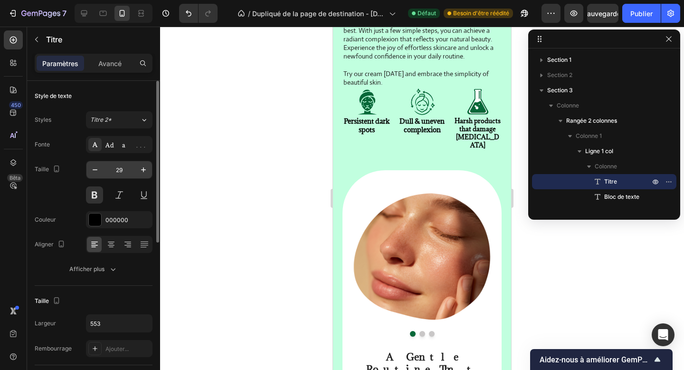
click at [121, 165] on input "29" at bounding box center [119, 169] width 31 height 17
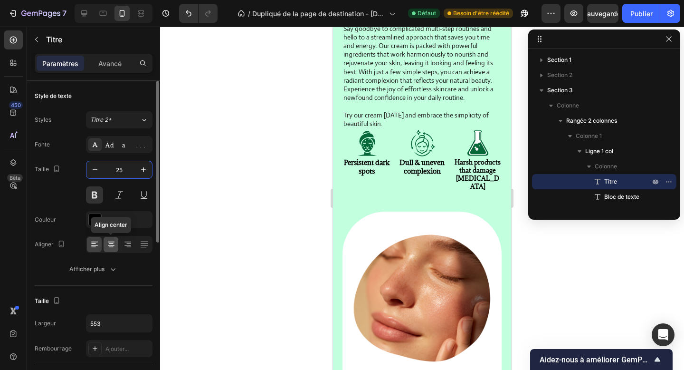
click at [115, 248] on icon at bounding box center [111, 245] width 10 height 10
click at [97, 172] on icon "button" at bounding box center [95, 170] width 10 height 10
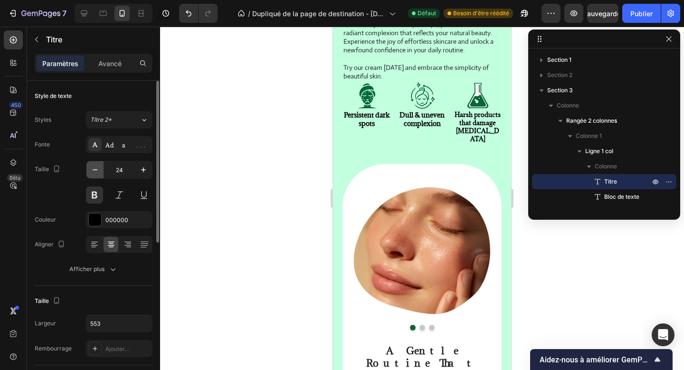
click at [97, 172] on icon "button" at bounding box center [95, 170] width 10 height 10
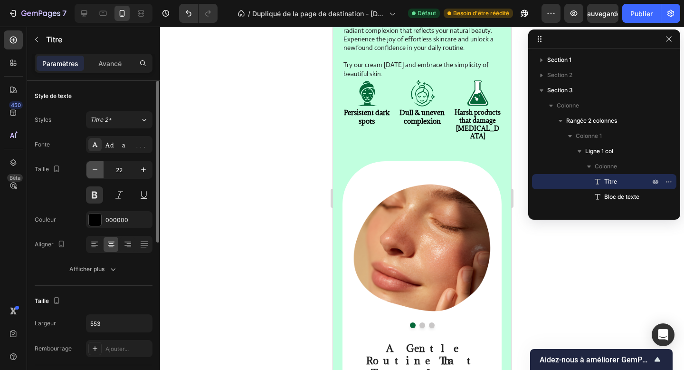
click at [97, 172] on icon "button" at bounding box center [95, 170] width 10 height 10
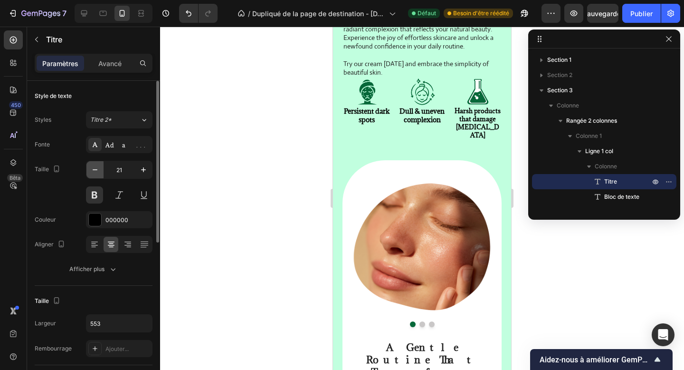
click at [97, 172] on icon "button" at bounding box center [95, 170] width 10 height 10
type input "20"
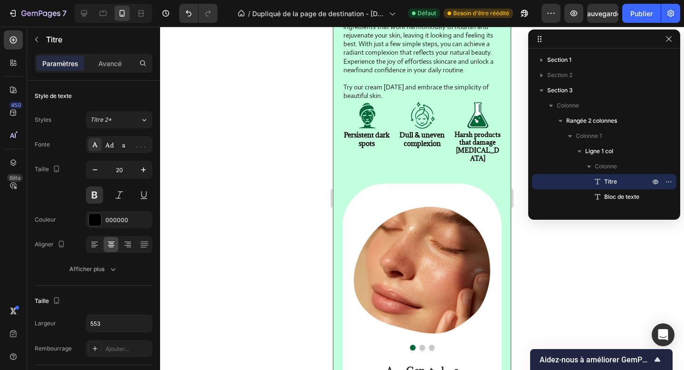
click at [337, 217] on div "Tired of stubborn dark spots and irritated skin? Heading 8 Discover the secret …" at bounding box center [422, 252] width 178 height 831
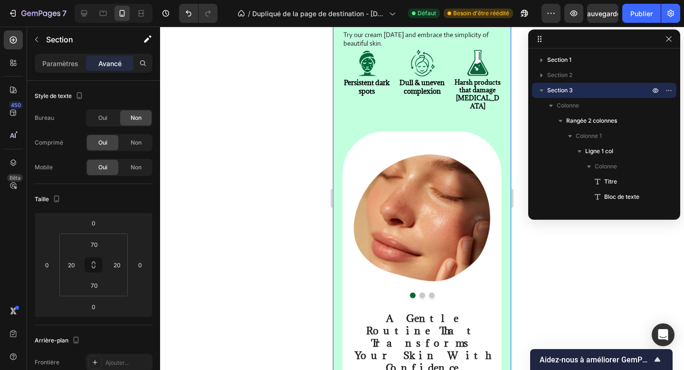
scroll to position [732, 0]
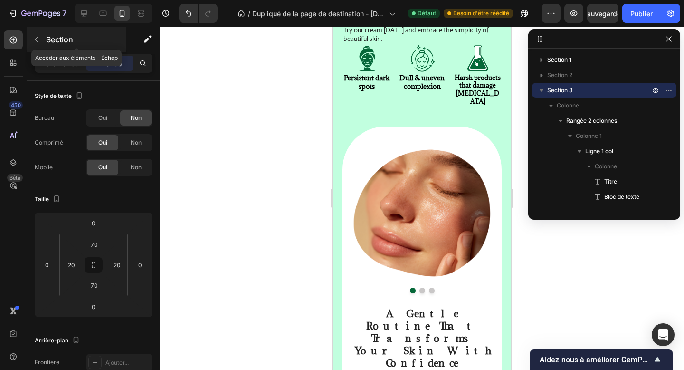
click at [63, 43] on font "Section" at bounding box center [59, 40] width 27 height 10
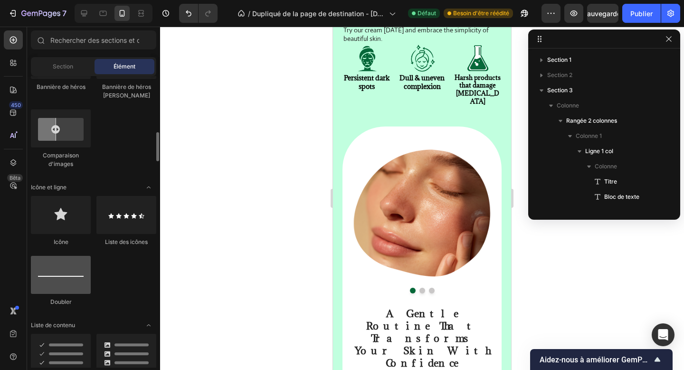
scroll to position [532, 0]
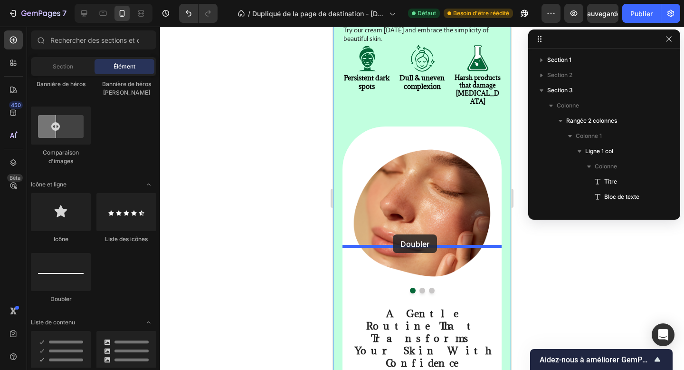
drag, startPoint x: 395, startPoint y: 308, endPoint x: 393, endPoint y: 234, distance: 73.7
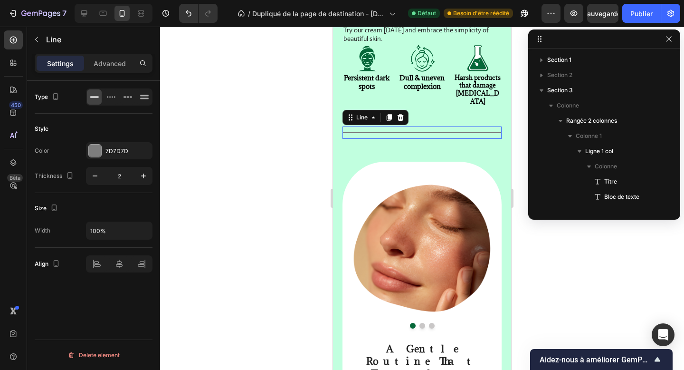
scroll to position [362, 0]
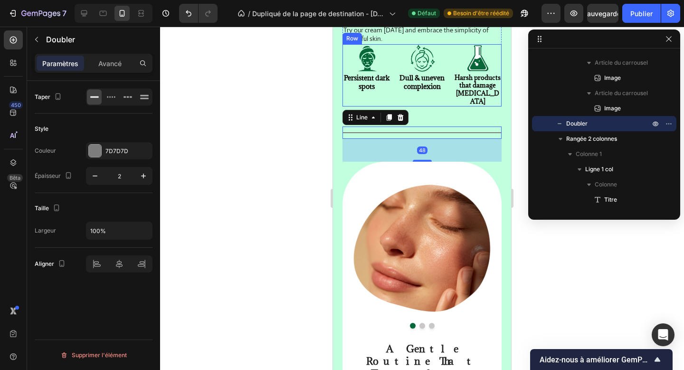
click at [437, 107] on div "Image Dull & uneven complexion Heading" at bounding box center [422, 75] width 48 height 63
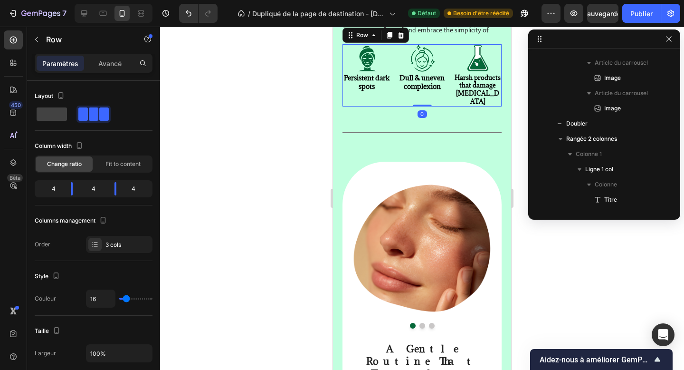
scroll to position [88, 0]
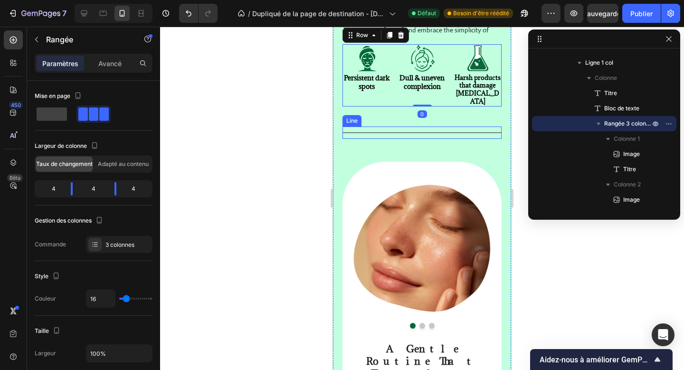
click at [415, 139] on div "Title Line" at bounding box center [422, 132] width 159 height 12
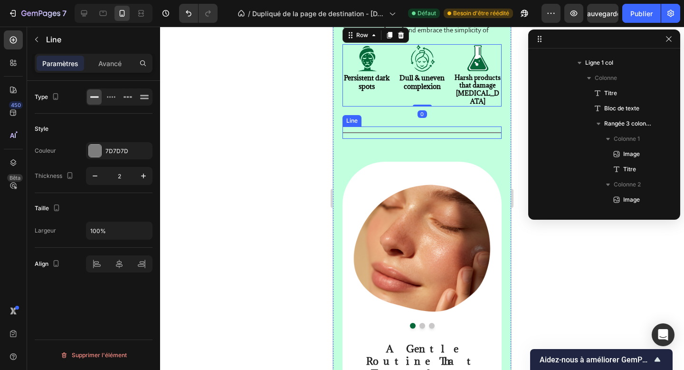
scroll to position [362, 0]
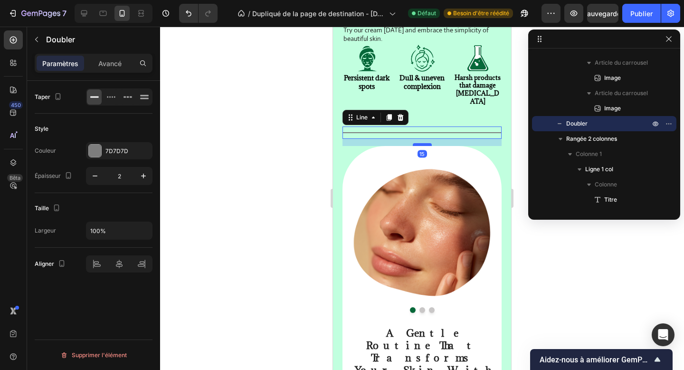
drag, startPoint x: 422, startPoint y: 279, endPoint x: 424, endPoint y: 263, distance: 15.8
click at [424, 146] on div at bounding box center [422, 144] width 19 height 3
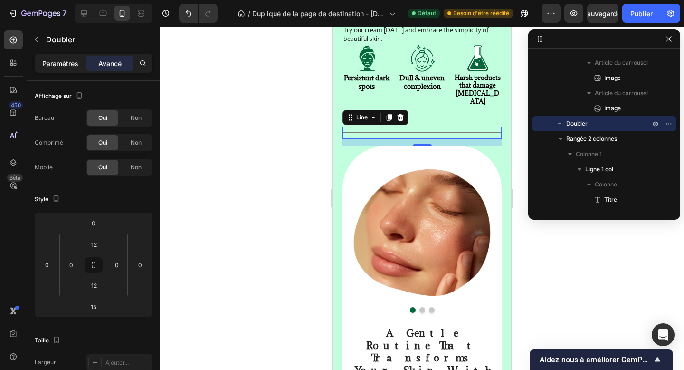
click at [70, 69] on div "Paramètres" at bounding box center [61, 63] width 48 height 15
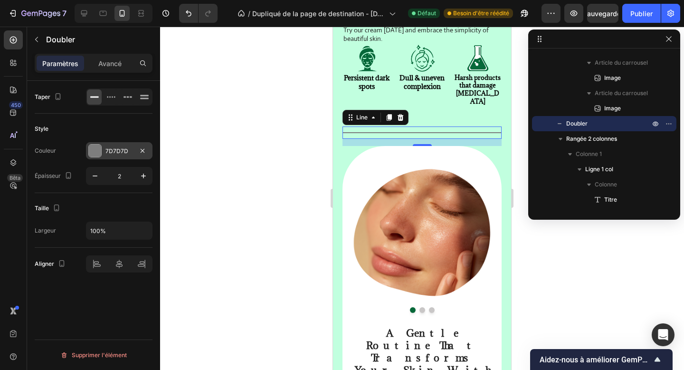
click at [106, 150] on font "7D7D7D" at bounding box center [117, 150] width 23 height 7
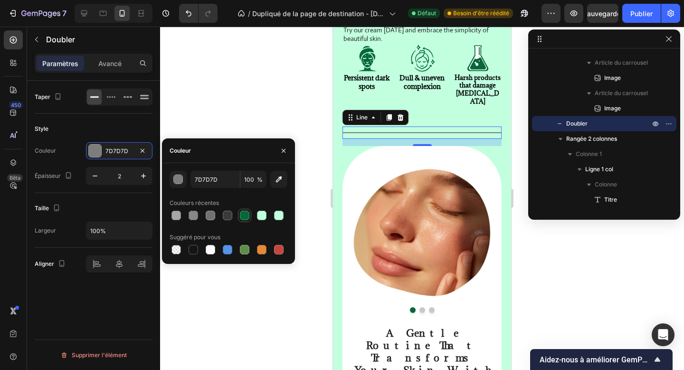
click at [246, 211] on div at bounding box center [245, 216] width 10 height 10
type input "066839"
click at [140, 180] on icon "button" at bounding box center [144, 176] width 10 height 10
type input "3"
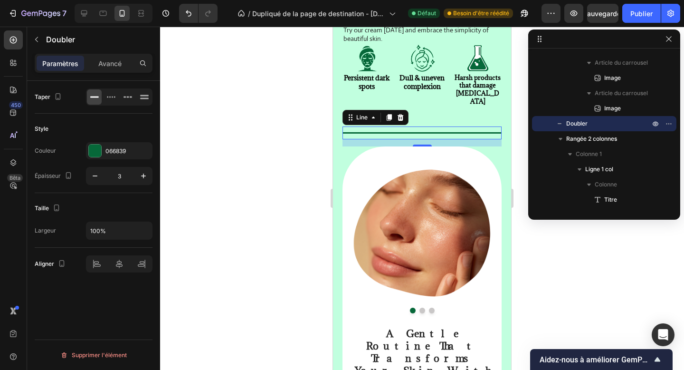
click at [131, 187] on div "Style Couleur 066839 Épaisseur 3" at bounding box center [94, 153] width 118 height 79
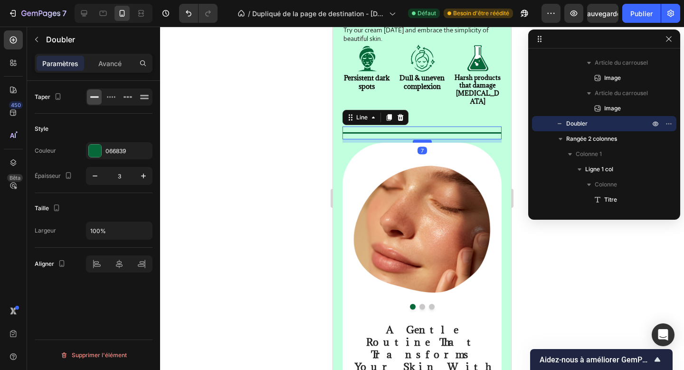
click at [419, 143] on div at bounding box center [422, 141] width 19 height 3
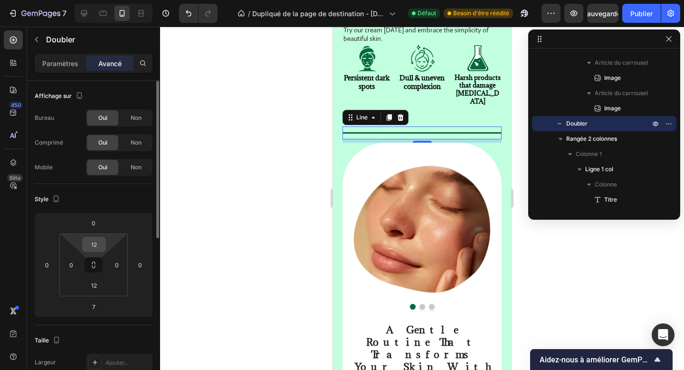
click at [89, 243] on input "12" at bounding box center [94, 244] width 19 height 14
type input "0"
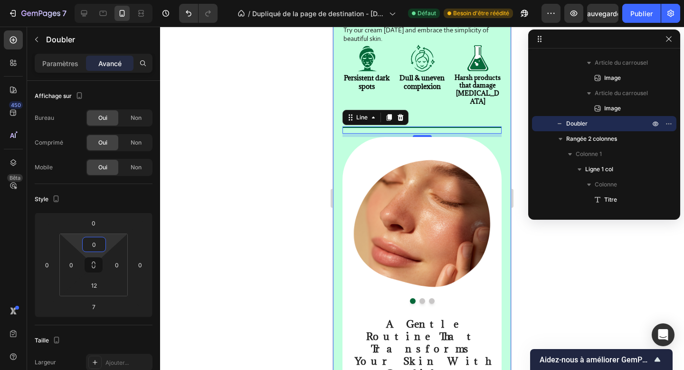
click at [341, 267] on div "Tired of stubborn dark spots and irritated skin? Heading Discover the secret to…" at bounding box center [422, 201] width 178 height 842
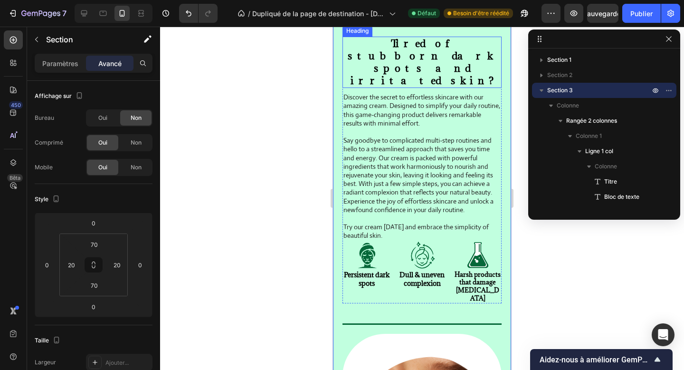
scroll to position [528, 0]
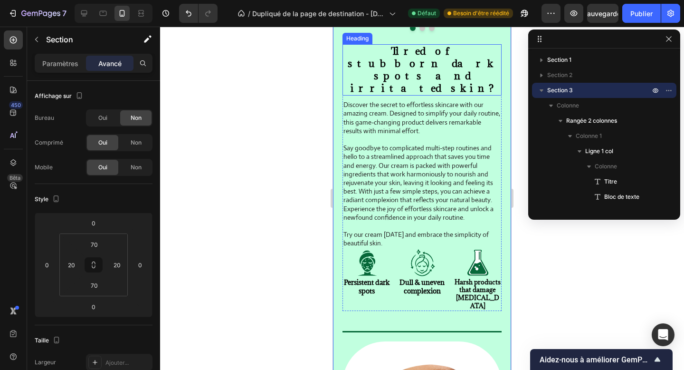
click at [420, 95] on p "Tired of stubborn dark spots and irritated skin?" at bounding box center [422, 69] width 157 height 49
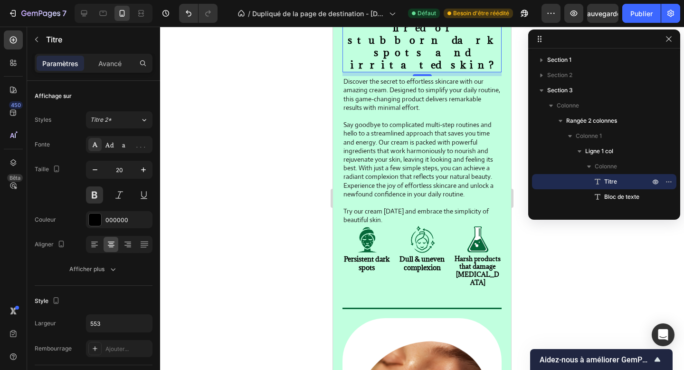
scroll to position [554, 0]
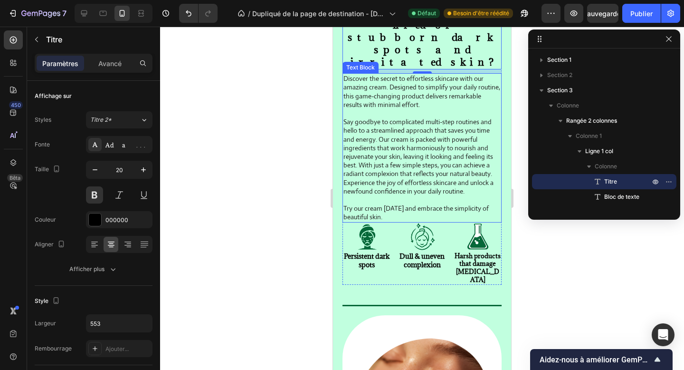
click at [406, 117] on p at bounding box center [422, 113] width 157 height 9
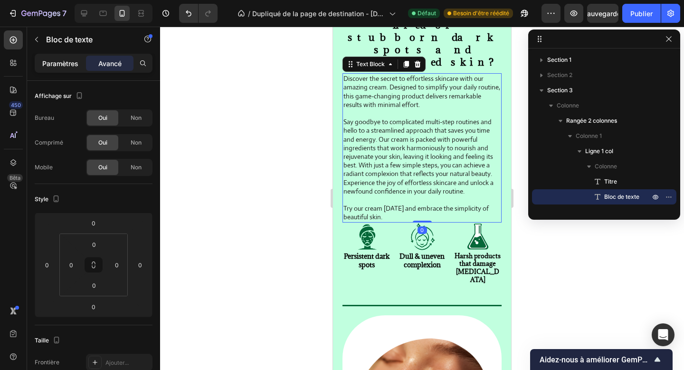
click at [69, 60] on font "Paramètres" at bounding box center [60, 63] width 36 height 8
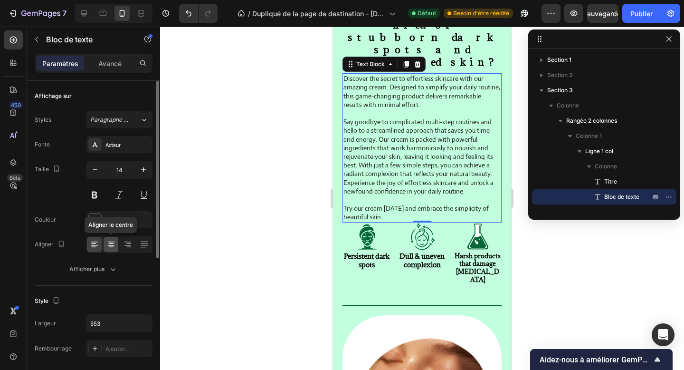
click at [112, 251] on div at bounding box center [111, 244] width 15 height 15
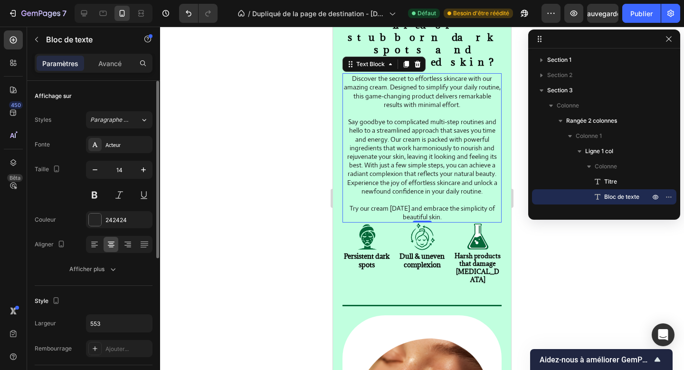
click at [71, 249] on div "Aligner" at bounding box center [94, 244] width 118 height 17
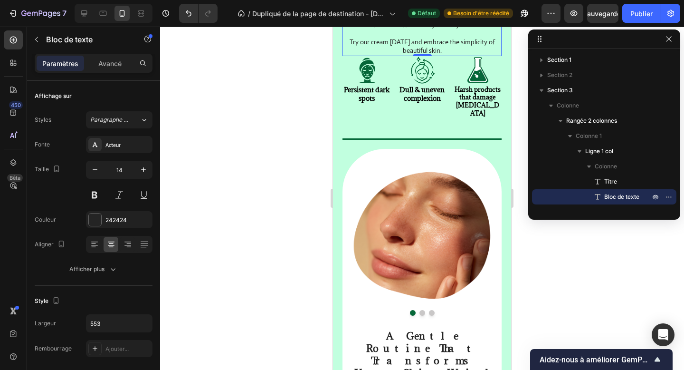
scroll to position [733, 0]
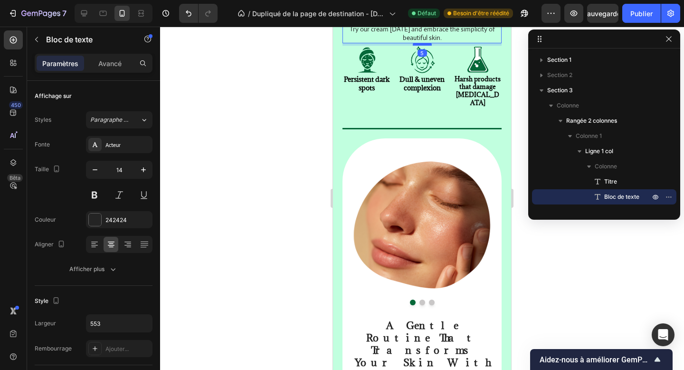
click at [420, 46] on div at bounding box center [422, 44] width 19 height 3
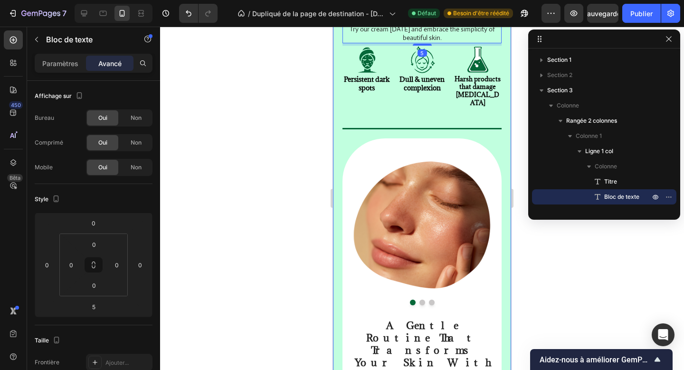
click at [341, 261] on div "Tired of stubborn dark spots and irritated skin? Heading Discover the secret to…" at bounding box center [422, 201] width 178 height 844
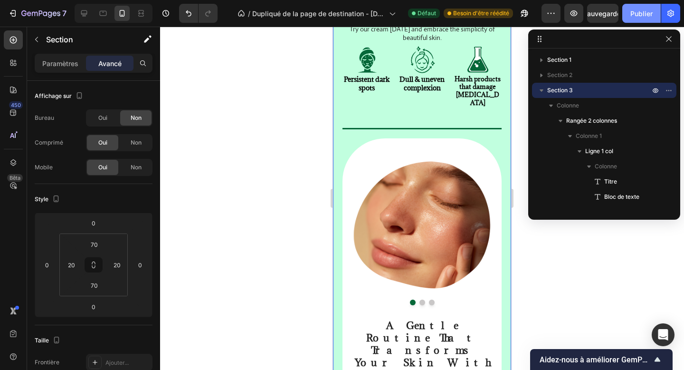
click at [644, 6] on button "Publier" at bounding box center [642, 13] width 39 height 19
click at [664, 35] on button "button" at bounding box center [669, 38] width 11 height 11
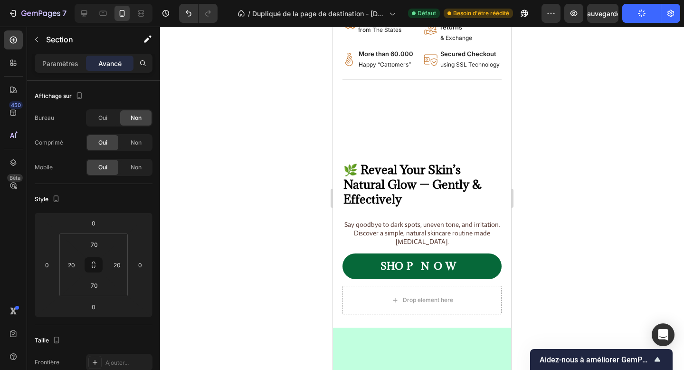
scroll to position [0, 0]
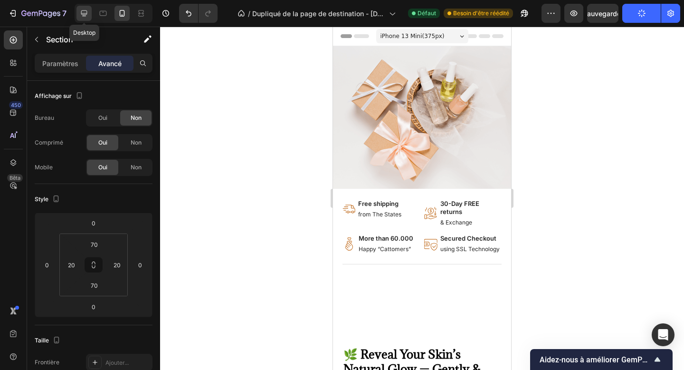
click at [87, 15] on icon at bounding box center [84, 14] width 10 height 10
type input "100"
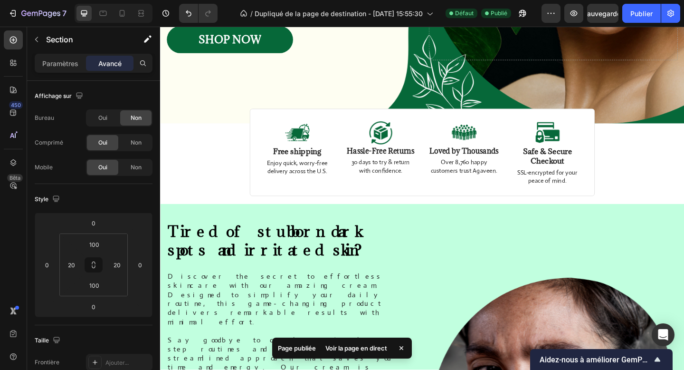
scroll to position [295, 0]
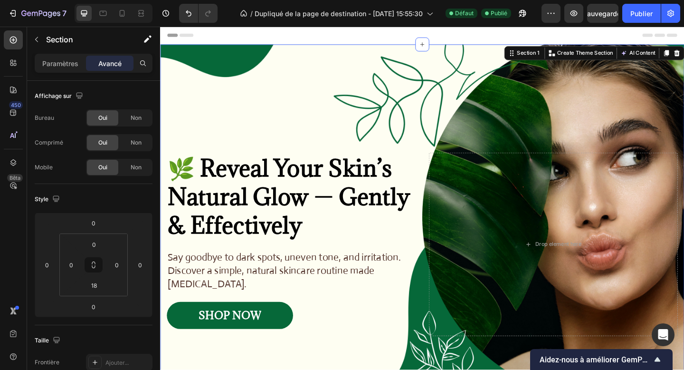
scroll to position [86, 0]
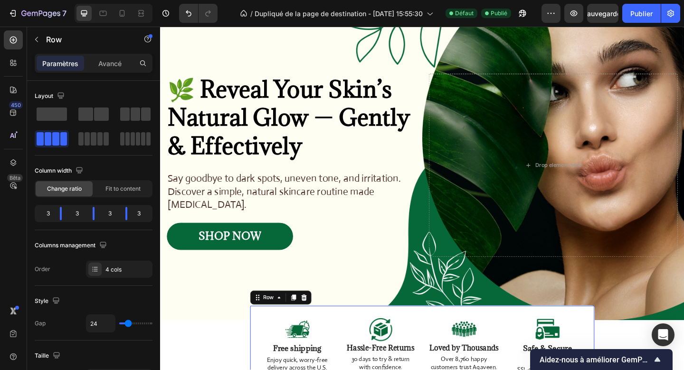
scroll to position [307, 0]
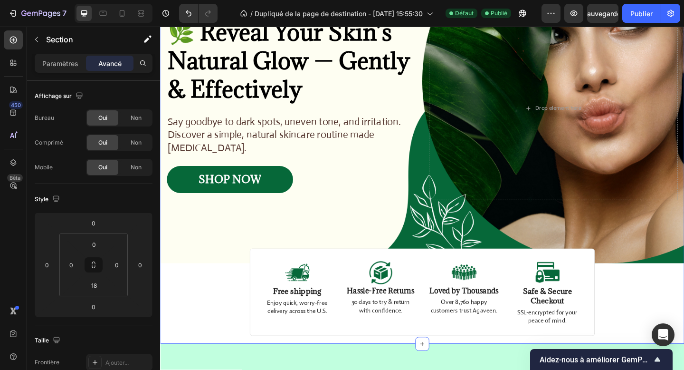
scroll to position [0, 0]
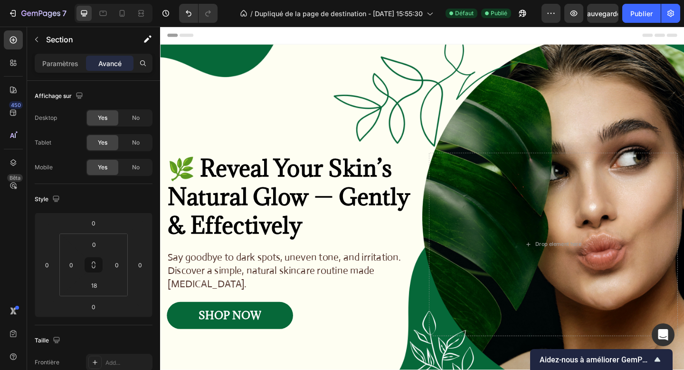
scroll to position [460, 0]
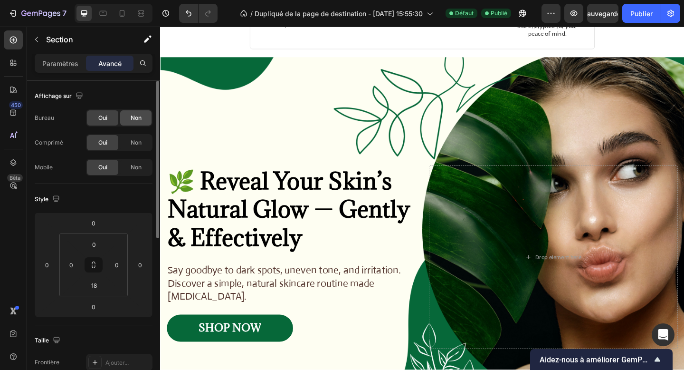
click at [141, 115] on font "Non" at bounding box center [136, 117] width 11 height 7
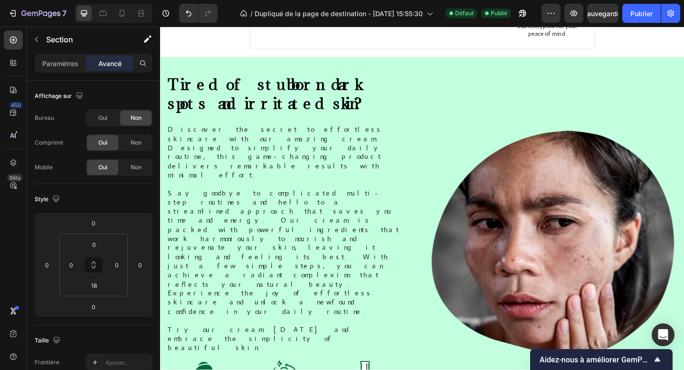
scroll to position [170, 0]
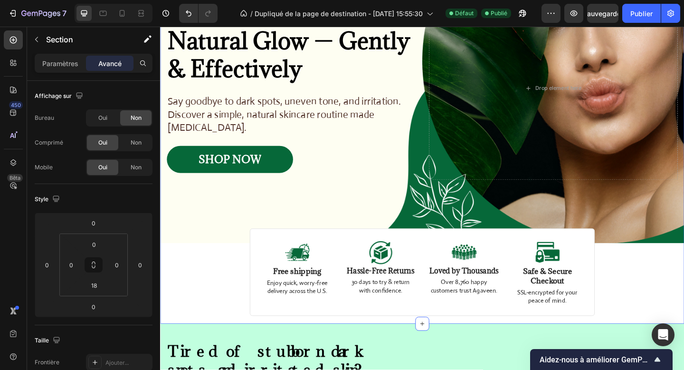
click at [203, 307] on div "Image Image Free shipping Text Block from The States Text Block Advanced List I…" at bounding box center [445, 108] width 570 height 465
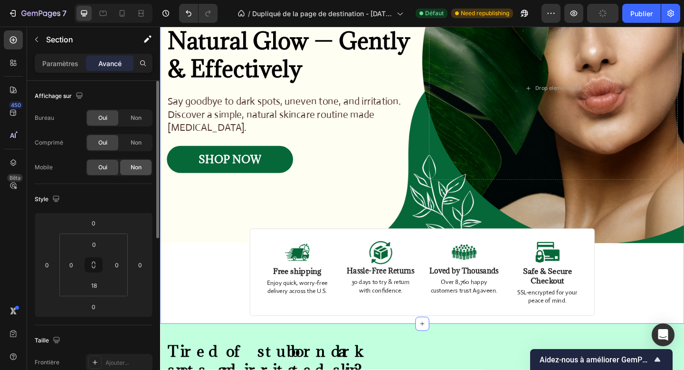
click at [141, 163] on div "Non" at bounding box center [135, 167] width 31 height 15
click at [132, 145] on font "Non" at bounding box center [136, 142] width 11 height 7
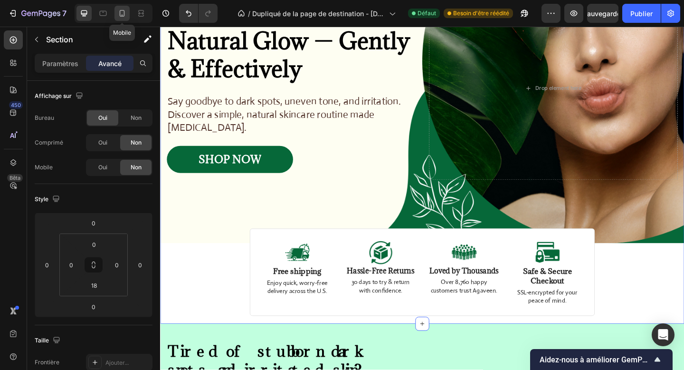
click at [124, 14] on icon at bounding box center [122, 14] width 10 height 10
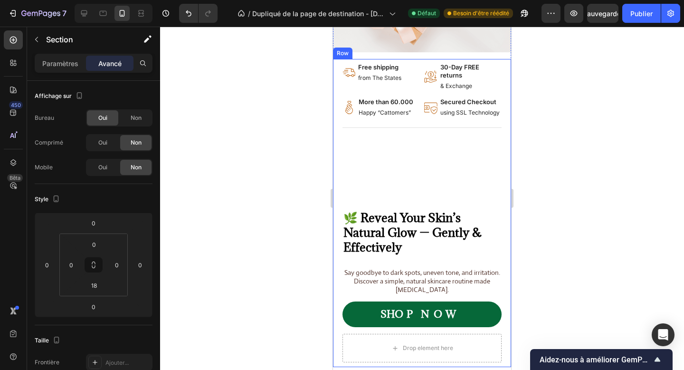
scroll to position [173, 0]
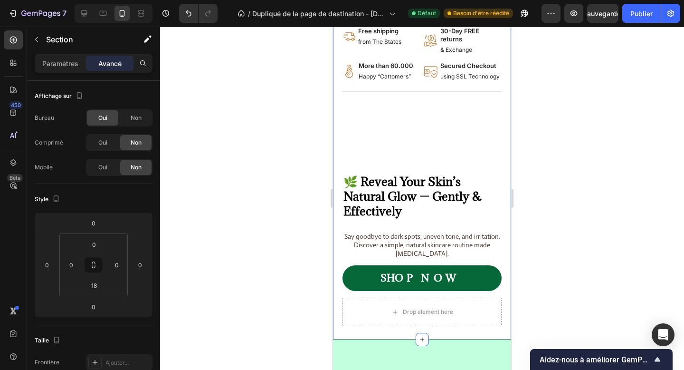
click at [351, 337] on div "Image Image Free shipping Text Block from The States Text Block Advanced List I…" at bounding box center [422, 107] width 178 height 466
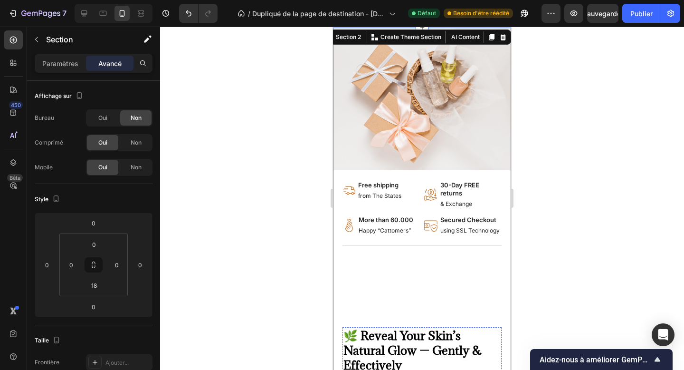
scroll to position [0, 0]
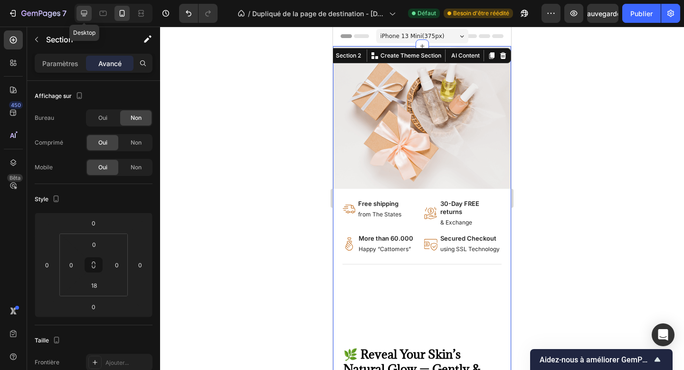
click at [80, 12] on icon at bounding box center [84, 14] width 10 height 10
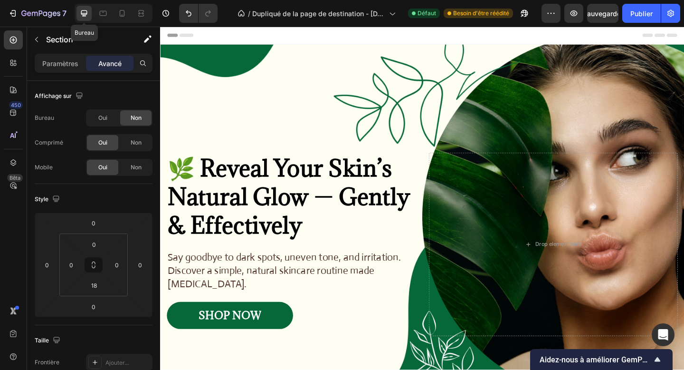
click at [280, 233] on h2 "🌿 Reveal Your Skin’s Natural Glow — Gently & Effectively" at bounding box center [302, 211] width 271 height 95
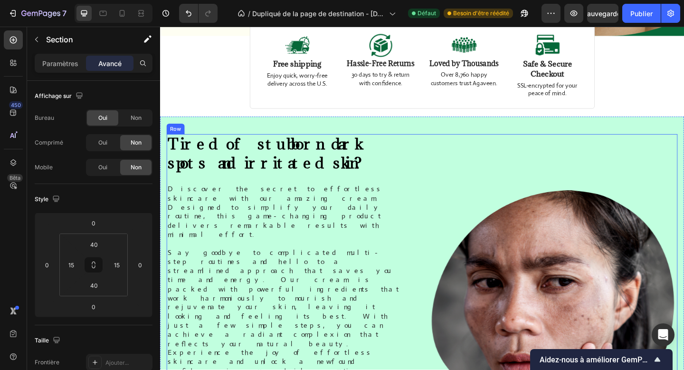
scroll to position [329, 0]
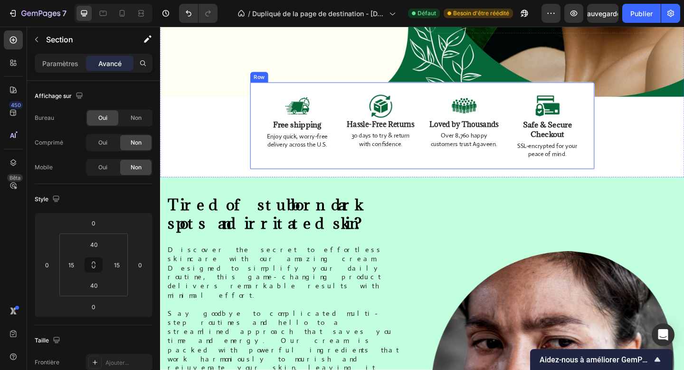
click at [283, 172] on div "Image Free shipping Text Block Enjoy quick, worry-free delivery across the U.S.…" at bounding box center [446, 135] width 376 height 96
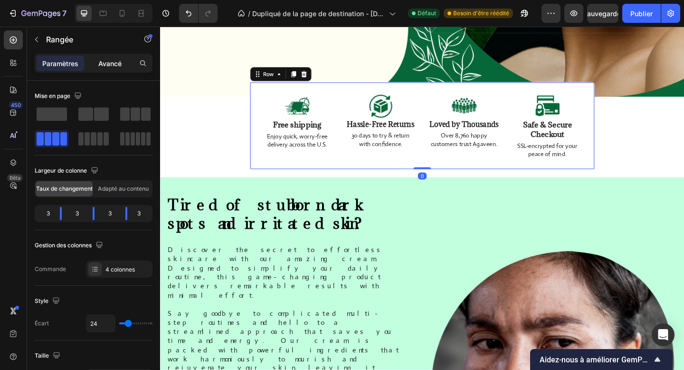
click at [108, 68] on div "Avancé" at bounding box center [110, 63] width 48 height 15
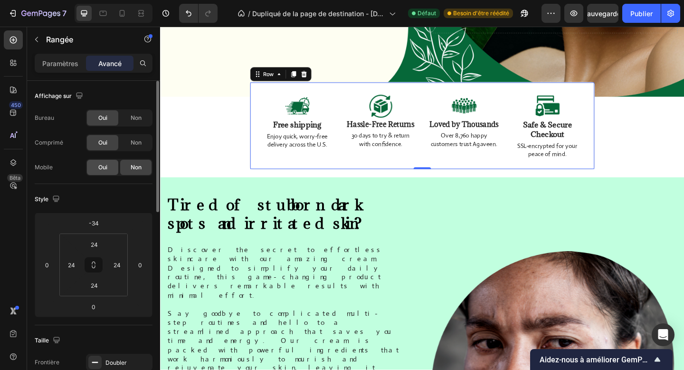
click at [109, 165] on div "Oui" at bounding box center [102, 167] width 31 height 15
click at [303, 80] on icon at bounding box center [305, 78] width 5 height 7
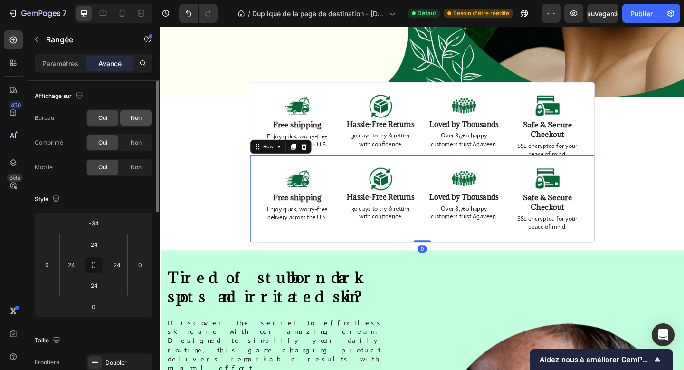
click at [137, 113] on div "Non" at bounding box center [135, 117] width 31 height 15
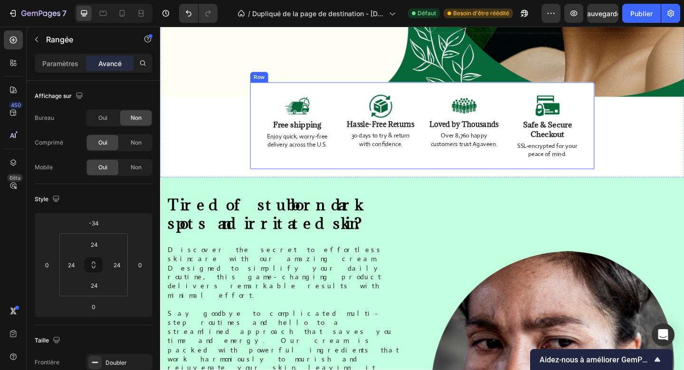
click at [274, 166] on div "Image Free shipping Text Block Enjoy quick, worry-free delivery across the U.S.…" at bounding box center [309, 135] width 79 height 72
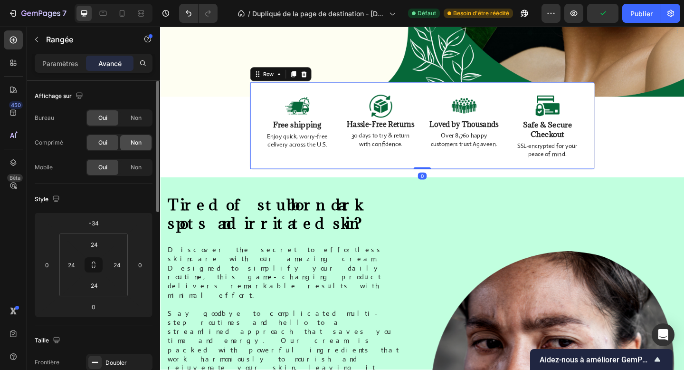
click at [125, 140] on div "Non" at bounding box center [135, 142] width 31 height 15
click at [145, 171] on div "Non" at bounding box center [135, 167] width 31 height 15
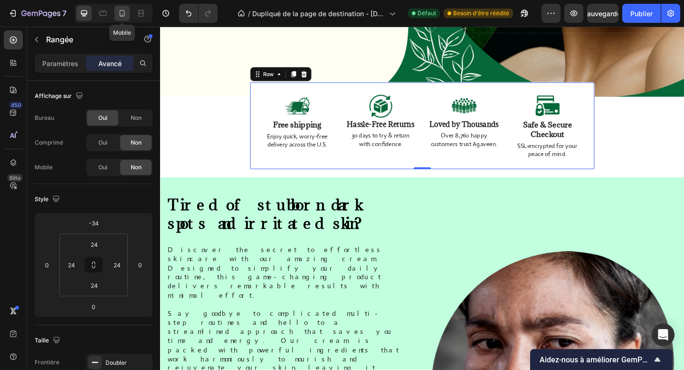
click at [120, 10] on icon at bounding box center [122, 14] width 10 height 10
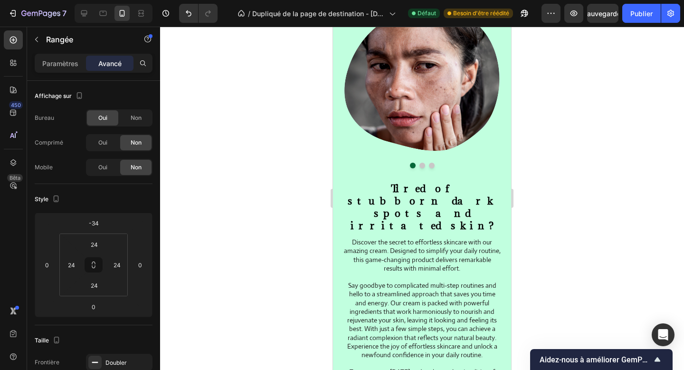
scroll to position [409, 0]
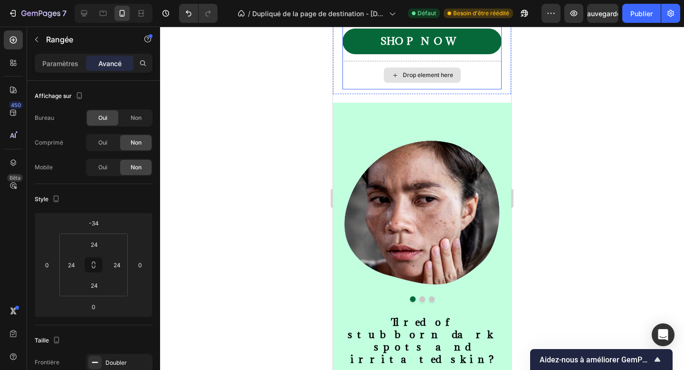
click at [366, 82] on div "Drop element here" at bounding box center [422, 75] width 159 height 29
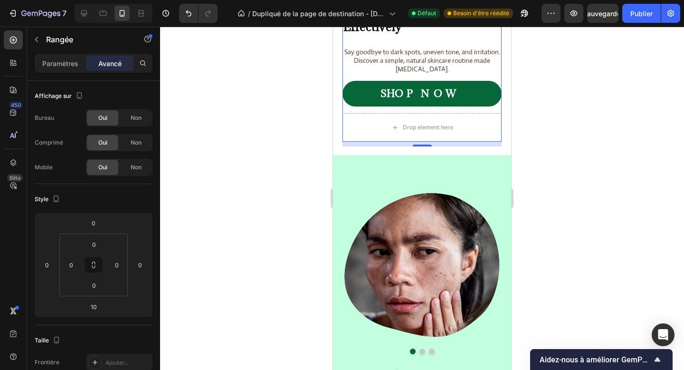
scroll to position [344, 0]
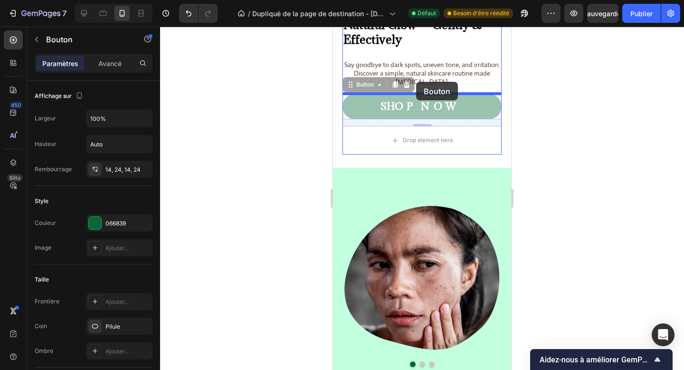
drag, startPoint x: 354, startPoint y: 89, endPoint x: 416, endPoint y: 82, distance: 63.2
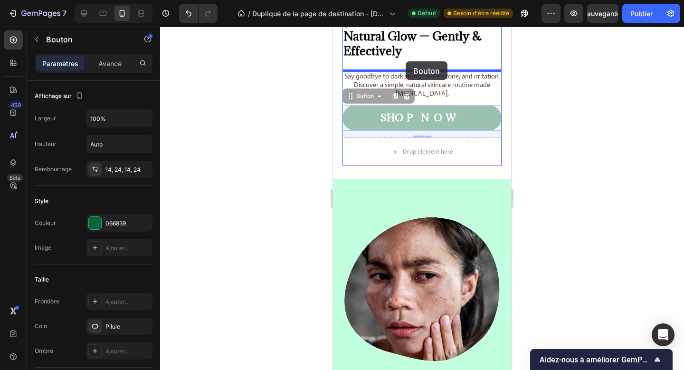
drag, startPoint x: 367, startPoint y: 86, endPoint x: 406, endPoint y: 61, distance: 45.5
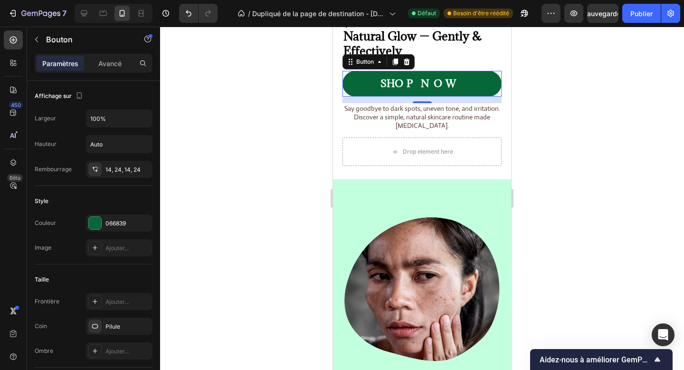
scroll to position [330, 0]
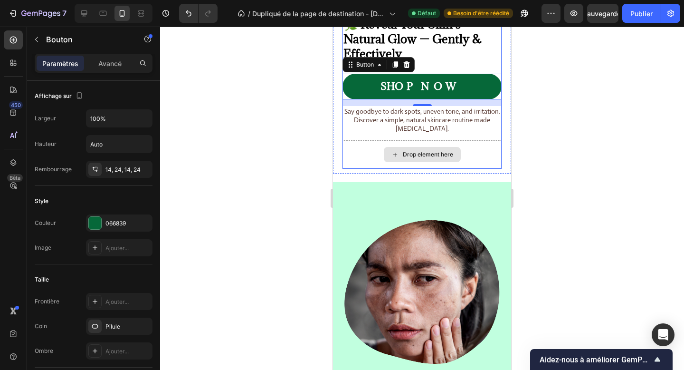
click at [381, 155] on div "Drop element here" at bounding box center [422, 154] width 159 height 29
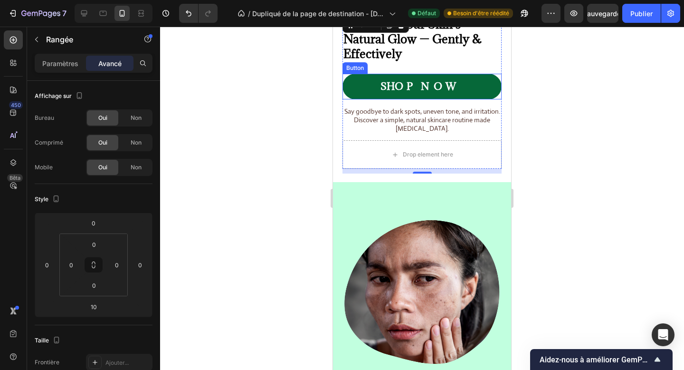
click at [358, 90] on link "SHOP NOW" at bounding box center [422, 87] width 159 height 26
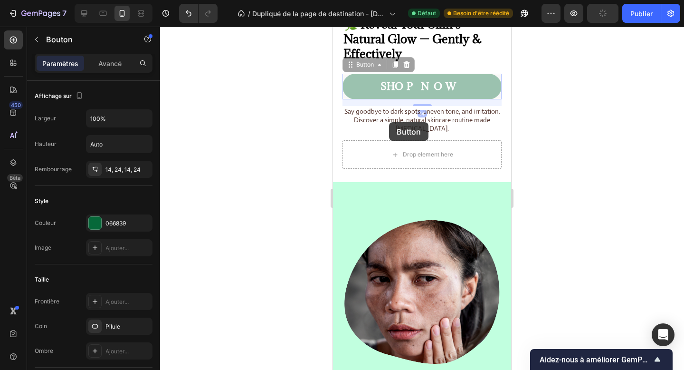
scroll to position [316, 0]
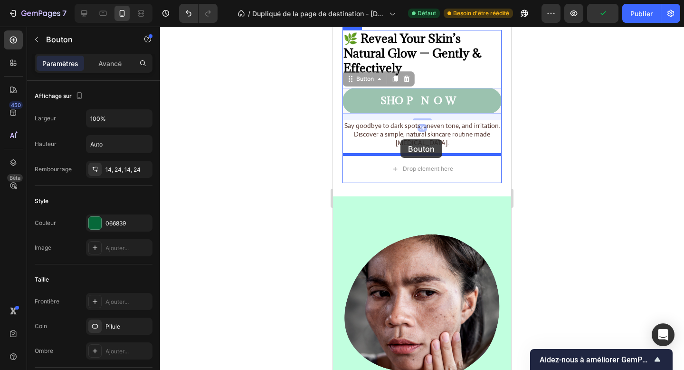
drag, startPoint x: 360, startPoint y: 62, endPoint x: 401, endPoint y: 139, distance: 87.6
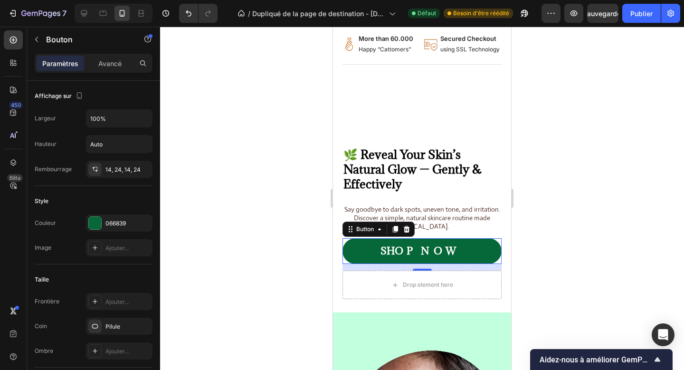
scroll to position [179, 0]
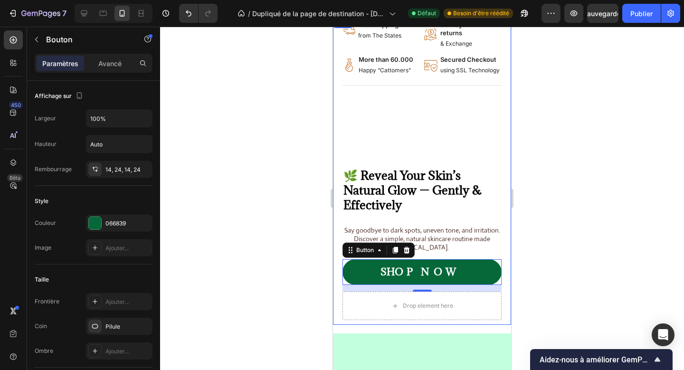
click at [482, 158] on div "Image Free shipping Text Block from The States Text Block Advanced List Image 3…" at bounding box center [422, 172] width 159 height 305
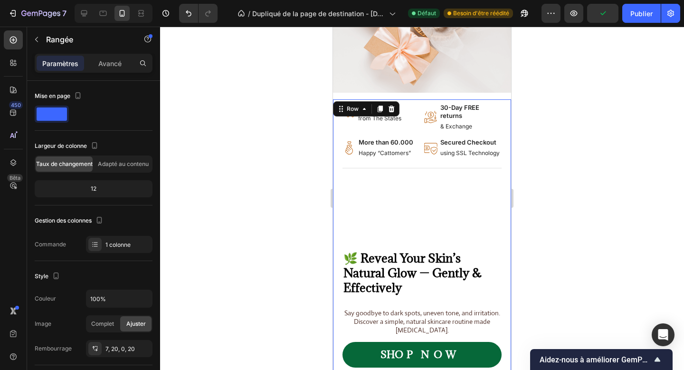
scroll to position [107, 0]
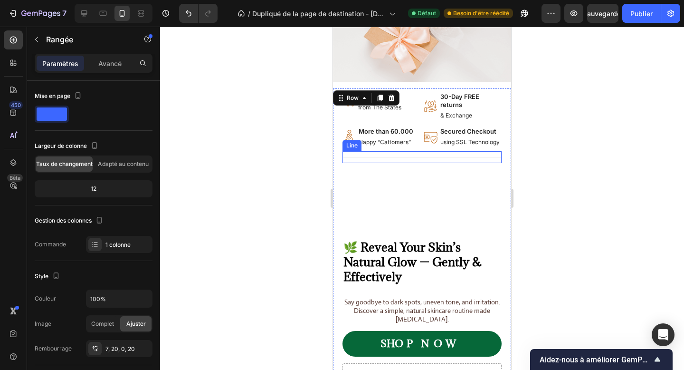
click at [418, 151] on div "Title Line" at bounding box center [422, 157] width 159 height 12
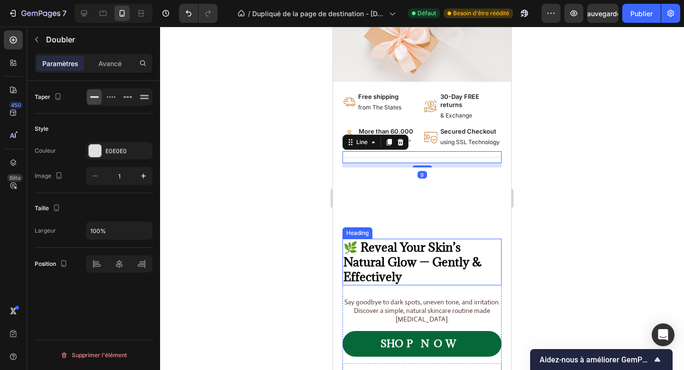
click at [414, 241] on h2 "🌿 Reveal Your Skin’s Natural Glow — Gently & Effectively" at bounding box center [422, 262] width 159 height 47
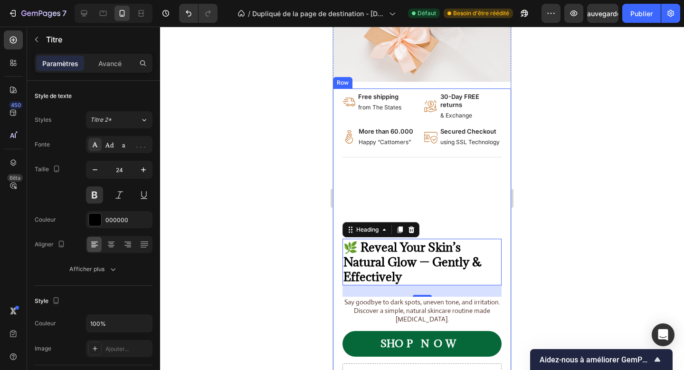
click at [412, 176] on div "Image Free shipping Text Block from The States Text Block Advanced List Image 3…" at bounding box center [422, 244] width 159 height 305
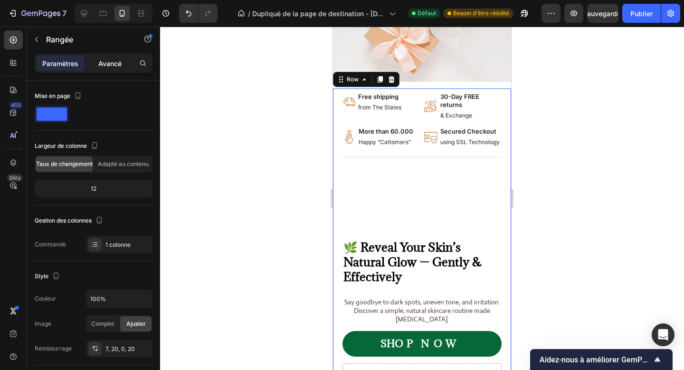
click at [106, 61] on font "Avancé" at bounding box center [109, 63] width 23 height 8
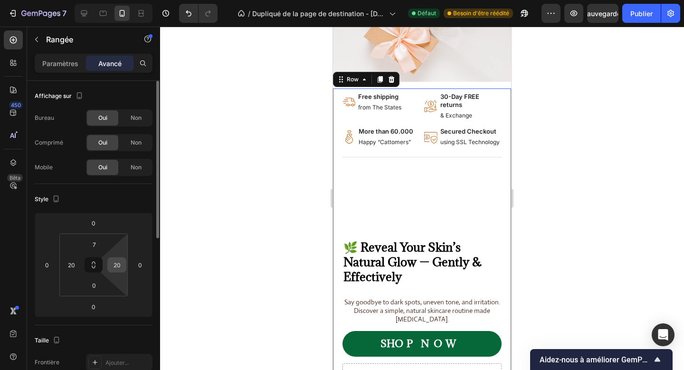
click at [114, 269] on input "20" at bounding box center [117, 265] width 14 height 14
type input "15"
click at [69, 268] on input "20" at bounding box center [71, 265] width 14 height 14
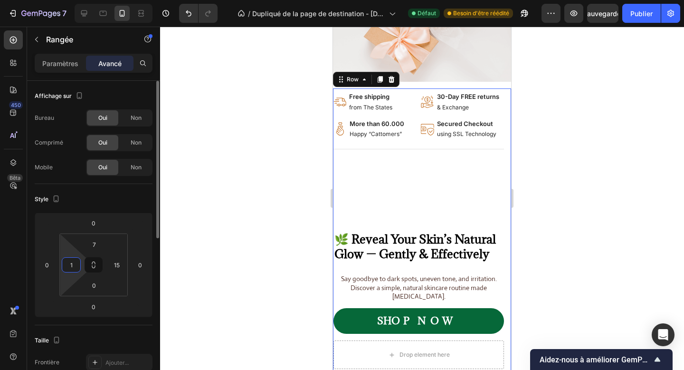
type input "15"
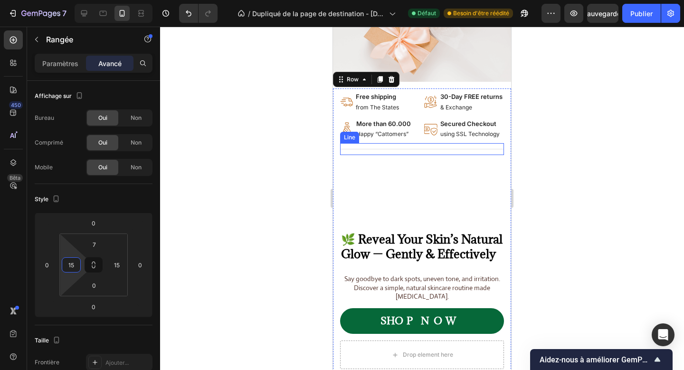
click at [409, 151] on div "Title Line" at bounding box center [422, 149] width 164 height 12
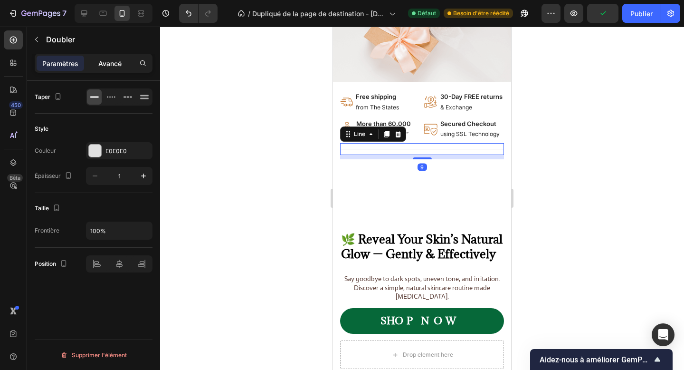
click at [110, 61] on font "Avancé" at bounding box center [109, 63] width 23 height 8
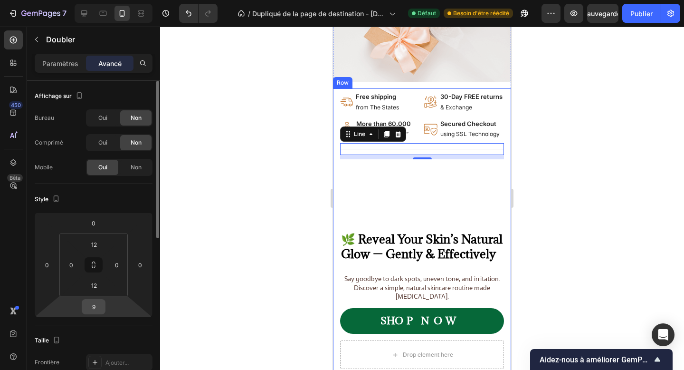
click at [90, 308] on input "9" at bounding box center [93, 306] width 19 height 14
type input "0"
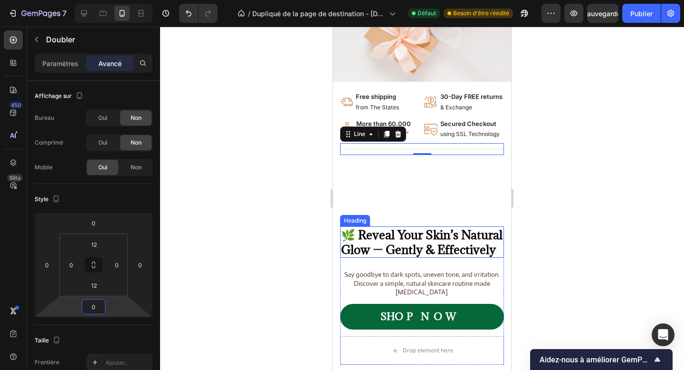
click at [379, 238] on h2 "🌿 Reveal Your Skin’s Natural Glow — Gently & Effectively" at bounding box center [422, 241] width 164 height 31
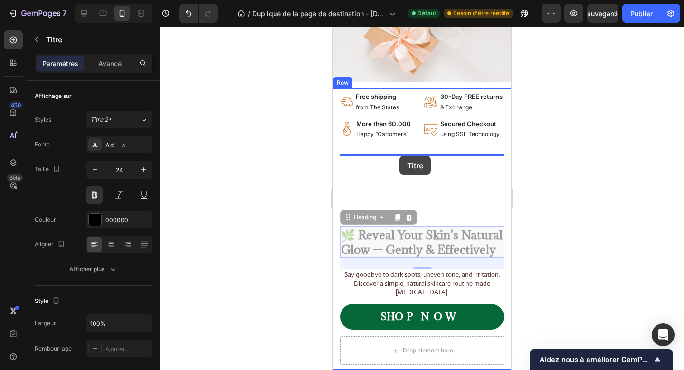
drag, startPoint x: 360, startPoint y: 221, endPoint x: 400, endPoint y: 156, distance: 76.0
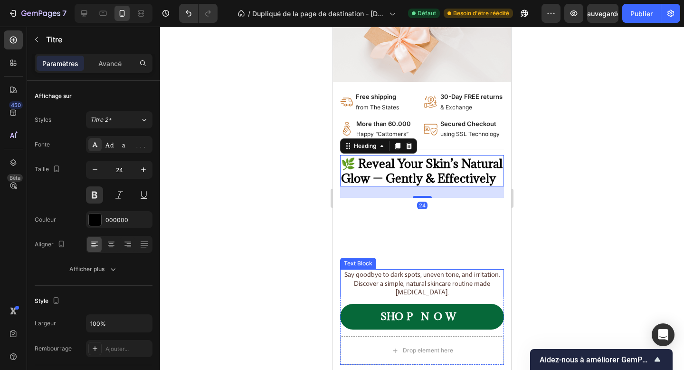
click at [414, 274] on p "Say goodbye to dark spots, uneven tone, and irritation. Discover a simple, natu…" at bounding box center [422, 283] width 162 height 26
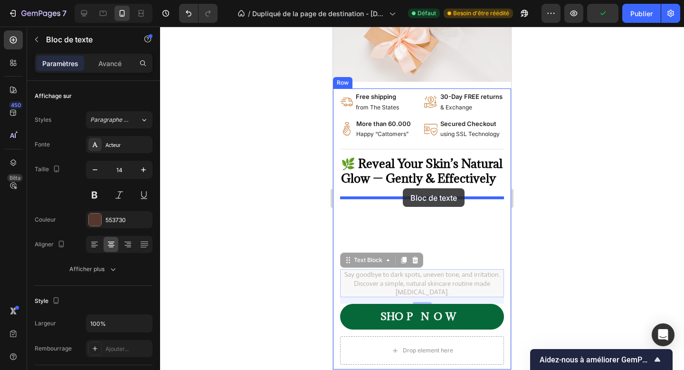
drag, startPoint x: 373, startPoint y: 260, endPoint x: 403, endPoint y: 188, distance: 78.4
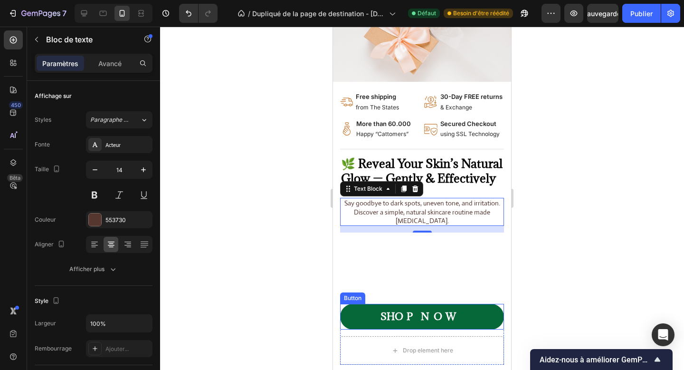
click at [363, 311] on link "SHOP NOW" at bounding box center [422, 317] width 164 height 26
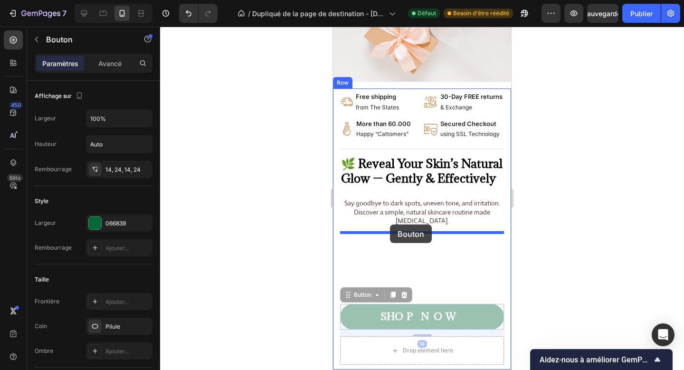
drag, startPoint x: 354, startPoint y: 296, endPoint x: 390, endPoint y: 224, distance: 79.9
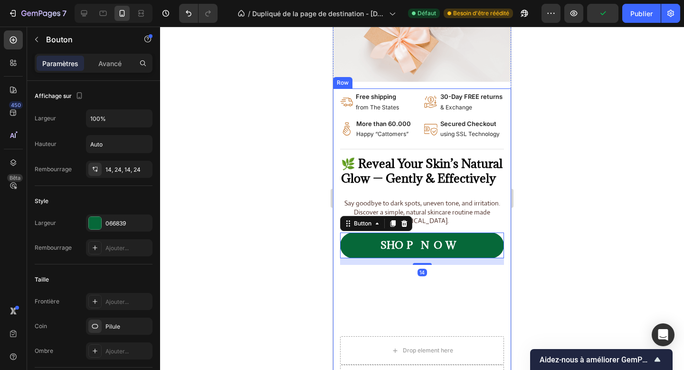
click at [401, 294] on div "Image Free shipping Text Block from The States Text Block Advanced List Image 3…" at bounding box center [422, 245] width 164 height 306
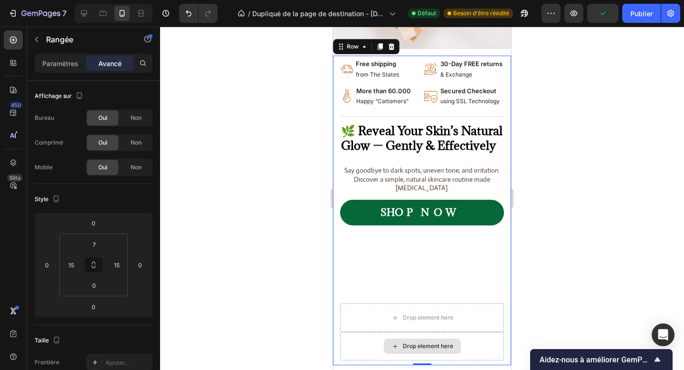
scroll to position [195, 0]
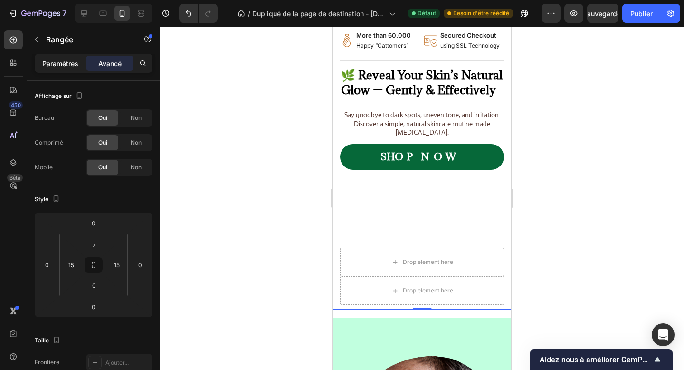
click at [62, 65] on font "Paramètres" at bounding box center [60, 63] width 36 height 8
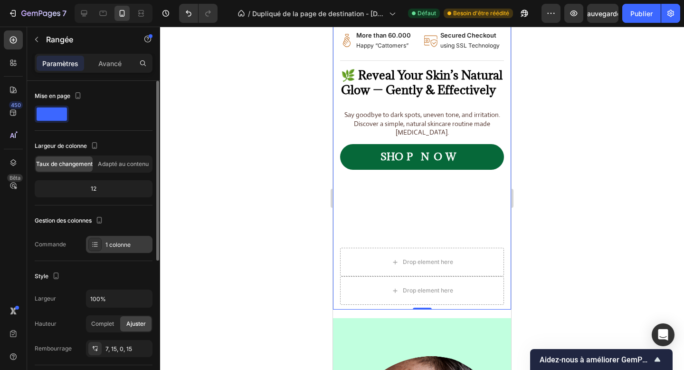
click at [106, 242] on font "1 colonne" at bounding box center [118, 244] width 25 height 7
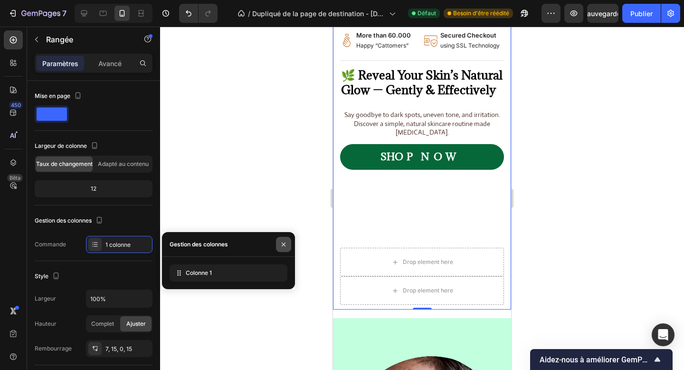
click at [282, 241] on icon "button" at bounding box center [284, 245] width 8 height 8
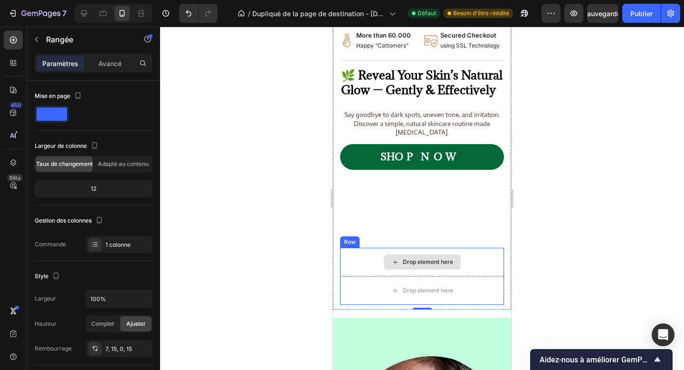
click at [403, 256] on div "Drop element here" at bounding box center [422, 261] width 77 height 15
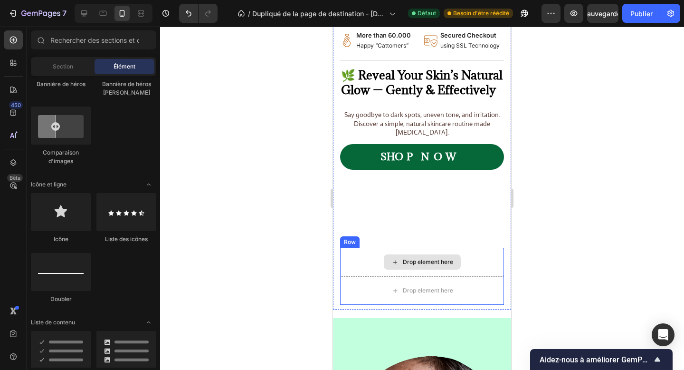
click at [367, 265] on div "Drop element here" at bounding box center [422, 262] width 164 height 29
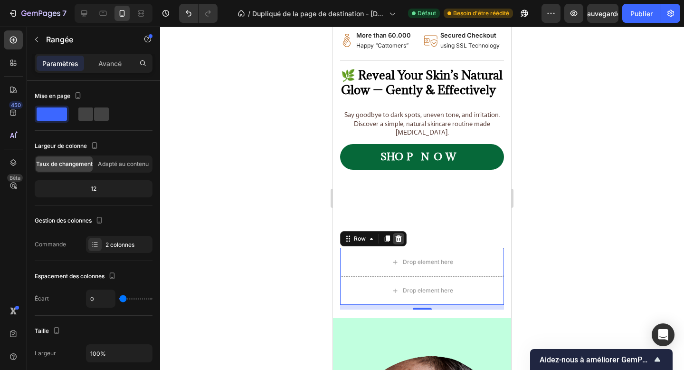
click at [400, 240] on icon at bounding box center [399, 238] width 6 height 7
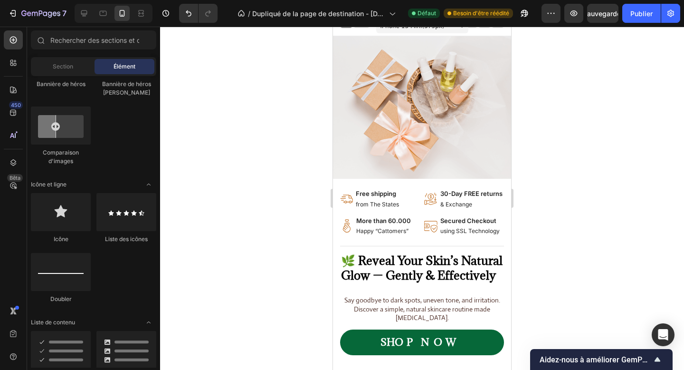
scroll to position [48, 0]
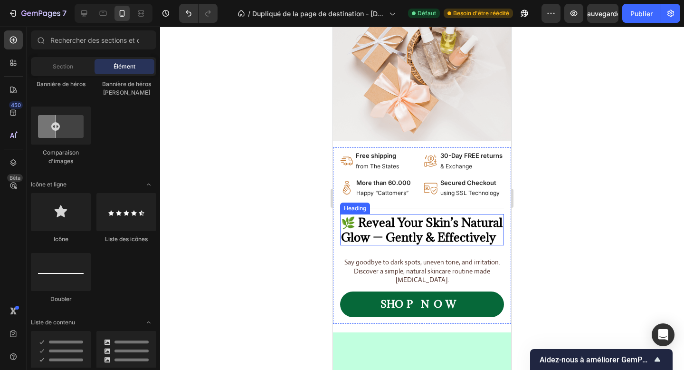
click at [423, 224] on h2 "🌿 Reveal Your Skin’s Natural Glow — Gently & Effectively" at bounding box center [422, 229] width 164 height 31
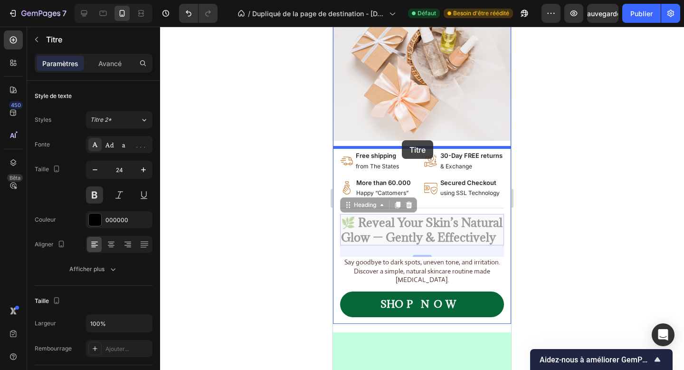
drag, startPoint x: 366, startPoint y: 208, endPoint x: 402, endPoint y: 141, distance: 75.7
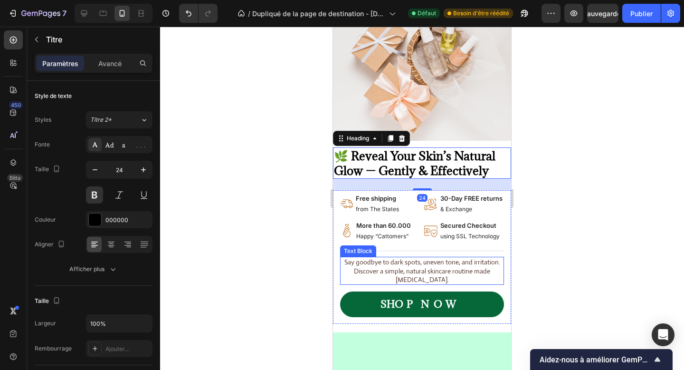
click at [431, 262] on p "Say goodbye to dark spots, uneven tone, and irritation. Discover a simple, natu…" at bounding box center [422, 271] width 162 height 26
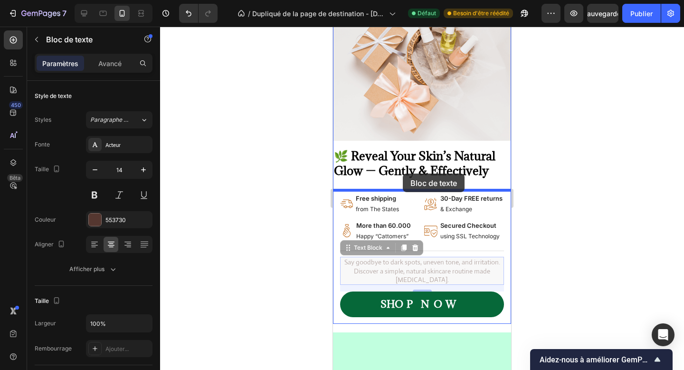
drag, startPoint x: 378, startPoint y: 249, endPoint x: 403, endPoint y: 173, distance: 79.7
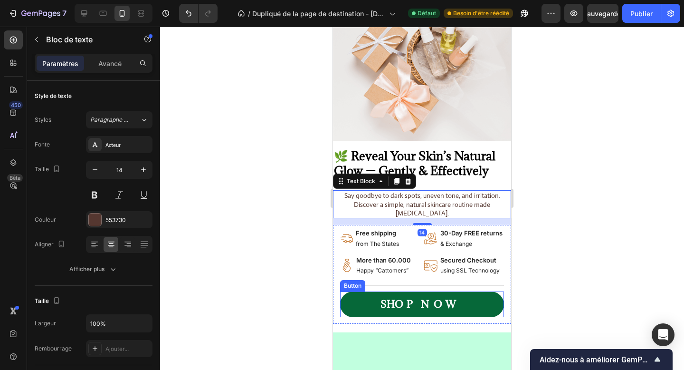
click at [474, 305] on link "SHOP NOW" at bounding box center [422, 304] width 164 height 26
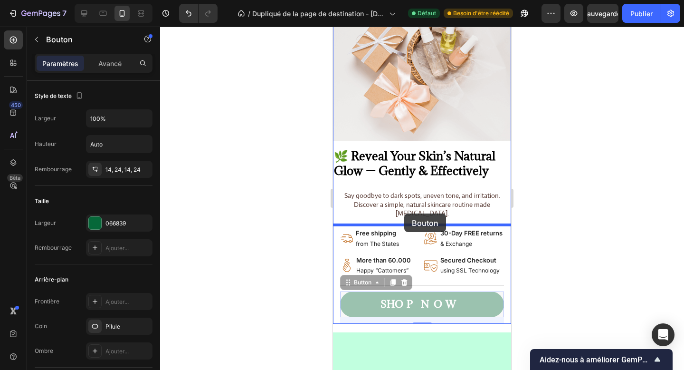
drag, startPoint x: 366, startPoint y: 281, endPoint x: 405, endPoint y: 213, distance: 78.5
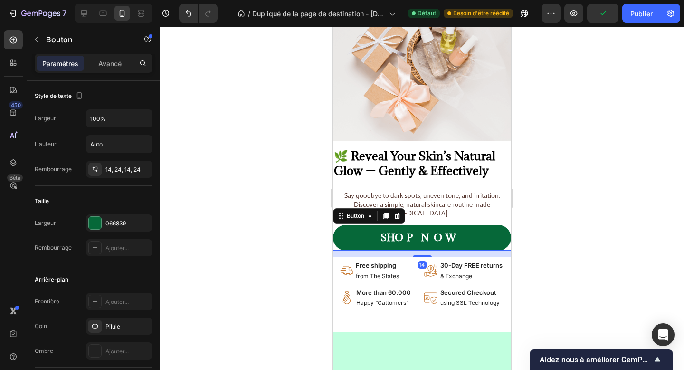
click at [421, 254] on div "14" at bounding box center [422, 253] width 178 height 7
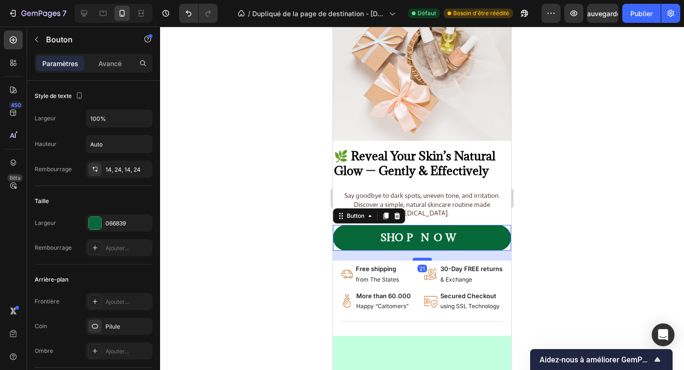
click at [418, 258] on div at bounding box center [422, 259] width 19 height 3
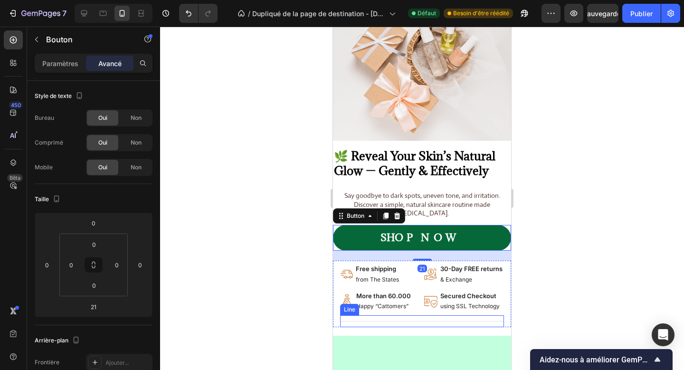
click at [417, 315] on div "Title Line" at bounding box center [422, 321] width 164 height 12
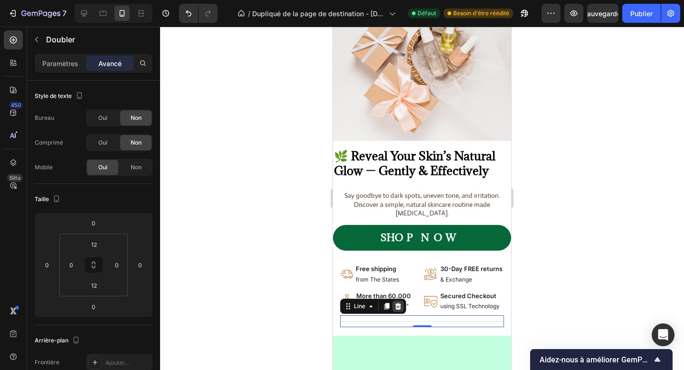
click at [401, 305] on icon at bounding box center [398, 306] width 6 height 7
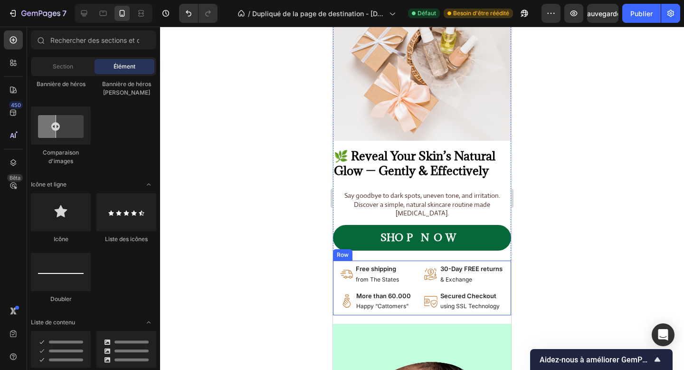
click at [417, 286] on div "Image Free shipping Text Block from The States Text Block Advanced List Image 3…" at bounding box center [422, 289] width 164 height 51
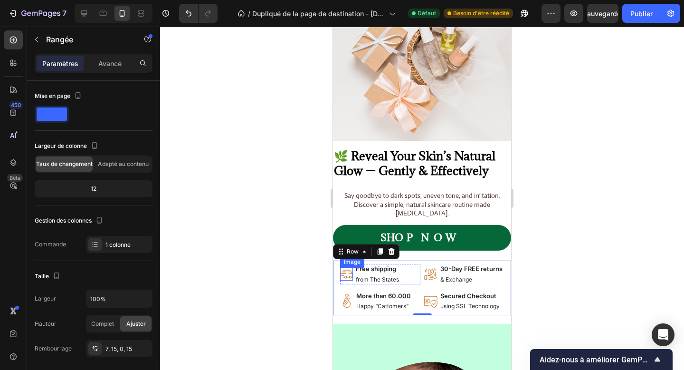
click at [350, 277] on img at bounding box center [346, 274] width 13 height 13
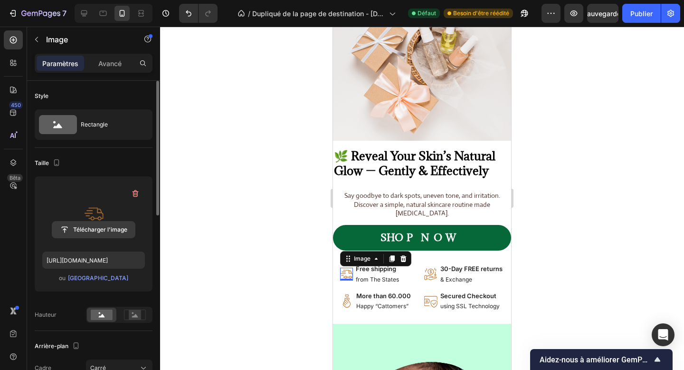
click at [91, 230] on input "file" at bounding box center [93, 230] width 83 height 16
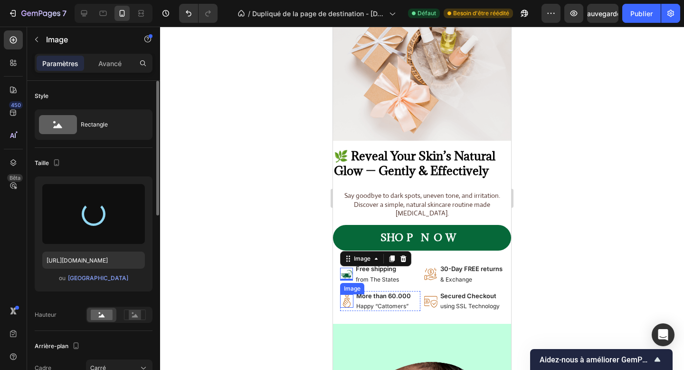
type input "https://cdn.shopify.com/s/files/1/0680/0156/2689/files/gempages_586318823250985…"
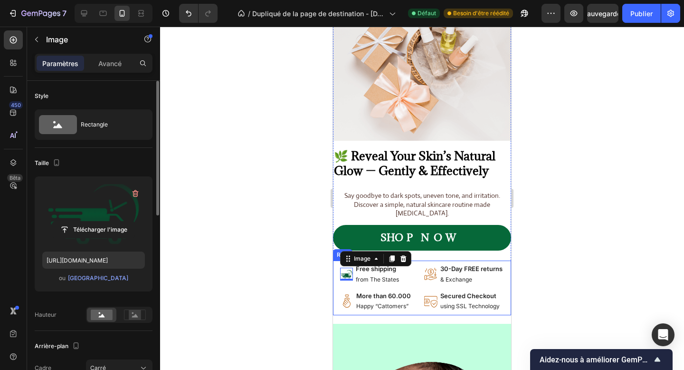
click at [416, 288] on div "Image 0 Free shipping Text Block from The States Text Block Advanced List Image…" at bounding box center [422, 289] width 164 height 51
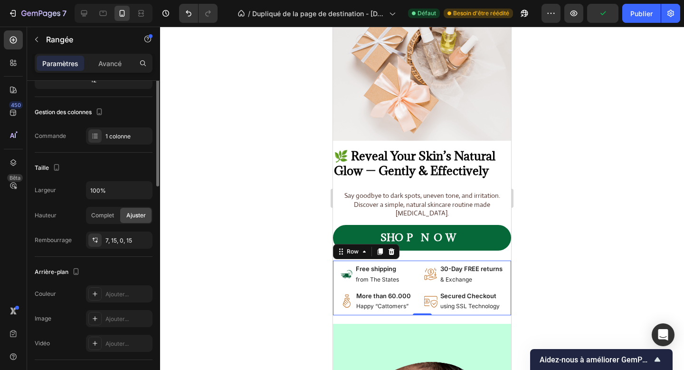
scroll to position [0, 0]
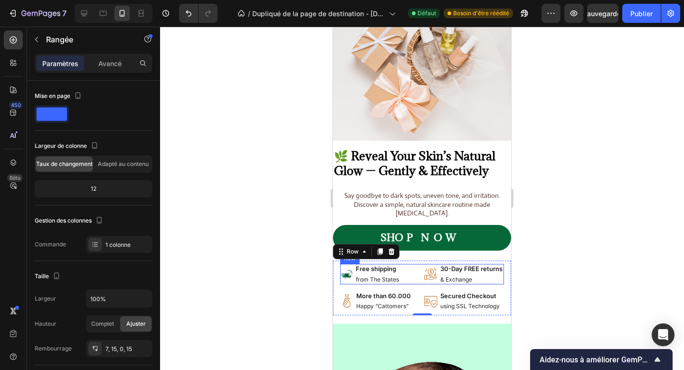
click at [421, 280] on div "Image Free shipping Text Block from The States Text Block Advanced List Image 3…" at bounding box center [422, 274] width 164 height 20
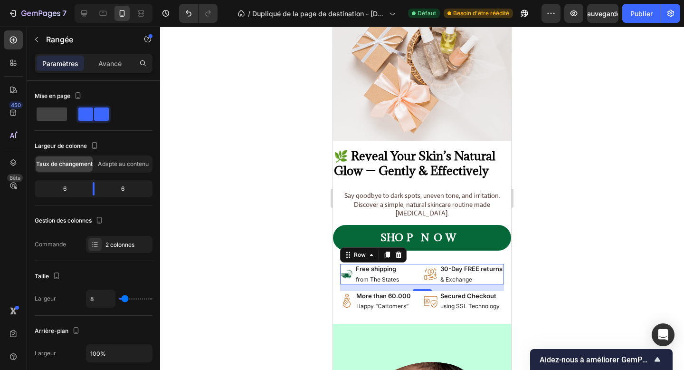
type input "31"
type input "47"
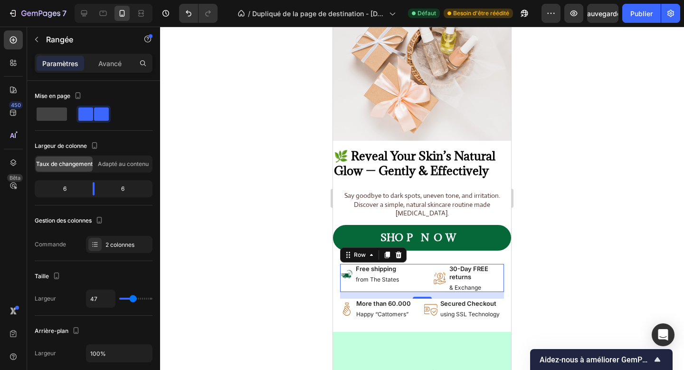
type input "20"
type input "6"
type input "0"
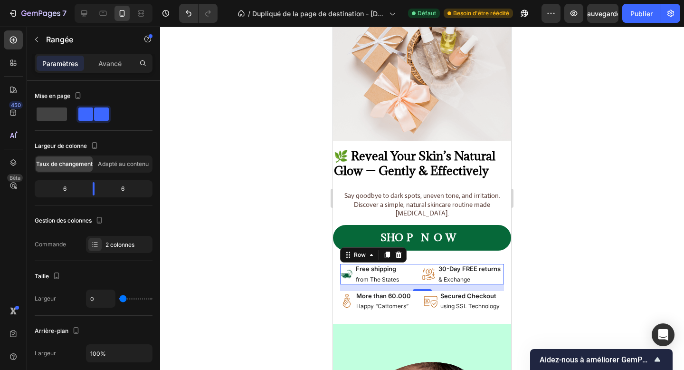
type input "0"
click at [122, 298] on input "range" at bounding box center [135, 299] width 33 height 2
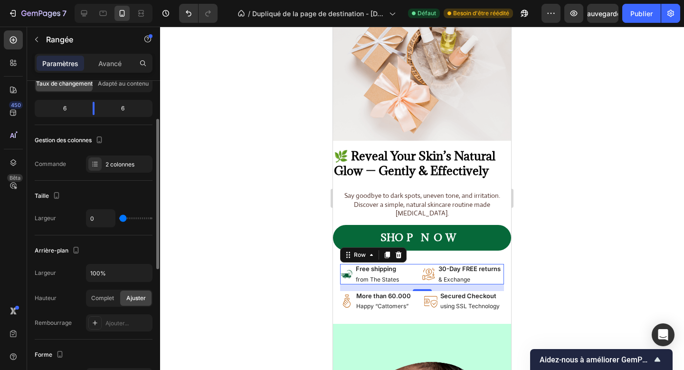
scroll to position [347, 0]
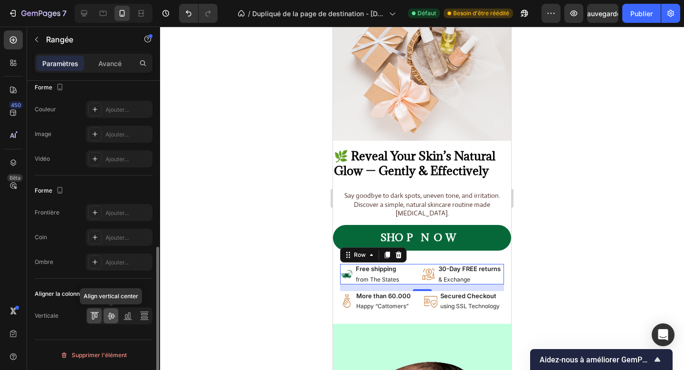
click at [111, 311] on icon at bounding box center [111, 316] width 10 height 10
click at [96, 316] on icon at bounding box center [95, 316] width 10 height 10
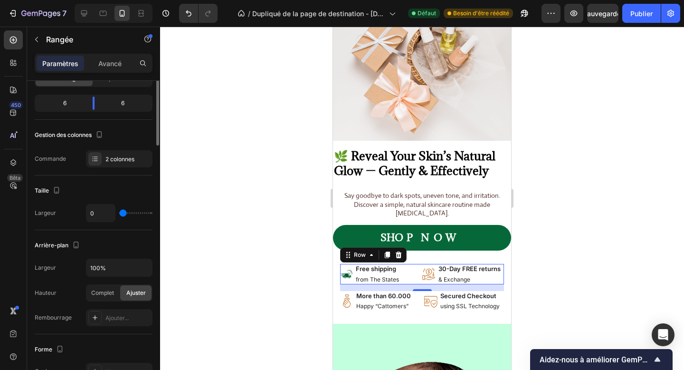
scroll to position [0, 0]
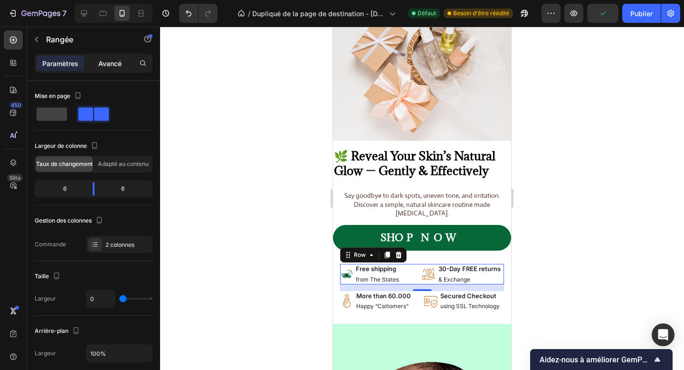
click at [94, 67] on div "Avancé" at bounding box center [110, 63] width 48 height 15
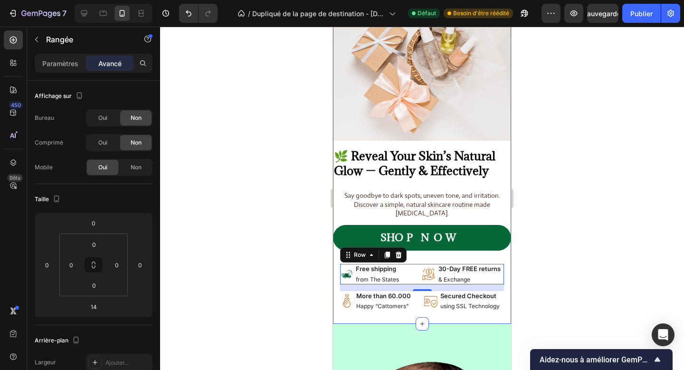
click at [413, 315] on div "Image 🌿 Reveal Your Skin’s Natural Glow — Gently & Effectively Heading Say good…" at bounding box center [422, 161] width 178 height 326
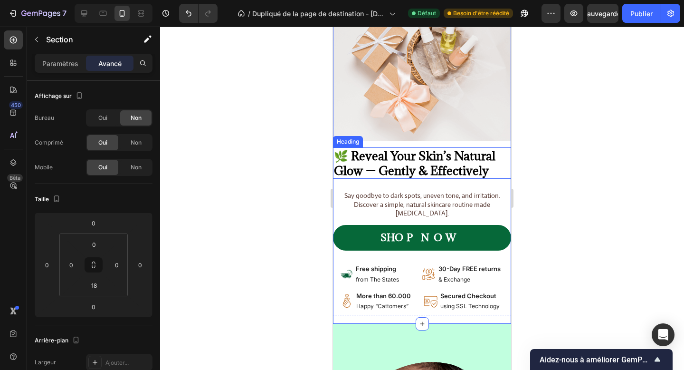
click at [386, 168] on h2 "🌿 Reveal Your Skin’s Natural Glow — Gently & Effectively" at bounding box center [422, 162] width 178 height 31
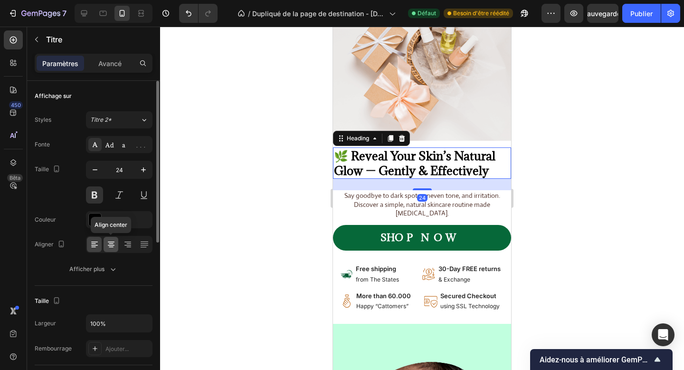
click at [114, 245] on icon at bounding box center [111, 245] width 10 height 10
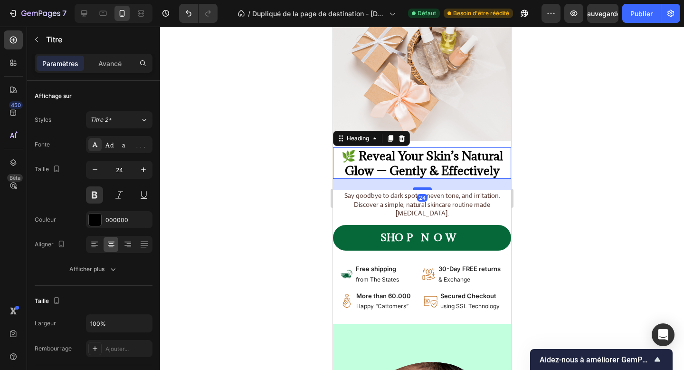
click at [420, 189] on div at bounding box center [422, 188] width 19 height 3
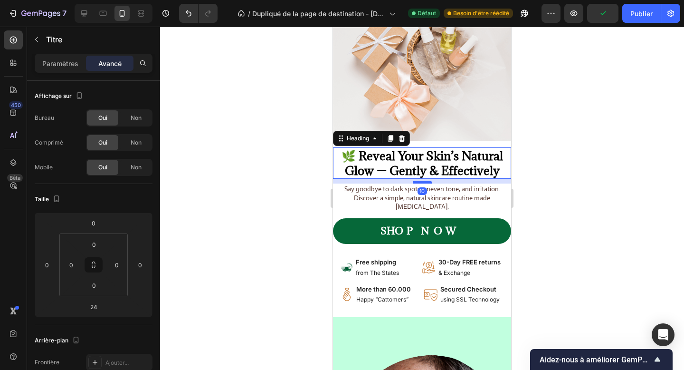
drag, startPoint x: 421, startPoint y: 189, endPoint x: 423, endPoint y: 183, distance: 6.9
click at [423, 183] on div at bounding box center [422, 182] width 19 height 3
type input "10"
click at [410, 195] on p "Say goodbye to dark spots, uneven tone, and irritation. Discover a simple, natu…" at bounding box center [422, 197] width 176 height 26
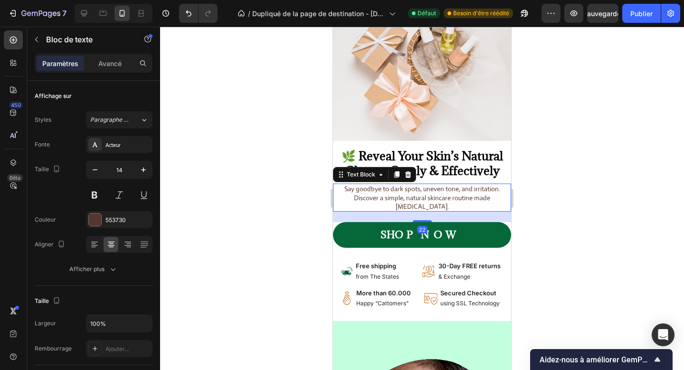
drag, startPoint x: 421, startPoint y: 216, endPoint x: 415, endPoint y: 279, distance: 63.0
click at [424, 221] on div at bounding box center [422, 221] width 19 height 2
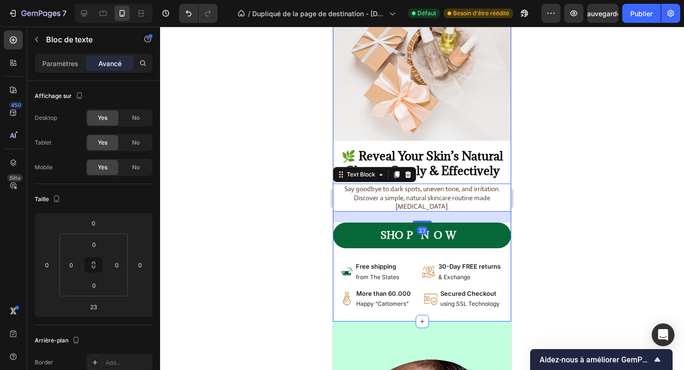
click at [420, 314] on div "Image 🌿 Reveal Your Skin’s Natural Glow — Gently & Effectively Heading Say good…" at bounding box center [422, 159] width 178 height 323
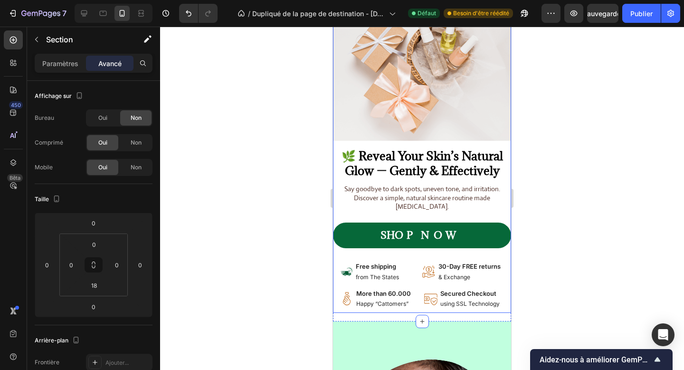
click at [436, 181] on div "Image 🌿 Reveal Your Skin’s Natural Glow — Gently & Effectively Heading Say good…" at bounding box center [422, 155] width 178 height 315
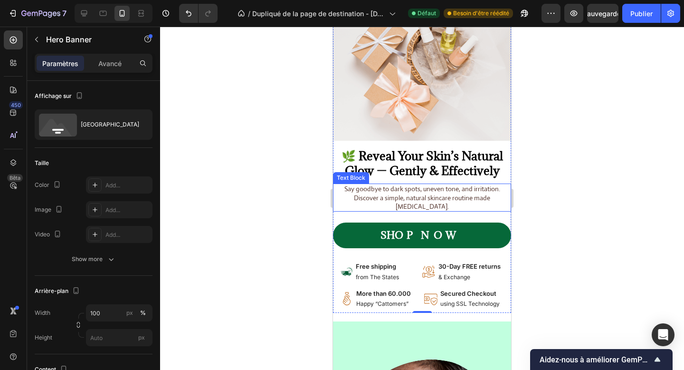
click at [436, 196] on p "Say goodbye to dark spots, uneven tone, and irritation. Discover a simple, natu…" at bounding box center [422, 197] width 176 height 26
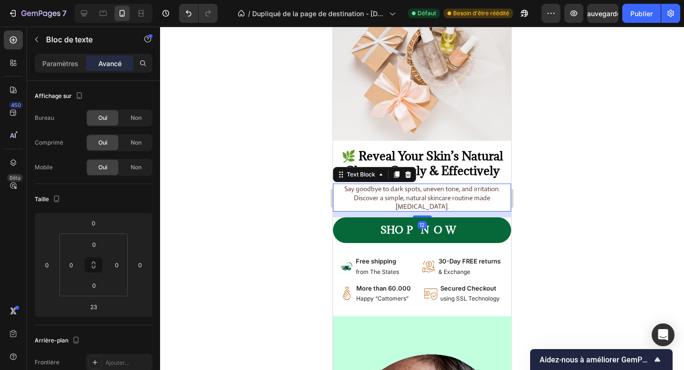
drag, startPoint x: 422, startPoint y: 222, endPoint x: 423, endPoint y: 217, distance: 5.3
click at [423, 217] on div at bounding box center [422, 216] width 19 height 2
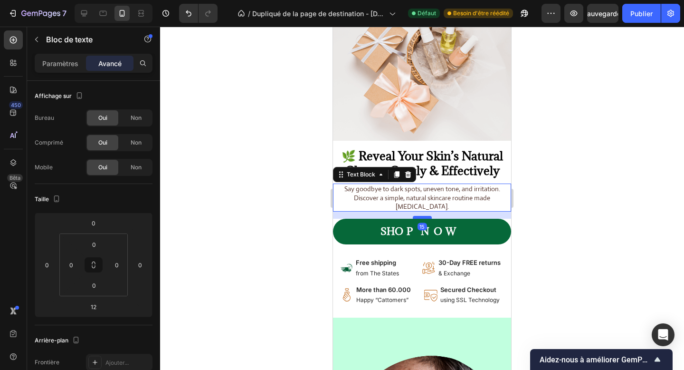
drag, startPoint x: 423, startPoint y: 217, endPoint x: 428, endPoint y: 216, distance: 4.8
click at [423, 218] on div at bounding box center [422, 217] width 19 height 3
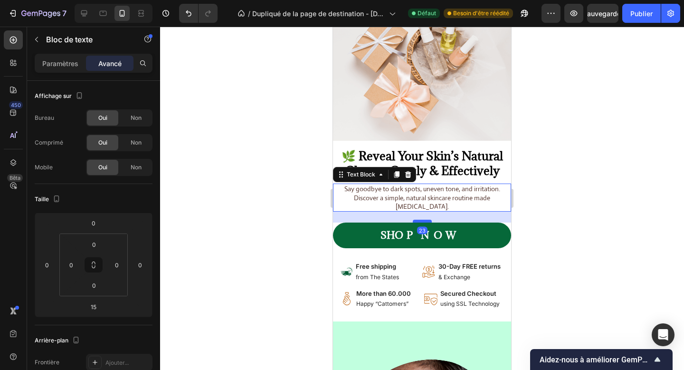
click at [428, 220] on div at bounding box center [422, 221] width 19 height 3
type input "23"
click at [373, 240] on link "SHOP NOW" at bounding box center [422, 235] width 178 height 26
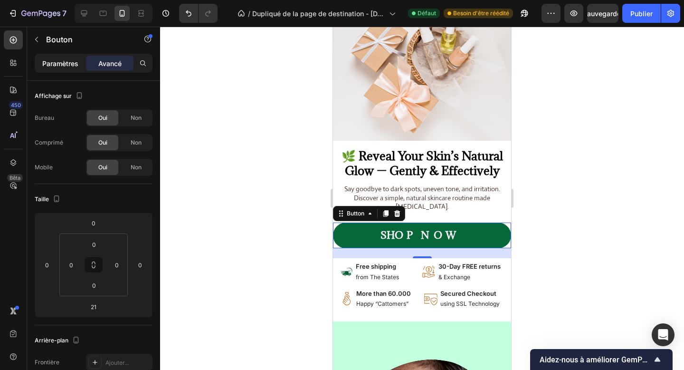
click at [56, 60] on font "Paramètres" at bounding box center [60, 63] width 36 height 8
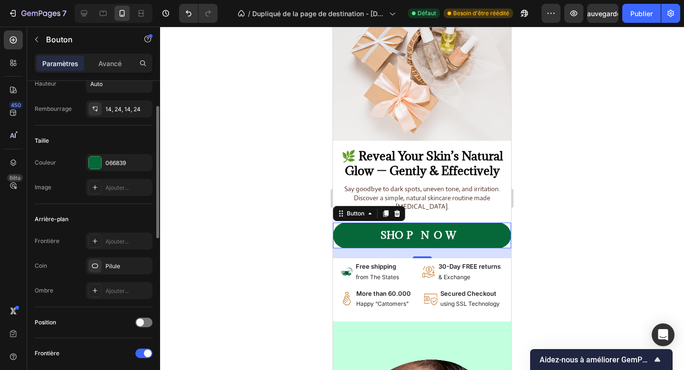
scroll to position [36, 0]
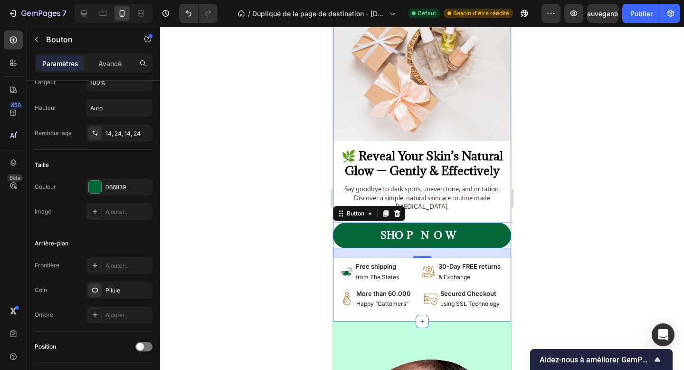
click at [398, 314] on div "Image 🌿 Reveal Your Skin’s Natural Glow — Gently & Effectively Heading Say good…" at bounding box center [422, 159] width 178 height 323
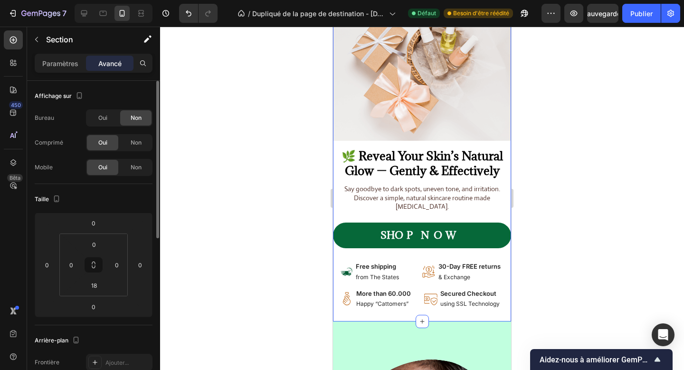
scroll to position [0, 0]
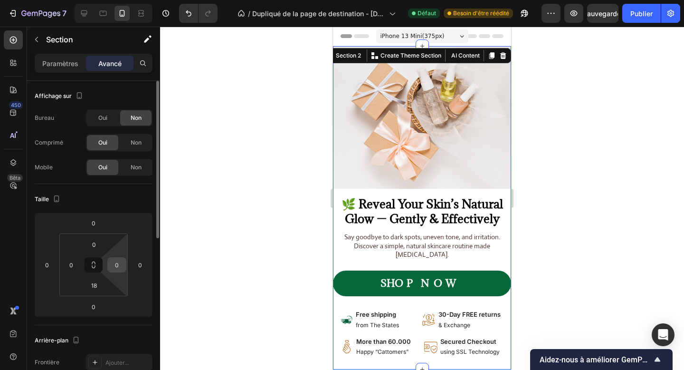
click at [121, 271] on input "0" at bounding box center [117, 265] width 14 height 14
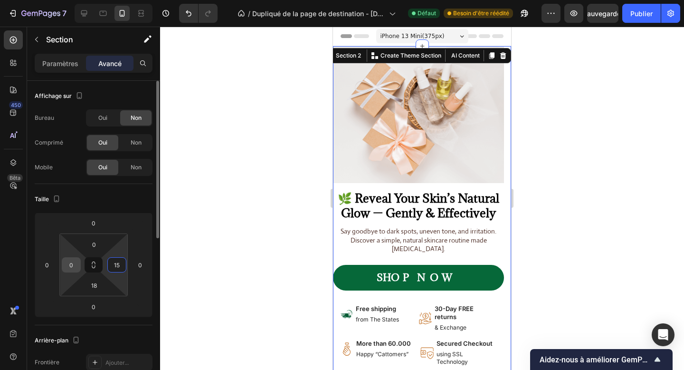
type input "15"
click at [70, 267] on input "0" at bounding box center [71, 265] width 14 height 14
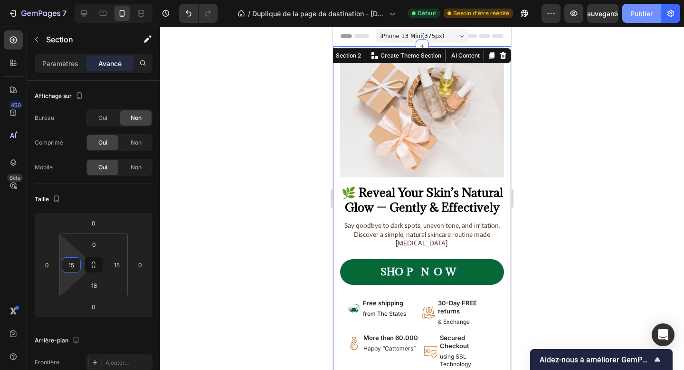
click at [638, 21] on button "Publier" at bounding box center [642, 13] width 39 height 19
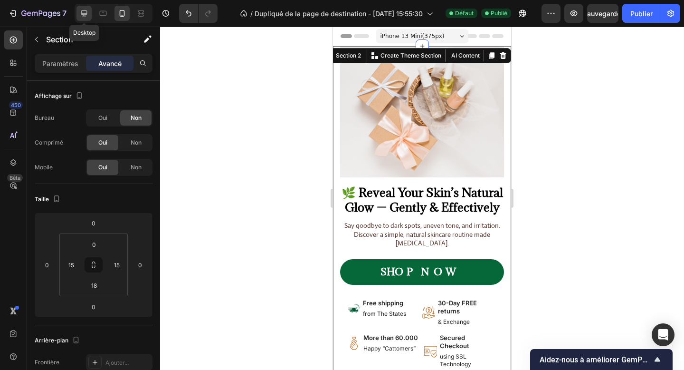
click at [83, 13] on icon at bounding box center [84, 13] width 6 height 6
type input "0"
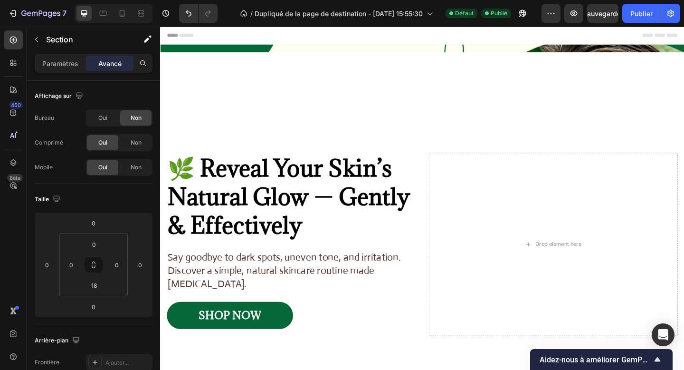
scroll to position [174, 0]
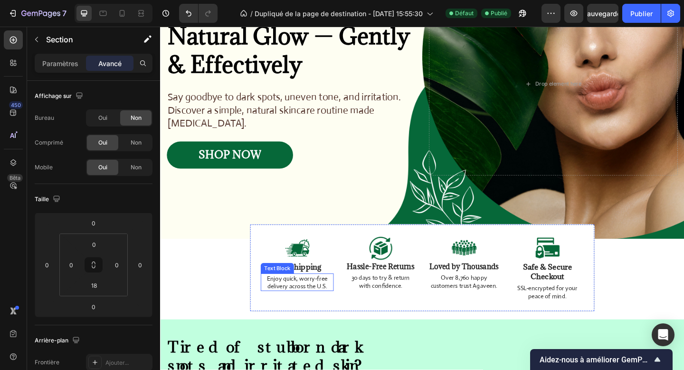
click at [303, 305] on p "Enjoy quick, worry-free delivery across the U.S." at bounding box center [308, 304] width 77 height 17
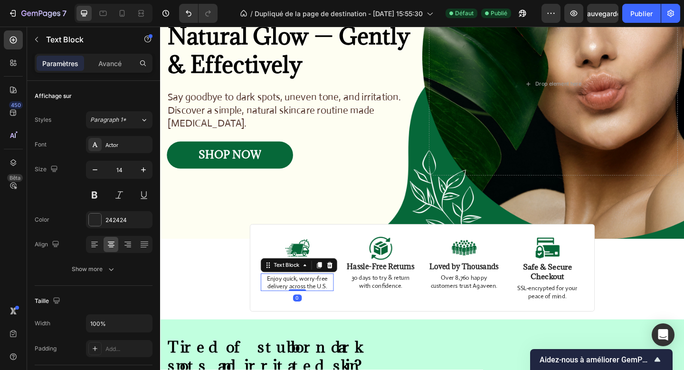
click at [303, 305] on p "Enjoy quick, worry-free delivery across the U.S." at bounding box center [308, 304] width 77 height 17
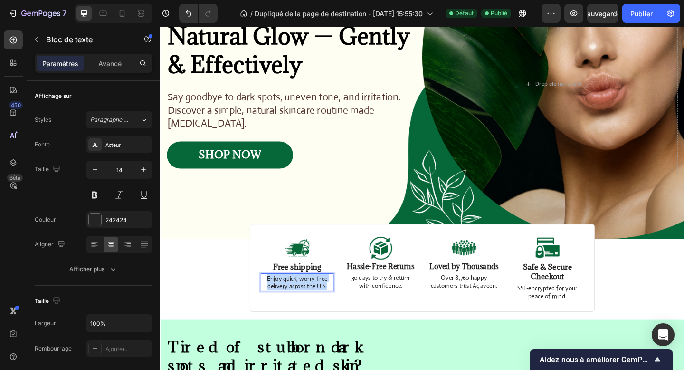
click at [303, 305] on p "Enjoy quick, worry-free delivery across the U.S." at bounding box center [308, 304] width 77 height 17
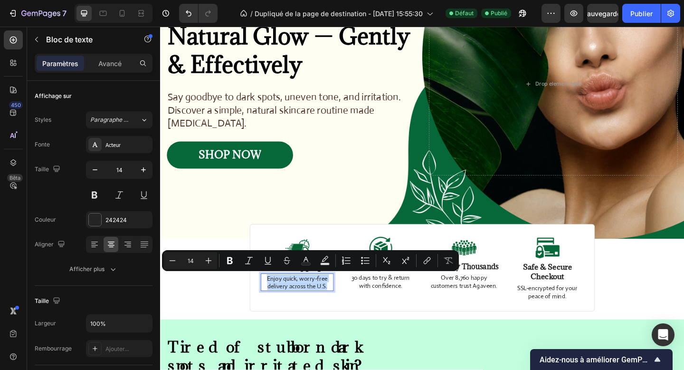
copy p "Enjoy quick, worry-free delivery across the U.S."
click at [121, 12] on icon at bounding box center [122, 14] width 10 height 10
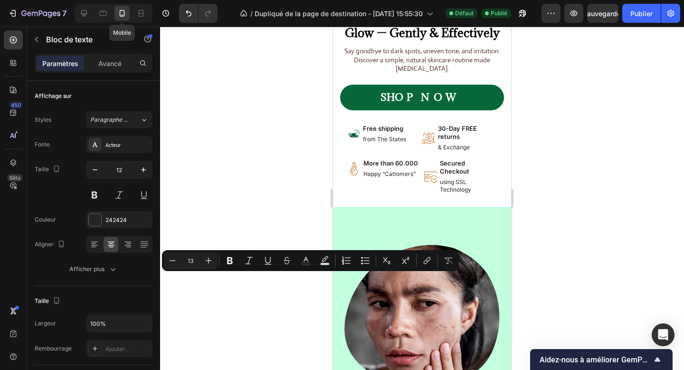
click at [382, 141] on p "from The States" at bounding box center [386, 139] width 47 height 8
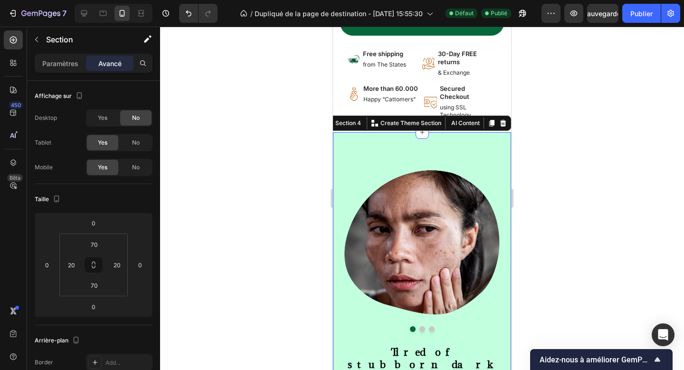
scroll to position [143, 0]
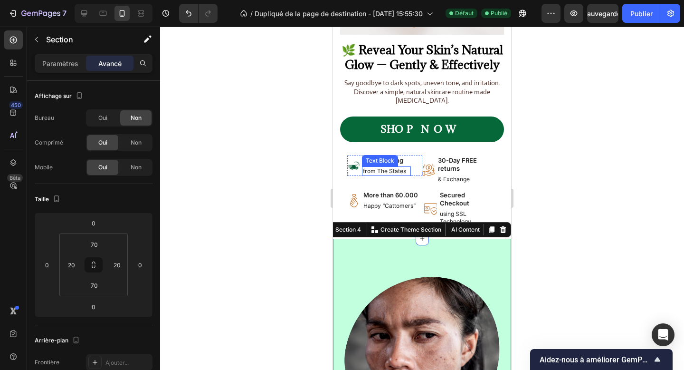
click at [377, 170] on p "from The States" at bounding box center [386, 171] width 47 height 8
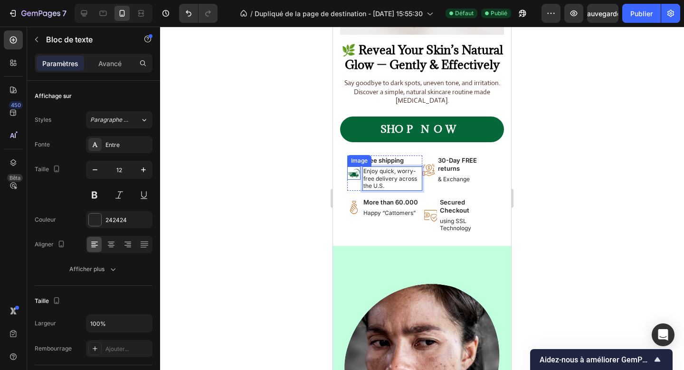
click at [354, 174] on img at bounding box center [353, 172] width 13 height 13
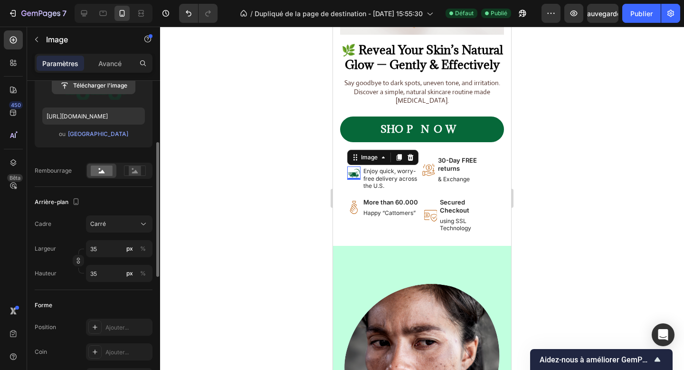
scroll to position [163, 0]
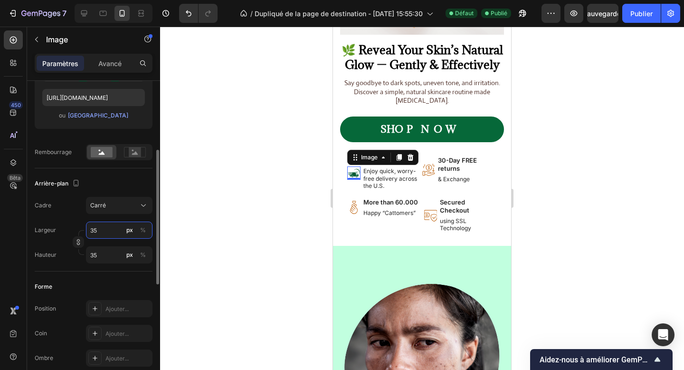
click at [92, 225] on input "35" at bounding box center [119, 230] width 67 height 17
type input "4"
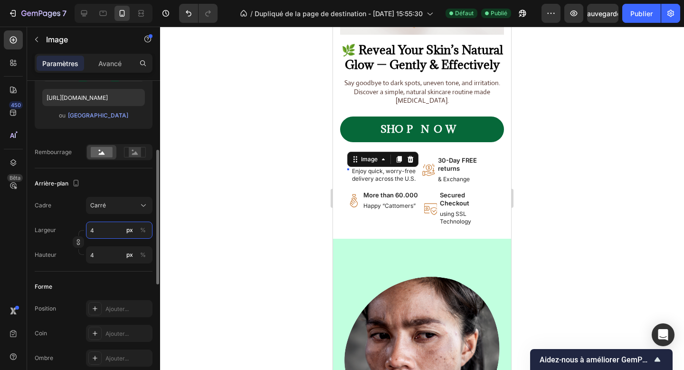
type input "49"
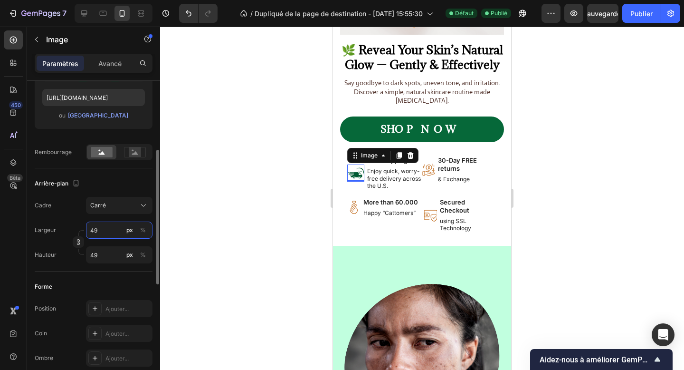
type input "4"
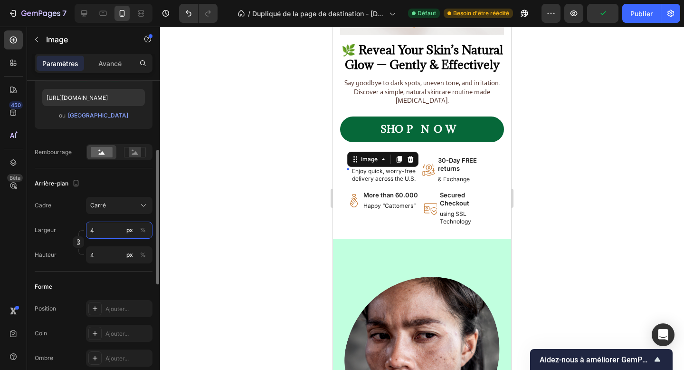
type input "45"
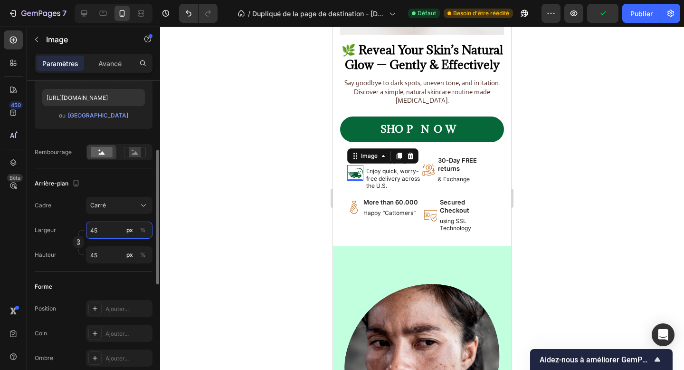
type input "450"
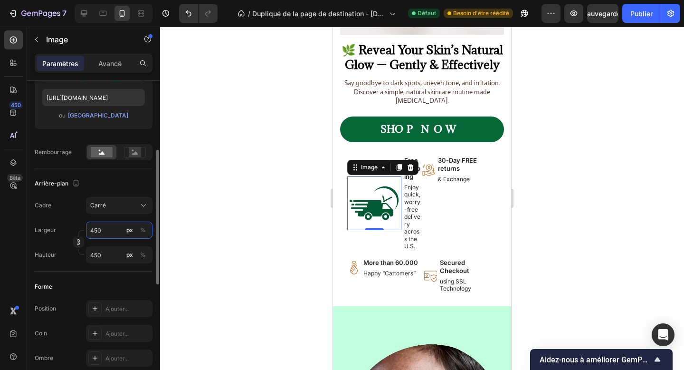
type input "50"
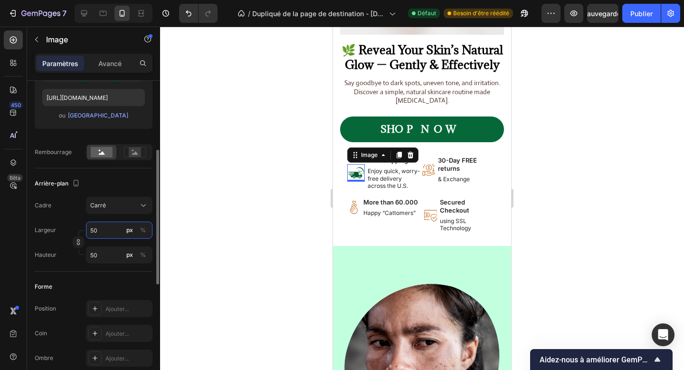
click at [89, 236] on input "50" at bounding box center [119, 230] width 67 height 17
type input "7"
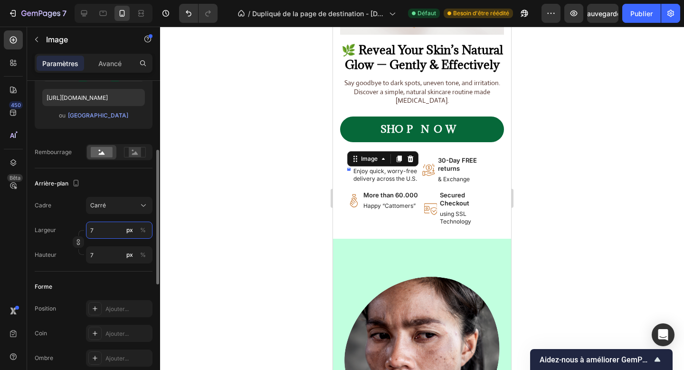
type input "70"
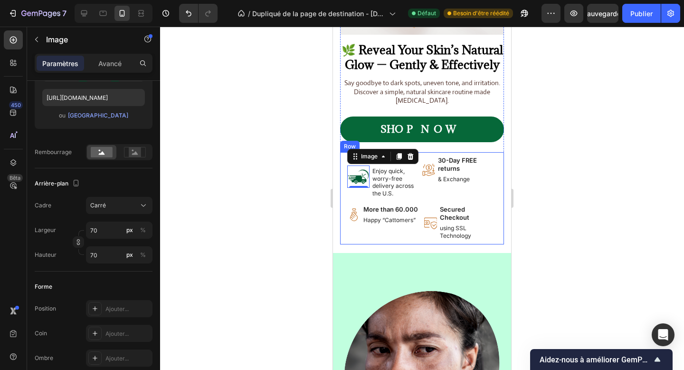
click at [418, 201] on div "Image 0 Free shipping Text Block Enjoy quick, worry-free delivery across the U.…" at bounding box center [422, 199] width 150 height 89
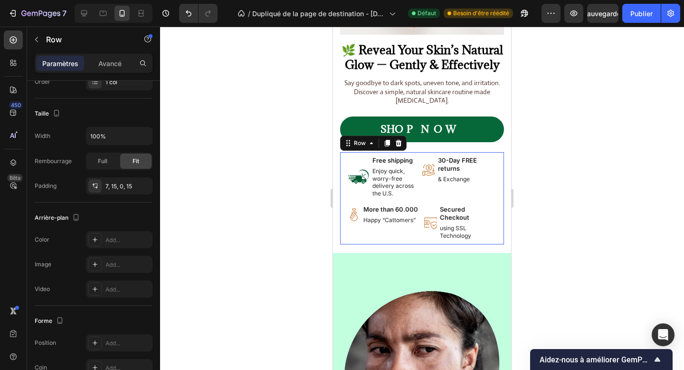
scroll to position [0, 0]
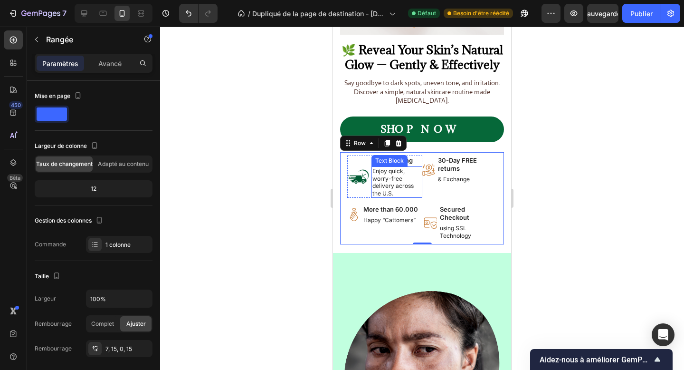
click at [398, 174] on p "Enjoy quick, worry-free delivery across the U.S." at bounding box center [397, 181] width 48 height 29
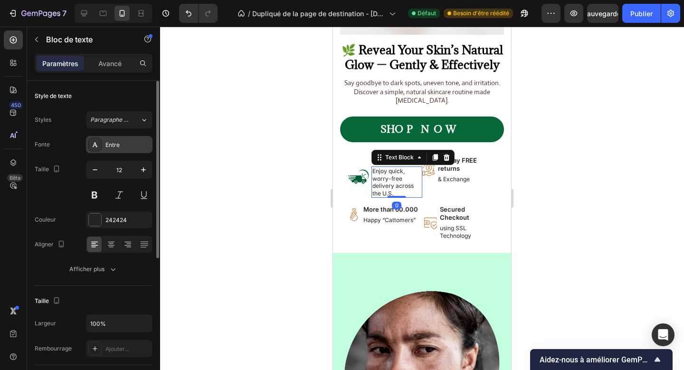
click at [116, 141] on div "Entre" at bounding box center [128, 145] width 45 height 9
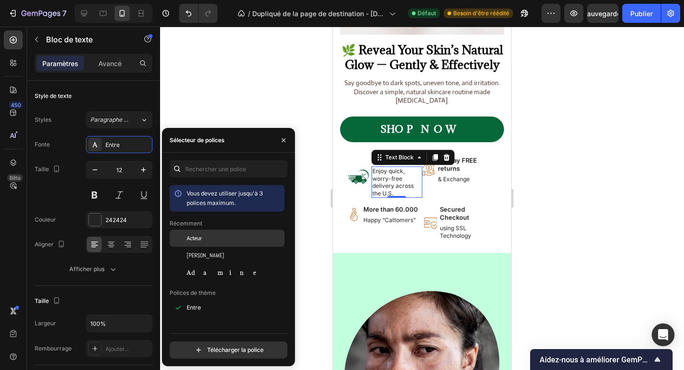
click at [212, 237] on div "Acteur" at bounding box center [235, 238] width 96 height 9
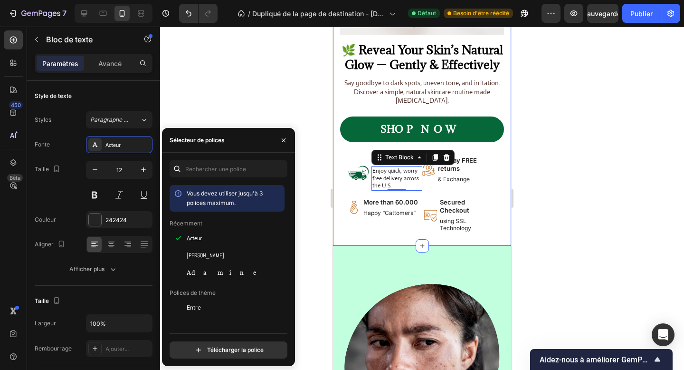
click at [378, 232] on div "Image 🌿 Reveal Your Skin’s Natural Glow — Gently & Effectively Heading Say good…" at bounding box center [422, 75] width 178 height 342
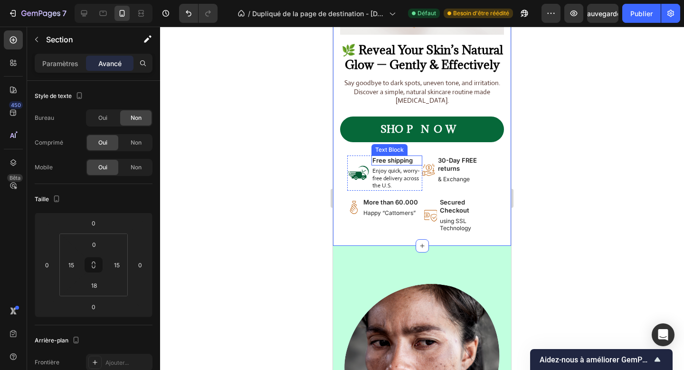
click at [414, 163] on p "Free shipping" at bounding box center [397, 160] width 48 height 8
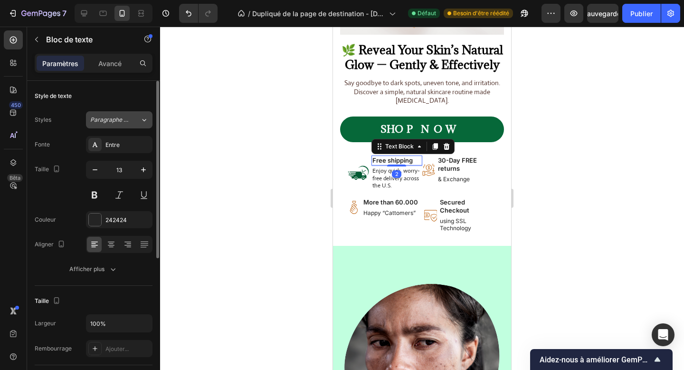
click at [131, 126] on button "Paragraphe 1*" at bounding box center [119, 119] width 67 height 17
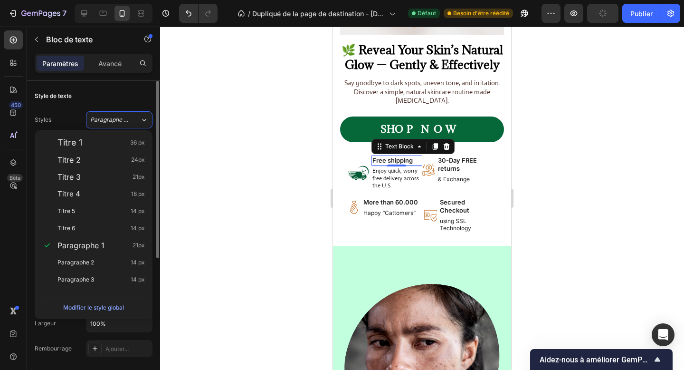
click at [83, 113] on div "Styles Paragraphe 1*" at bounding box center [94, 119] width 118 height 17
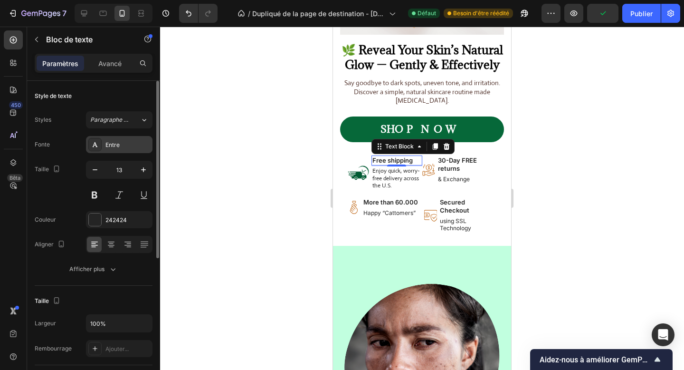
click at [112, 142] on font "Entre" at bounding box center [113, 144] width 14 height 7
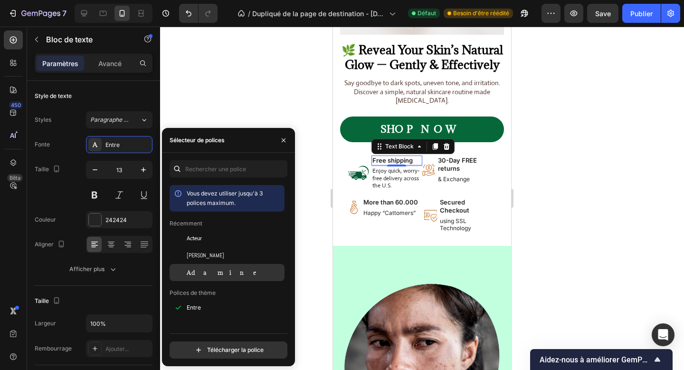
click at [195, 269] on font "Adamine" at bounding box center [225, 273] width 77 height 8
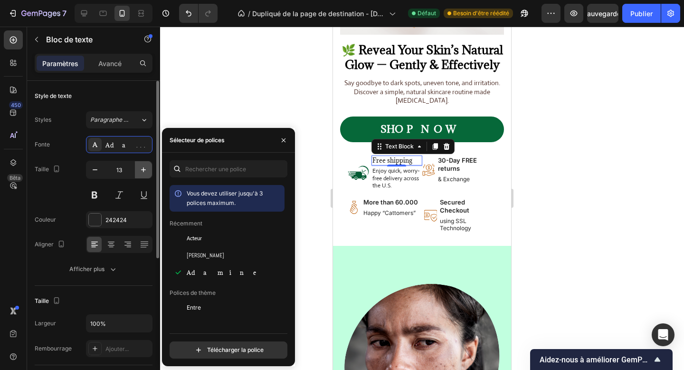
click at [140, 169] on icon "button" at bounding box center [144, 170] width 10 height 10
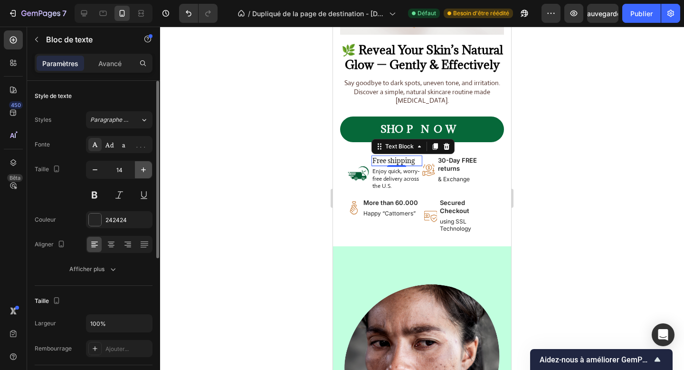
click at [140, 169] on icon "button" at bounding box center [144, 170] width 10 height 10
click at [96, 193] on button at bounding box center [94, 194] width 17 height 17
click at [142, 173] on icon "button" at bounding box center [144, 170] width 10 height 10
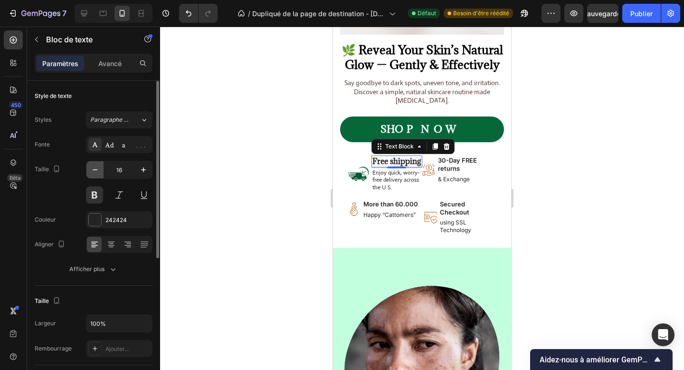
click at [99, 170] on icon "button" at bounding box center [95, 170] width 10 height 10
type input "15"
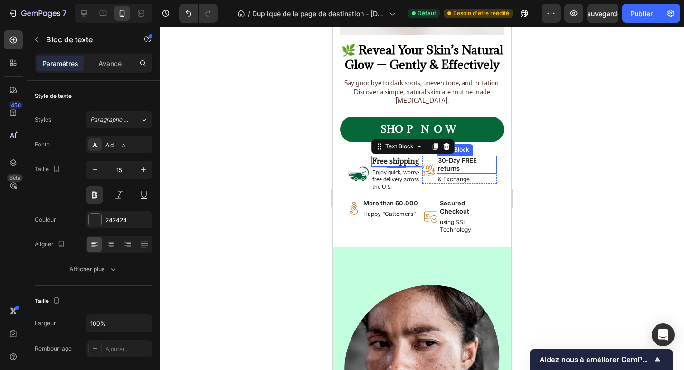
click at [443, 170] on p "30-Day FREE returns" at bounding box center [467, 164] width 58 height 16
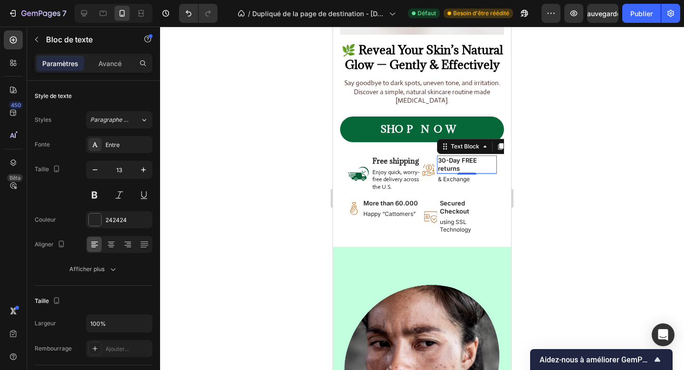
click at [76, 10] on div at bounding box center [114, 13] width 78 height 19
click at [87, 14] on icon at bounding box center [84, 13] width 6 height 6
type input "16"
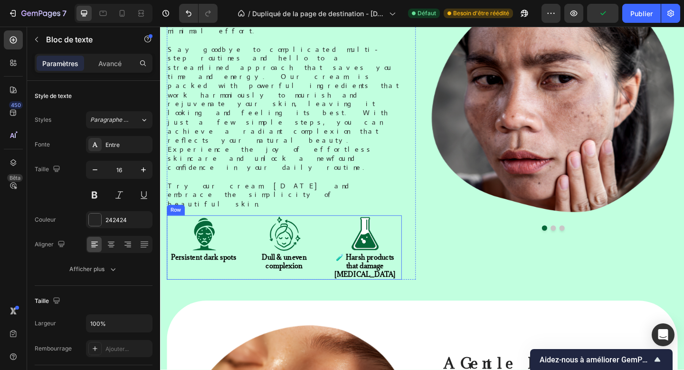
scroll to position [246, 0]
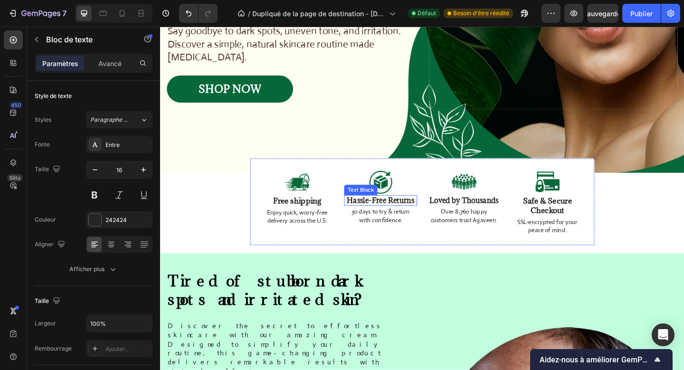
click at [391, 218] on strong "Hassle-Free Returns" at bounding box center [400, 216] width 73 height 10
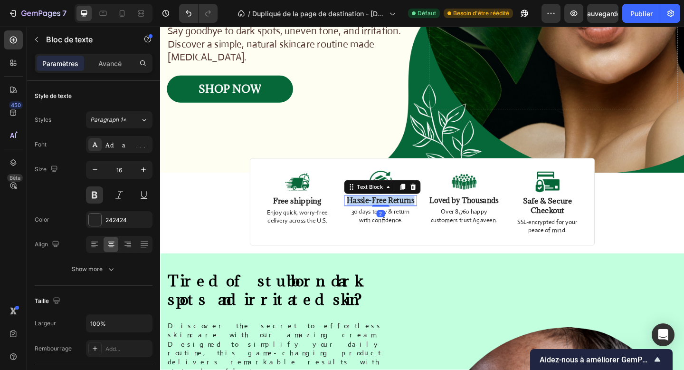
click at [391, 218] on strong "Hassle-Free Returns" at bounding box center [400, 216] width 73 height 10
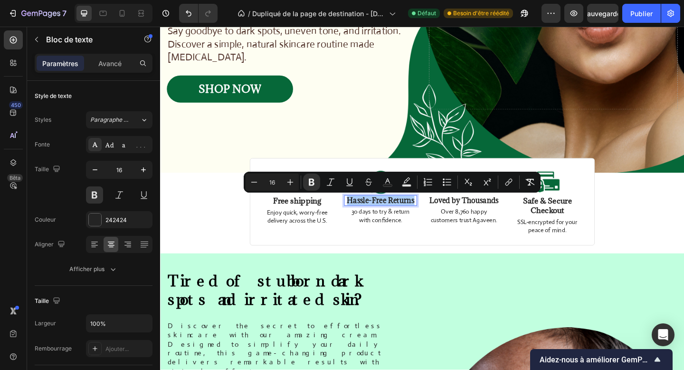
click at [123, 21] on div at bounding box center [114, 13] width 78 height 19
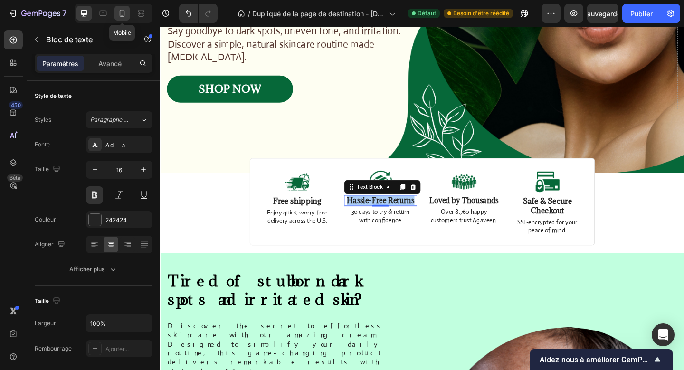
click at [122, 19] on div at bounding box center [122, 13] width 15 height 15
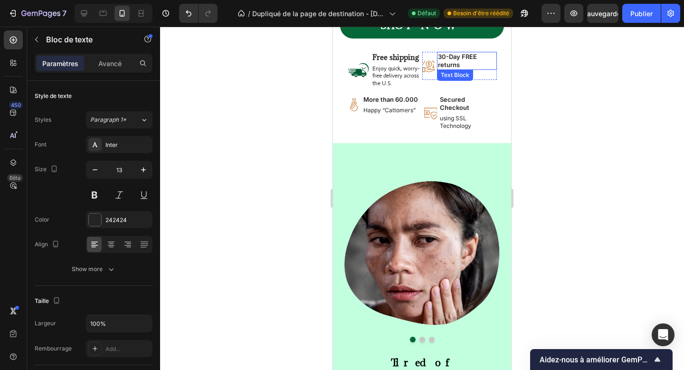
click at [452, 57] on p "30-Day FREE returns" at bounding box center [467, 61] width 58 height 16
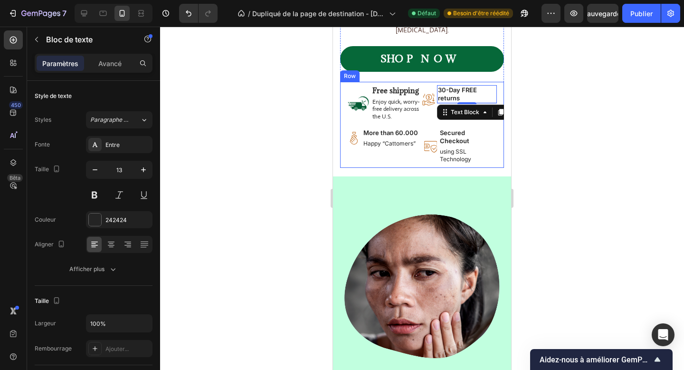
click at [454, 84] on div "Image Free shipping Text Block Enjoy quick, worry-free delivery across the U.S.…" at bounding box center [422, 125] width 164 height 86
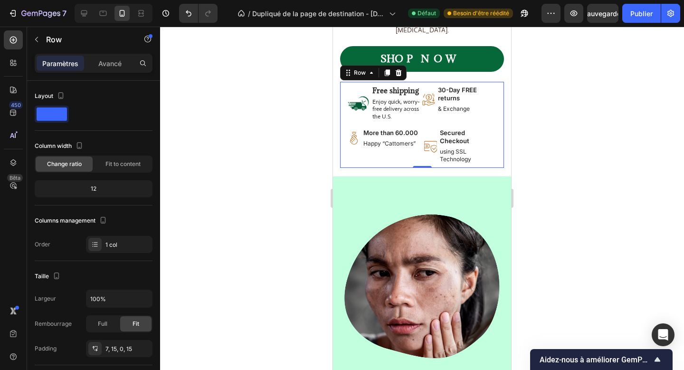
click at [454, 84] on div "Image Free shipping Text Block Enjoy quick, worry-free delivery across the U.S.…" at bounding box center [422, 125] width 164 height 86
click at [451, 91] on p "30-Day FREE returns" at bounding box center [467, 94] width 58 height 16
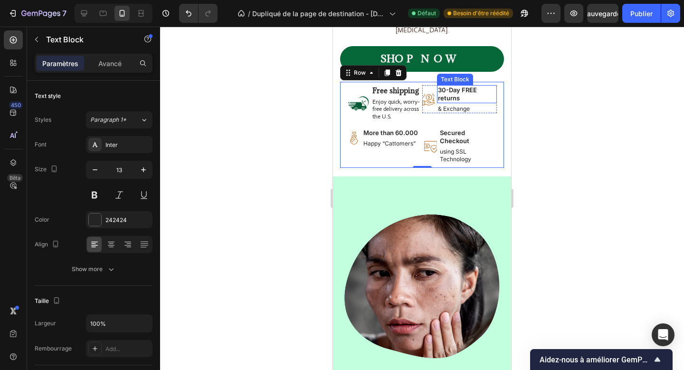
click at [451, 91] on p "30-Day FREE returns" at bounding box center [467, 94] width 58 height 16
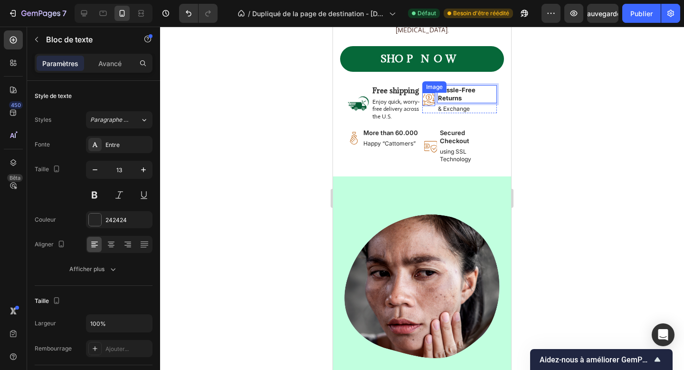
click at [432, 99] on img at bounding box center [429, 99] width 13 height 13
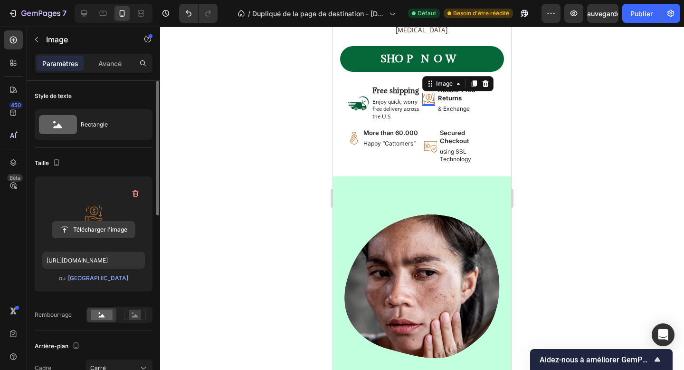
click at [104, 225] on input "file" at bounding box center [93, 230] width 83 height 16
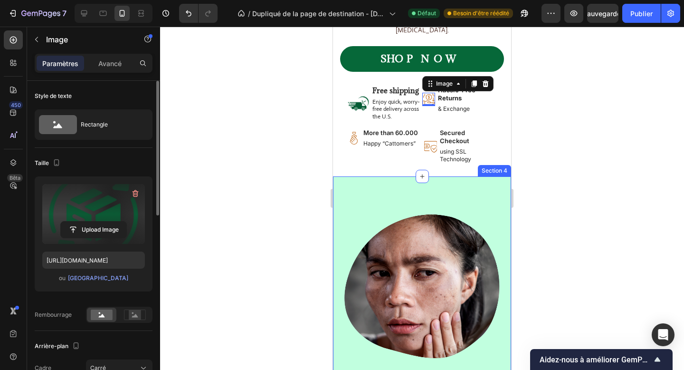
type input "https://cdn.shopify.com/s/files/1/0680/0156/2689/files/gempages_586318823250985…"
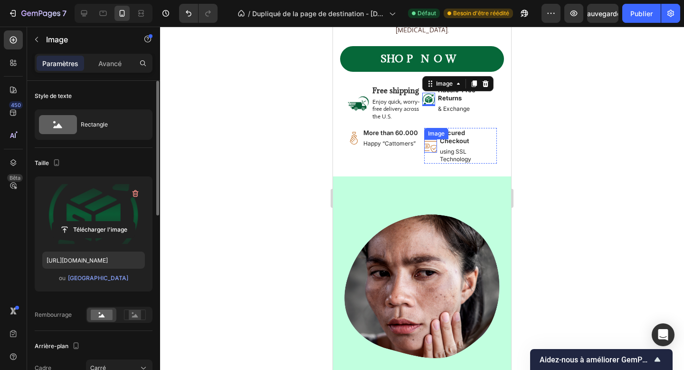
click at [433, 145] on img at bounding box center [430, 145] width 13 height 13
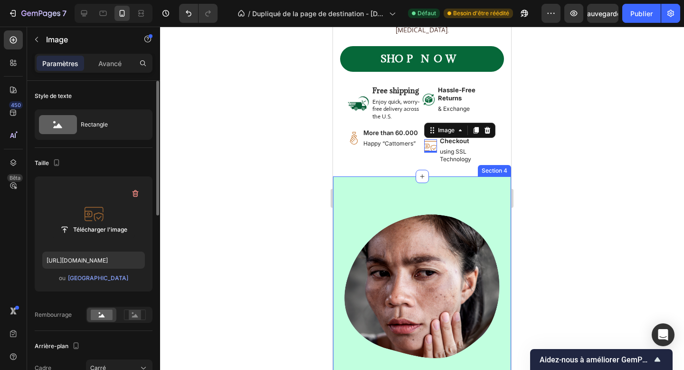
click at [119, 219] on label at bounding box center [93, 214] width 103 height 60
click at [119, 222] on input "file" at bounding box center [93, 230] width 83 height 16
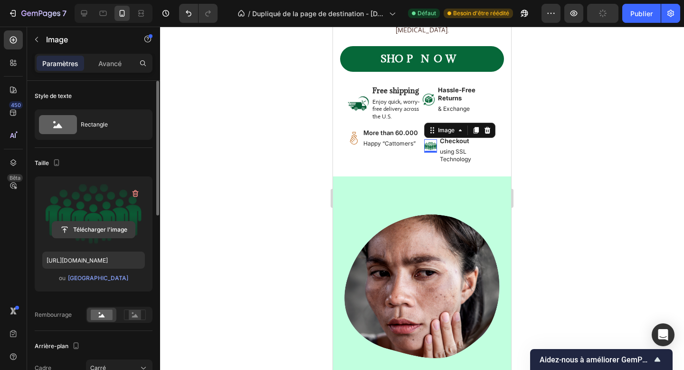
click at [107, 229] on input "file" at bounding box center [93, 230] width 83 height 16
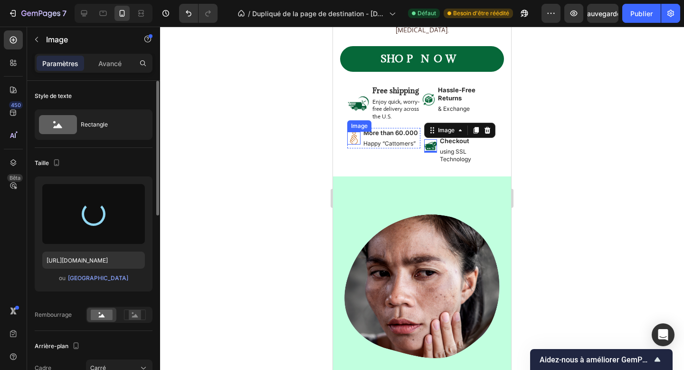
type input "https://cdn.shopify.com/s/files/1/0680/0156/2689/files/gempages_586318823250985…"
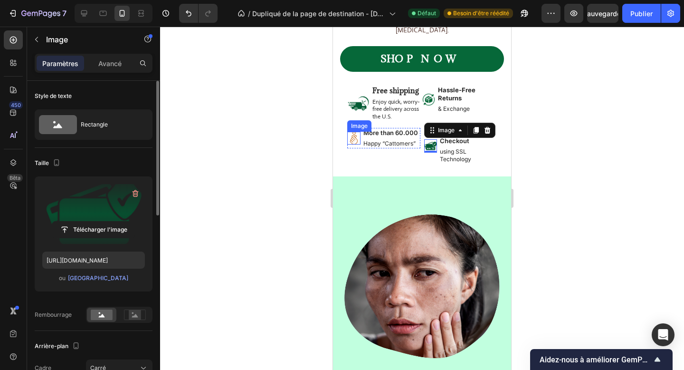
click at [354, 139] on img at bounding box center [353, 138] width 13 height 13
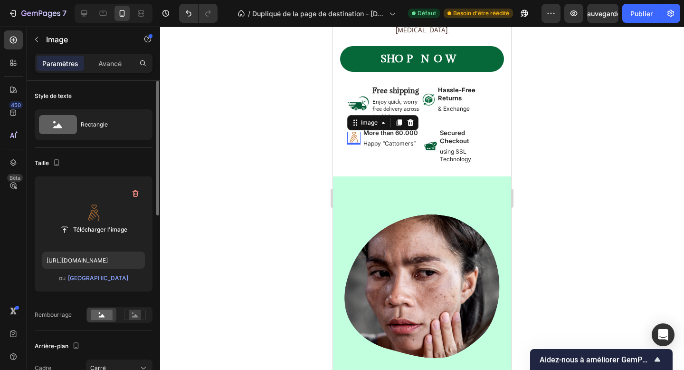
click at [101, 209] on label at bounding box center [93, 214] width 103 height 60
click at [101, 222] on input "file" at bounding box center [93, 230] width 83 height 16
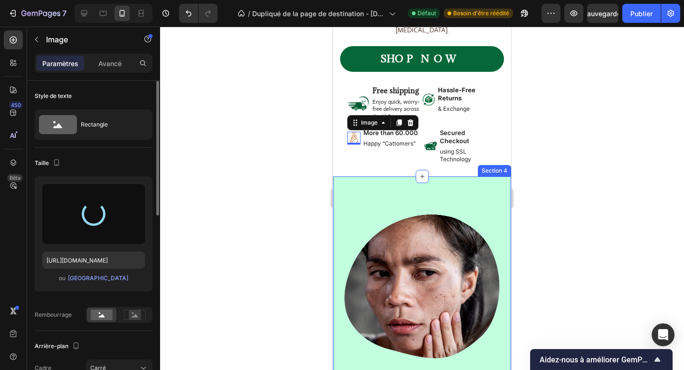
type input "https://cdn.shopify.com/s/files/1/0680/0156/2689/files/gempages_586318823250985…"
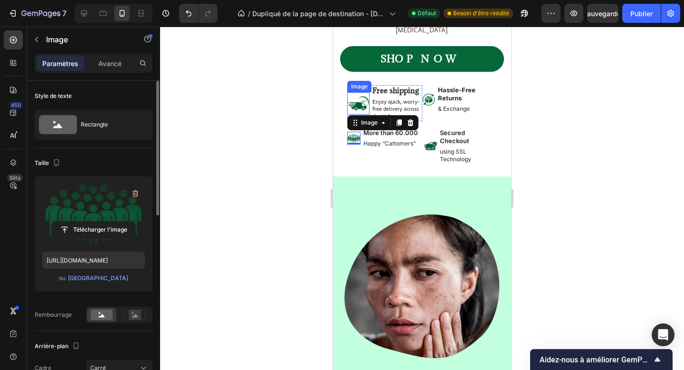
click at [365, 101] on img at bounding box center [358, 103] width 22 height 22
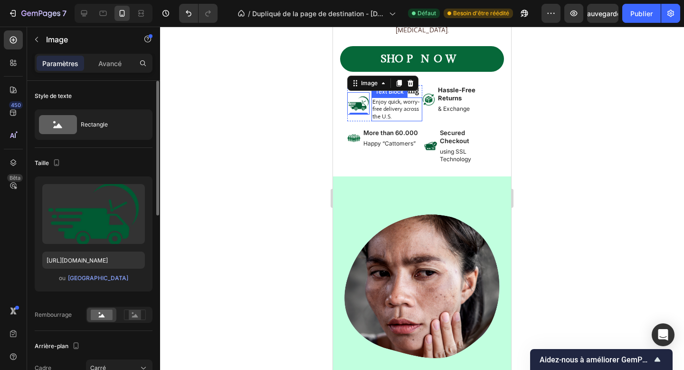
click at [404, 113] on p "Enjoy quick, worry-free delivery across the U.S." at bounding box center [397, 109] width 48 height 22
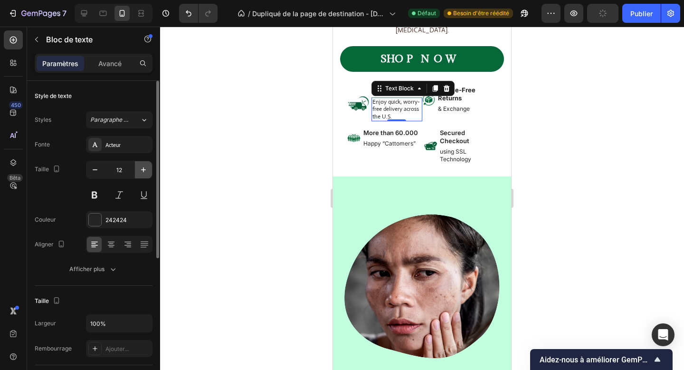
click at [145, 171] on icon "button" at bounding box center [144, 170] width 10 height 10
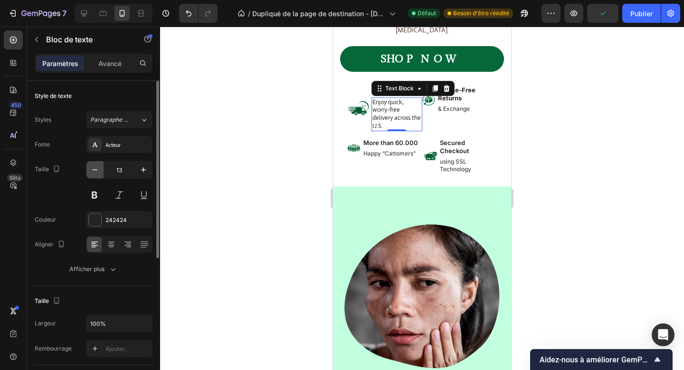
click at [93, 172] on icon "button" at bounding box center [95, 170] width 10 height 10
type input "12"
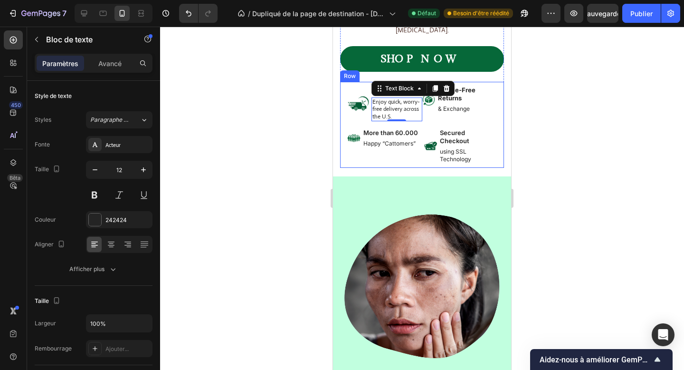
scroll to position [190, 0]
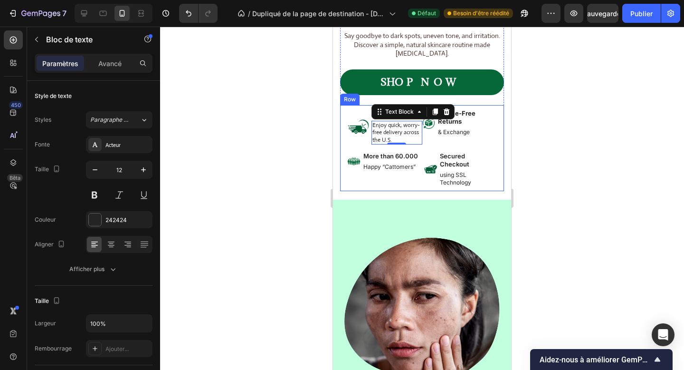
click at [414, 145] on div "Image Free shipping Text Block Enjoy quick, worry-free delivery across the U.S.…" at bounding box center [422, 149] width 150 height 83
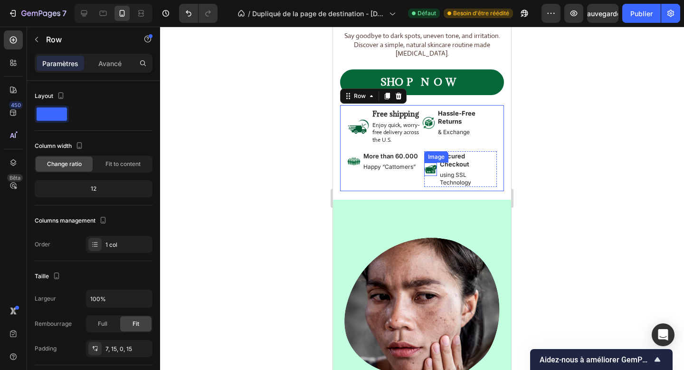
click at [431, 163] on img at bounding box center [430, 169] width 13 height 13
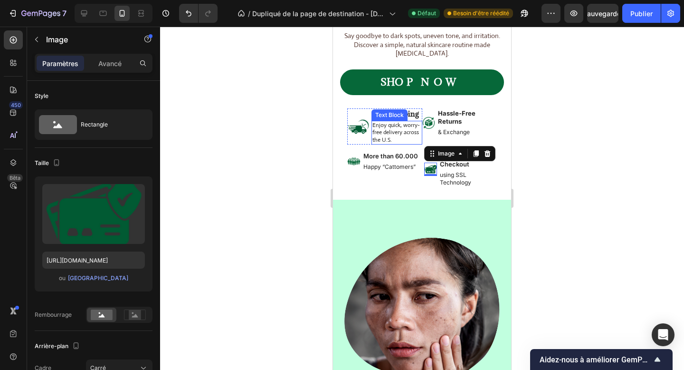
click at [412, 144] on div "Enjoy quick, worry-free delivery across the U.S." at bounding box center [397, 133] width 50 height 24
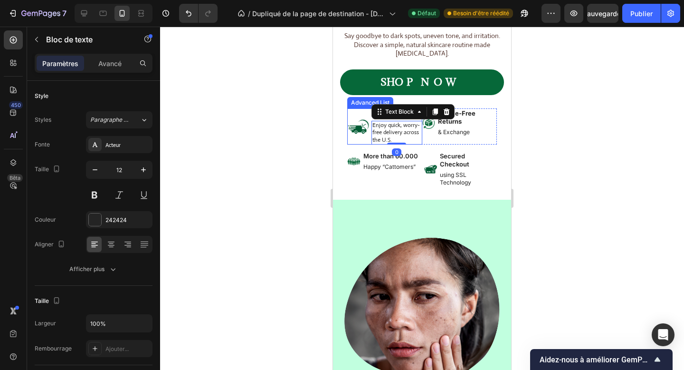
click at [361, 142] on li "Image Free shipping Text Block Enjoy quick, worry-free delivery across the U.S.…" at bounding box center [384, 126] width 75 height 36
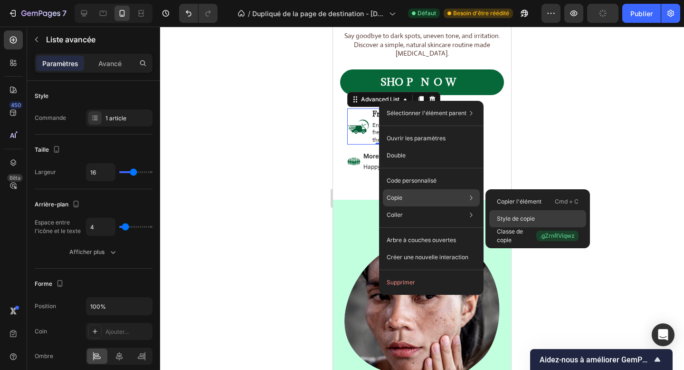
click at [503, 216] on font "Style de copie" at bounding box center [516, 218] width 38 height 7
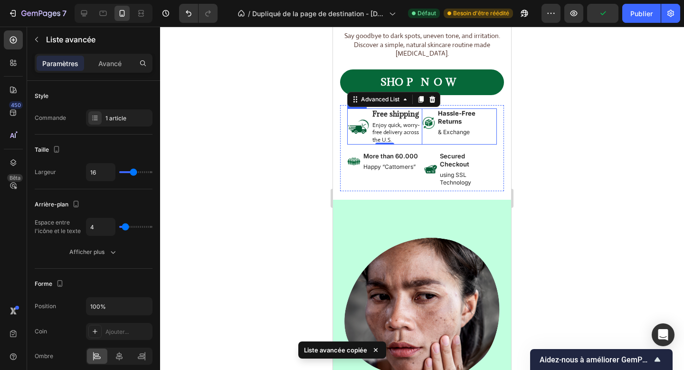
click at [479, 139] on div "Image Hassle-Free Returns Text Block & Exchange Text Block Advanced List" at bounding box center [460, 126] width 75 height 36
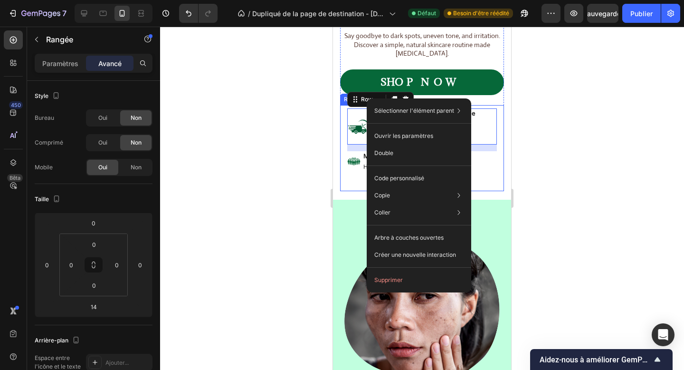
click at [502, 173] on div "Image Free shipping Text Block Enjoy quick, worry-free delivery across the U.S.…" at bounding box center [422, 148] width 164 height 86
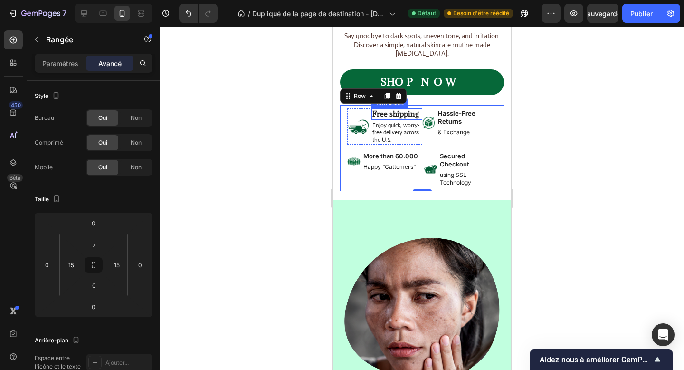
click at [415, 113] on p "Free shipping" at bounding box center [397, 114] width 48 height 10
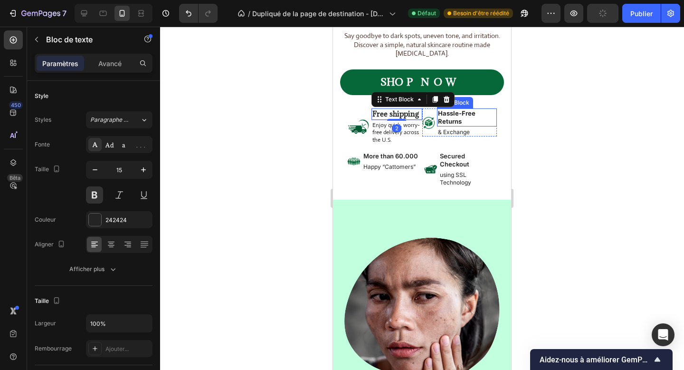
click at [465, 121] on p "Hassle-Free Returns" at bounding box center [467, 117] width 58 height 16
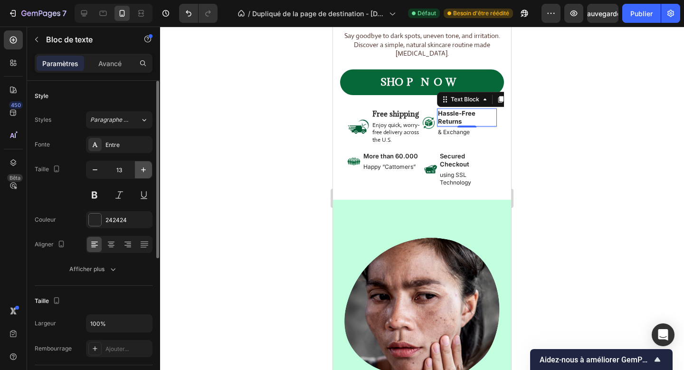
click at [140, 169] on icon "button" at bounding box center [144, 170] width 10 height 10
type input "15"
click at [128, 145] on div "Entre" at bounding box center [128, 145] width 45 height 9
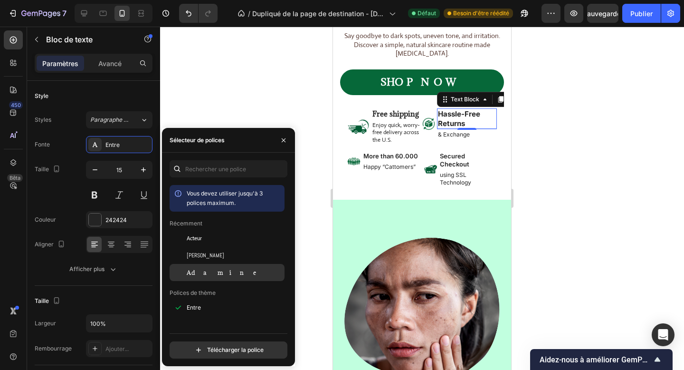
click at [223, 267] on div "Adamine" at bounding box center [227, 272] width 115 height 17
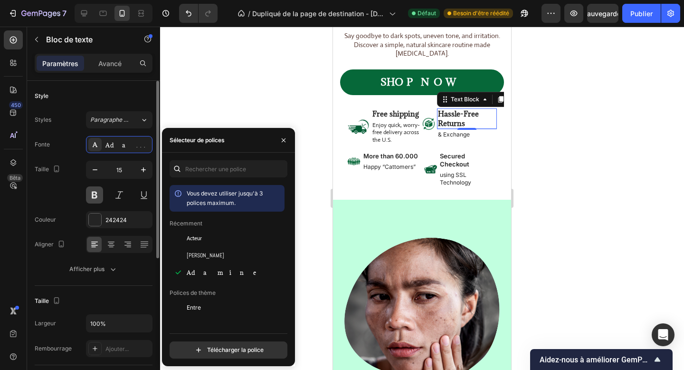
click at [86, 194] on button at bounding box center [94, 194] width 17 height 17
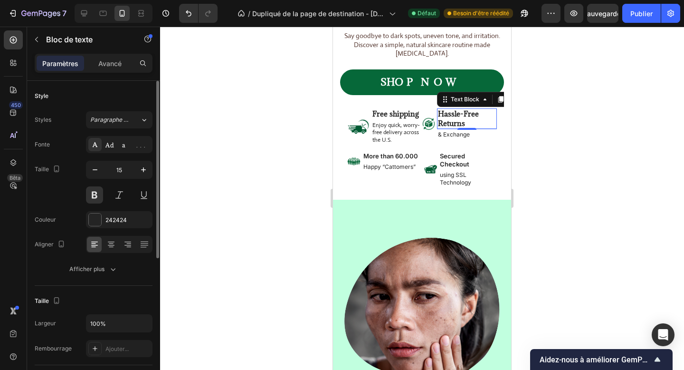
click at [67, 193] on div "Taille 15" at bounding box center [94, 182] width 118 height 43
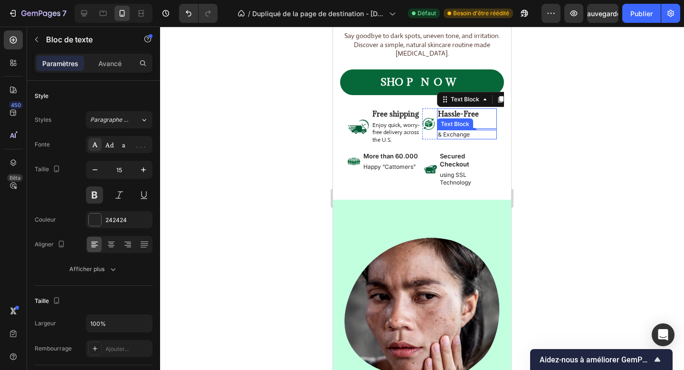
click at [481, 131] on p "& Exchange" at bounding box center [467, 135] width 58 height 8
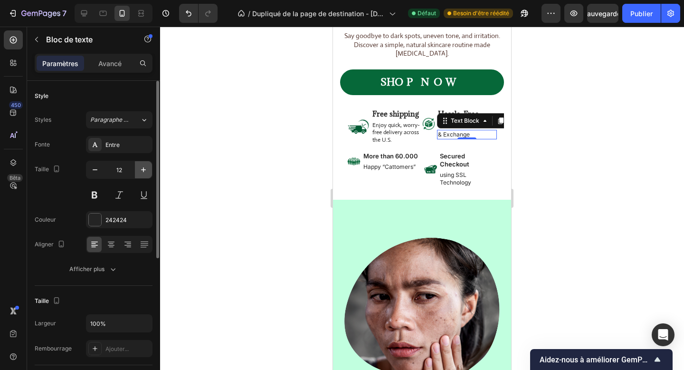
click at [140, 169] on icon "button" at bounding box center [144, 170] width 10 height 10
type input "13"
click at [88, 11] on icon at bounding box center [84, 14] width 10 height 10
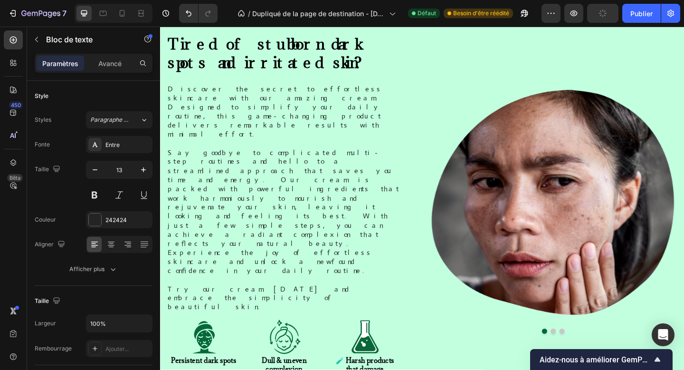
scroll to position [280, 0]
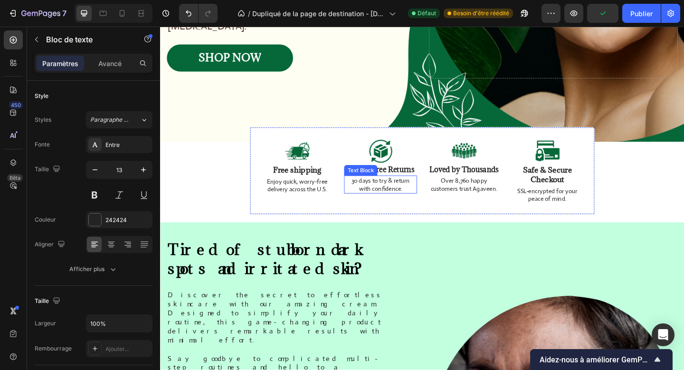
click at [385, 198] on p "30 days to try & return with confidence." at bounding box center [399, 198] width 77 height 17
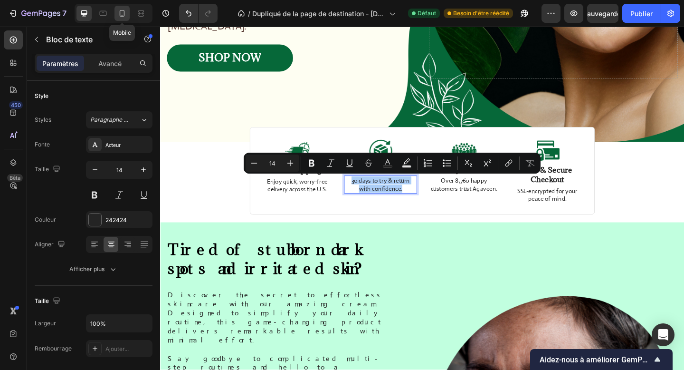
click at [125, 15] on icon at bounding box center [122, 13] width 5 height 7
type input "12"
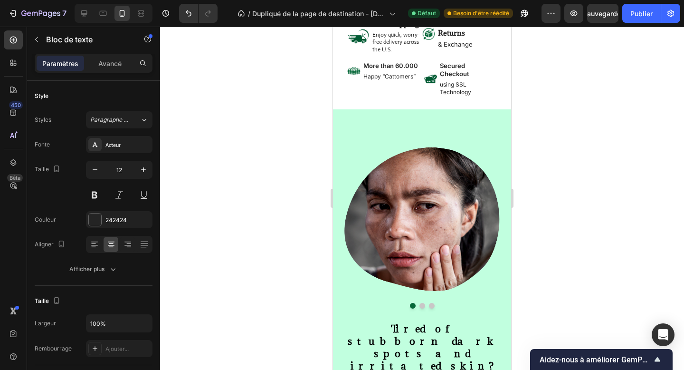
scroll to position [247, 0]
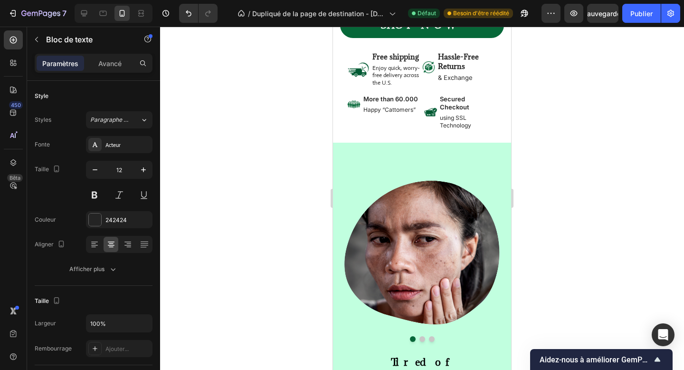
click at [250, 171] on div at bounding box center [422, 198] width 524 height 343
click at [458, 80] on p "& Exchange" at bounding box center [467, 78] width 58 height 8
click at [452, 79] on p "& Exchange" at bounding box center [467, 78] width 58 height 8
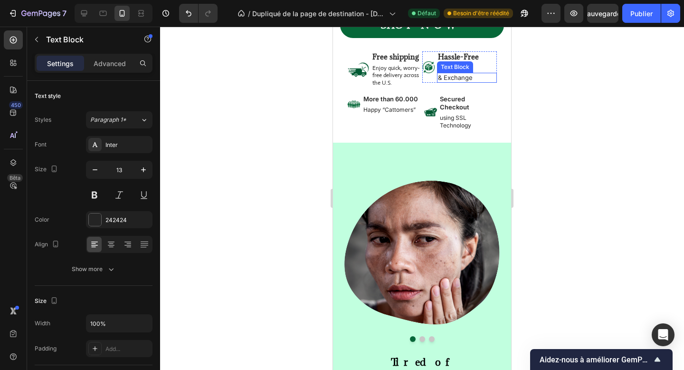
click at [452, 79] on p "& Exchange" at bounding box center [467, 78] width 58 height 8
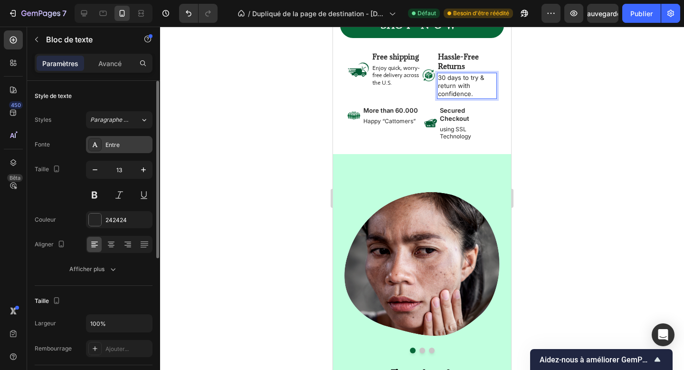
click at [130, 153] on div "Entre" at bounding box center [119, 144] width 67 height 17
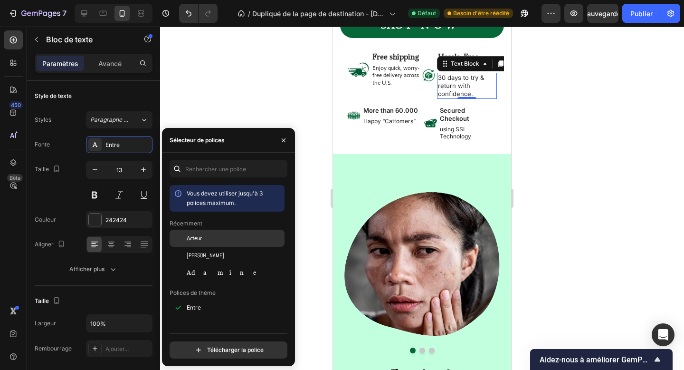
click at [216, 243] on div "Acteur" at bounding box center [227, 238] width 115 height 17
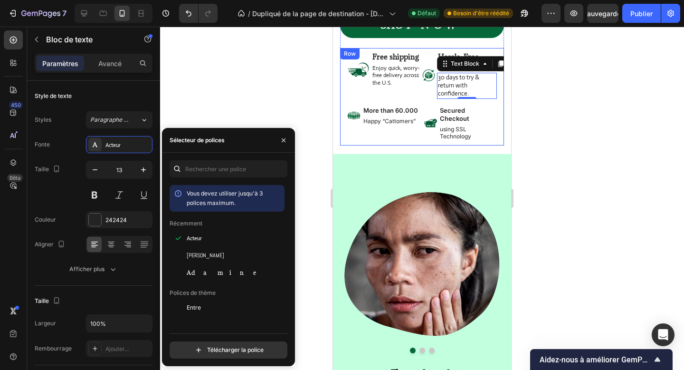
click at [392, 134] on div "Image Free shipping Text Block Enjoy quick, worry-free delivery across the U.S.…" at bounding box center [422, 98] width 150 height 94
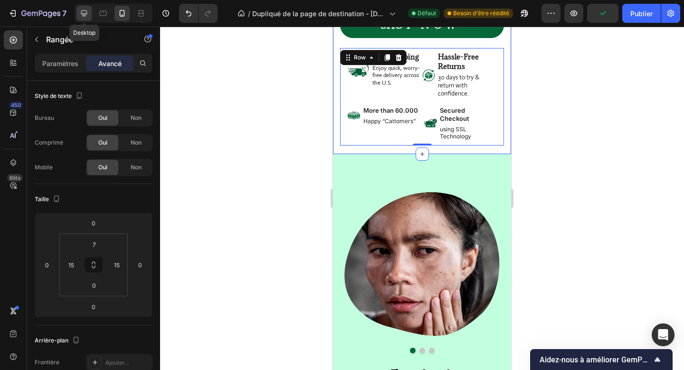
click at [86, 13] on icon at bounding box center [84, 14] width 10 height 10
type input "0"
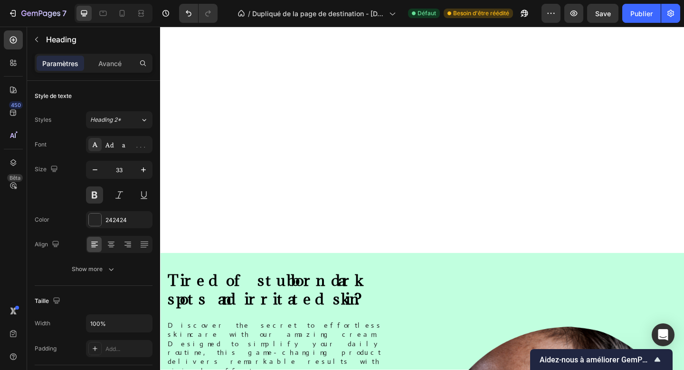
scroll to position [681, 0]
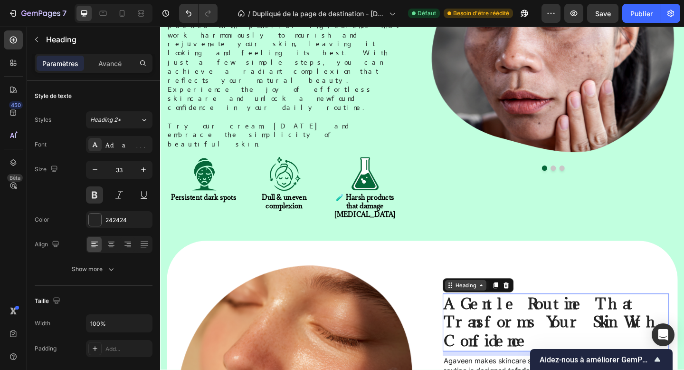
click at [491, 304] on div "Heading" at bounding box center [493, 308] width 26 height 9
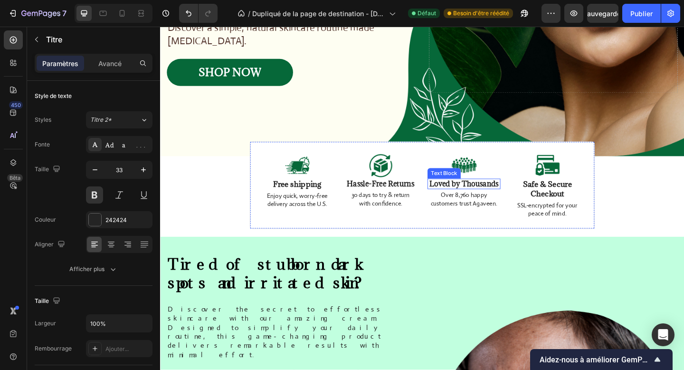
click at [499, 197] on strong "Loved by Thousands" at bounding box center [490, 198] width 75 height 10
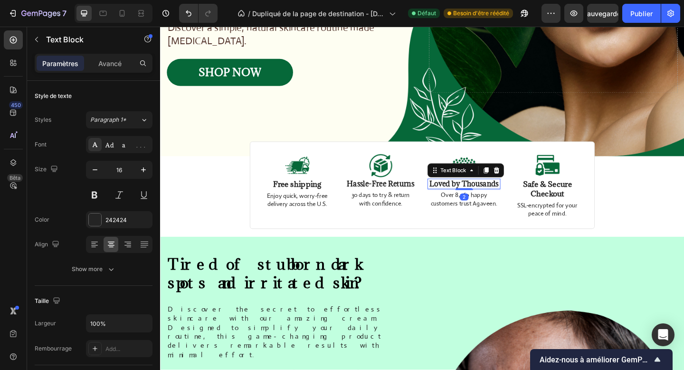
click at [477, 199] on strong "Loved by Thousands" at bounding box center [490, 198] width 75 height 10
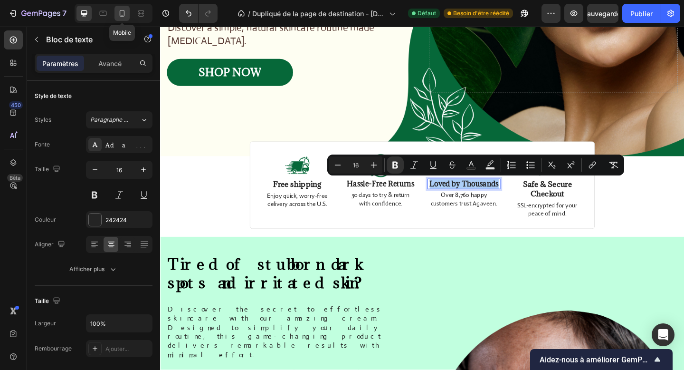
click at [122, 17] on icon at bounding box center [122, 14] width 10 height 10
type input "13"
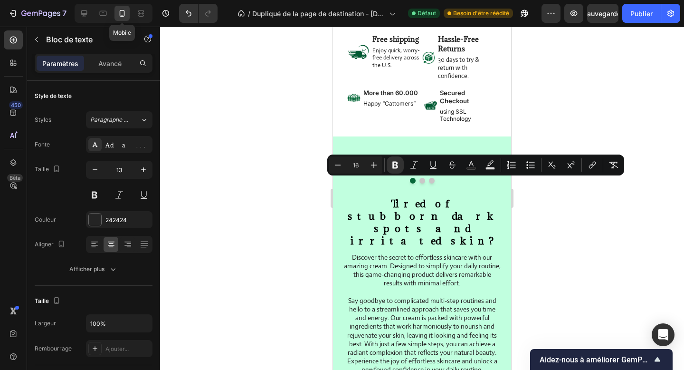
click at [376, 91] on p "More than 60.000" at bounding box center [392, 93] width 56 height 8
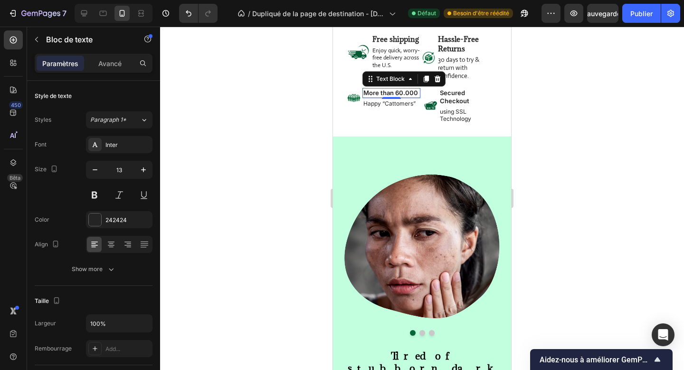
scroll to position [292, 0]
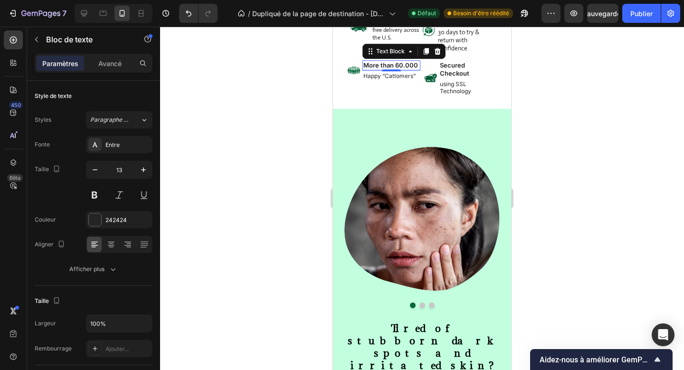
click at [405, 64] on p "More than 60.000" at bounding box center [392, 65] width 56 height 8
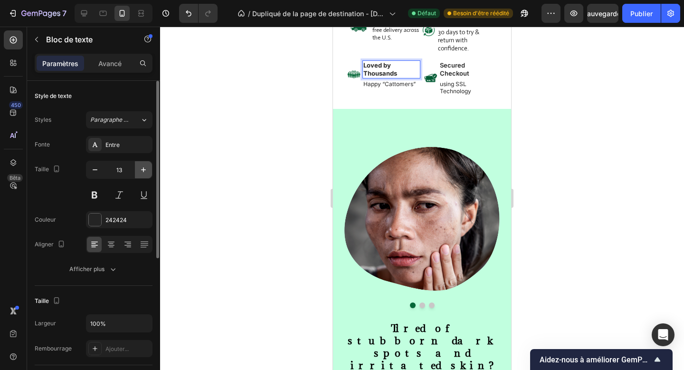
click at [142, 168] on icon "button" at bounding box center [144, 170] width 10 height 10
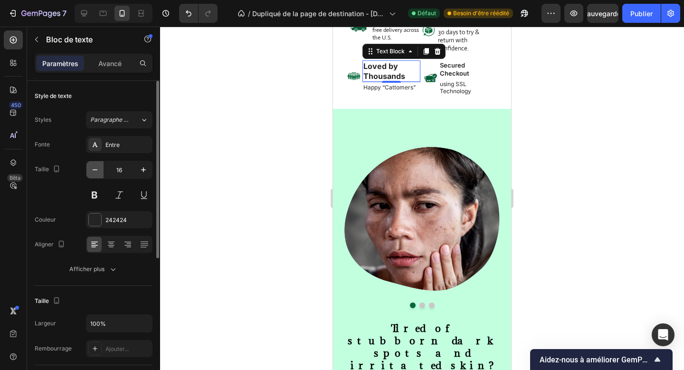
click at [101, 174] on button "button" at bounding box center [95, 169] width 17 height 17
click at [118, 151] on div "Entre" at bounding box center [119, 144] width 67 height 17
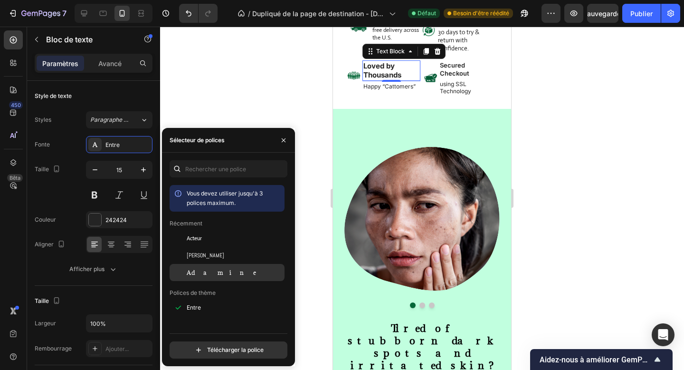
click at [201, 277] on div "Adamine" at bounding box center [227, 272] width 115 height 17
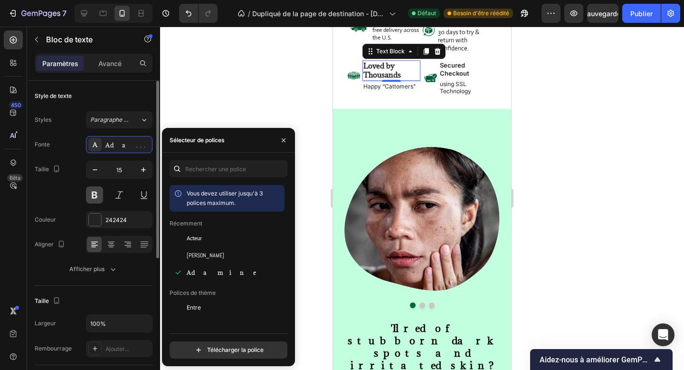
click at [98, 197] on button at bounding box center [94, 194] width 17 height 17
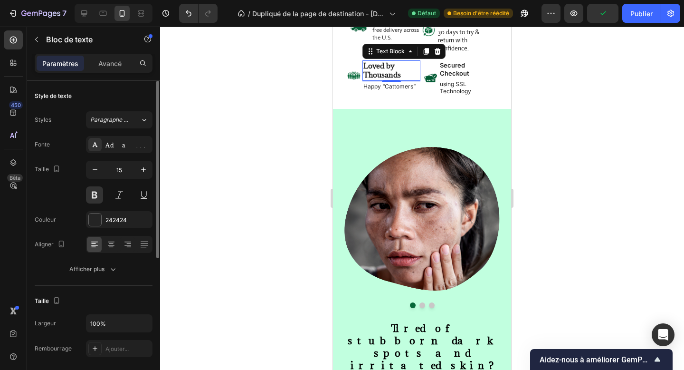
click at [80, 208] on div "Fonte Adamine Taille 15 Couleur 242424 Aligner Afficher plus" at bounding box center [94, 207] width 118 height 142
click at [392, 87] on div "2" at bounding box center [392, 90] width 10 height 8
click at [84, 10] on icon at bounding box center [84, 13] width 6 height 6
type input "16"
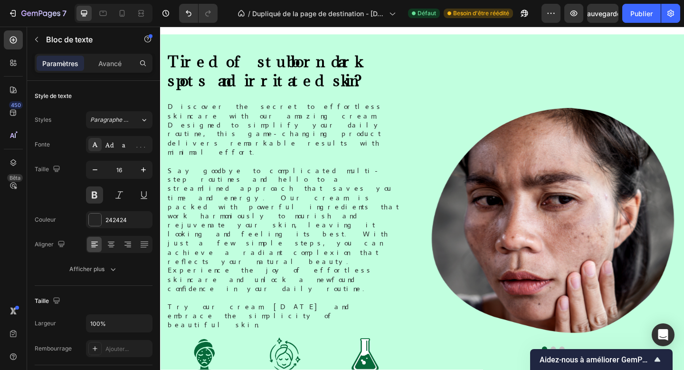
scroll to position [212, 0]
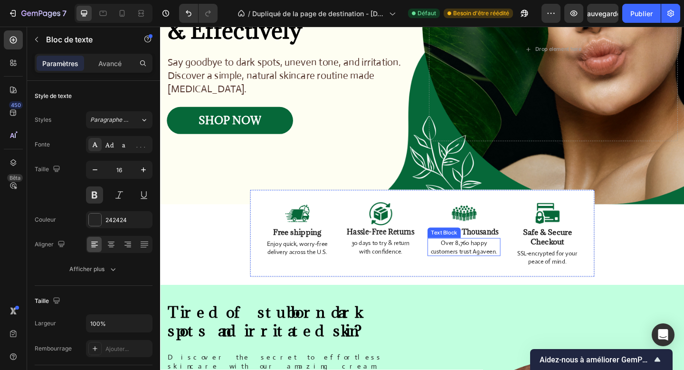
click at [486, 268] on p "Over 8,760 happy customers trust Agaveen." at bounding box center [490, 266] width 77 height 17
click at [483, 264] on p "Over 8,760 happy customers trust Agaveen." at bounding box center [490, 266] width 77 height 17
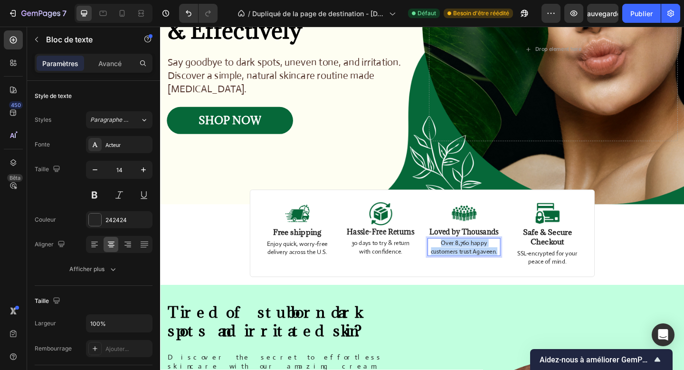
click at [483, 264] on p "Over 8,760 happy customers trust Agaveen." at bounding box center [490, 266] width 77 height 17
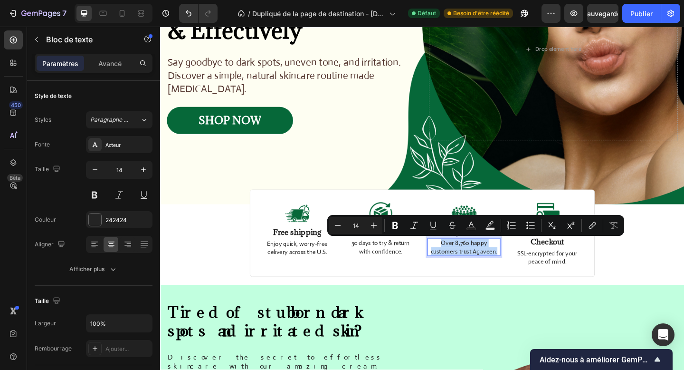
copy p "Over 8,760 happy customers trust Agaveen."
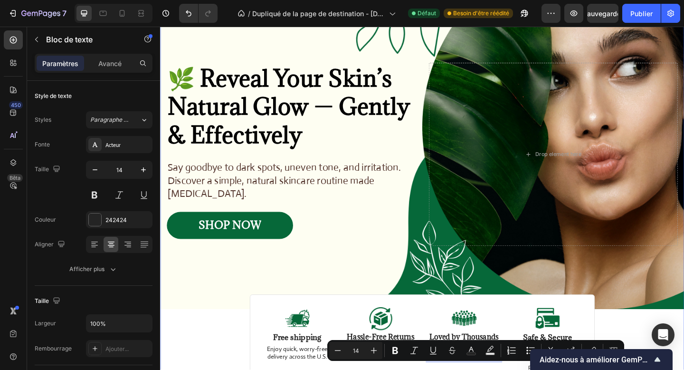
scroll to position [104, 0]
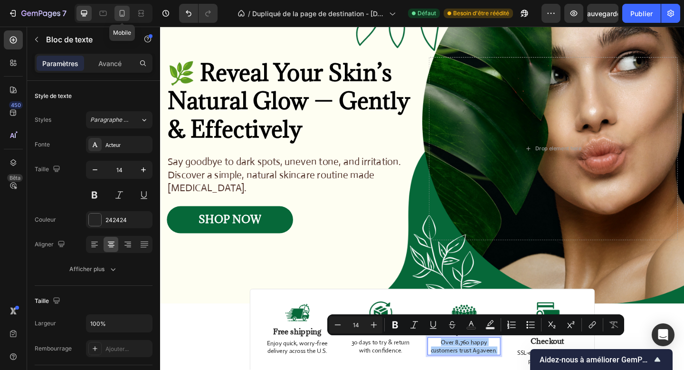
click at [123, 18] on div at bounding box center [122, 13] width 15 height 15
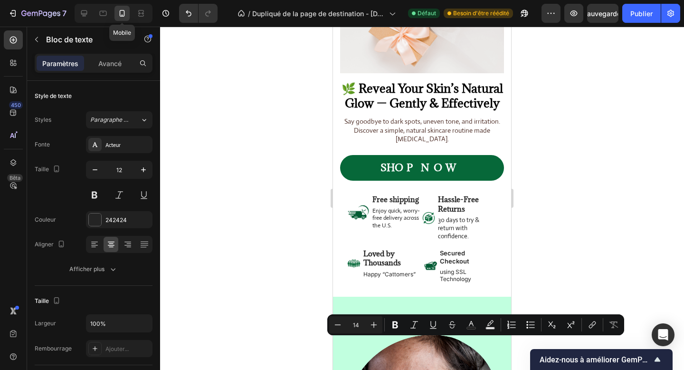
click at [380, 273] on p "Happy “Cattomers”" at bounding box center [392, 274] width 56 height 8
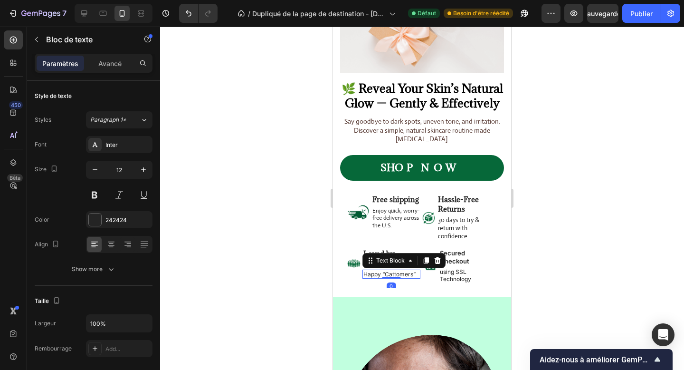
scroll to position [313, 0]
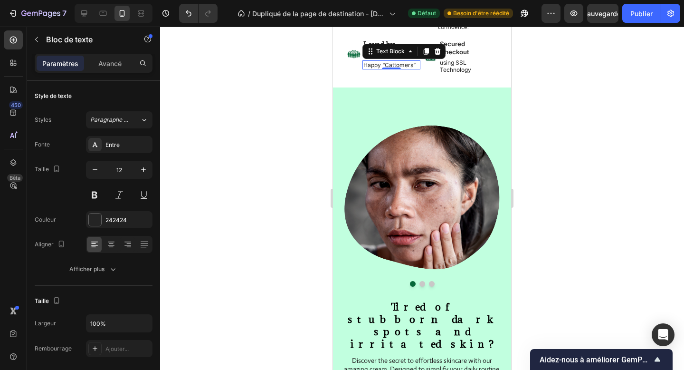
click at [379, 65] on p "Happy “Cattomers”" at bounding box center [392, 65] width 56 height 8
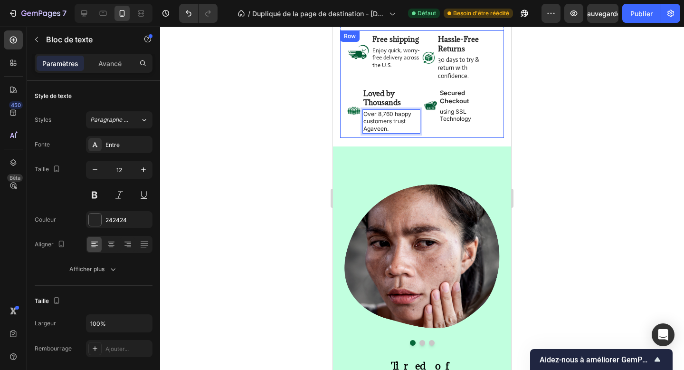
scroll to position [259, 0]
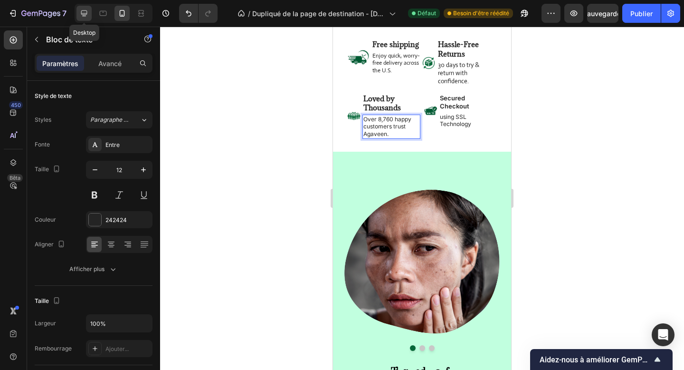
click at [87, 19] on div at bounding box center [84, 13] width 15 height 15
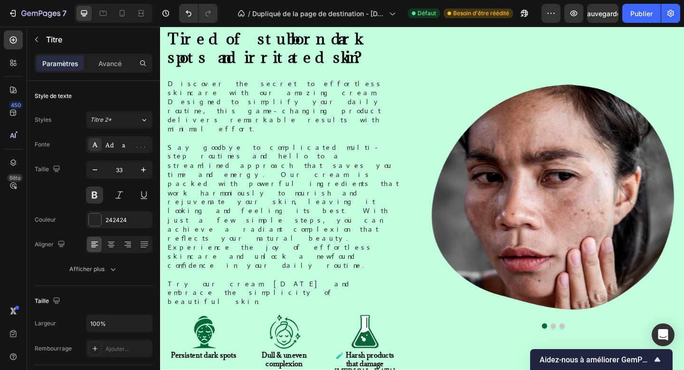
scroll to position [313, 0]
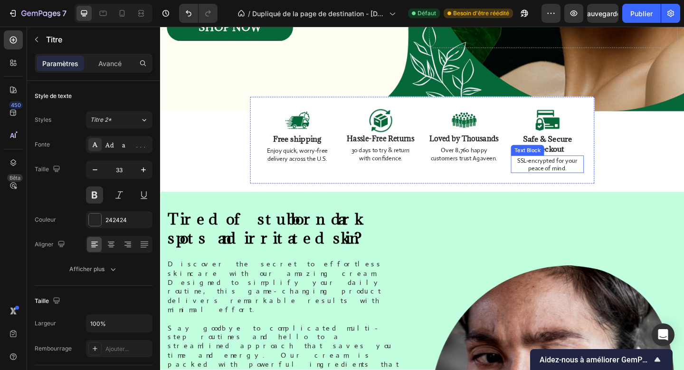
click at [571, 176] on p "SSL-encrypted for your peace of mind." at bounding box center [581, 176] width 77 height 17
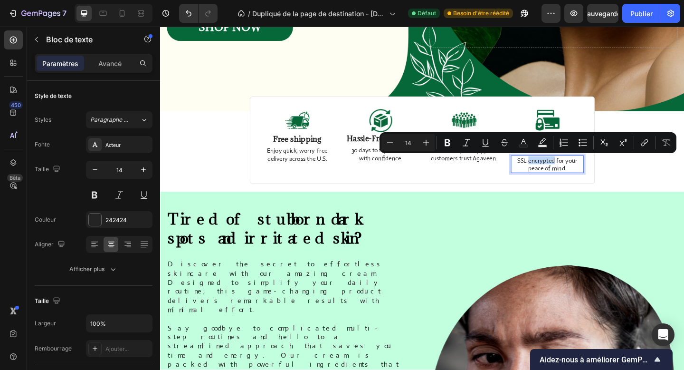
click at [571, 176] on p "SSL-encrypted for your peace of mind." at bounding box center [581, 176] width 77 height 17
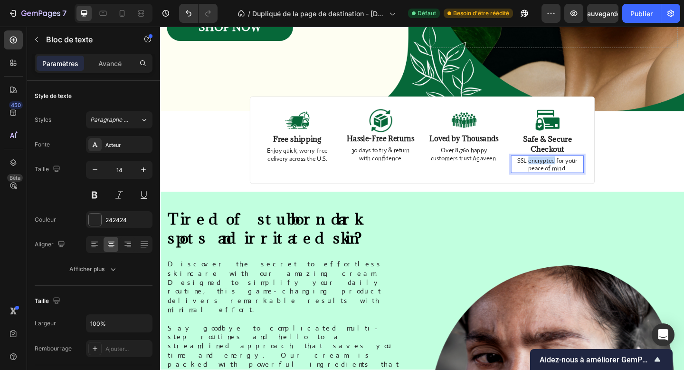
click at [571, 176] on p "SSL-encrypted for your peace of mind." at bounding box center [581, 176] width 77 height 17
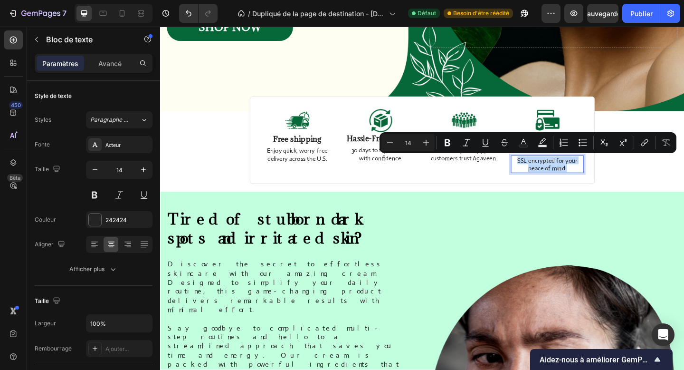
copy p "SSL-encrypted for your peace of mind."
click at [121, 11] on icon at bounding box center [122, 14] width 10 height 10
type input "12"
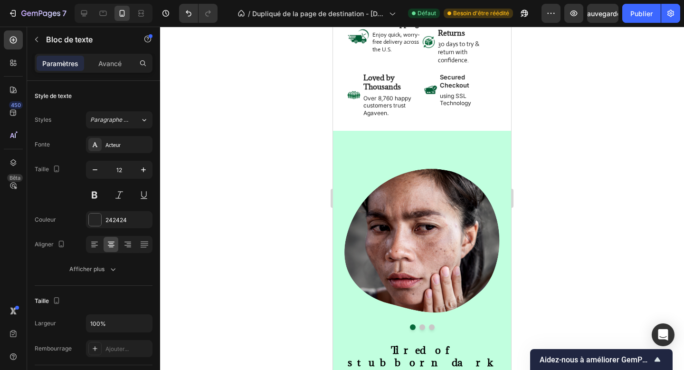
scroll to position [265, 0]
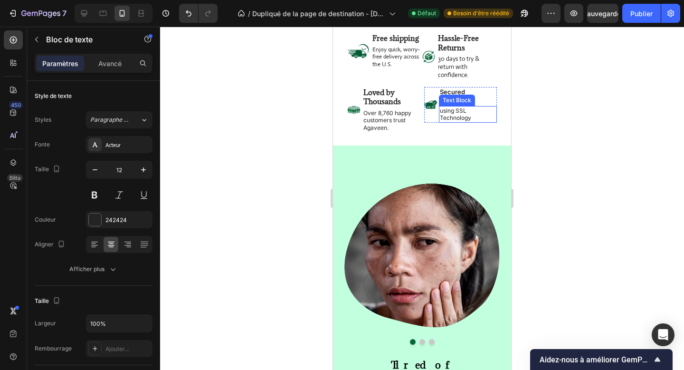
click at [459, 107] on p "using SSL Technology" at bounding box center [468, 114] width 56 height 15
click at [82, 19] on div at bounding box center [84, 13] width 15 height 15
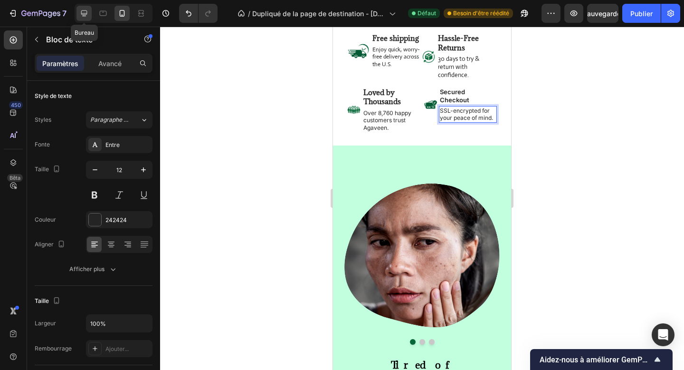
type input "13"
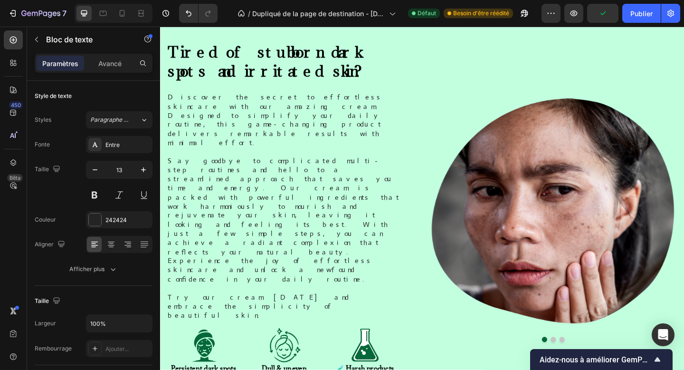
scroll to position [183, 0]
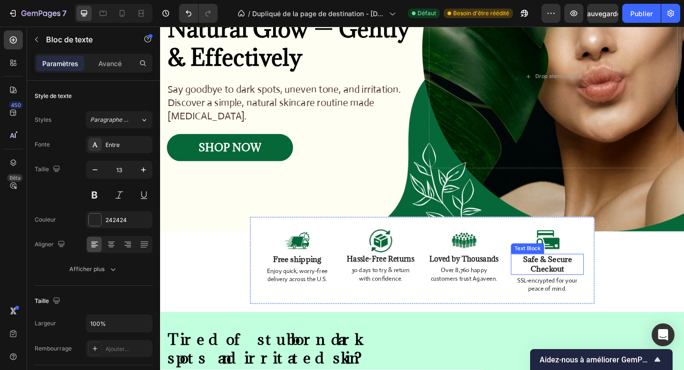
click at [584, 286] on p "Safe & Secure Checkout" at bounding box center [581, 285] width 77 height 21
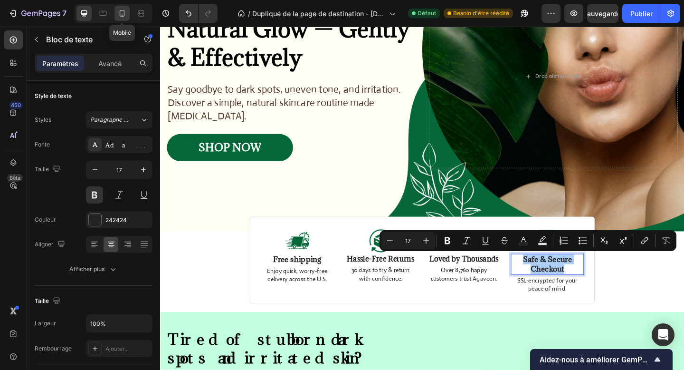
click at [122, 13] on icon at bounding box center [122, 14] width 10 height 10
type input "13"
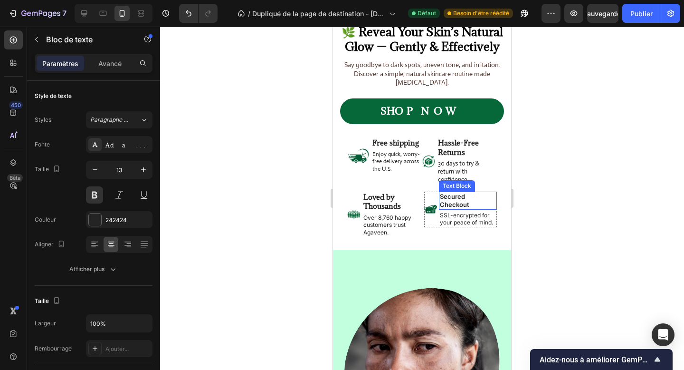
scroll to position [149, 0]
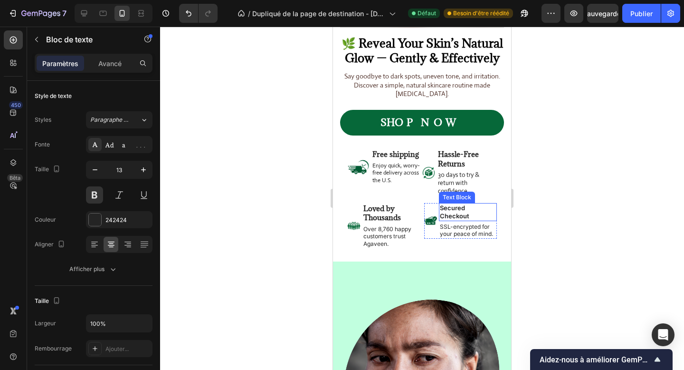
click at [459, 209] on p "Secured Checkout" at bounding box center [468, 212] width 56 height 16
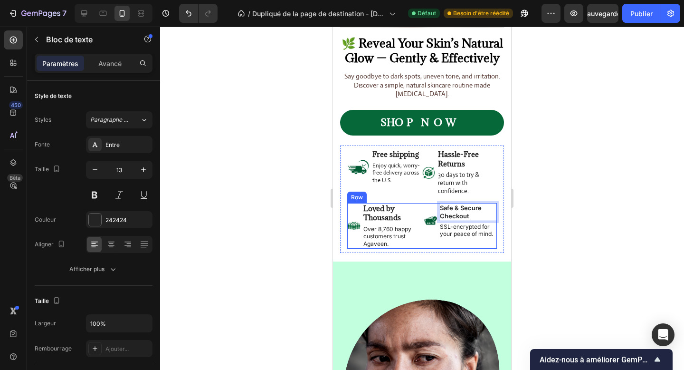
click at [452, 247] on div "Image Safe & Secure Checkout Text Block 2 SSL-encrypted for your peace of mind.…" at bounding box center [460, 226] width 73 height 46
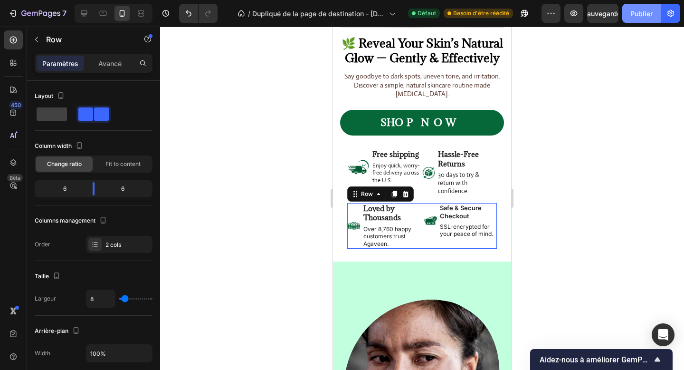
click at [641, 16] on font "Publier" at bounding box center [642, 14] width 22 height 8
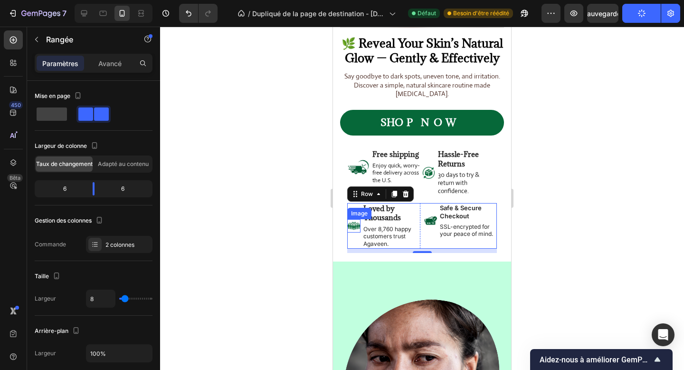
click at [348, 220] on img at bounding box center [353, 225] width 13 height 13
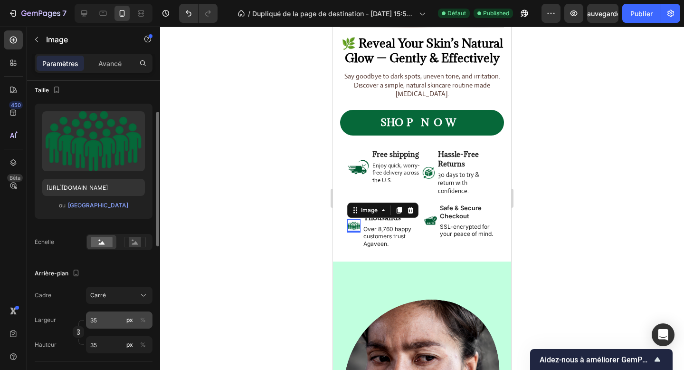
scroll to position [115, 0]
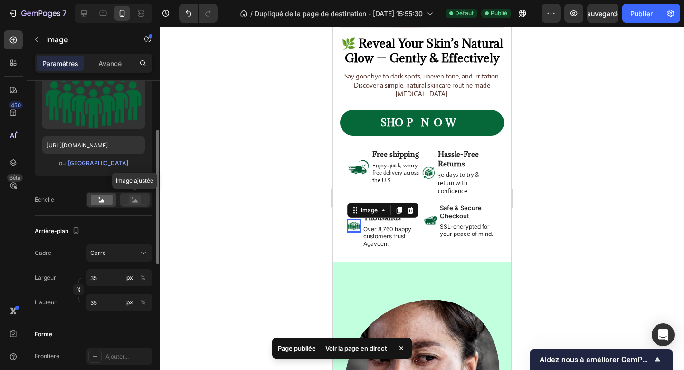
click at [126, 203] on icon at bounding box center [135, 199] width 22 height 10
click at [95, 279] on input "35" at bounding box center [119, 277] width 67 height 17
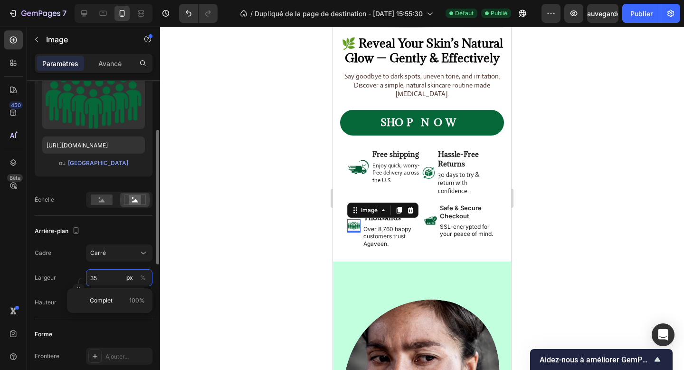
type input "7"
type input "70"
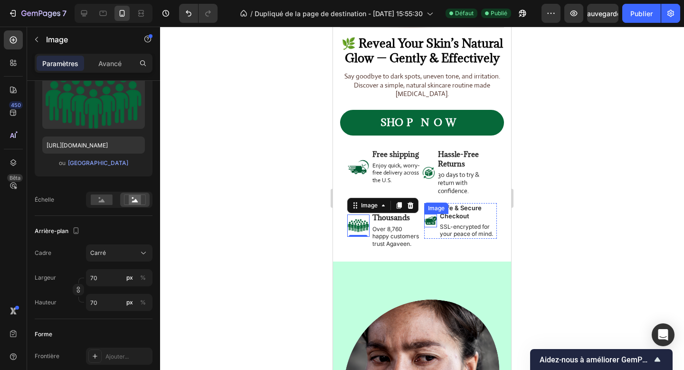
click at [428, 222] on img at bounding box center [430, 220] width 13 height 13
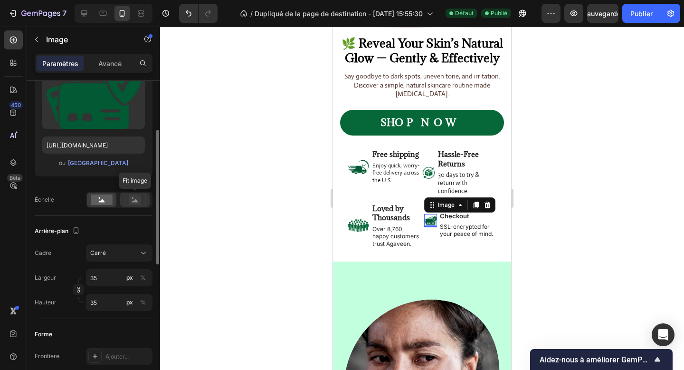
click at [126, 195] on icon at bounding box center [135, 199] width 22 height 10
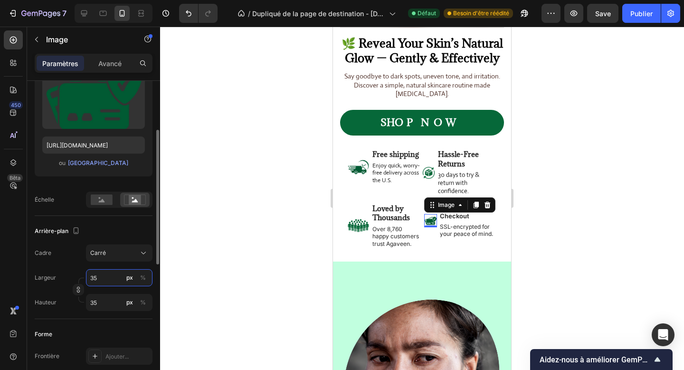
click at [99, 271] on input "35" at bounding box center [119, 277] width 67 height 17
type input "7"
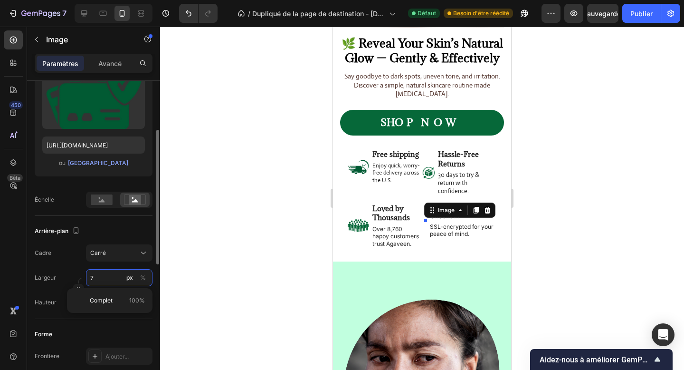
type input "70"
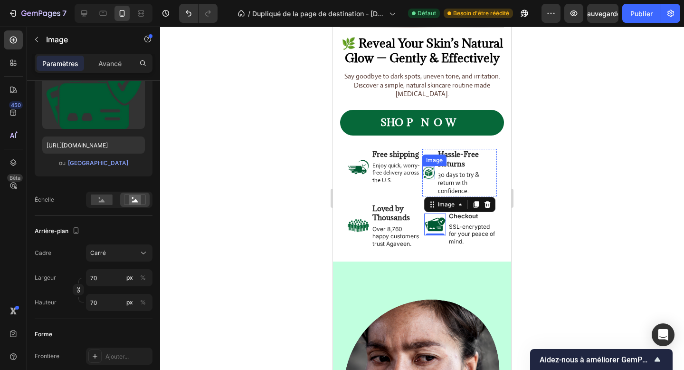
click at [424, 177] on img at bounding box center [429, 172] width 13 height 13
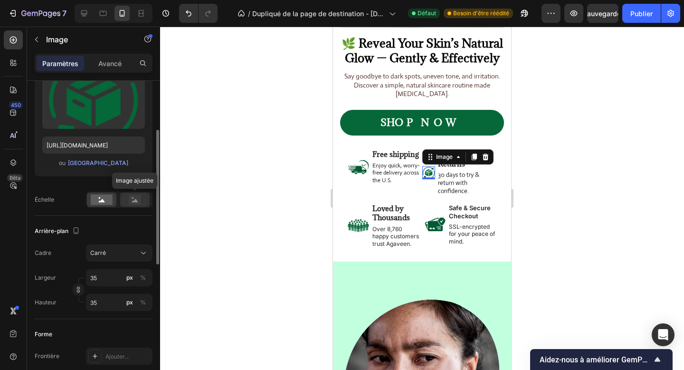
click at [126, 196] on icon at bounding box center [135, 199] width 22 height 10
click at [96, 278] on input "35" at bounding box center [119, 277] width 67 height 17
type input "7"
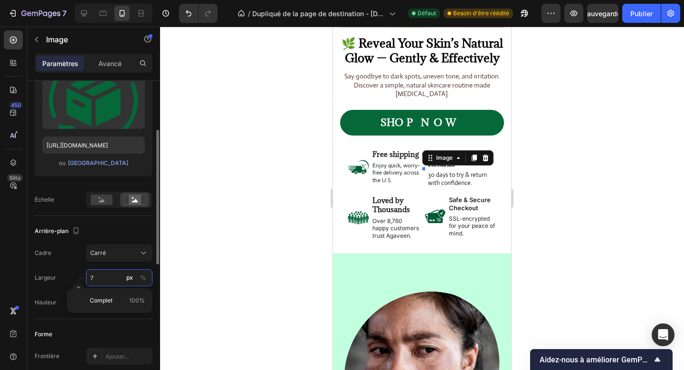
type input "70"
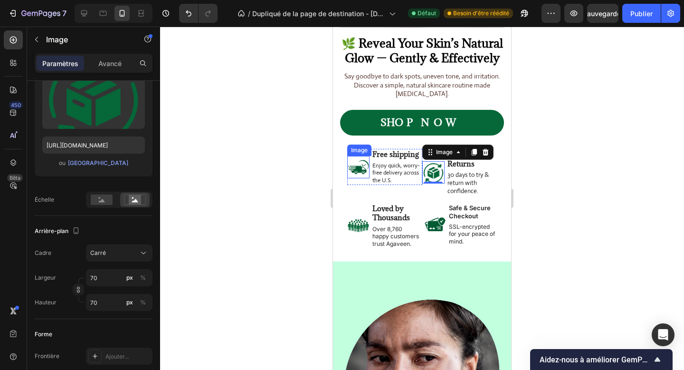
click at [349, 175] on img at bounding box center [358, 167] width 22 height 22
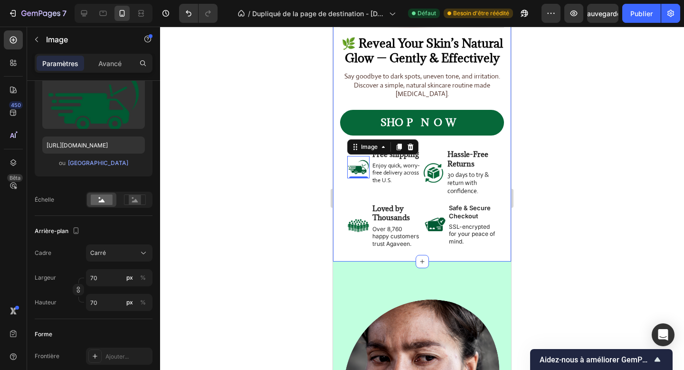
click at [441, 254] on div "Image 🌿 Reveal Your Skin’s Natural Glow — Gently & Effectively Heading Say good…" at bounding box center [422, 79] width 178 height 365
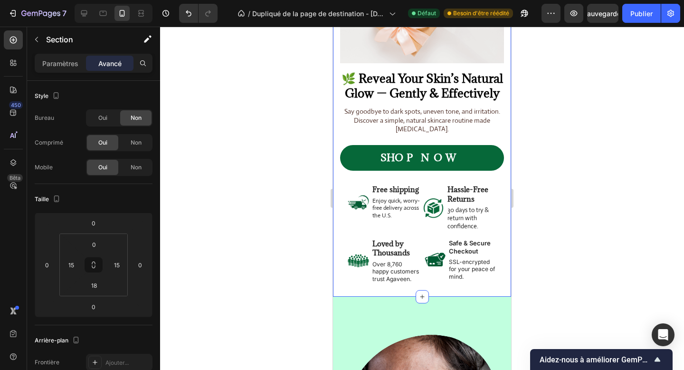
scroll to position [112, 0]
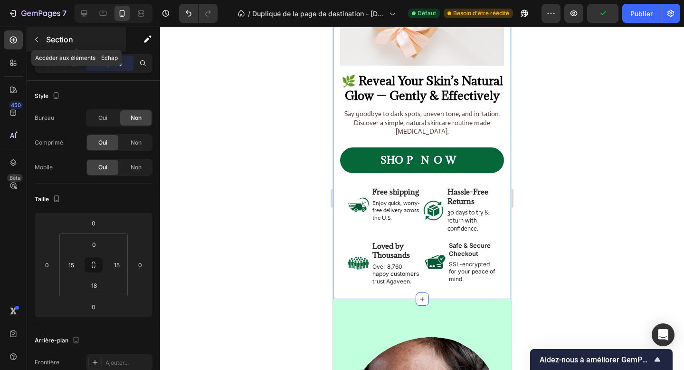
click at [49, 42] on font "Section" at bounding box center [59, 40] width 27 height 10
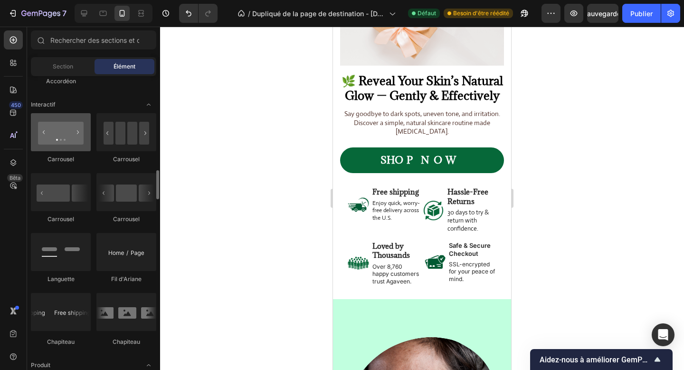
scroll to position [949, 0]
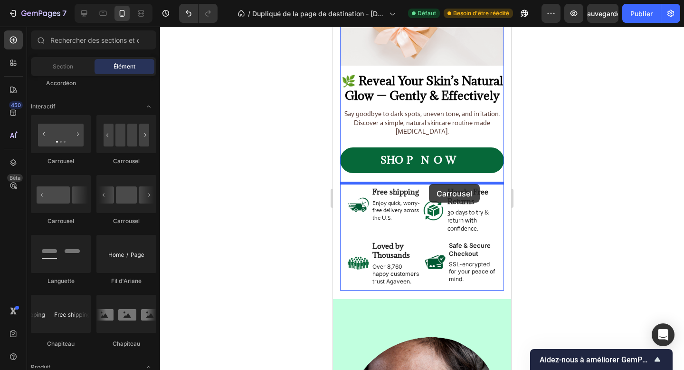
drag, startPoint x: 388, startPoint y: 173, endPoint x: 429, endPoint y: 184, distance: 42.9
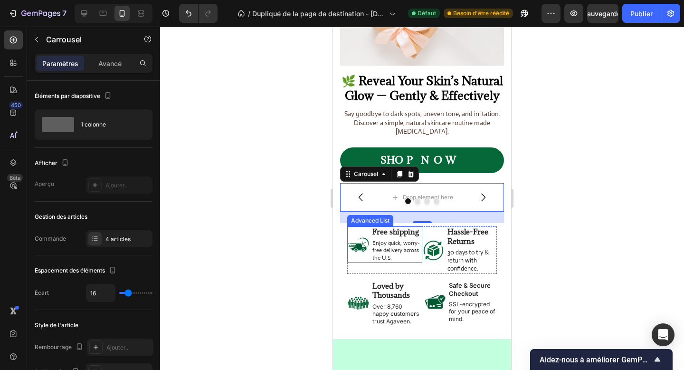
click at [365, 257] on li "Image Free shipping Text Block Enjoy quick, worry-free delivery across the U.S.…" at bounding box center [384, 244] width 75 height 36
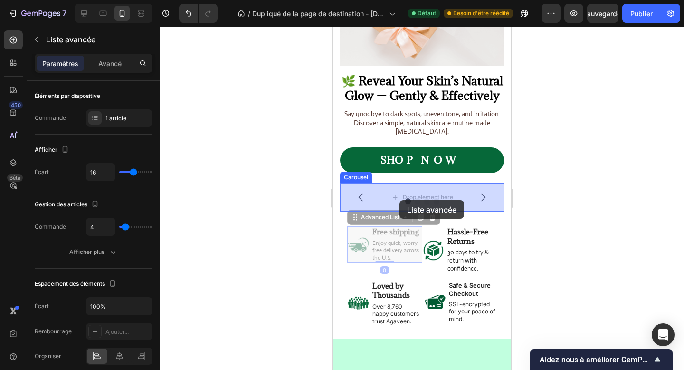
drag, startPoint x: 370, startPoint y: 218, endPoint x: 400, endPoint y: 200, distance: 35.0
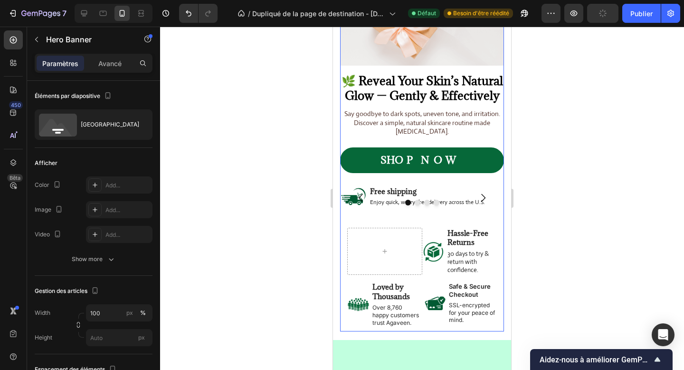
click at [393, 223] on div "Image Free shipping Text Block Enjoy quick, worry-free delivery across the U.S.…" at bounding box center [422, 203] width 164 height 41
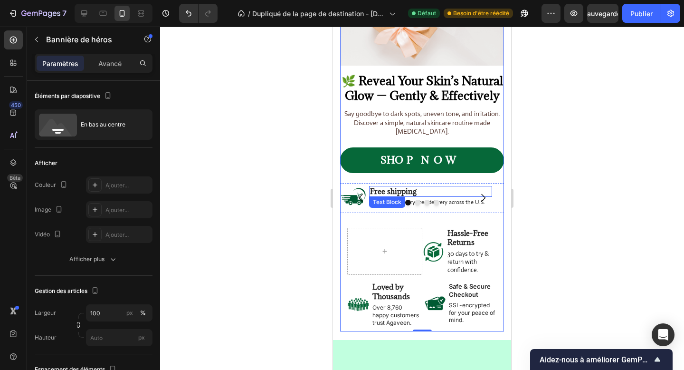
click at [425, 187] on p "Free shipping" at bounding box center [430, 192] width 121 height 10
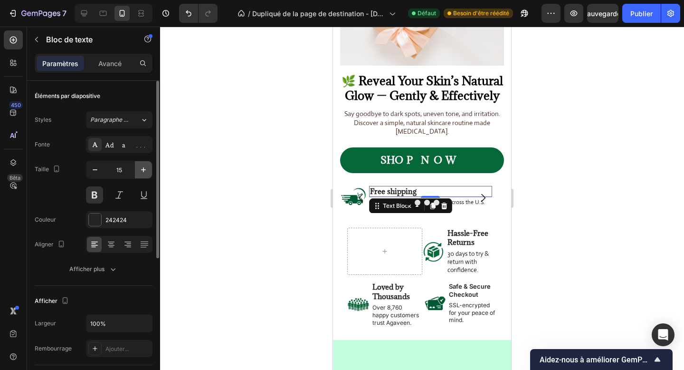
click at [145, 167] on icon "button" at bounding box center [144, 170] width 10 height 10
click at [96, 162] on button "button" at bounding box center [95, 169] width 17 height 17
type input "15"
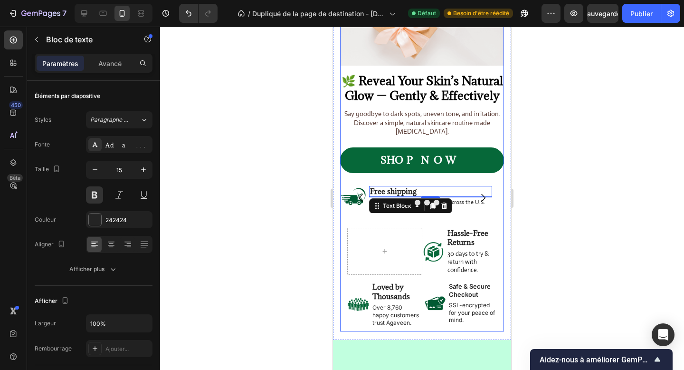
click at [383, 222] on div "Image Free shipping Text Block 2 Enjoy quick, worry-free delivery across the U.…" at bounding box center [422, 203] width 164 height 41
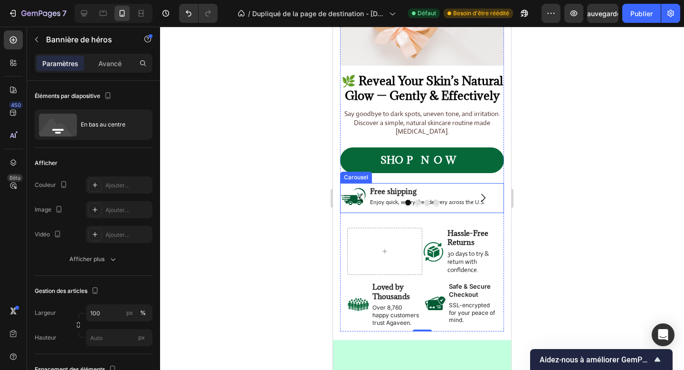
click at [482, 196] on icon "Carousel Next Arrow" at bounding box center [483, 197] width 11 height 11
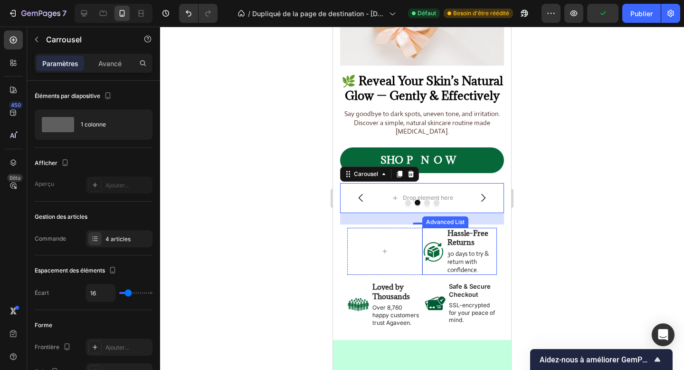
click at [423, 268] on li "Image Hassle-Free Returns Text Block 30 days to try & return with confidence. T…" at bounding box center [460, 252] width 75 height 48
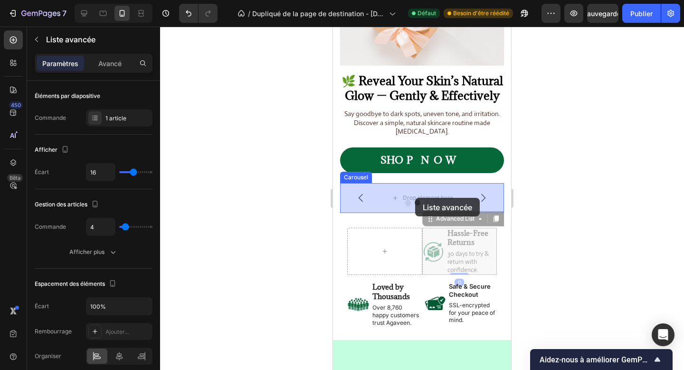
drag, startPoint x: 439, startPoint y: 222, endPoint x: 415, endPoint y: 198, distance: 33.6
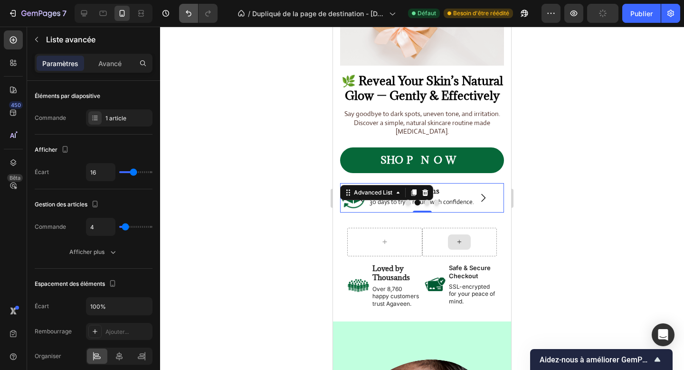
click at [188, 12] on icon "Annuler/Rétablir" at bounding box center [189, 14] width 10 height 10
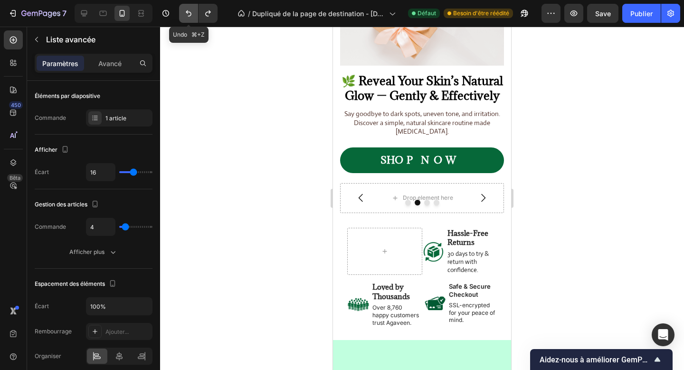
click at [188, 12] on icon "Annuler/Rétablir" at bounding box center [189, 14] width 10 height 10
click at [190, 14] on icon "Annuler/Rétablir" at bounding box center [189, 14] width 10 height 10
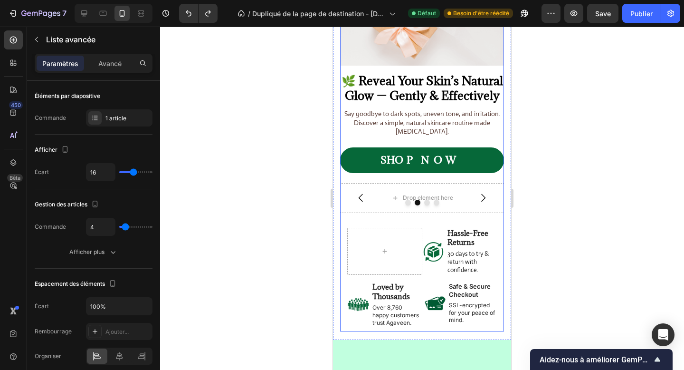
click at [399, 222] on div "Image Free shipping Text Block Enjoy quick, worry-free delivery across the U.S.…" at bounding box center [422, 203] width 164 height 41
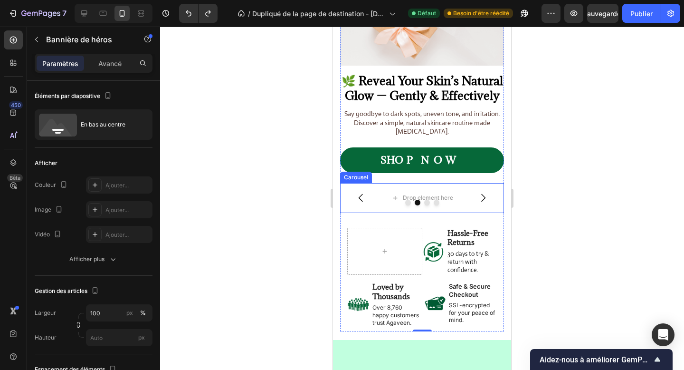
click at [363, 197] on icon "Carousel Back Arrow" at bounding box center [361, 197] width 11 height 11
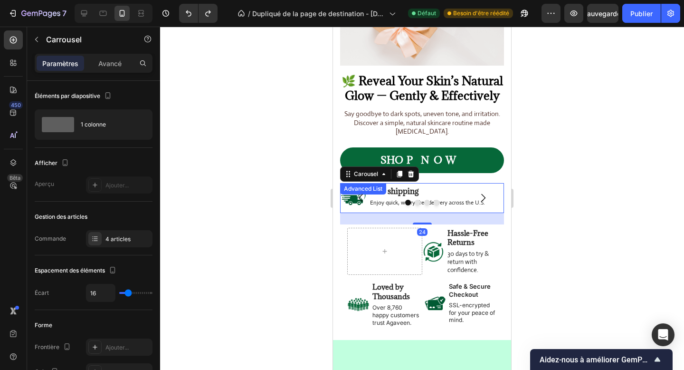
click at [391, 210] on div "Image Free shipping Text Block Enjoy quick, worry-free delivery across the U.S.…" at bounding box center [422, 198] width 164 height 30
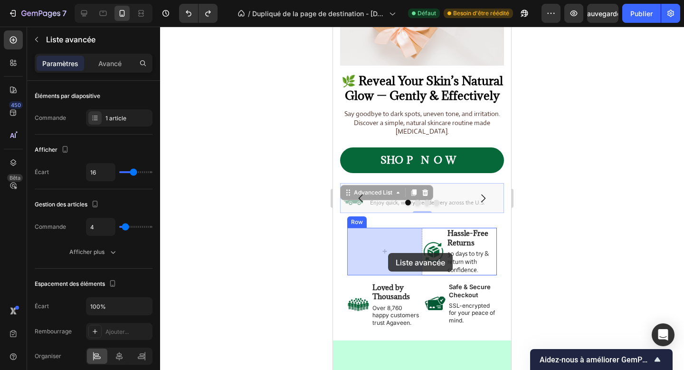
drag, startPoint x: 378, startPoint y: 194, endPoint x: 388, endPoint y: 253, distance: 59.4
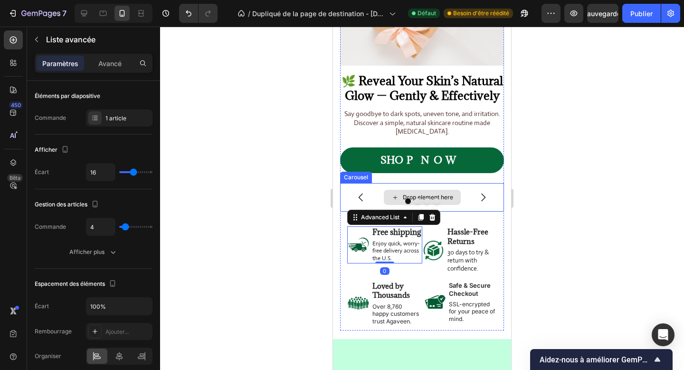
click at [475, 199] on div at bounding box center [422, 201] width 164 height 6
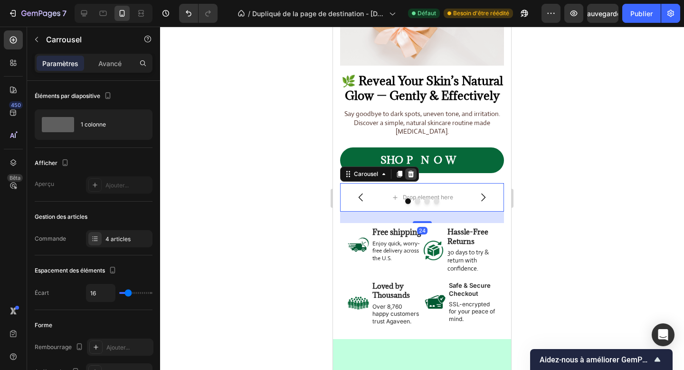
click at [413, 175] on icon at bounding box center [411, 174] width 6 height 7
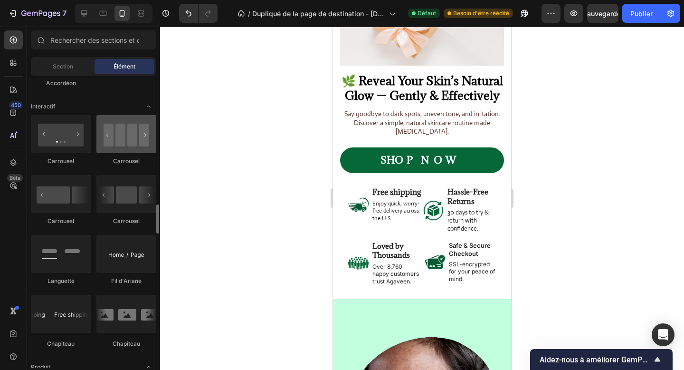
scroll to position [989, 0]
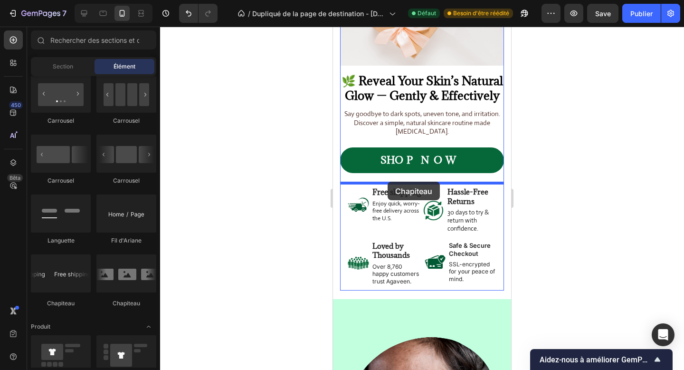
drag, startPoint x: 403, startPoint y: 301, endPoint x: 388, endPoint y: 182, distance: 120.2
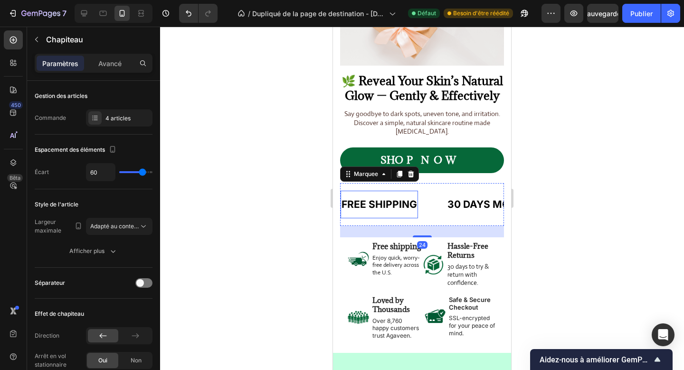
click at [395, 203] on div "FREE SHIPPING" at bounding box center [379, 204] width 77 height 20
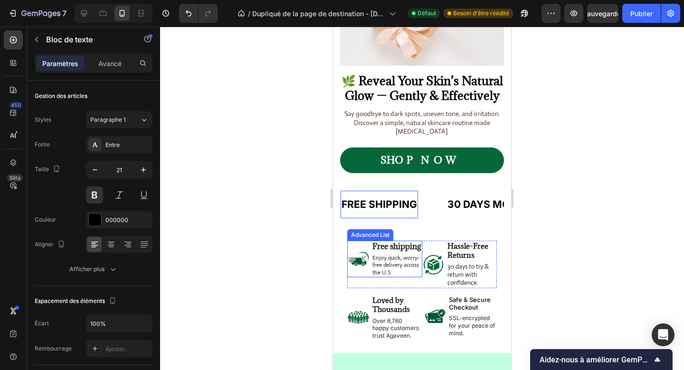
click at [363, 278] on li "Image Free shipping Text Block Enjoy quick, worry-free delivery across the U.S.…" at bounding box center [384, 259] width 75 height 37
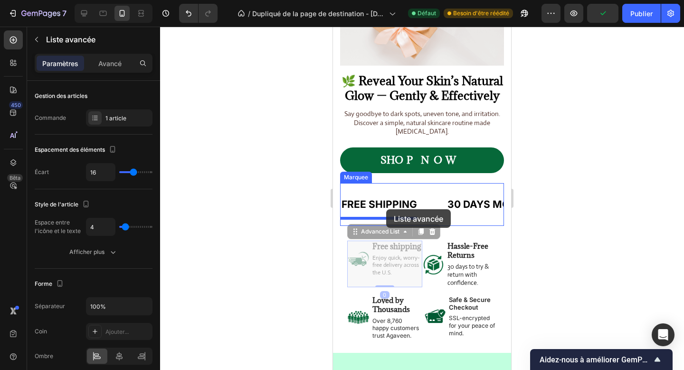
drag, startPoint x: 374, startPoint y: 234, endPoint x: 386, endPoint y: 209, distance: 27.6
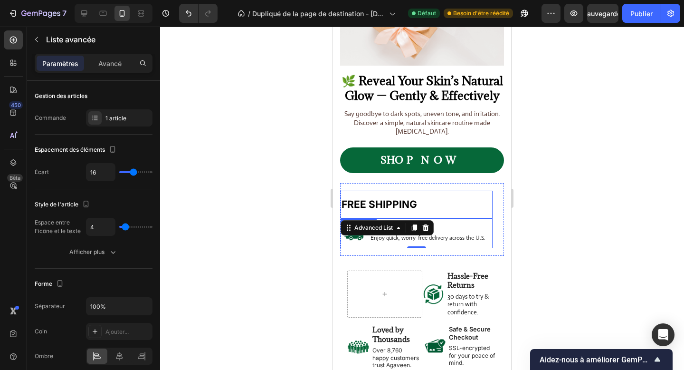
click at [423, 209] on p "FREE SHIPPING" at bounding box center [417, 204] width 150 height 18
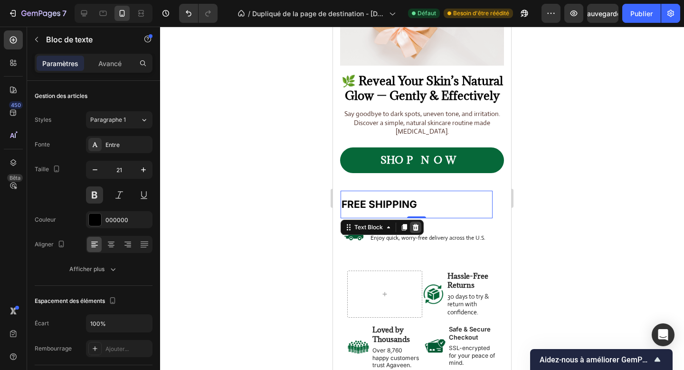
click at [415, 226] on icon at bounding box center [416, 227] width 6 height 7
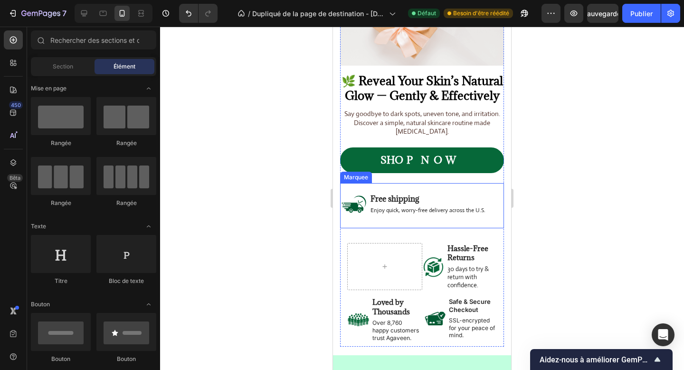
click at [495, 195] on div "Image Free shipping Text Block Enjoy quick, worry-free delivery across the U.S.…" at bounding box center [431, 206] width 181 height 30
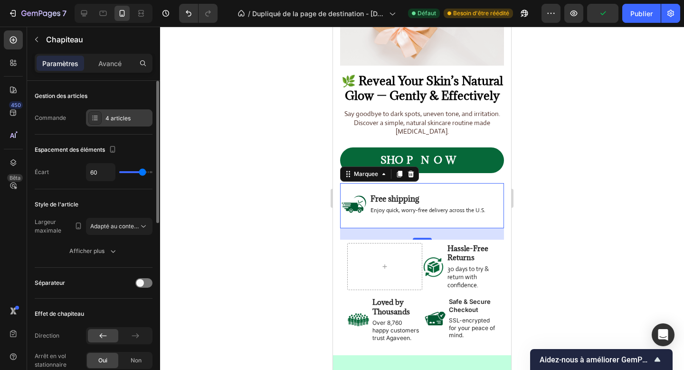
click at [118, 116] on font "4 articles" at bounding box center [118, 118] width 25 height 7
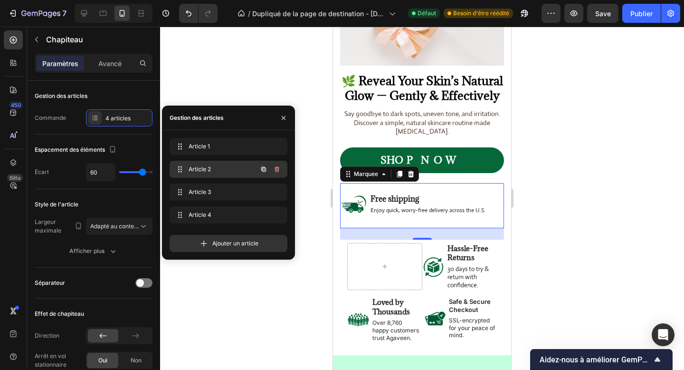
click at [194, 172] on font "Article 2" at bounding box center [200, 168] width 22 height 7
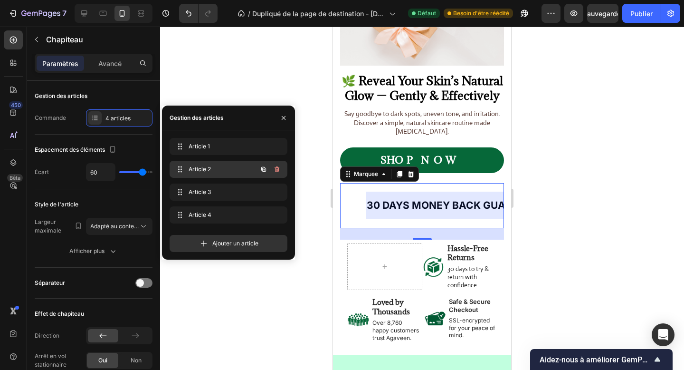
scroll to position [0, 187]
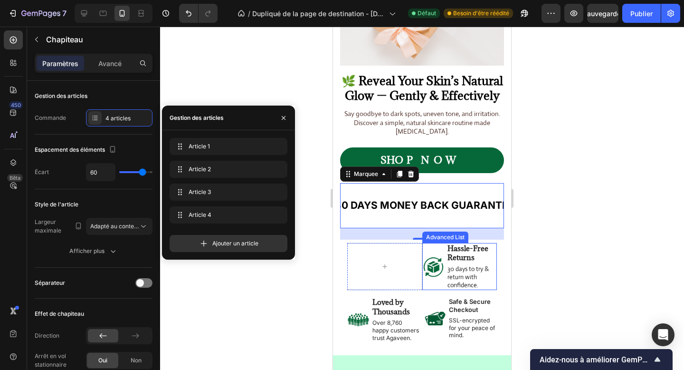
click at [434, 246] on li "Image Hassle-Free Returns Text Block 30 days to try & return with confidence. T…" at bounding box center [460, 267] width 75 height 48
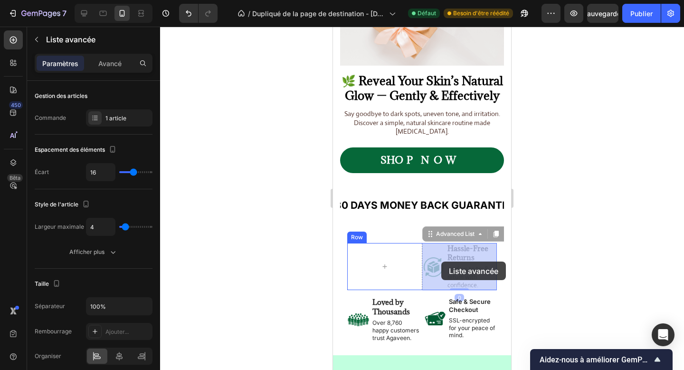
drag, startPoint x: 443, startPoint y: 235, endPoint x: 442, endPoint y: 261, distance: 26.6
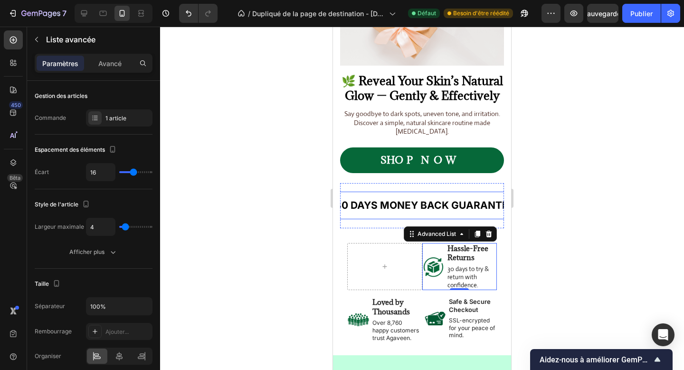
click at [424, 207] on div "30 DAYS MONEY BACK GUARANTEE" at bounding box center [425, 205] width 182 height 20
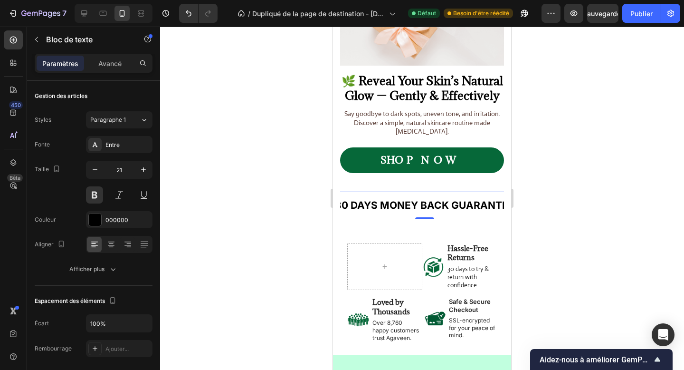
click at [424, 207] on div "30 DAYS MONEY BACK GUARANTEE" at bounding box center [425, 205] width 182 height 20
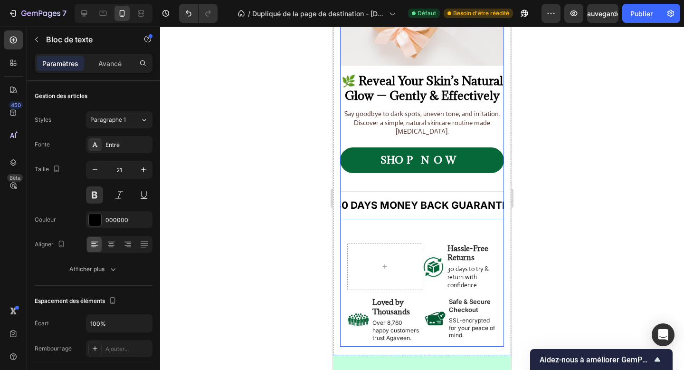
click at [430, 229] on div "Image Free shipping Text Block Enjoy quick, worry-free delivery across the U.S.…" at bounding box center [422, 211] width 164 height 57
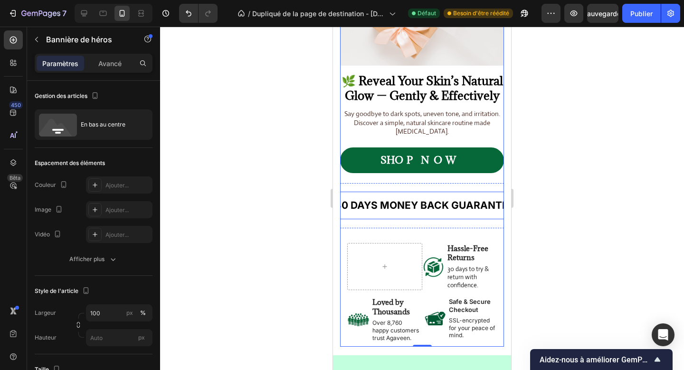
click at [431, 212] on p "30 DAYS MONEY BACK GUARANTEE" at bounding box center [425, 205] width 180 height 18
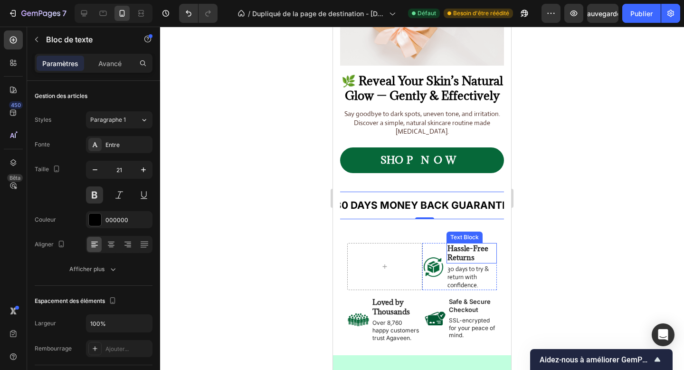
click at [453, 255] on strong "Hassle-Free Returns" at bounding box center [468, 252] width 41 height 19
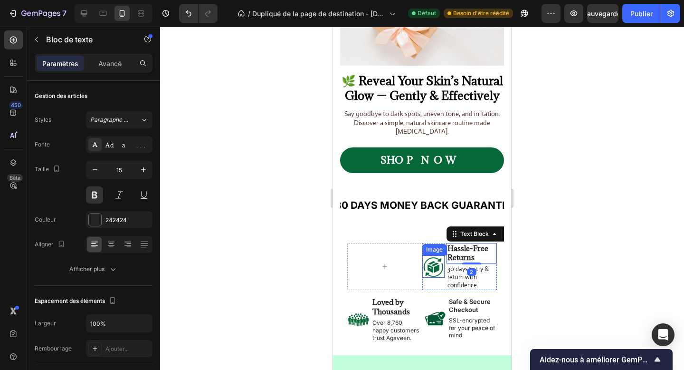
click at [438, 274] on img at bounding box center [434, 266] width 22 height 22
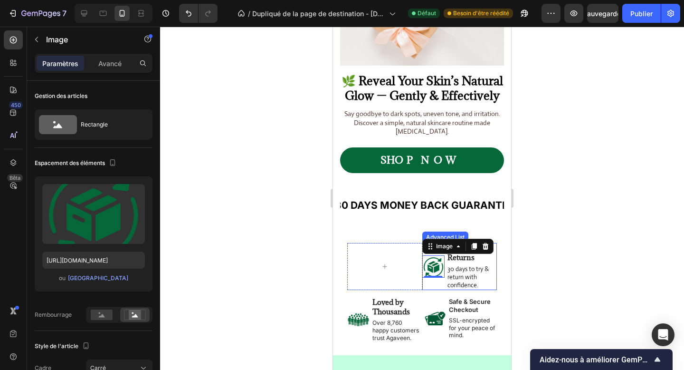
click at [438, 279] on li "Image 0 Hassle-Free Returns Text Block 30 days to try & return with confidence.…" at bounding box center [460, 267] width 75 height 48
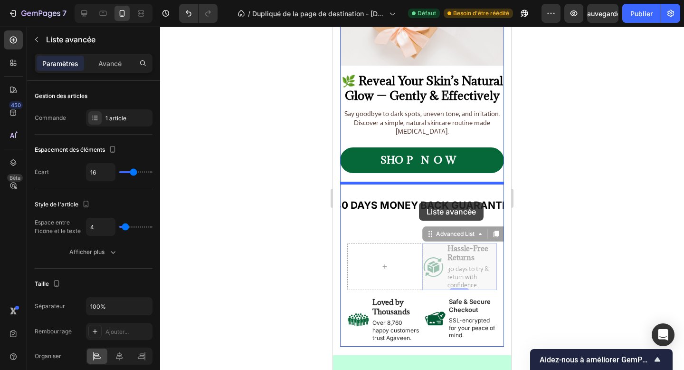
drag, startPoint x: 441, startPoint y: 236, endPoint x: 419, endPoint y: 202, distance: 40.2
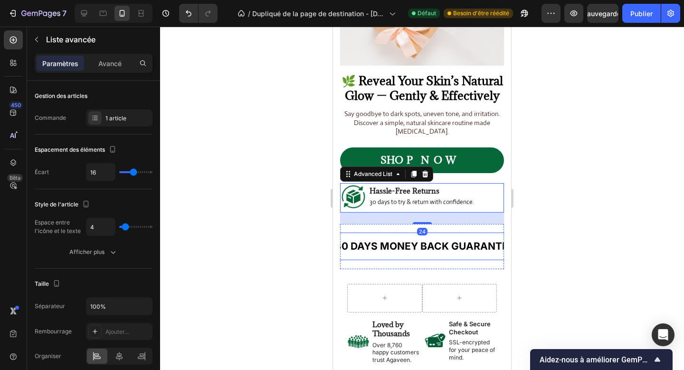
click at [416, 242] on p "30 DAYS MONEY BACK GUARANTEE" at bounding box center [425, 246] width 180 height 18
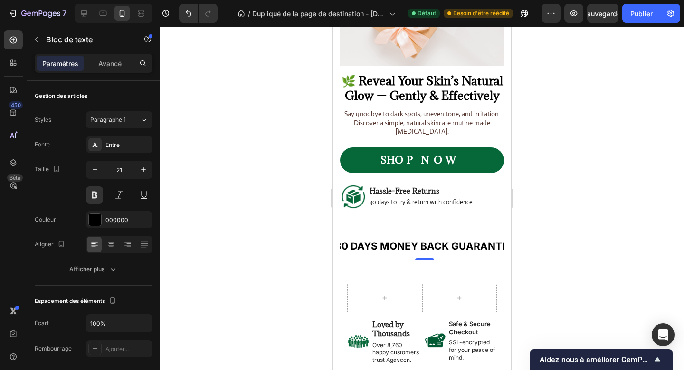
click at [414, 257] on div "30 DAYS MONEY BACK GUARANTEE Text Block 0" at bounding box center [425, 246] width 182 height 28
click at [418, 229] on div "Image Free shipping Text Block Enjoy quick, worry-free delivery across the U.S.…" at bounding box center [422, 246] width 164 height 45
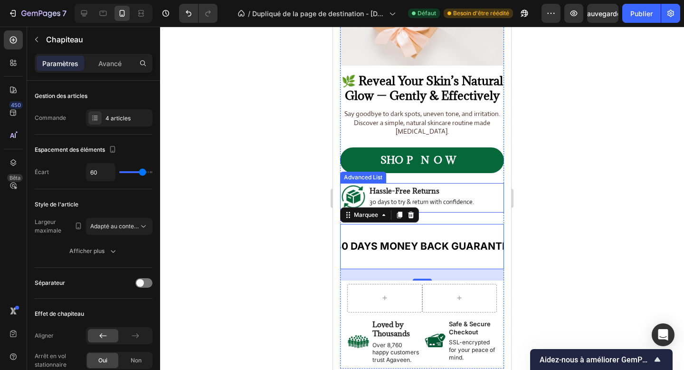
click at [488, 199] on div "Image Hassle-Free Returns Text Block 30 days to try & return with confidence. T…" at bounding box center [422, 197] width 164 height 29
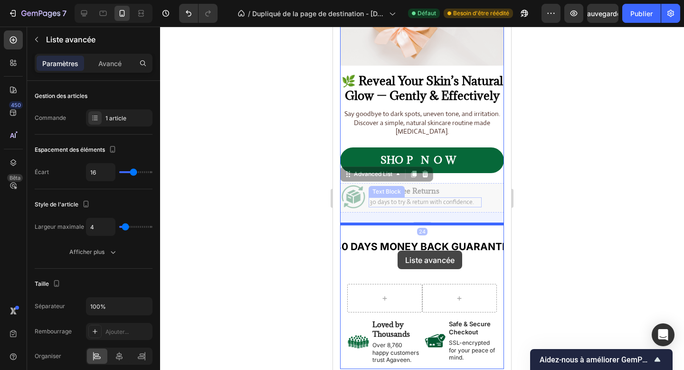
drag, startPoint x: 376, startPoint y: 173, endPoint x: 398, endPoint y: 250, distance: 80.4
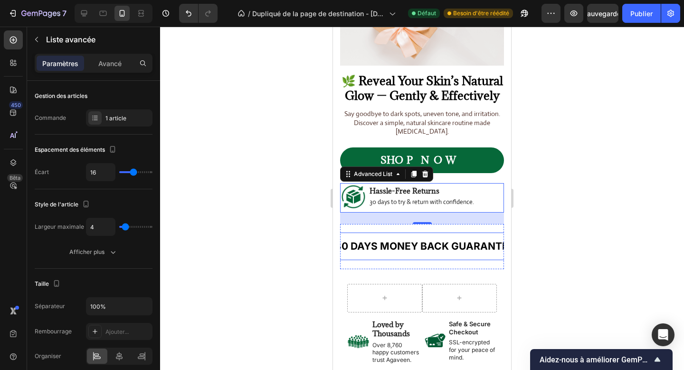
click at [429, 255] on div "30 DAYS MONEY BACK GUARANTEE" at bounding box center [425, 246] width 182 height 20
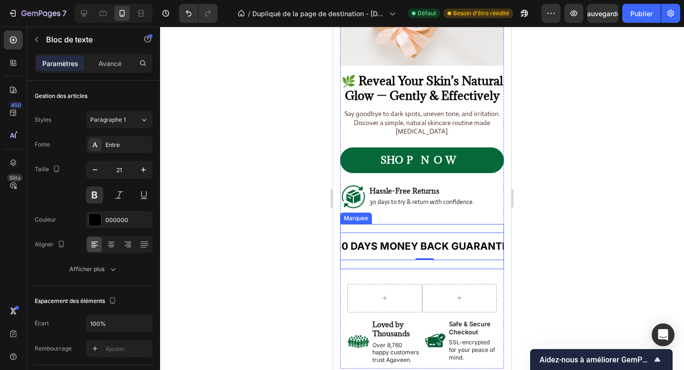
click at [391, 264] on div "Image Free shipping Text Block Enjoy quick, worry-free delivery across the U.S.…" at bounding box center [422, 246] width 164 height 45
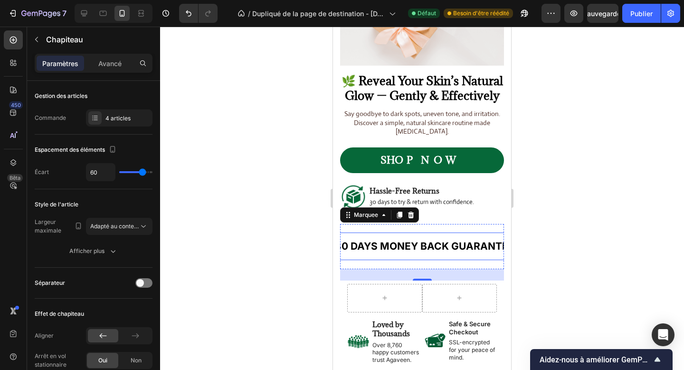
click at [400, 242] on p "30 DAYS MONEY BACK GUARANTEE" at bounding box center [425, 246] width 180 height 18
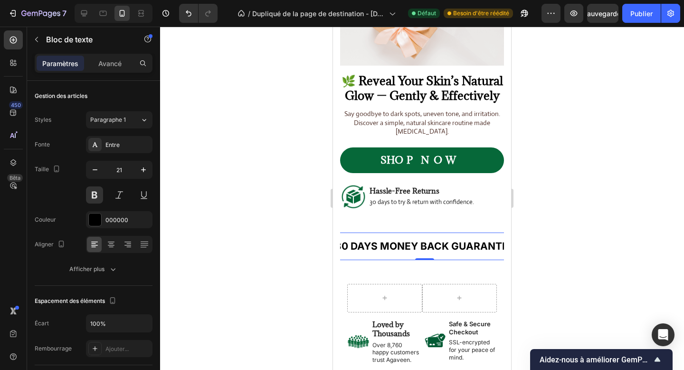
scroll to position [0, 98]
click at [400, 242] on div "Image Free shipping Text Block Enjoy quick, worry-free delivery across the U.S.…" at bounding box center [332, 246] width 181 height 30
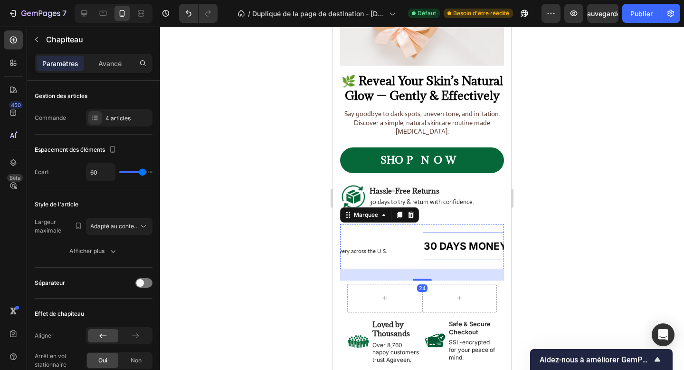
click at [429, 250] on p "30 DAYS MONEY BACK GUARANTEE" at bounding box center [514, 246] width 180 height 18
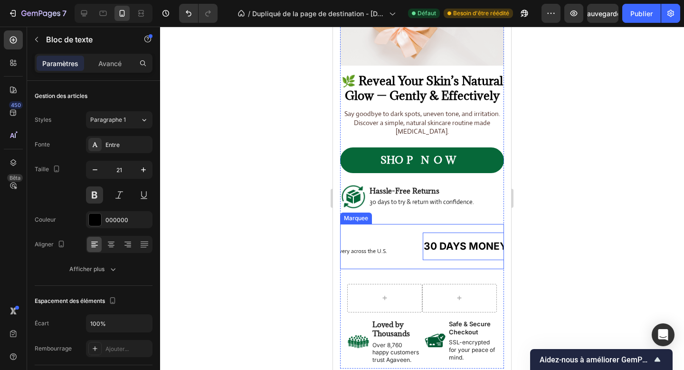
click at [409, 247] on div "Image Free shipping Text Block Enjoy quick, worry-free delivery across the U.S.…" at bounding box center [332, 246] width 181 height 30
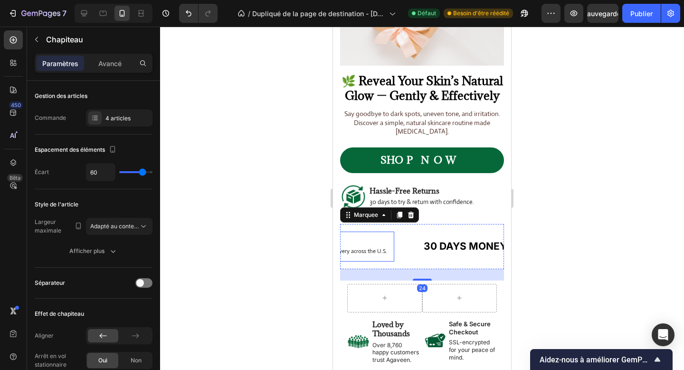
click at [386, 256] on li "Image Free shipping Text Block Enjoy quick, worry-free delivery across the U.S.…" at bounding box center [318, 244] width 152 height 27
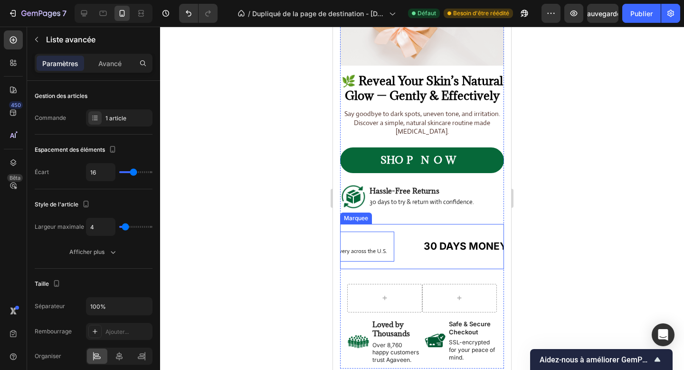
click at [404, 256] on div "Image Free shipping Text Block Enjoy quick, worry-free delivery across the U.S.…" at bounding box center [332, 246] width 181 height 30
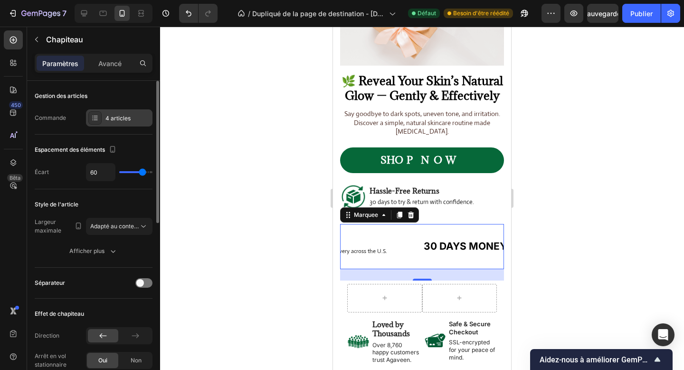
click at [125, 115] on font "4 articles" at bounding box center [118, 118] width 25 height 7
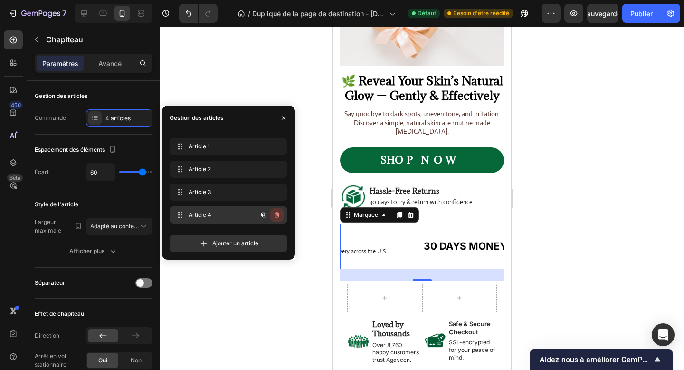
click at [278, 210] on button "button" at bounding box center [276, 214] width 13 height 13
click at [278, 210] on button "Supprimer" at bounding box center [265, 214] width 37 height 13
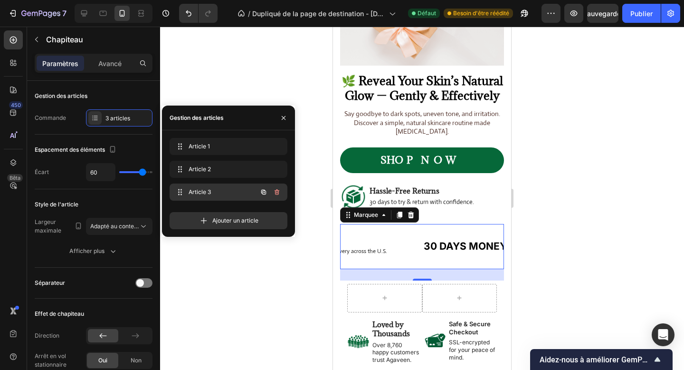
click at [280, 186] on button "button" at bounding box center [276, 191] width 13 height 13
click at [280, 186] on button "Supprimer" at bounding box center [265, 191] width 37 height 13
click at [280, 204] on div "Ajouter un article" at bounding box center [229, 216] width 118 height 25
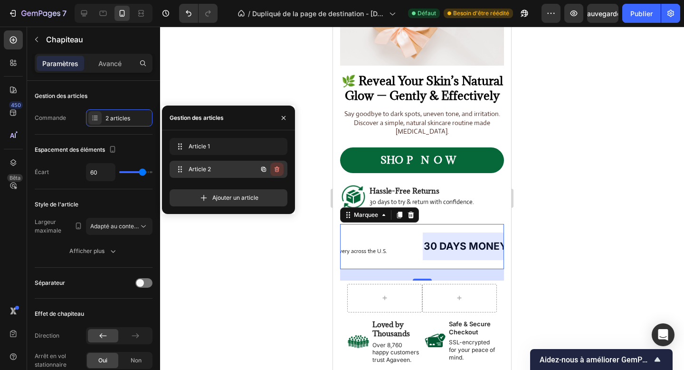
click at [283, 170] on button "button" at bounding box center [276, 169] width 13 height 13
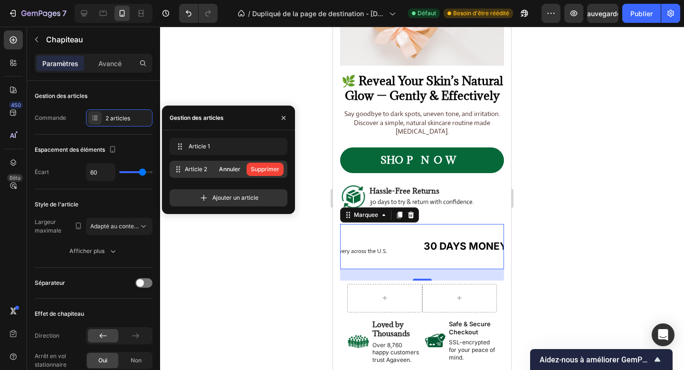
click at [283, 170] on button "Supprimer" at bounding box center [265, 169] width 37 height 13
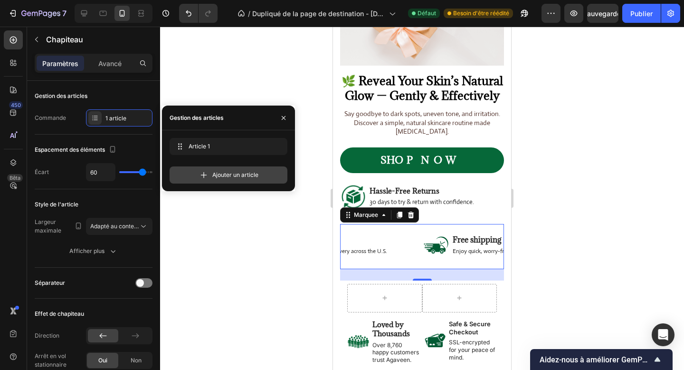
click at [257, 168] on div "Ajouter un article" at bounding box center [229, 174] width 118 height 17
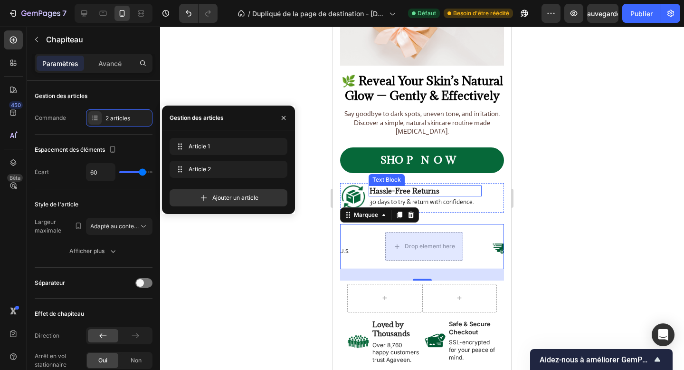
scroll to position [0, 136]
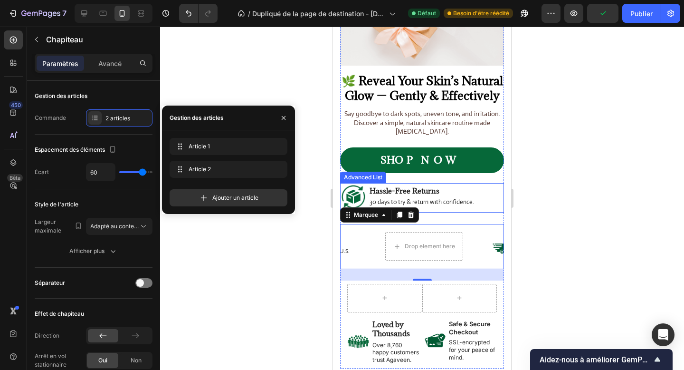
click at [489, 206] on div "Image Hassle-Free Returns Text Block 30 days to try & return with confidence. T…" at bounding box center [422, 197] width 164 height 29
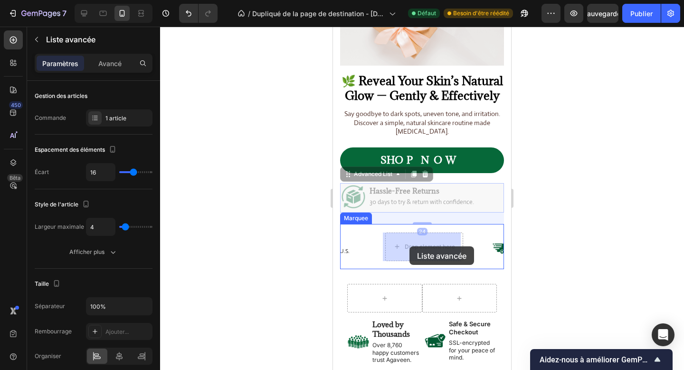
drag, startPoint x: 385, startPoint y: 173, endPoint x: 410, endPoint y: 246, distance: 77.4
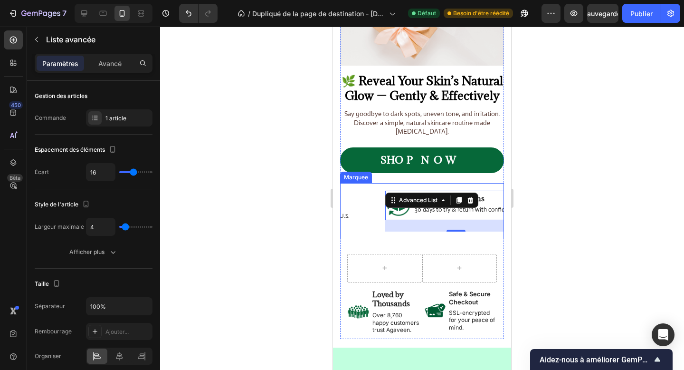
click at [374, 215] on div "Image Free shipping Text Block Enjoy quick, worry-free delivery across the U.S.…" at bounding box center [295, 211] width 181 height 30
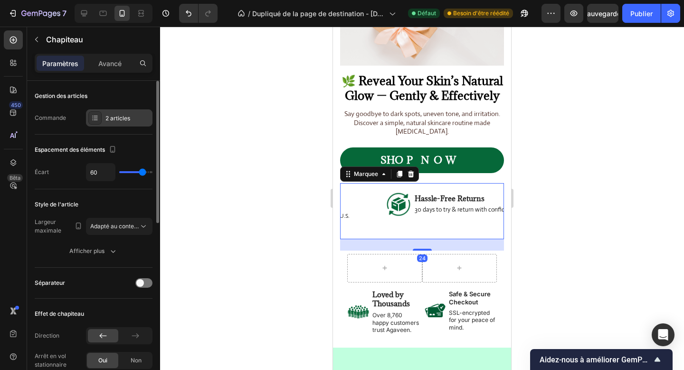
click at [117, 124] on div "2 articles" at bounding box center [119, 117] width 67 height 17
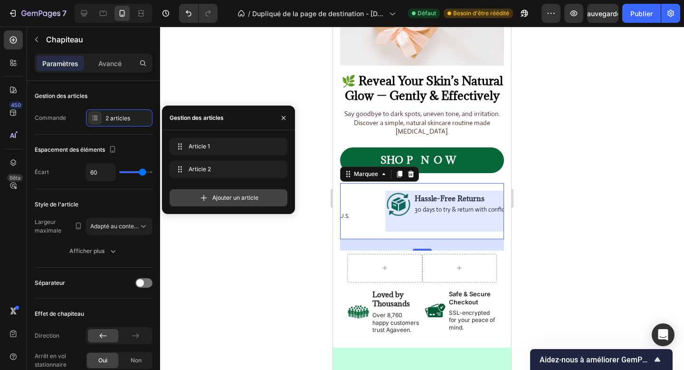
click at [230, 197] on font "Ajouter un article" at bounding box center [235, 197] width 46 height 7
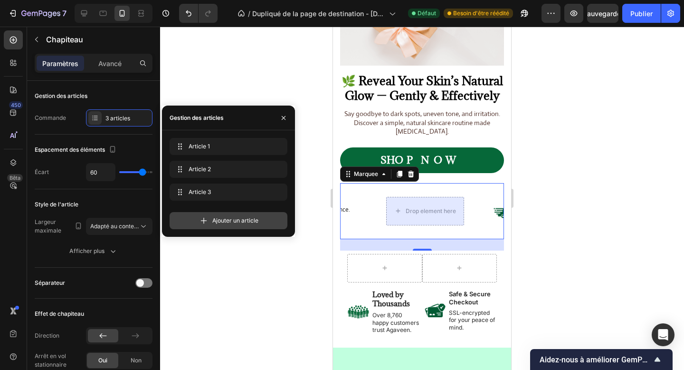
click at [222, 225] on div "Ajouter un article" at bounding box center [229, 220] width 118 height 17
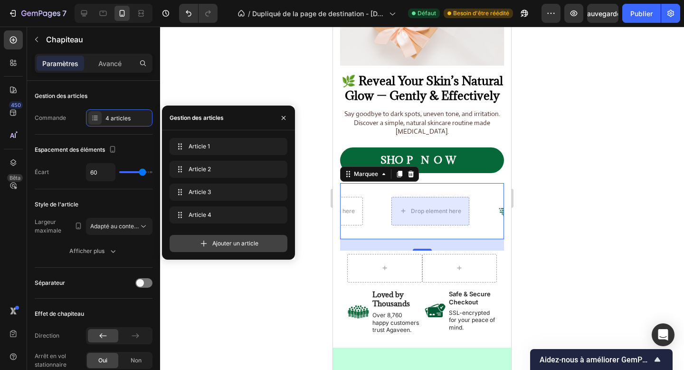
scroll to position [0, 412]
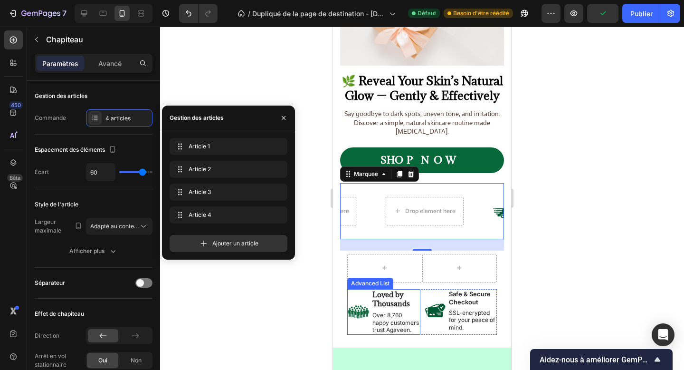
click at [365, 329] on li "Image Loved by Thousands Text Block Over 8,760 happy customers trust Agaveen. T…" at bounding box center [383, 312] width 73 height 46
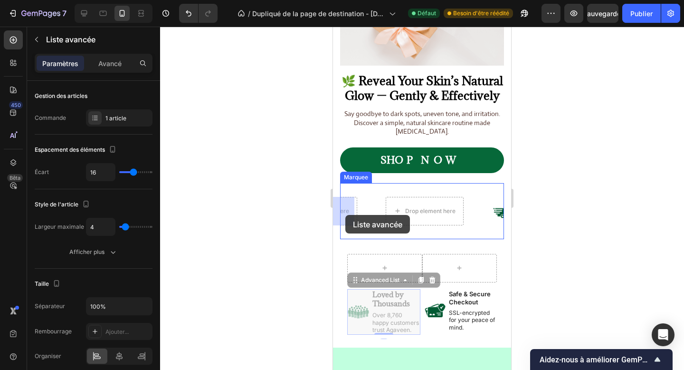
drag, startPoint x: 375, startPoint y: 279, endPoint x: 346, endPoint y: 215, distance: 70.0
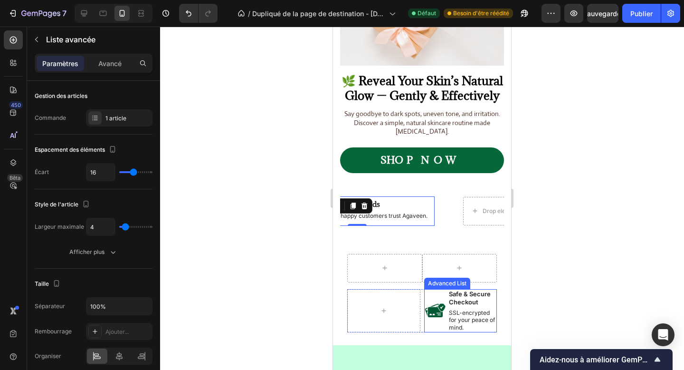
click at [432, 326] on li "Image Safe & Secure Checkout Text Block SSL-encrypted for your peace of mind. T…" at bounding box center [460, 310] width 73 height 43
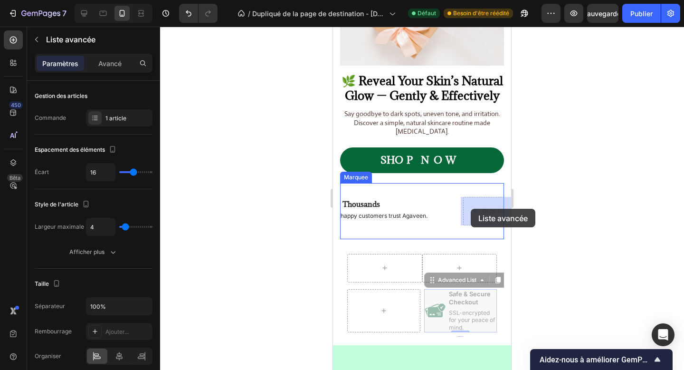
drag, startPoint x: 439, startPoint y: 282, endPoint x: 471, endPoint y: 209, distance: 79.8
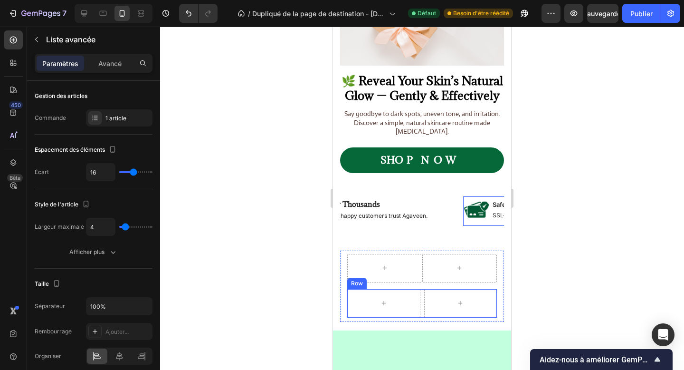
click at [420, 289] on div at bounding box center [383, 303] width 73 height 29
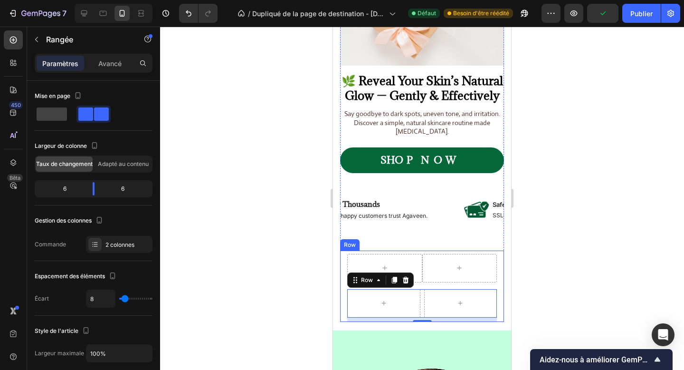
click at [419, 285] on div "Row Row 9" at bounding box center [422, 288] width 150 height 68
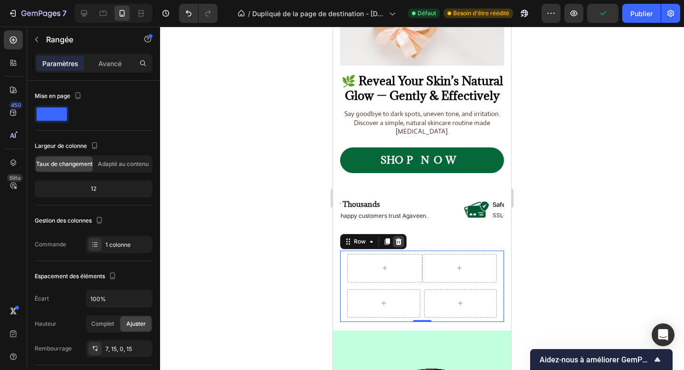
click at [401, 240] on icon at bounding box center [399, 241] width 6 height 7
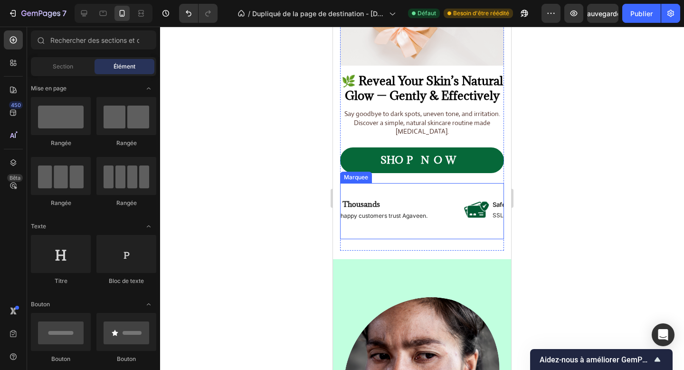
click at [443, 208] on div "Image Loved by Thousands Text Block Over 8,760 happy customers trust Agaveen. T…" at bounding box center [371, 211] width 184 height 30
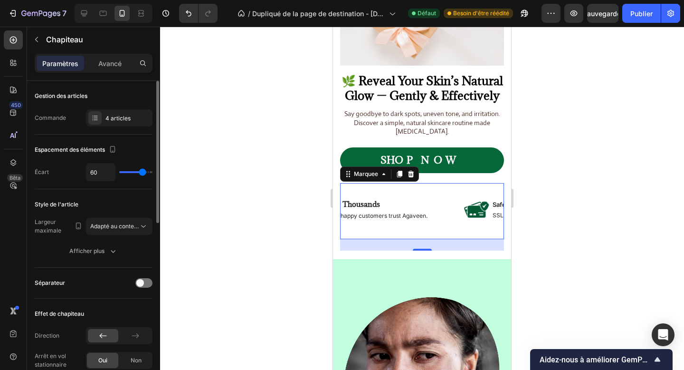
type input "38"
type input "32"
type input "27"
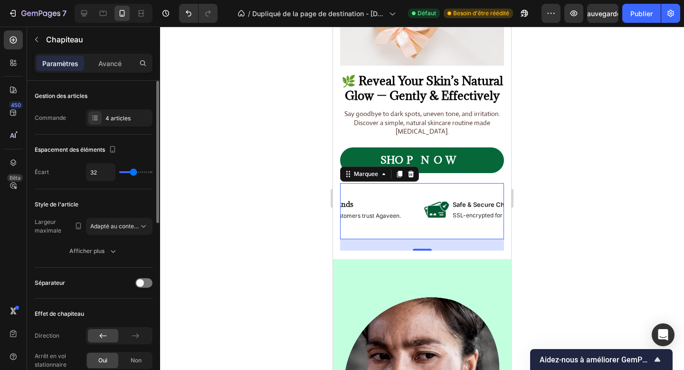
type input "27"
type input "22"
type input "17"
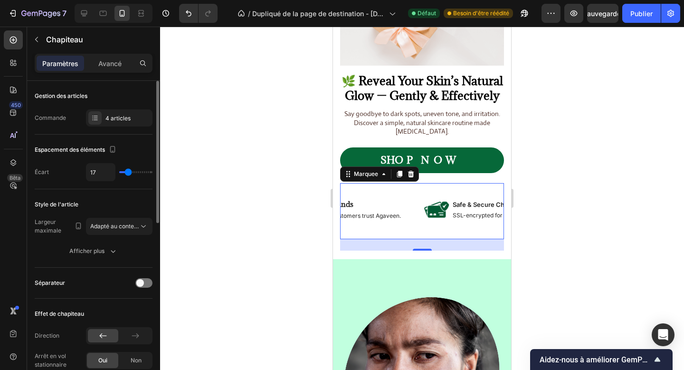
type input "15"
type input "6"
type input "2"
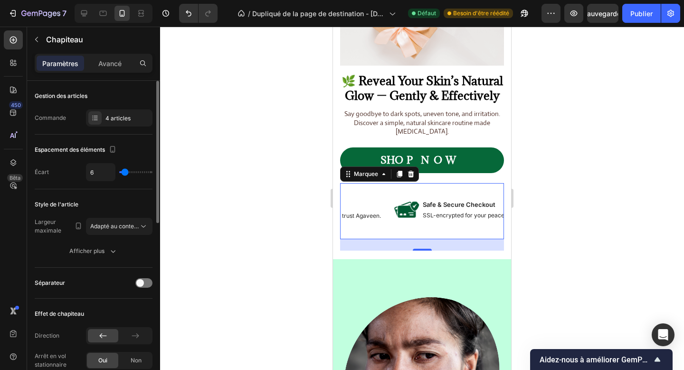
type input "2"
type input "16"
type input "18"
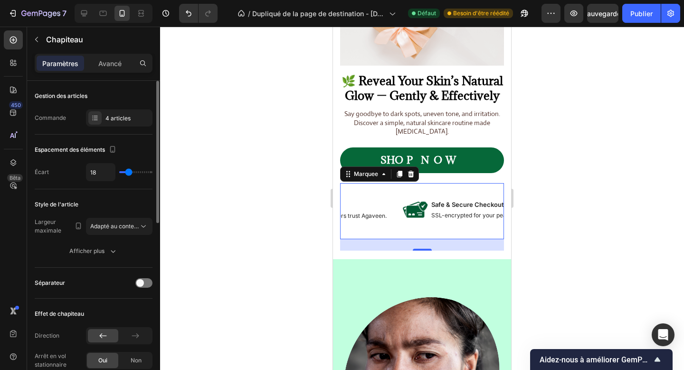
type input "9"
type input "6"
drag, startPoint x: 144, startPoint y: 173, endPoint x: 125, endPoint y: 173, distance: 19.0
type input "5"
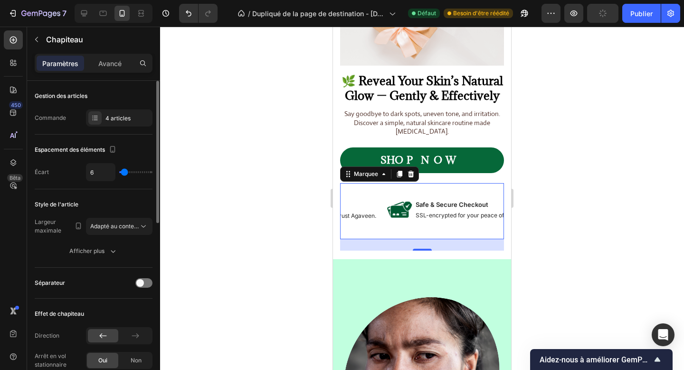
click at [125, 173] on input "range" at bounding box center [135, 172] width 33 height 2
type input "5"
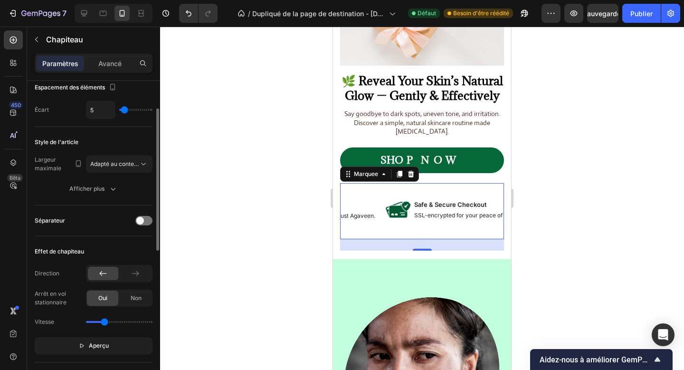
scroll to position [87, 0]
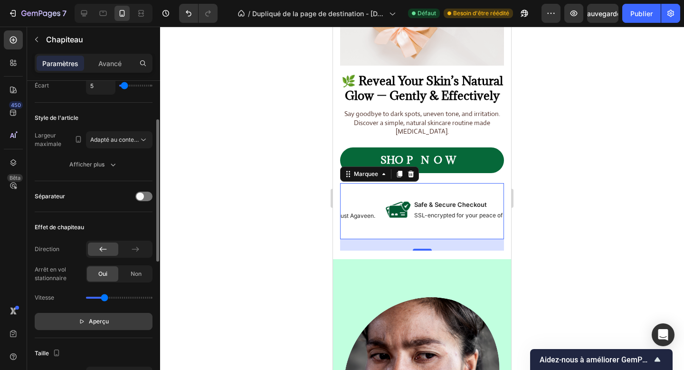
click at [104, 324] on font "Aperçu" at bounding box center [99, 321] width 20 height 7
click at [95, 299] on div "Vitesse" at bounding box center [94, 297] width 118 height 15
click at [91, 299] on div "Vitesse" at bounding box center [94, 297] width 118 height 15
click at [107, 300] on div "Vitesse" at bounding box center [94, 297] width 118 height 15
drag, startPoint x: 106, startPoint y: 300, endPoint x: 96, endPoint y: 300, distance: 10.5
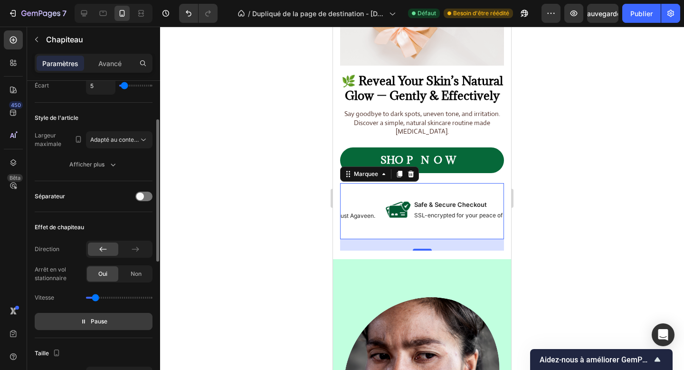
click at [96, 299] on input "range" at bounding box center [119, 298] width 67 height 2
type input "0.2"
click at [92, 299] on input "range" at bounding box center [119, 298] width 67 height 2
click at [61, 307] on div "Direction Arrêt en vol stationnaire Oui Non Vitesse Pause" at bounding box center [94, 285] width 118 height 89
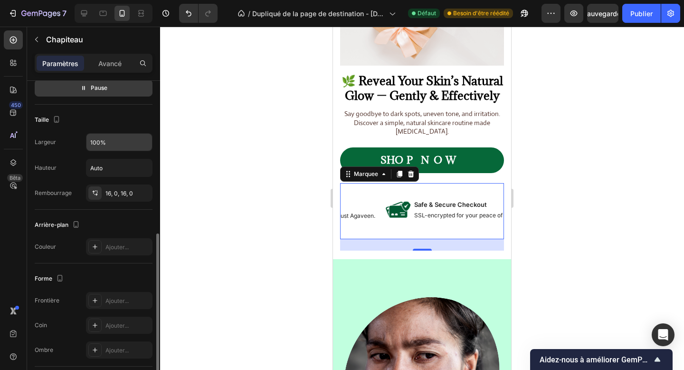
scroll to position [328, 0]
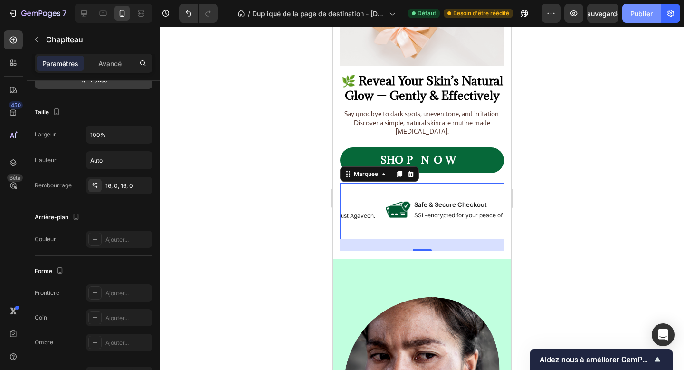
click at [637, 7] on button "Publier" at bounding box center [642, 13] width 39 height 19
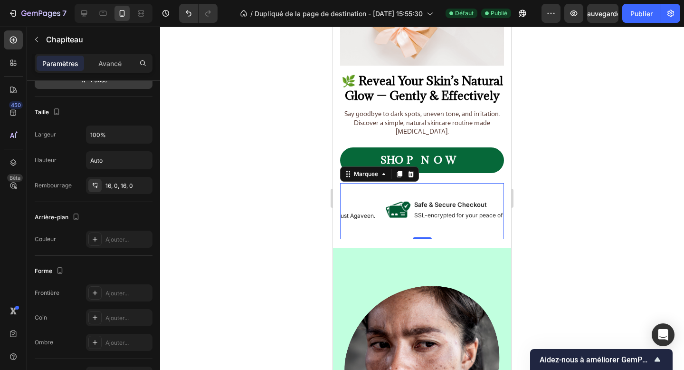
drag, startPoint x: 422, startPoint y: 250, endPoint x: 422, endPoint y: 235, distance: 14.3
click at [422, 235] on div "Image Free shipping Text Block Enjoy quick, worry-free delivery across the U.S.…" at bounding box center [422, 211] width 164 height 56
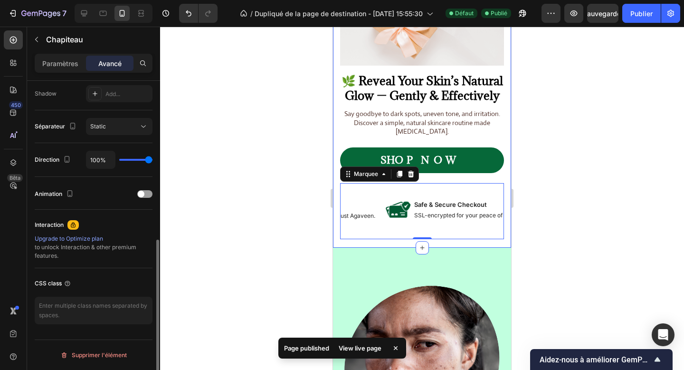
scroll to position [318, 0]
click at [460, 243] on div "Image 🌿 Reveal Your Skin’s Natural Glow — Gently & Effectively Heading Say good…" at bounding box center [422, 90] width 178 height 313
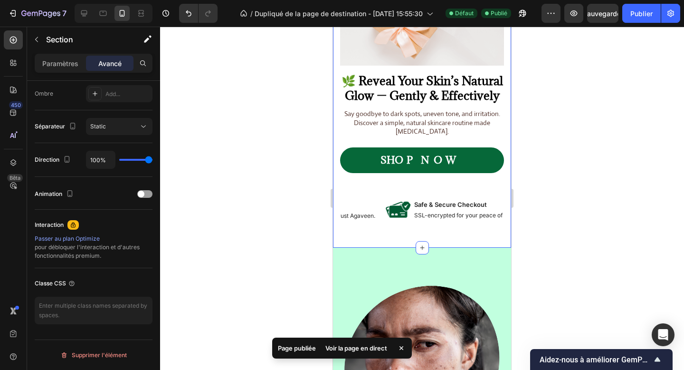
scroll to position [0, 0]
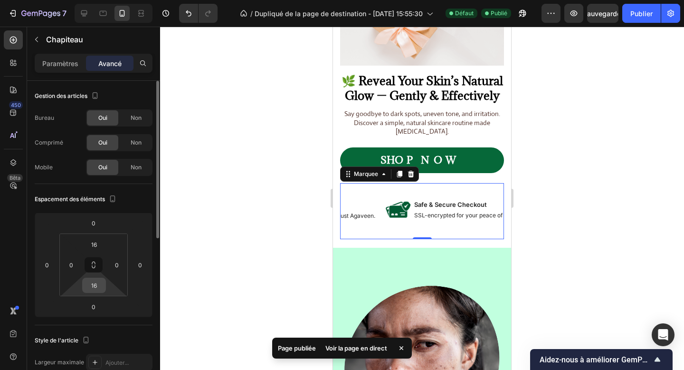
click at [101, 283] on input "16" at bounding box center [94, 285] width 19 height 14
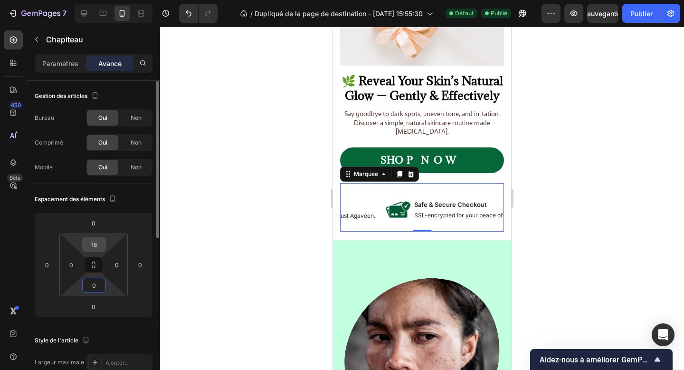
type input "0"
click at [94, 243] on input "16" at bounding box center [94, 244] width 19 height 14
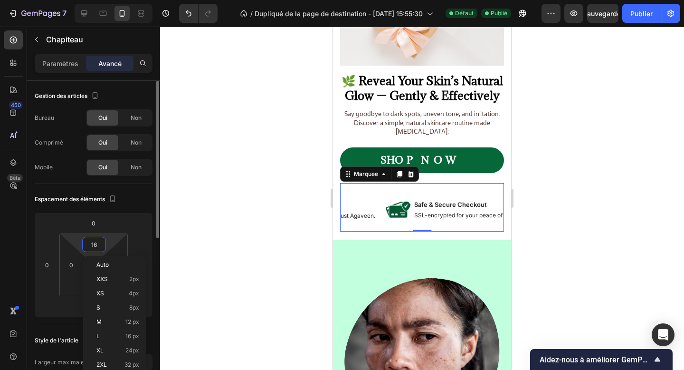
type input "0"
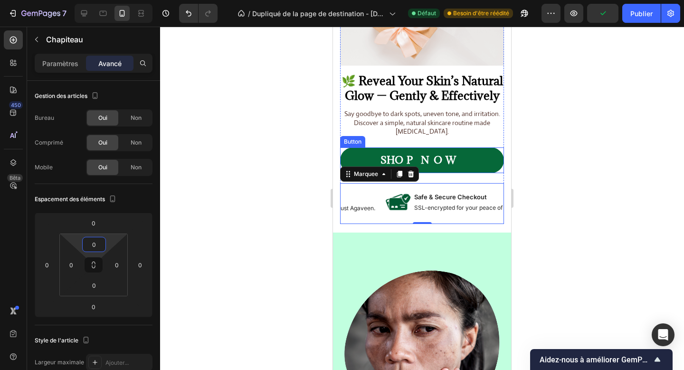
click at [482, 162] on link "SHOP NOW" at bounding box center [422, 160] width 164 height 26
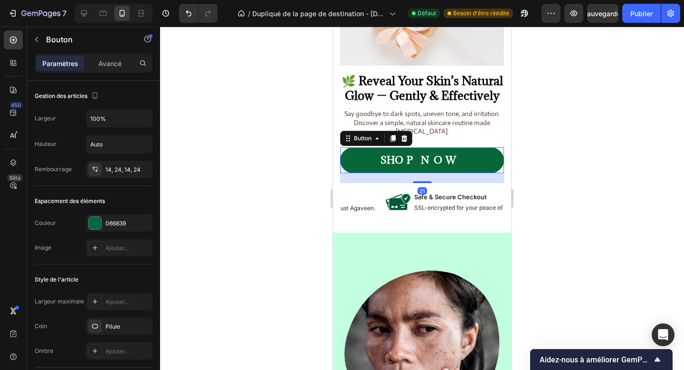
click at [421, 180] on div "21" at bounding box center [422, 178] width 164 height 10
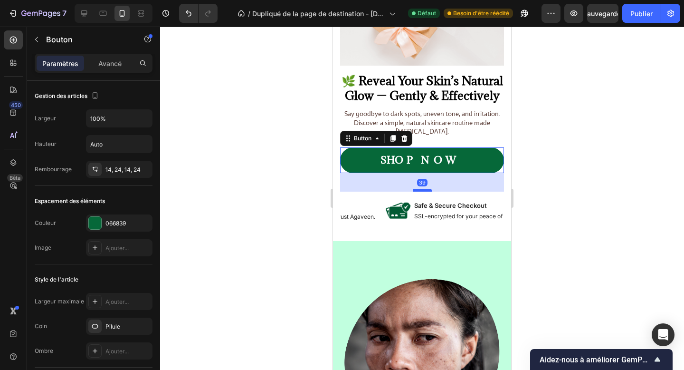
drag, startPoint x: 421, startPoint y: 182, endPoint x: 421, endPoint y: 190, distance: 8.6
click at [421, 190] on div at bounding box center [422, 190] width 19 height 3
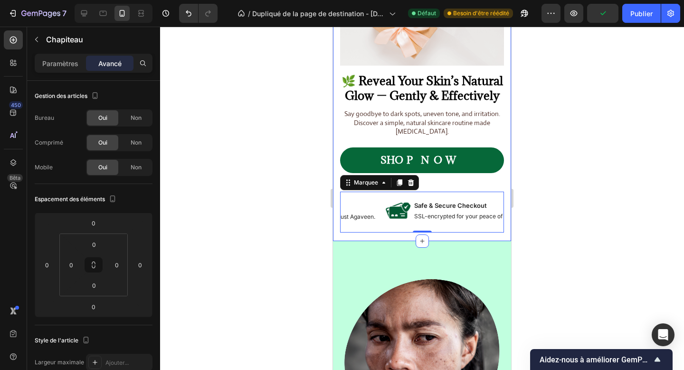
click at [356, 234] on div "Image 🌿 Reveal Your Skin’s Natural Glow — Gently & Effectively Heading Say good…" at bounding box center [422, 87] width 178 height 307
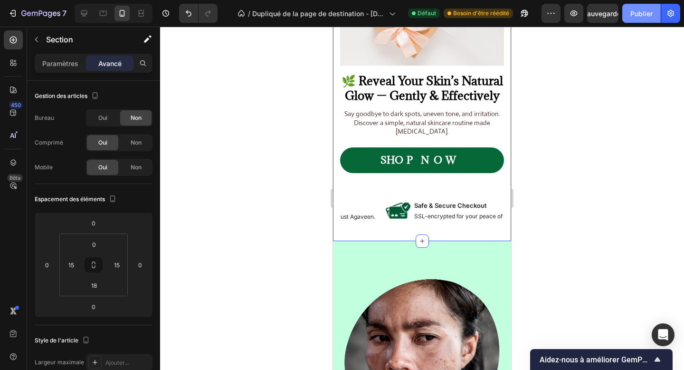
click at [644, 19] on button "Publier" at bounding box center [642, 13] width 39 height 19
